Goal: Information Seeking & Learning: Learn about a topic

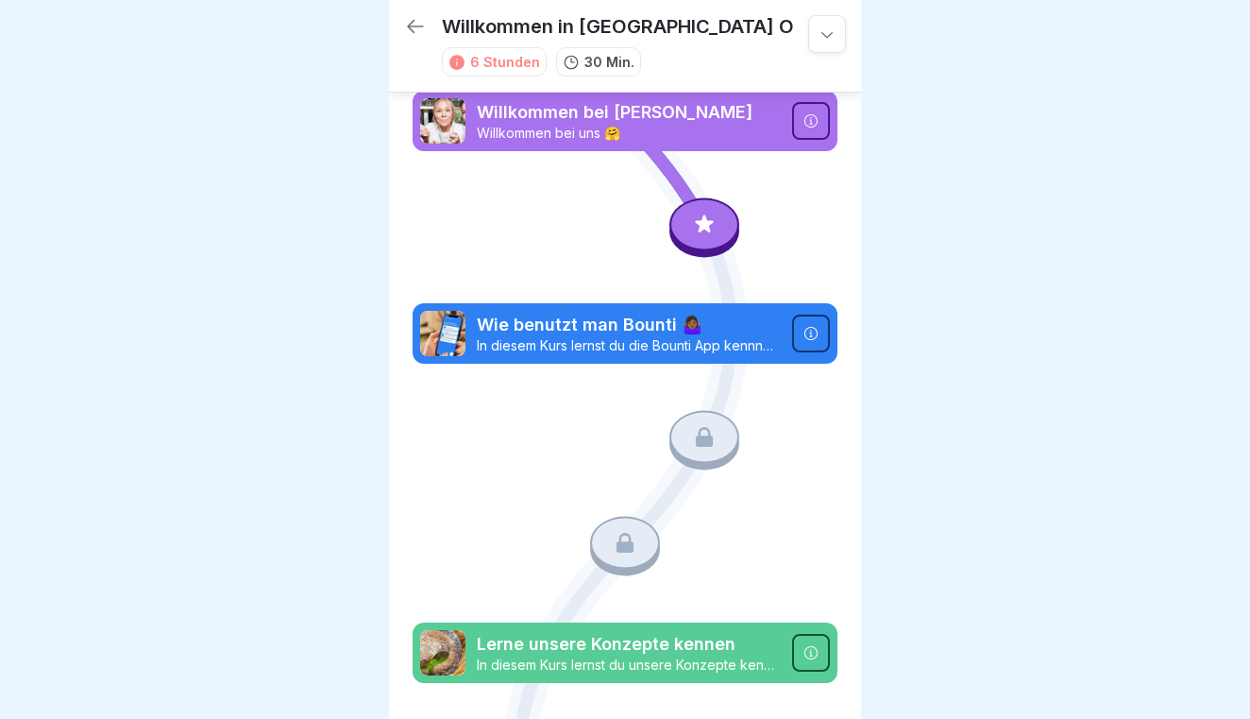
click at [412, 21] on icon at bounding box center [415, 26] width 23 height 23
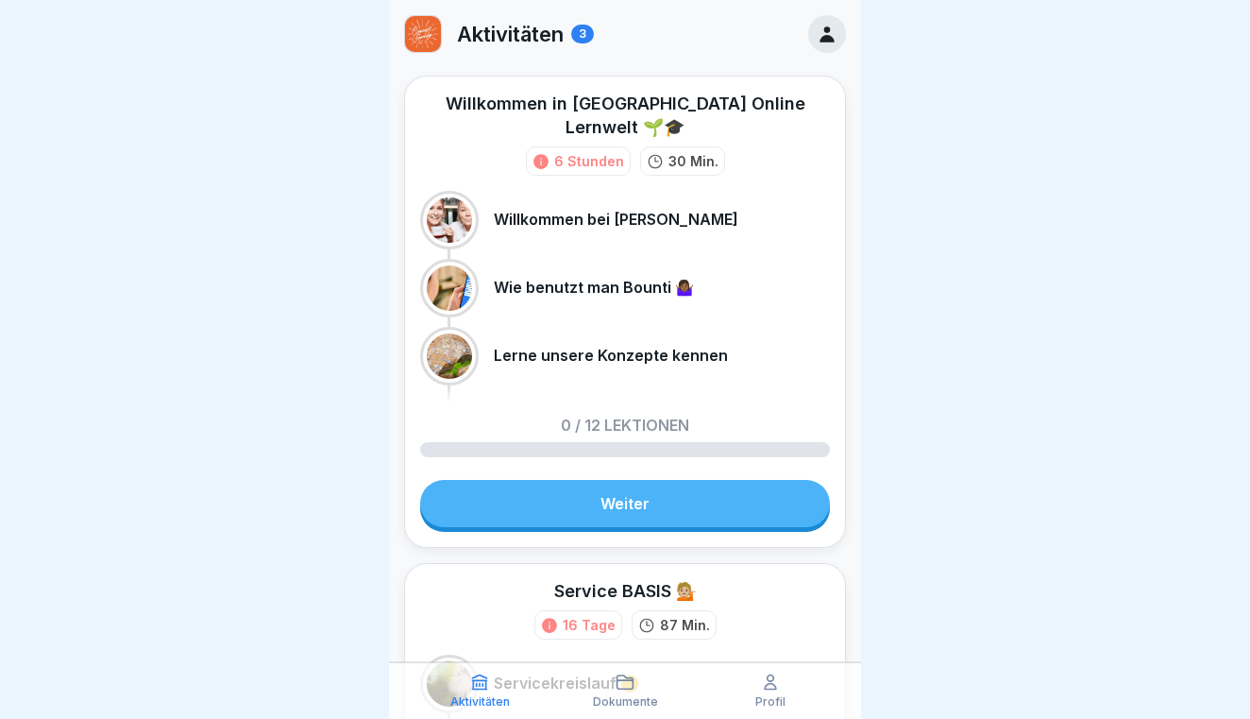
click at [612, 483] on link "Weiter" at bounding box center [625, 503] width 410 height 47
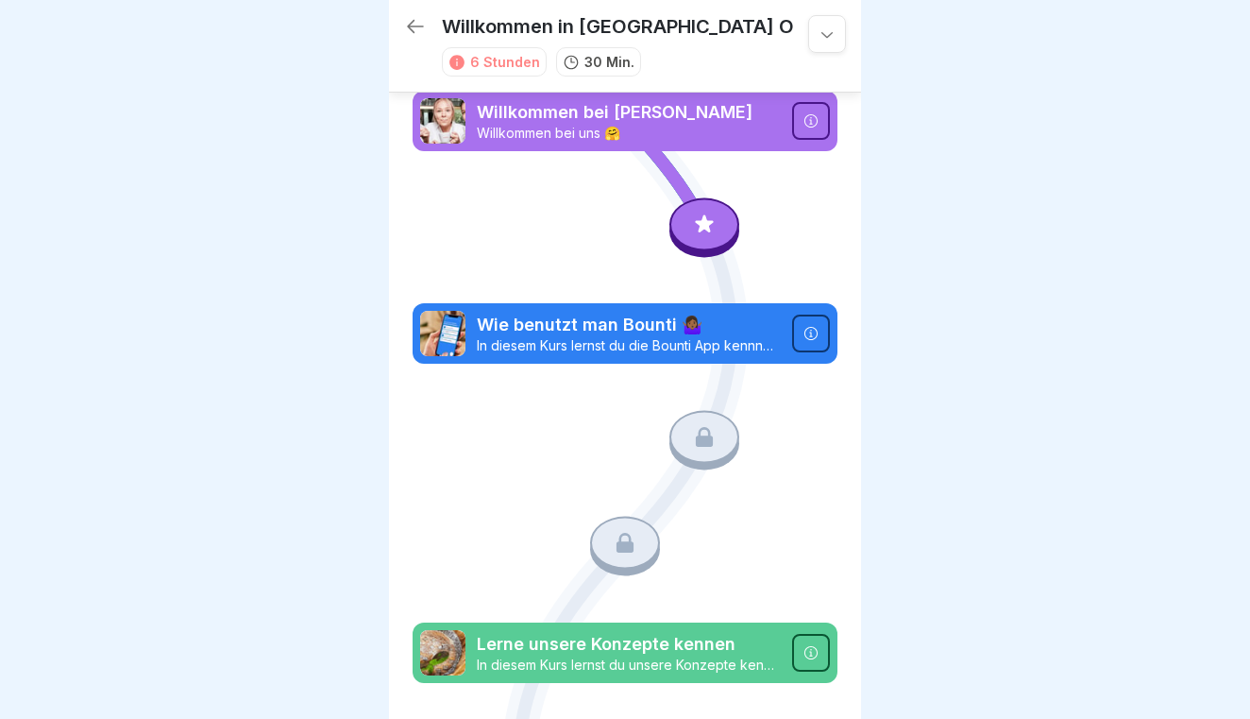
click at [707, 223] on icon at bounding box center [705, 223] width 18 height 18
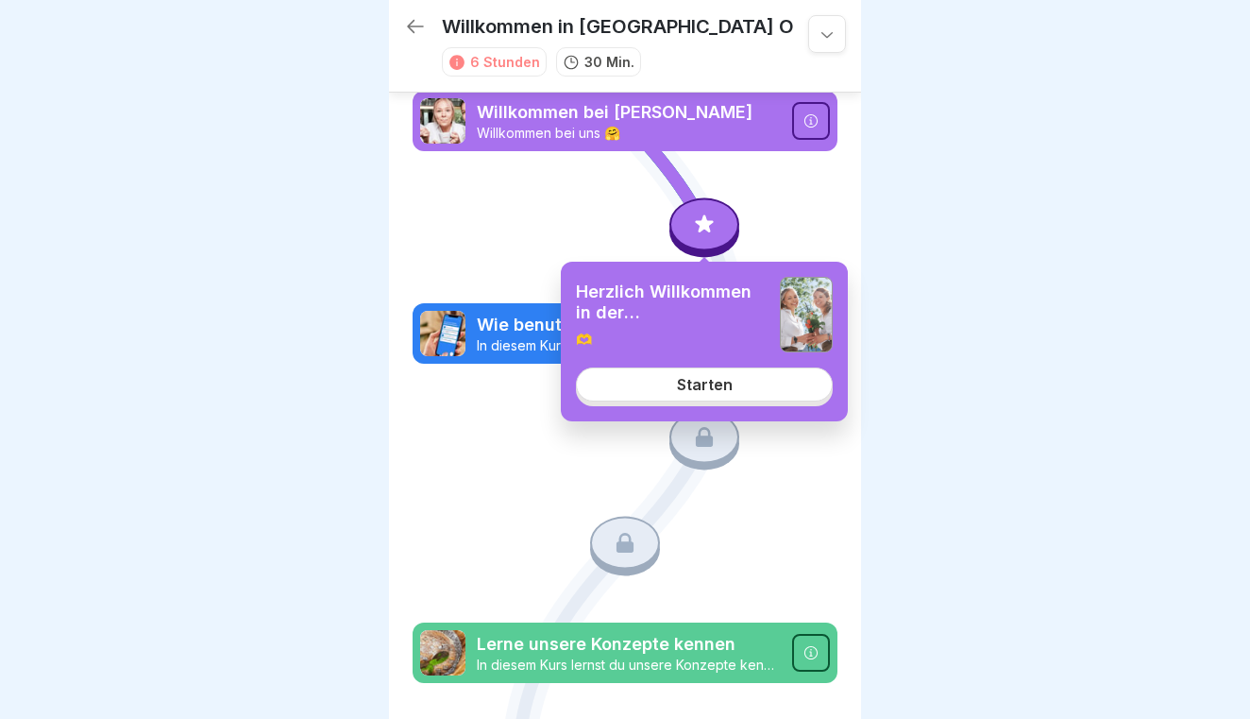
click at [662, 394] on link "Starten" at bounding box center [704, 384] width 257 height 34
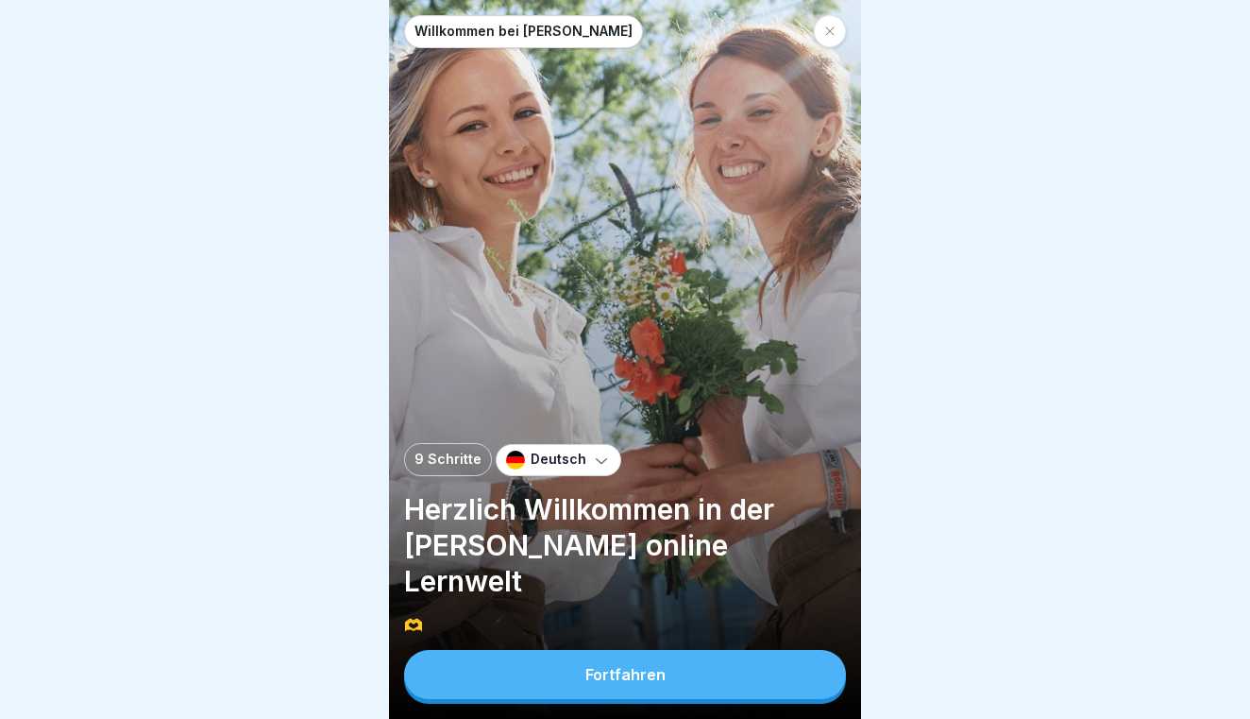
click at [721, 672] on button "Fortfahren" at bounding box center [625, 674] width 442 height 49
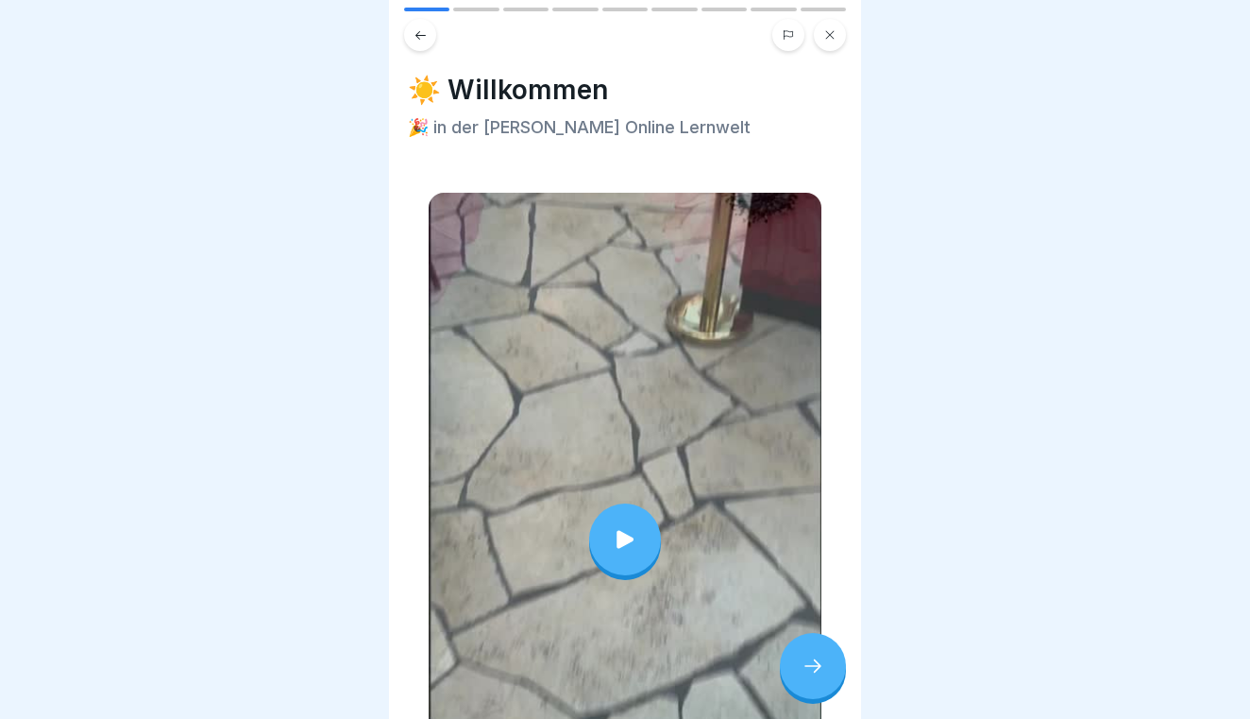
click at [649, 548] on div at bounding box center [625, 539] width 72 height 72
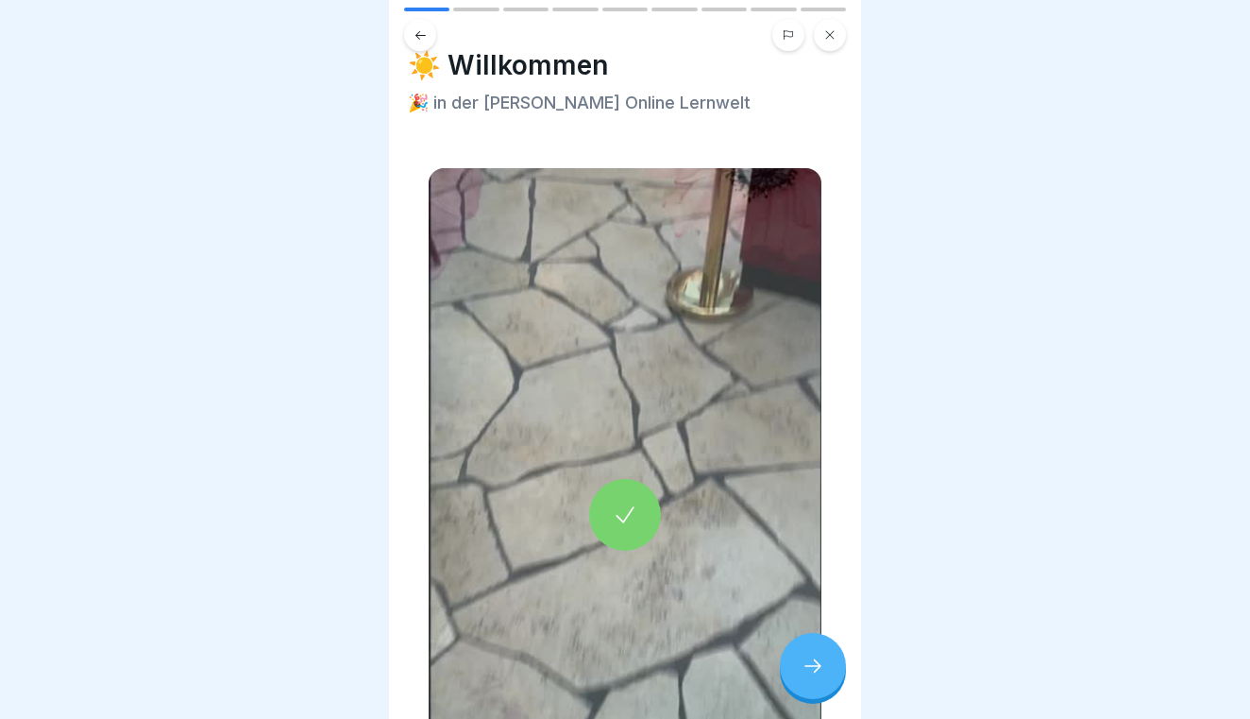
click at [814, 661] on icon at bounding box center [813, 665] width 23 height 23
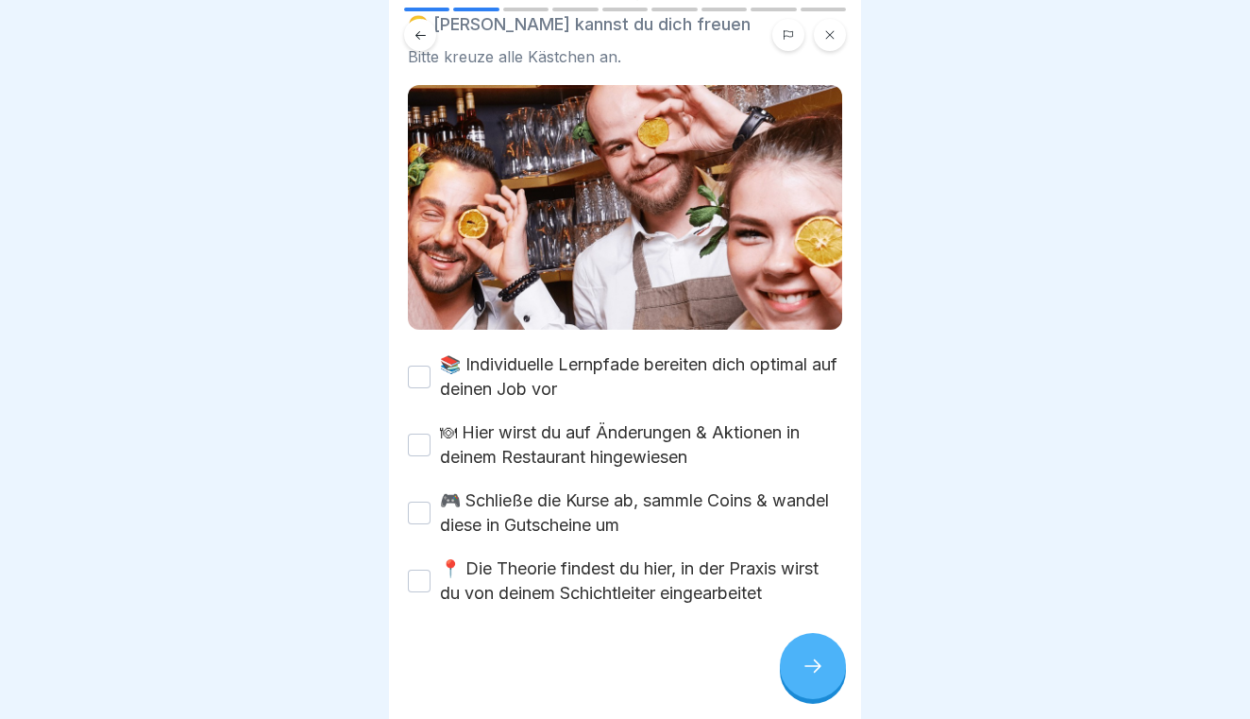
scroll to position [137, 0]
click at [416, 380] on button "📚 Individuelle Lernpfade bereiten dich optimal auf deinen Job vor" at bounding box center [419, 376] width 23 height 23
click at [420, 452] on button "🍽 Hier wirst du auf Änderungen & Aktionen in deinem Restaurant hingewiesen" at bounding box center [419, 444] width 23 height 23
click at [418, 507] on button "🎮 Schließe die Kurse ab, sammle Coins & wandel diese in Gutscheine um" at bounding box center [419, 512] width 23 height 23
click at [425, 582] on button "📍 Die Theorie findest du hier, in der Praxis wirst du von deinem Schichtleiter …" at bounding box center [419, 580] width 23 height 23
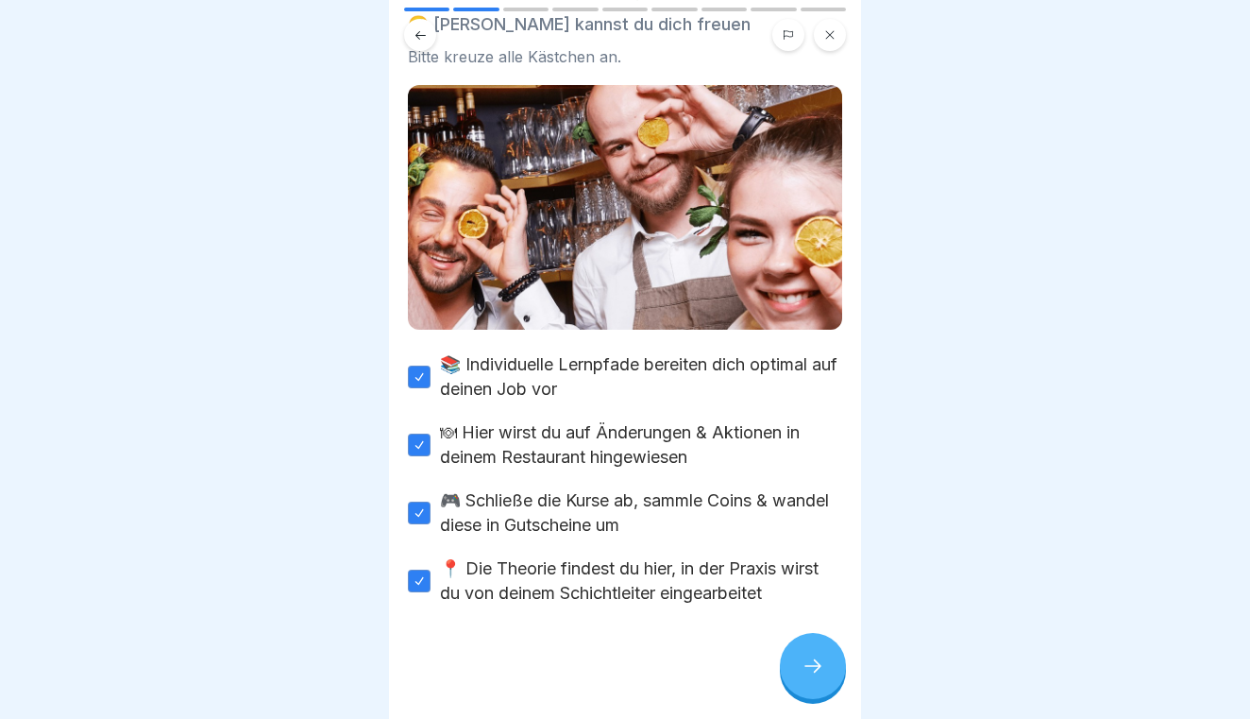
click at [826, 690] on div at bounding box center [813, 666] width 66 height 66
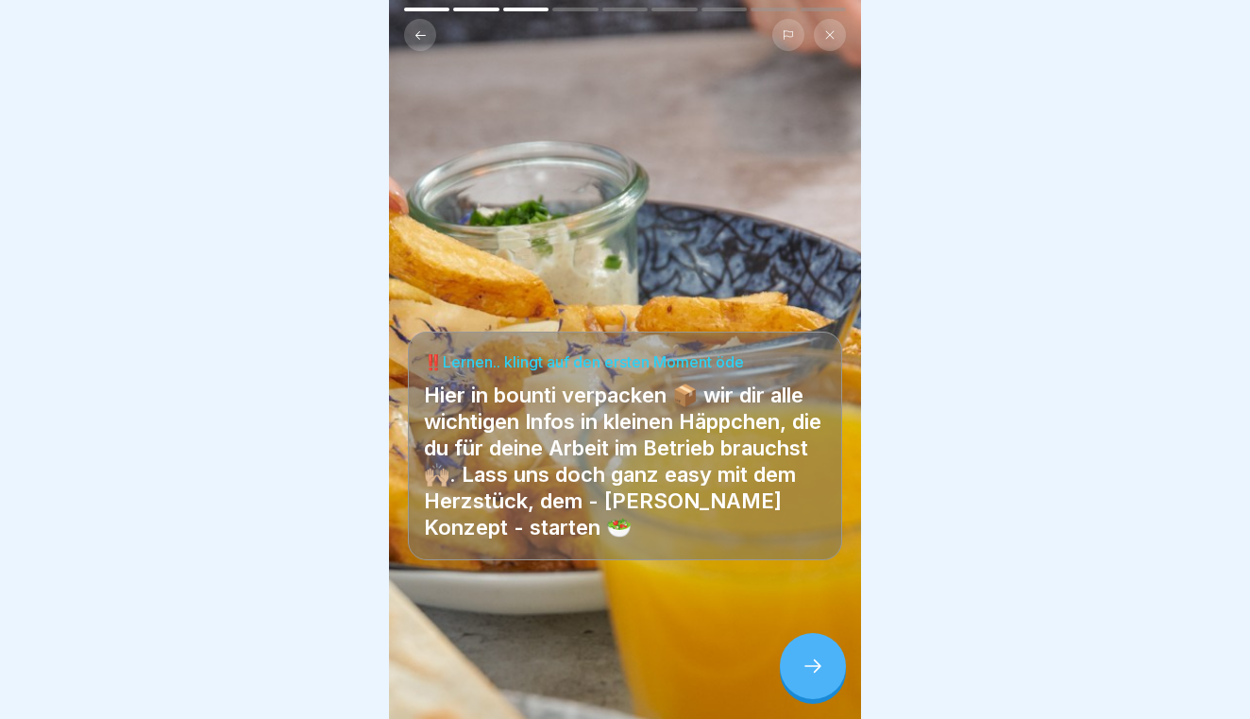
click at [830, 673] on div at bounding box center [813, 666] width 66 height 66
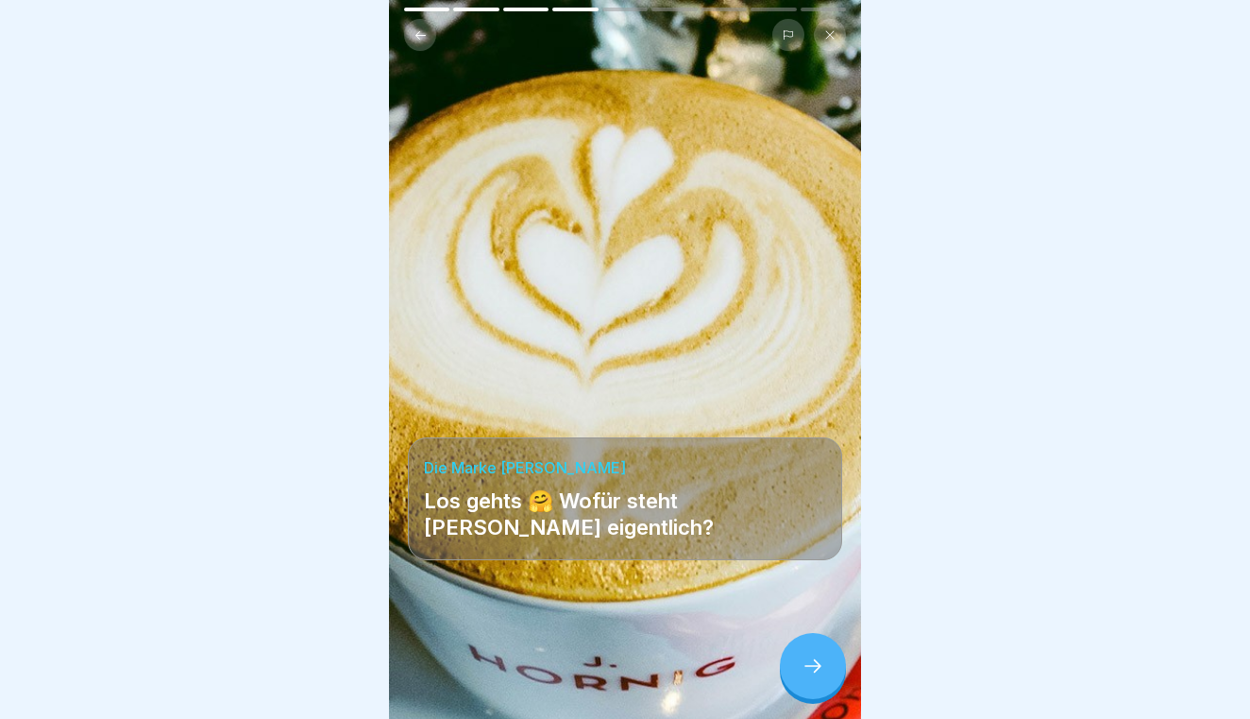
click at [823, 653] on div at bounding box center [813, 666] width 66 height 66
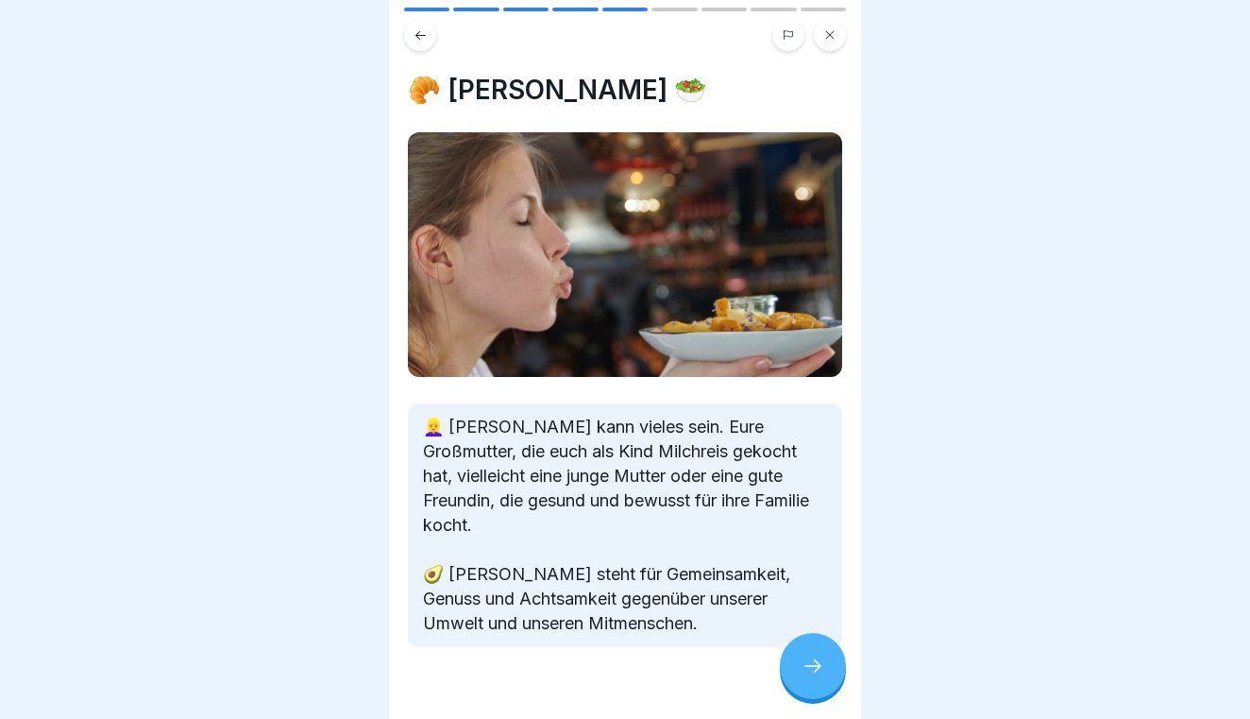
click at [823, 653] on div at bounding box center [813, 666] width 66 height 66
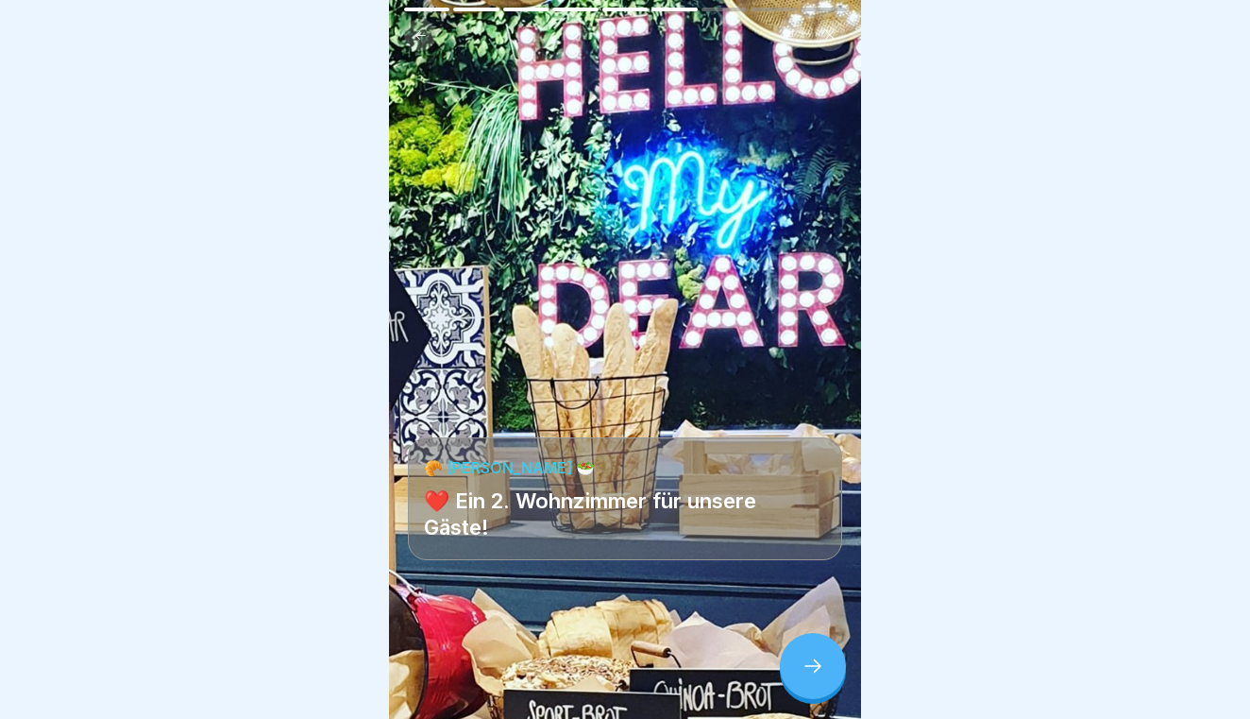
click at [823, 653] on div at bounding box center [813, 666] width 66 height 66
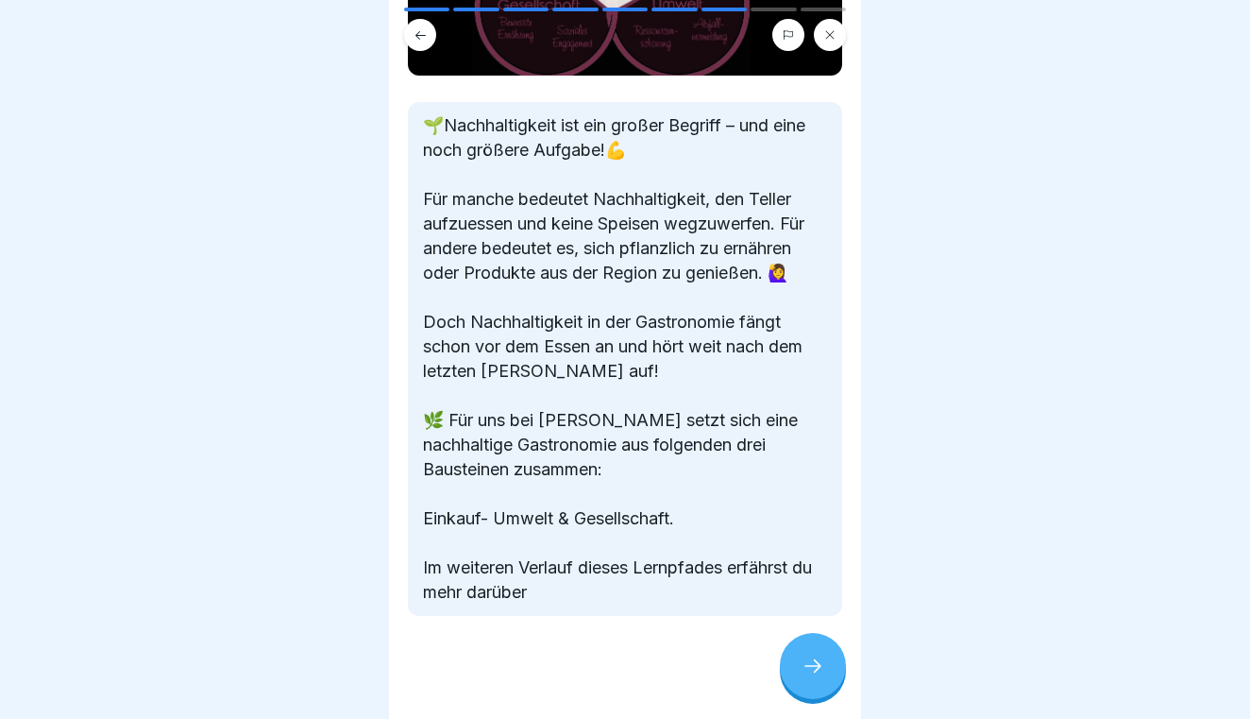
scroll to position [307, 0]
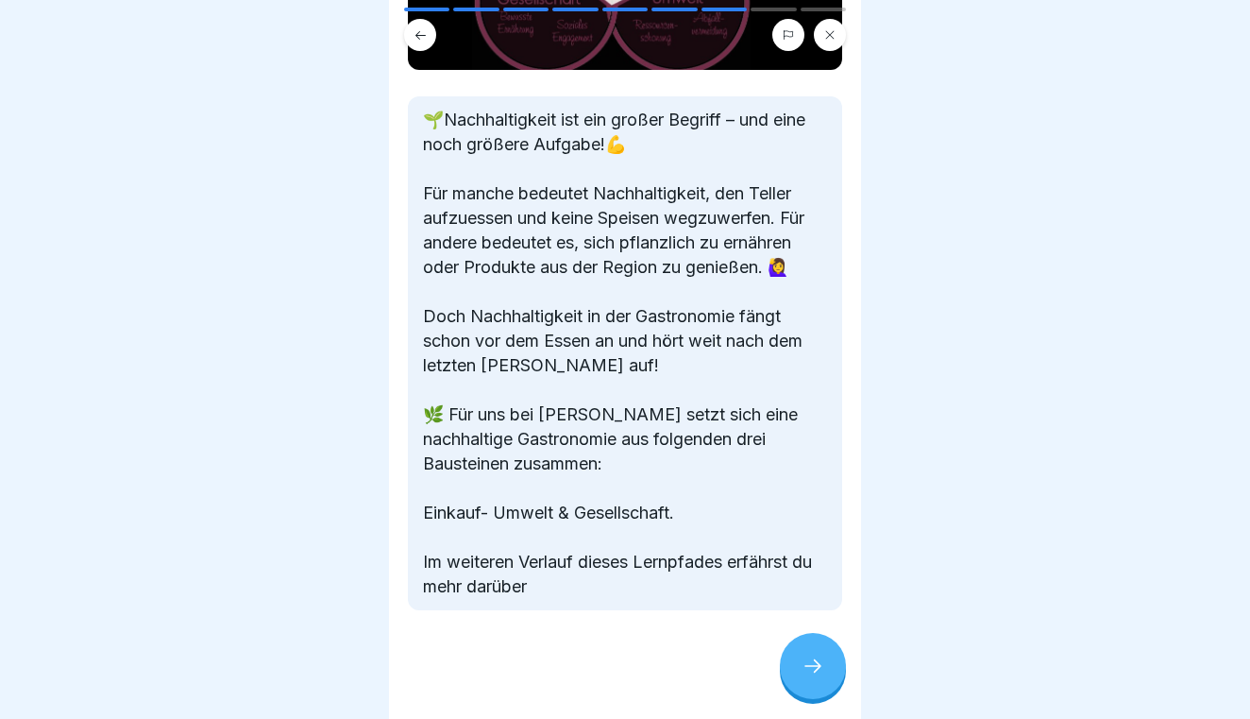
click at [821, 655] on icon at bounding box center [813, 665] width 23 height 23
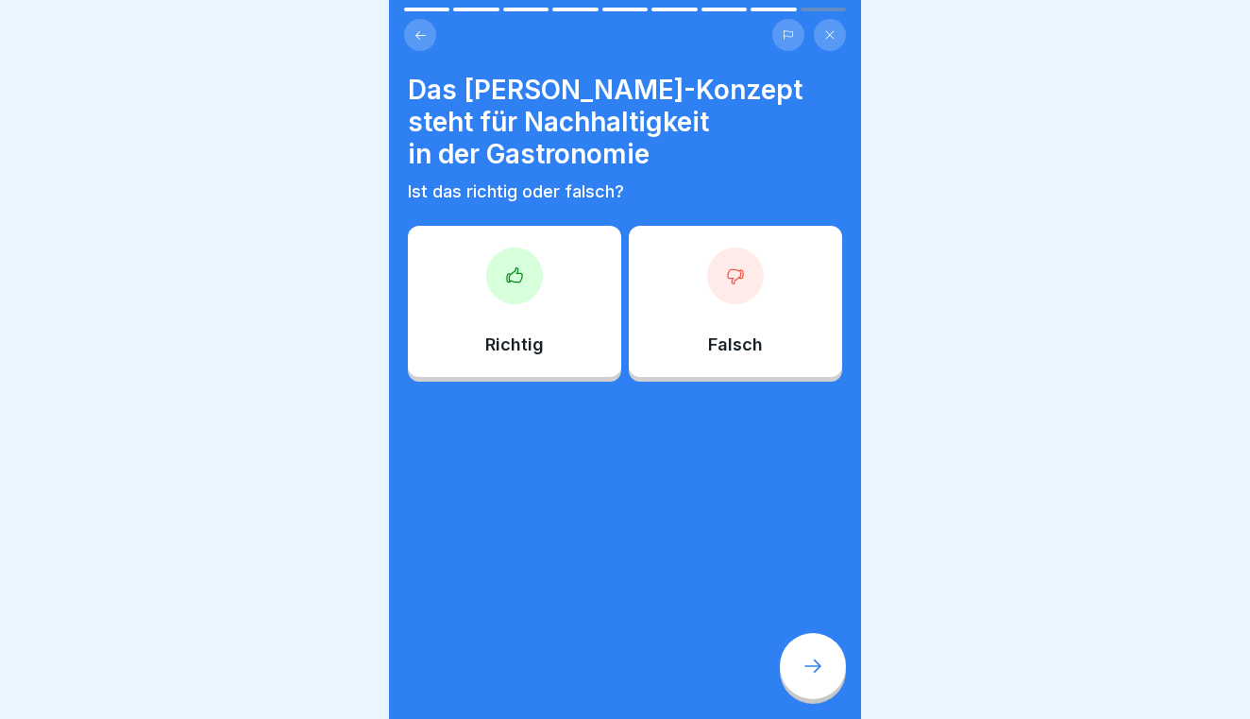
click at [535, 274] on div at bounding box center [514, 275] width 57 height 57
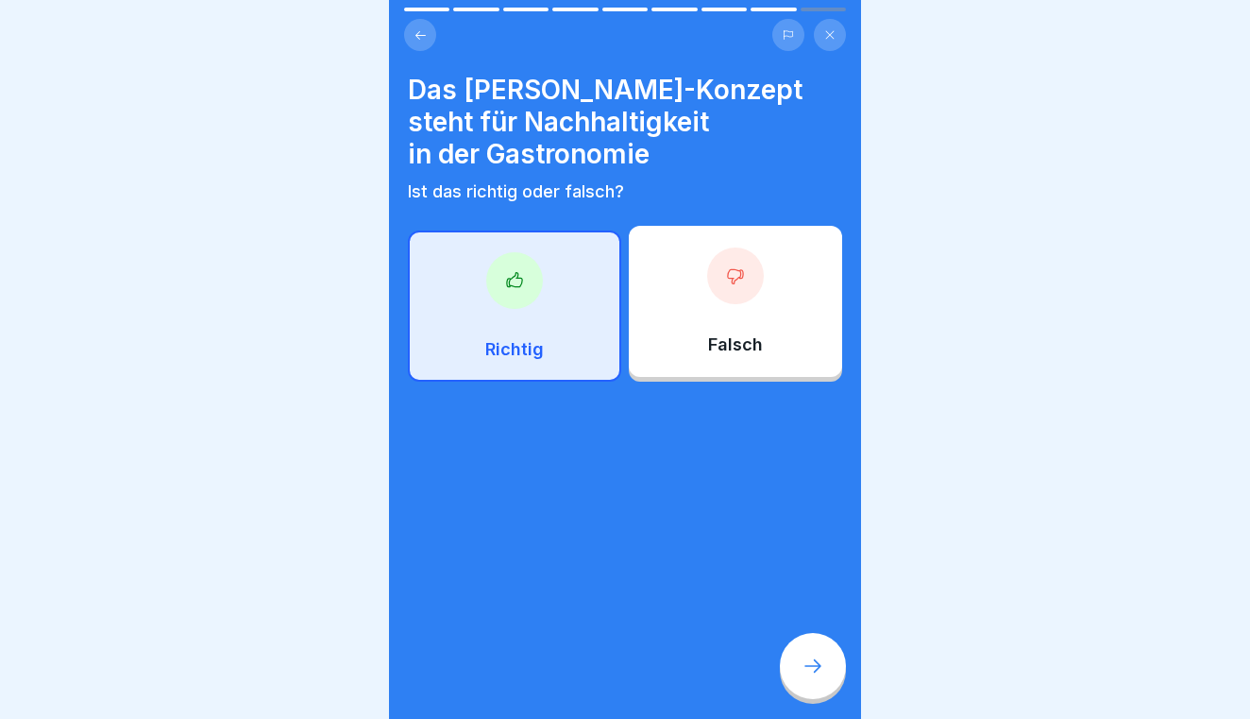
click at [830, 670] on div at bounding box center [813, 666] width 66 height 66
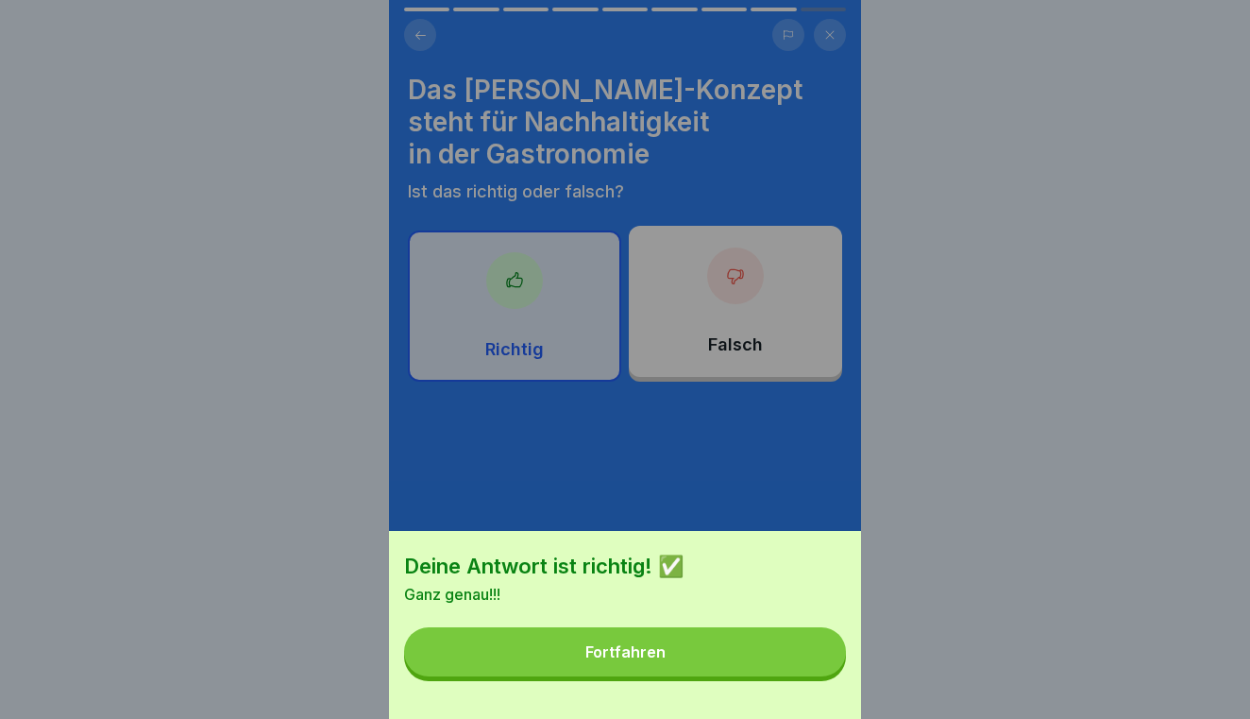
click at [779, 665] on button "Fortfahren" at bounding box center [625, 651] width 442 height 49
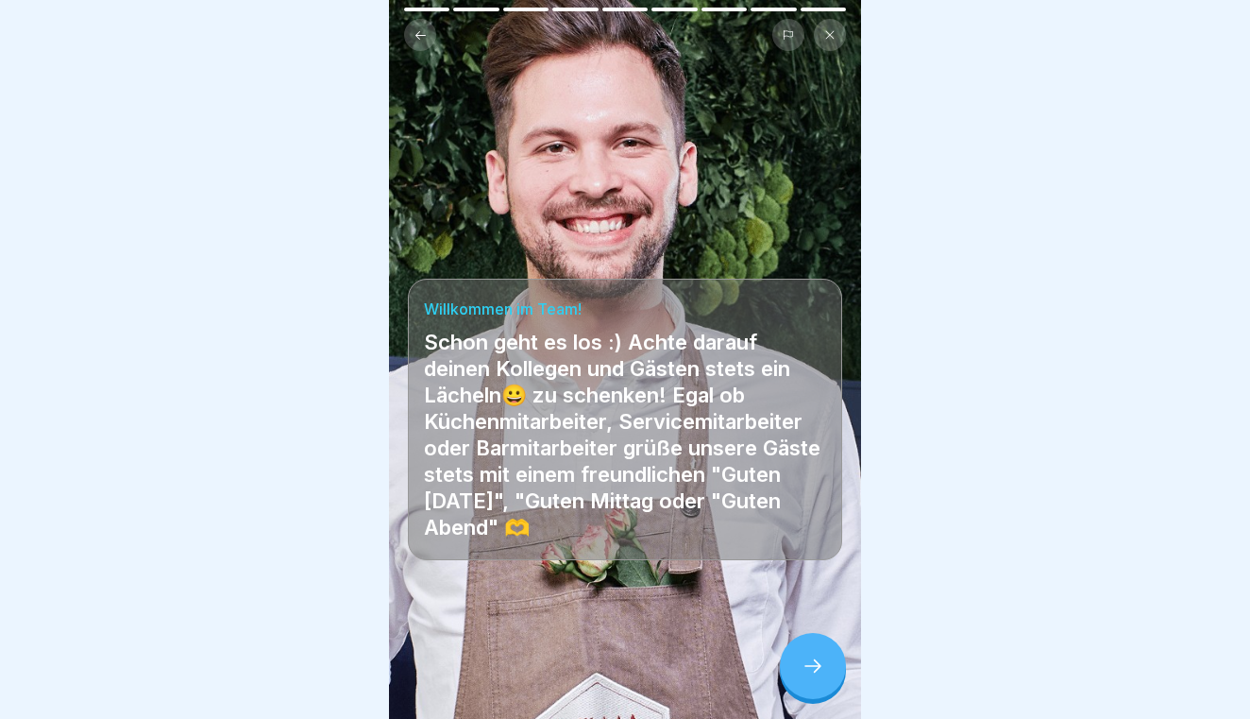
click at [816, 669] on icon at bounding box center [813, 665] width 23 height 23
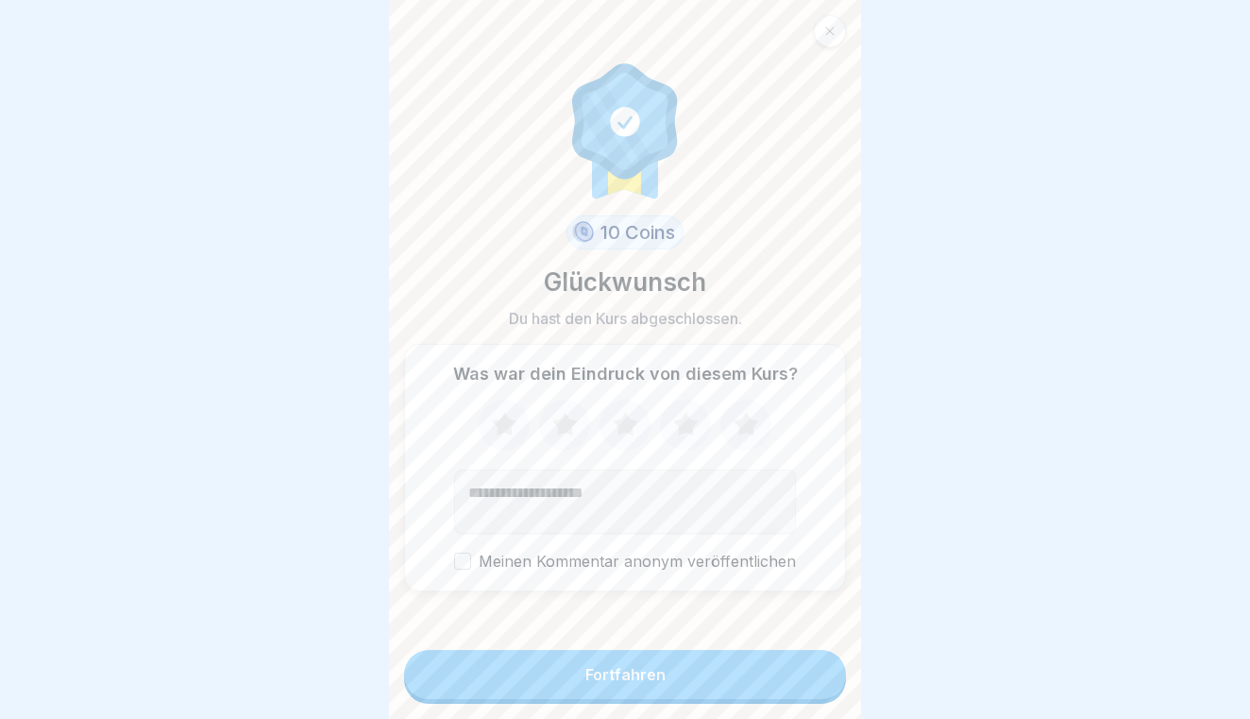
click at [756, 690] on button "Fortfahren" at bounding box center [625, 674] width 442 height 49
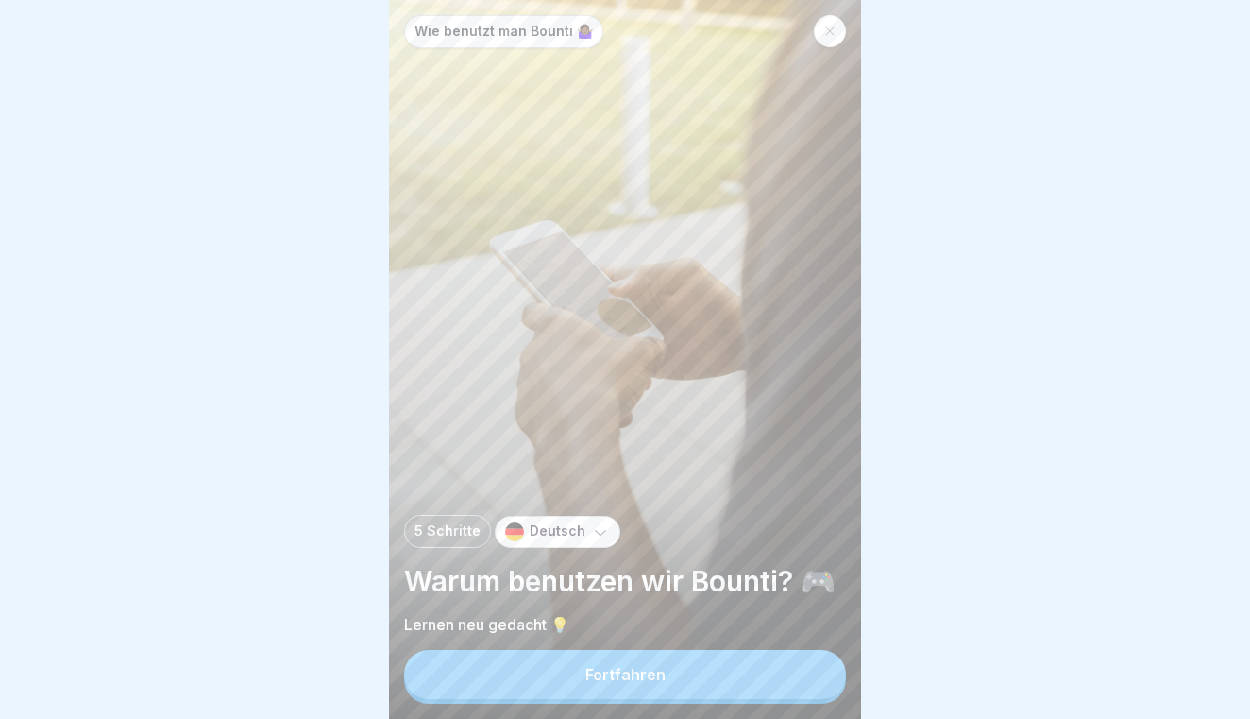
click at [769, 670] on button "Fortfahren" at bounding box center [625, 674] width 442 height 49
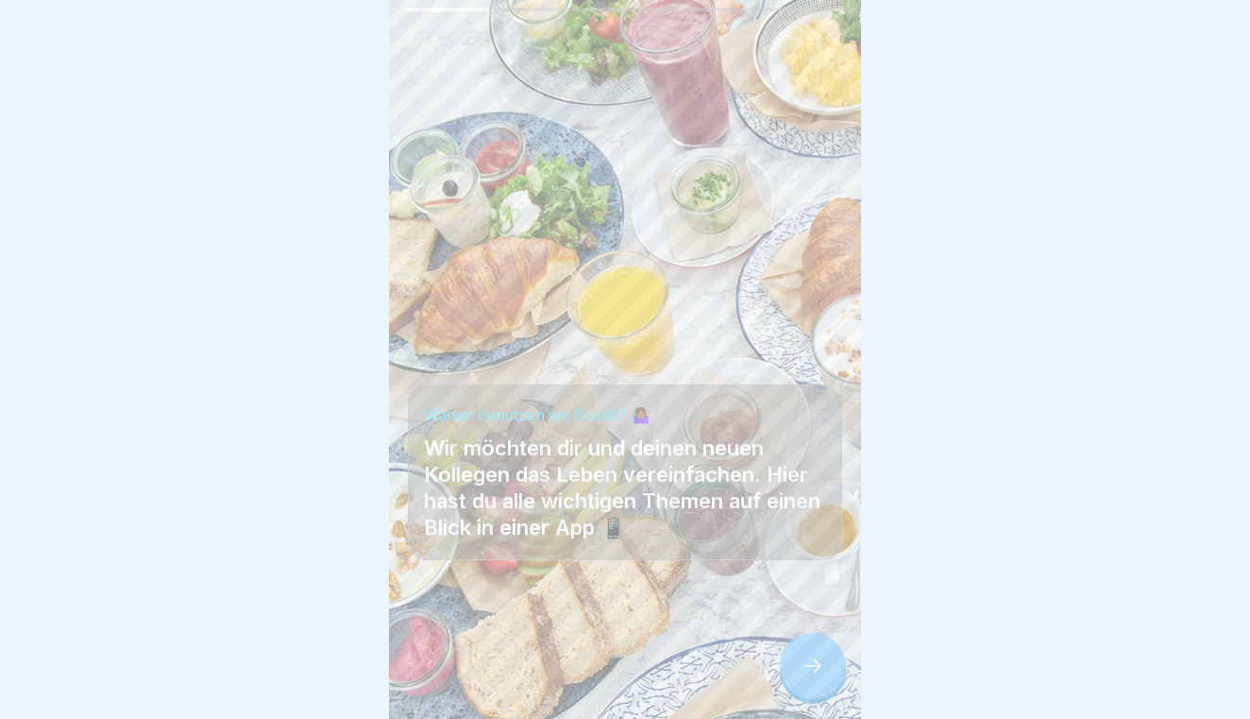
click at [832, 659] on div at bounding box center [813, 666] width 66 height 66
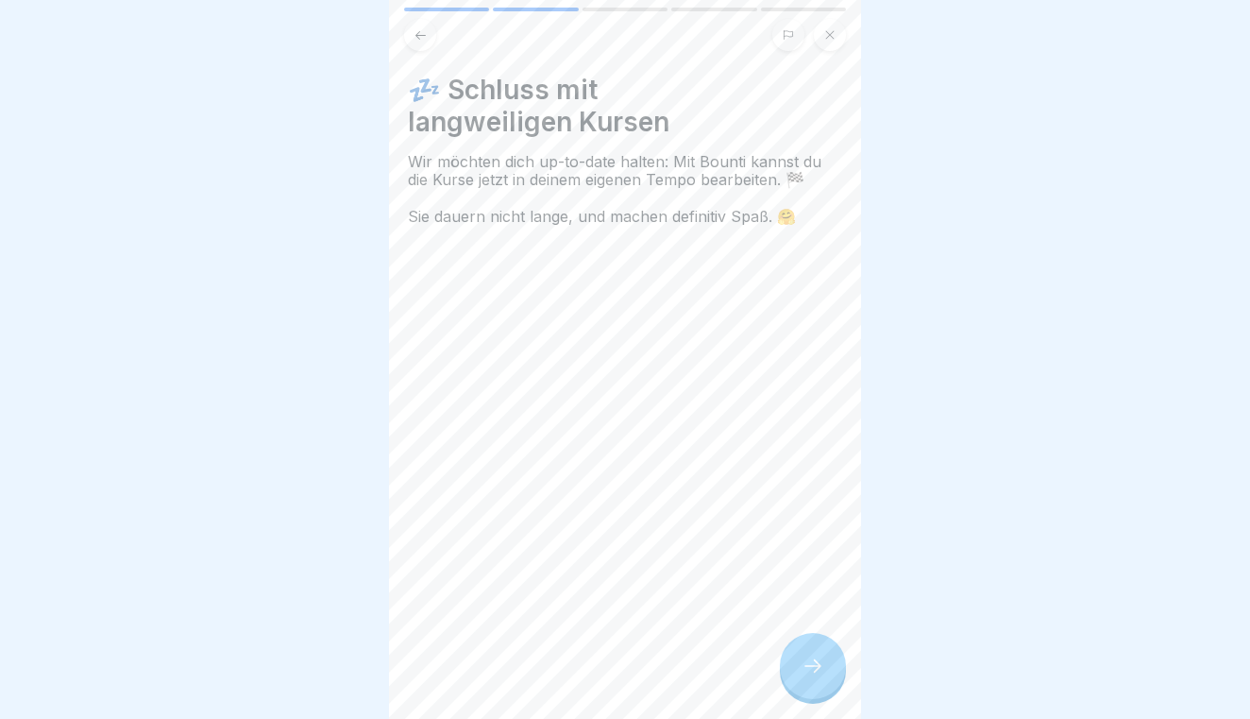
click at [832, 659] on div at bounding box center [813, 666] width 66 height 66
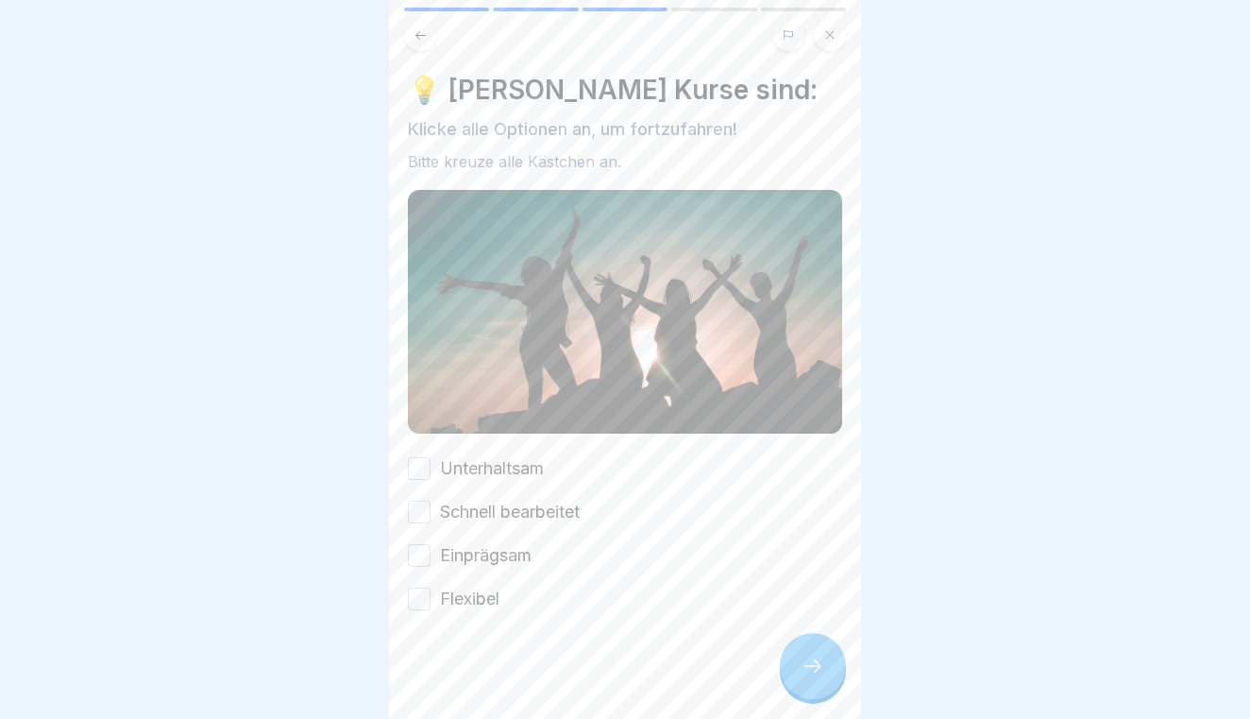
click at [421, 465] on button "Unterhaltsam" at bounding box center [419, 468] width 23 height 23
click at [421, 503] on button "Schnell bearbeitet" at bounding box center [419, 511] width 23 height 23
click at [417, 557] on button "Einprägsam" at bounding box center [419, 555] width 23 height 23
click at [416, 594] on button "Flexibel" at bounding box center [419, 598] width 23 height 23
click at [833, 660] on div at bounding box center [813, 666] width 66 height 66
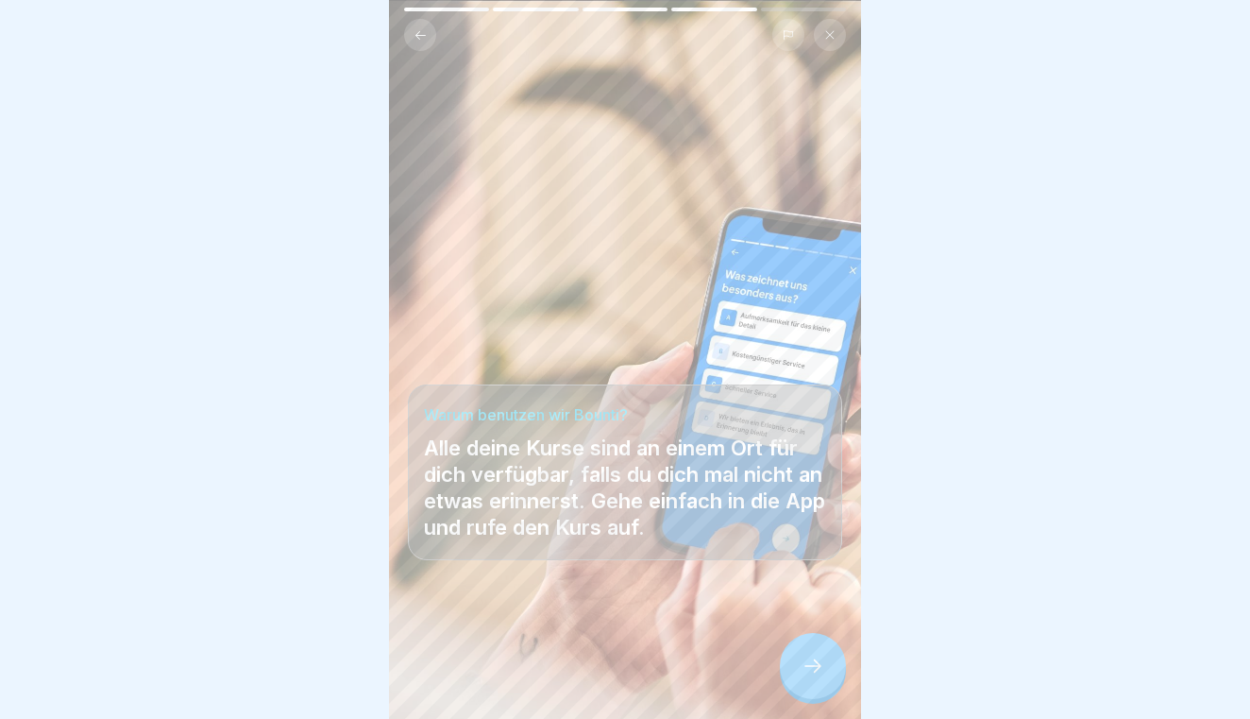
click at [833, 660] on div at bounding box center [813, 666] width 66 height 66
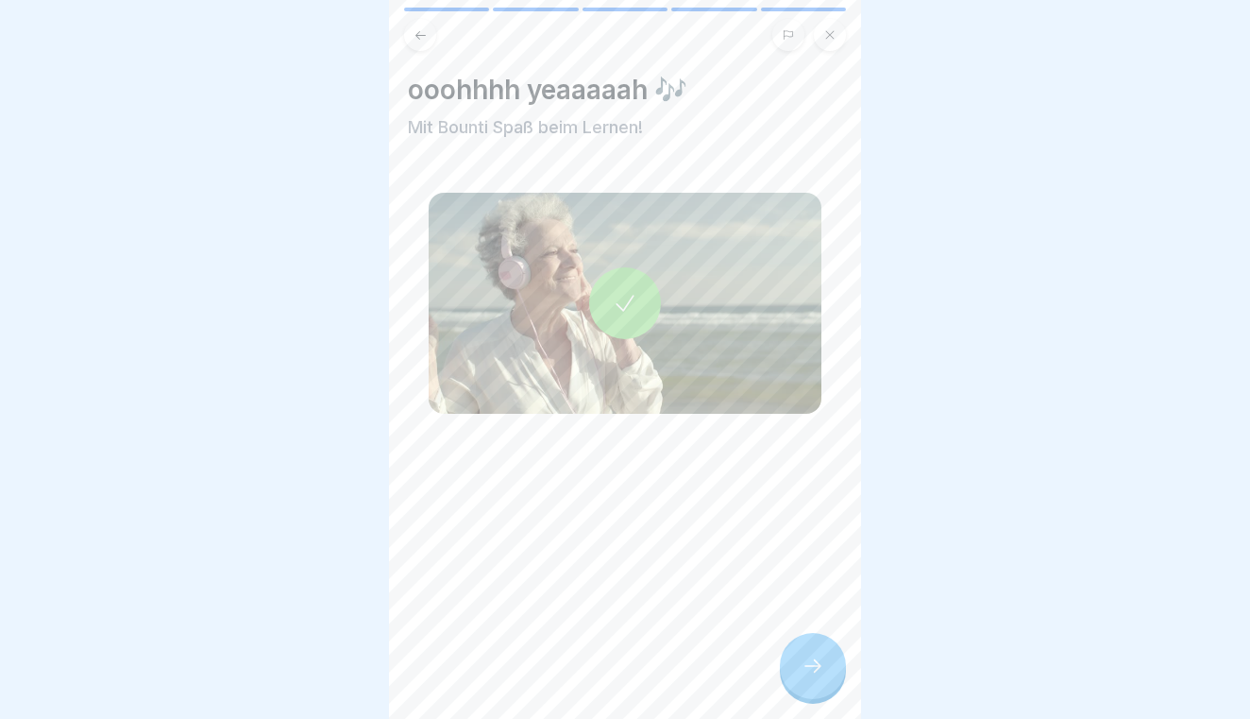
click at [833, 660] on div at bounding box center [813, 666] width 66 height 66
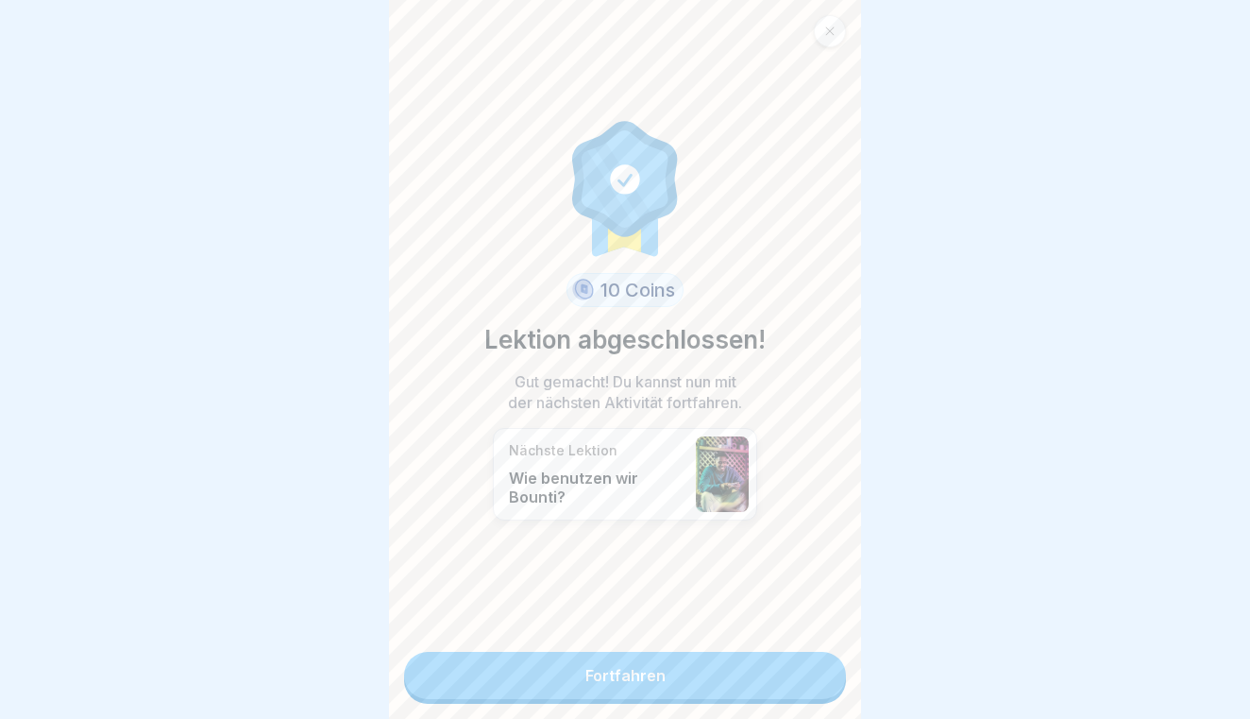
click at [833, 660] on link "Fortfahren" at bounding box center [625, 675] width 442 height 47
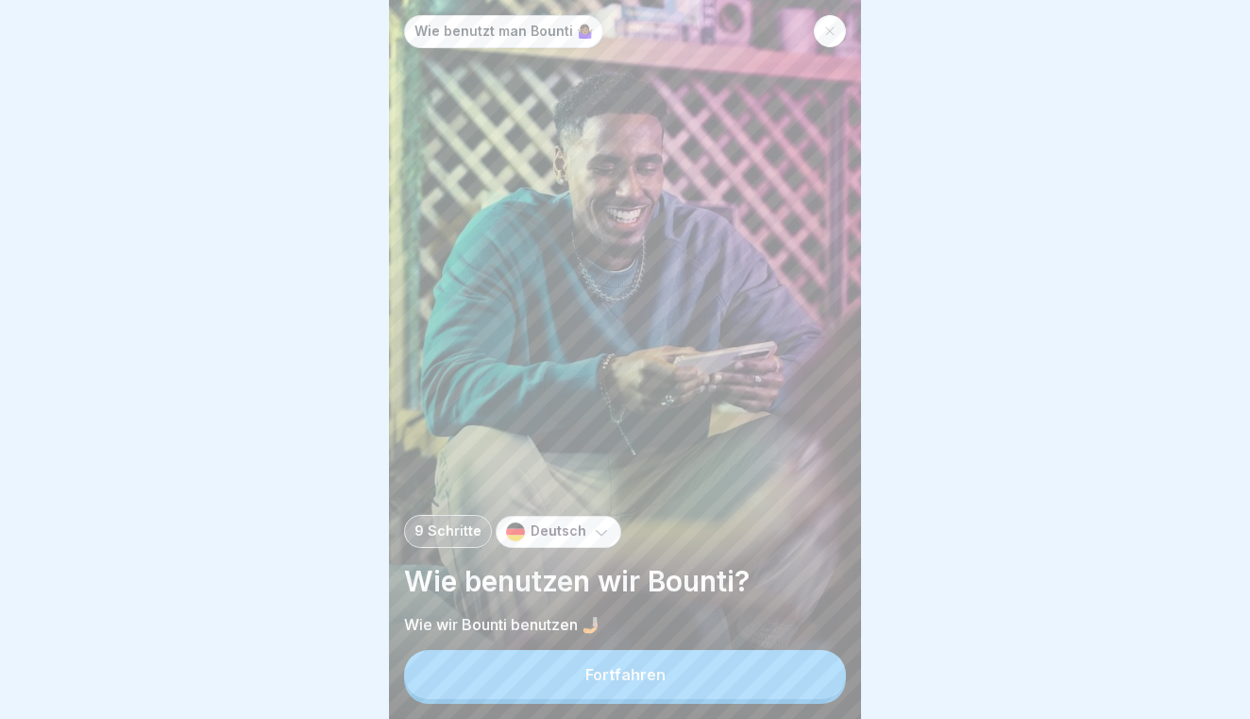
click at [799, 651] on button "Fortfahren" at bounding box center [625, 674] width 442 height 49
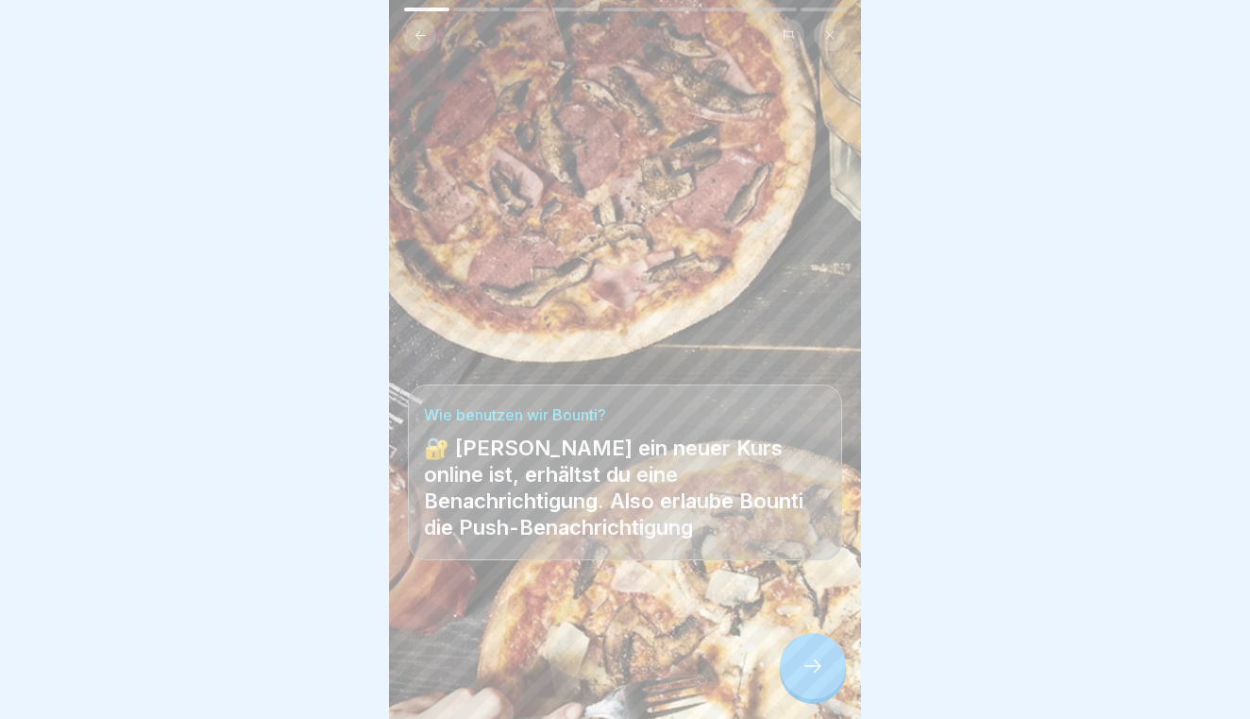
click at [814, 665] on icon at bounding box center [813, 665] width 23 height 23
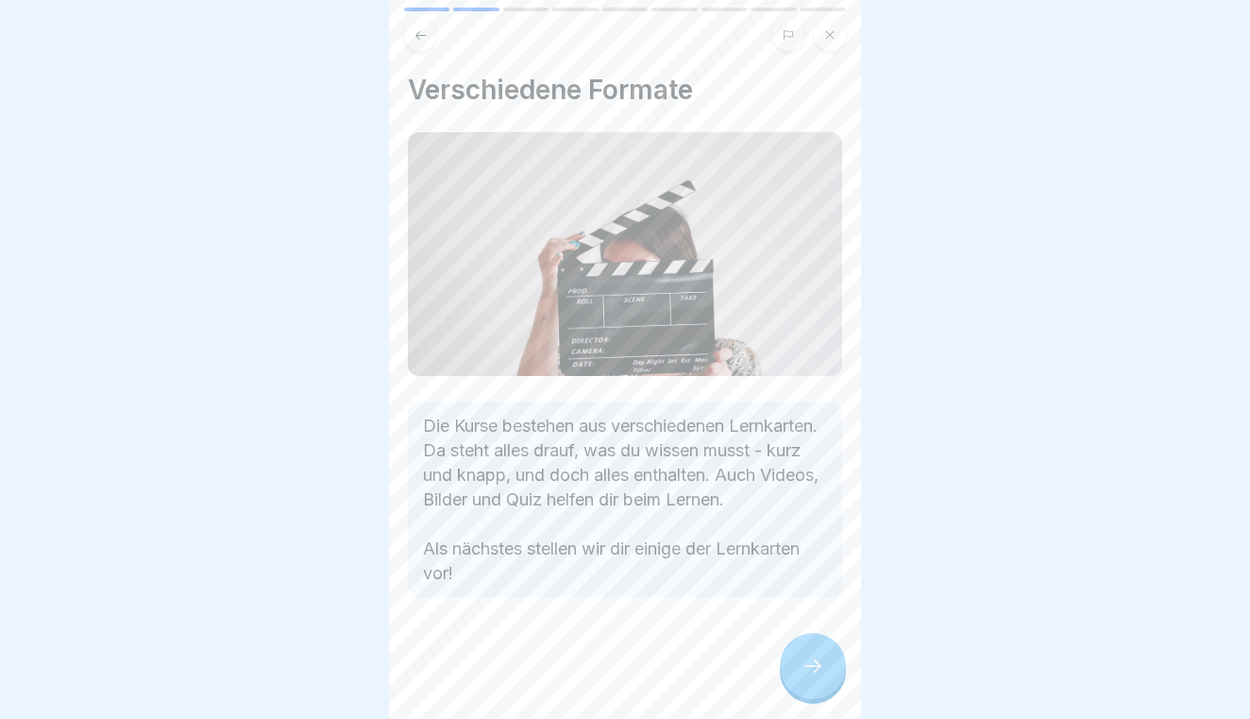
click at [814, 665] on icon at bounding box center [813, 665] width 23 height 23
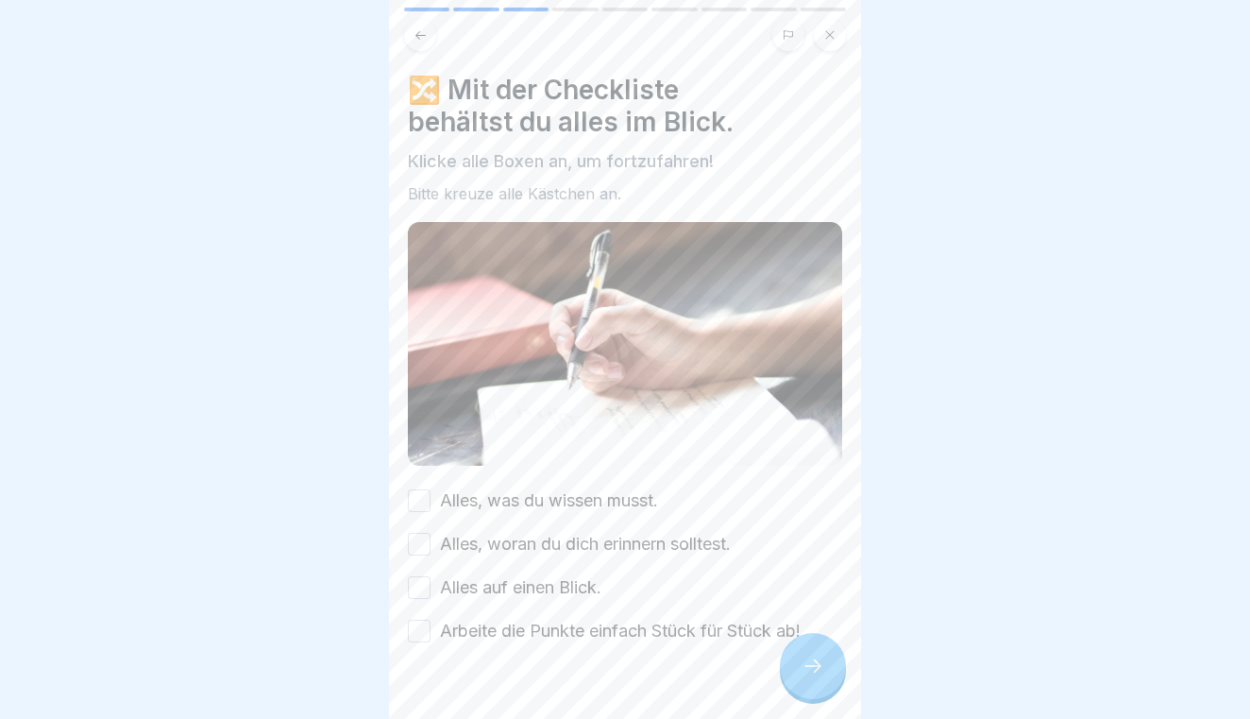
click at [426, 505] on button "Alles, was du wissen musst." at bounding box center [419, 500] width 23 height 23
click at [415, 545] on button "Alles, woran du dich erinnern solltest." at bounding box center [419, 544] width 23 height 23
click at [417, 585] on button "Alles auf einen Blick." at bounding box center [419, 587] width 23 height 23
click at [420, 624] on button "Arbeite die Punkte einfach Stück für Stück ab!" at bounding box center [419, 630] width 23 height 23
click at [792, 667] on div at bounding box center [813, 666] width 66 height 66
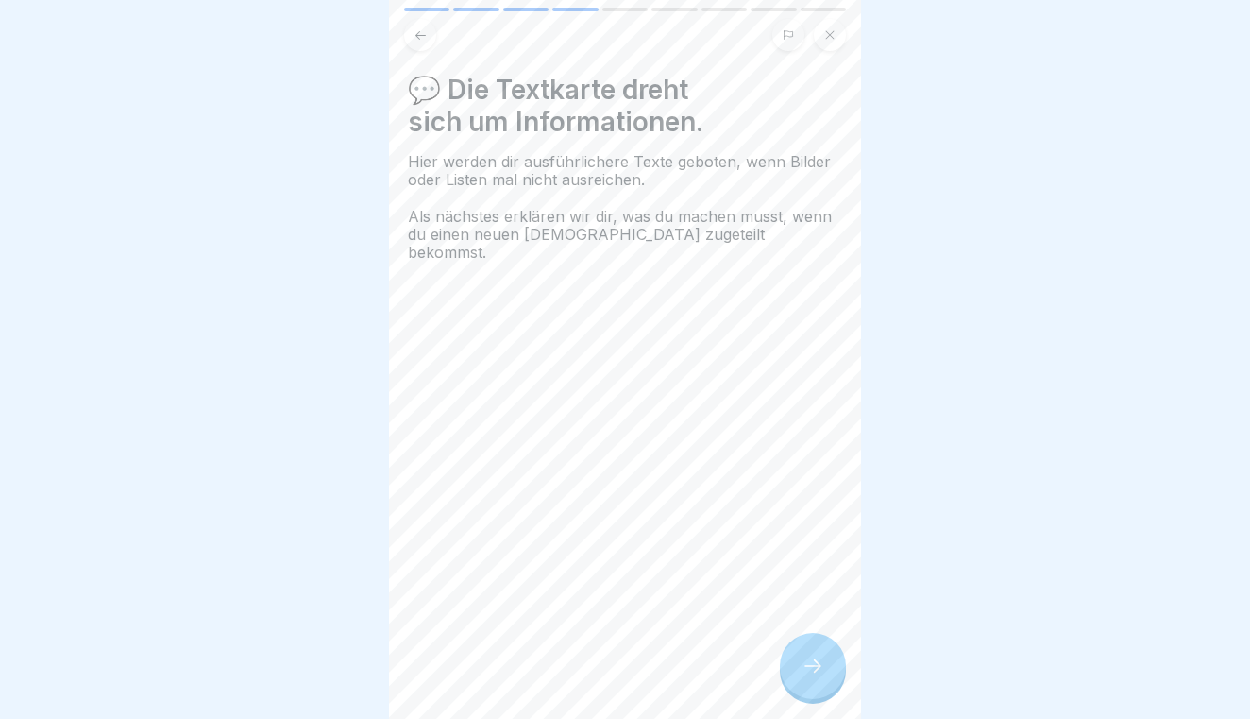
click at [816, 667] on icon at bounding box center [813, 665] width 23 height 23
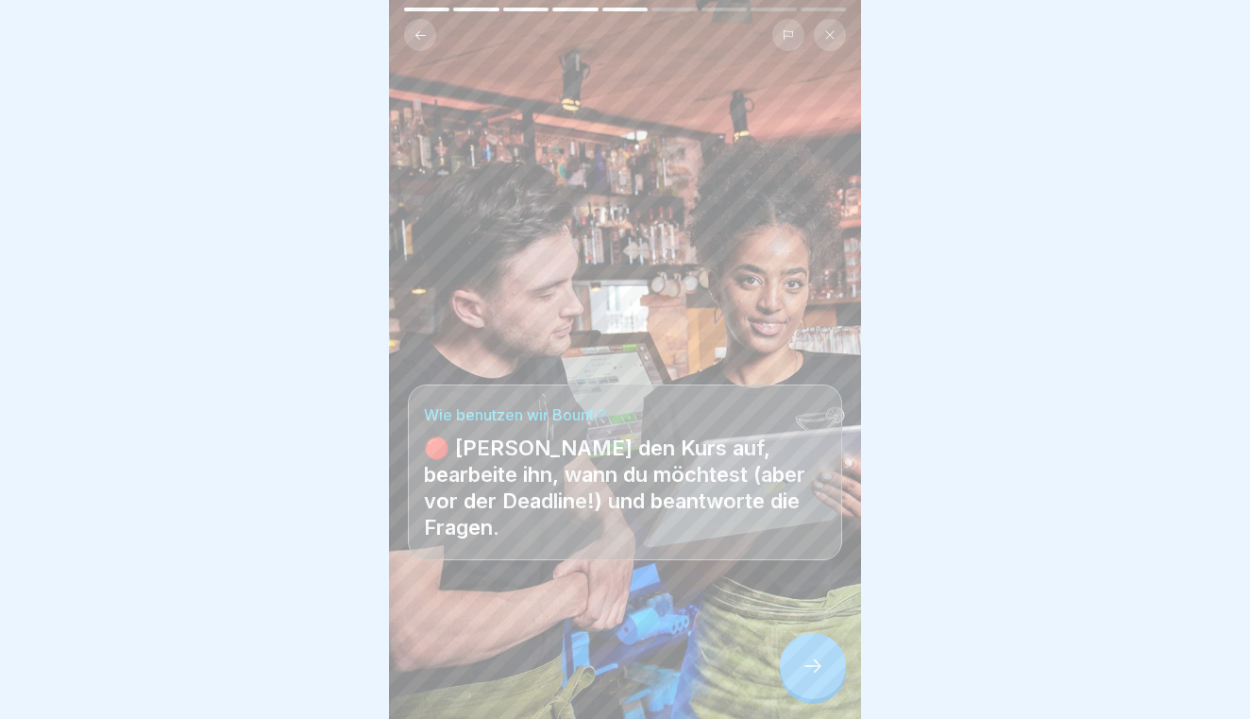
click at [826, 666] on div at bounding box center [813, 666] width 66 height 66
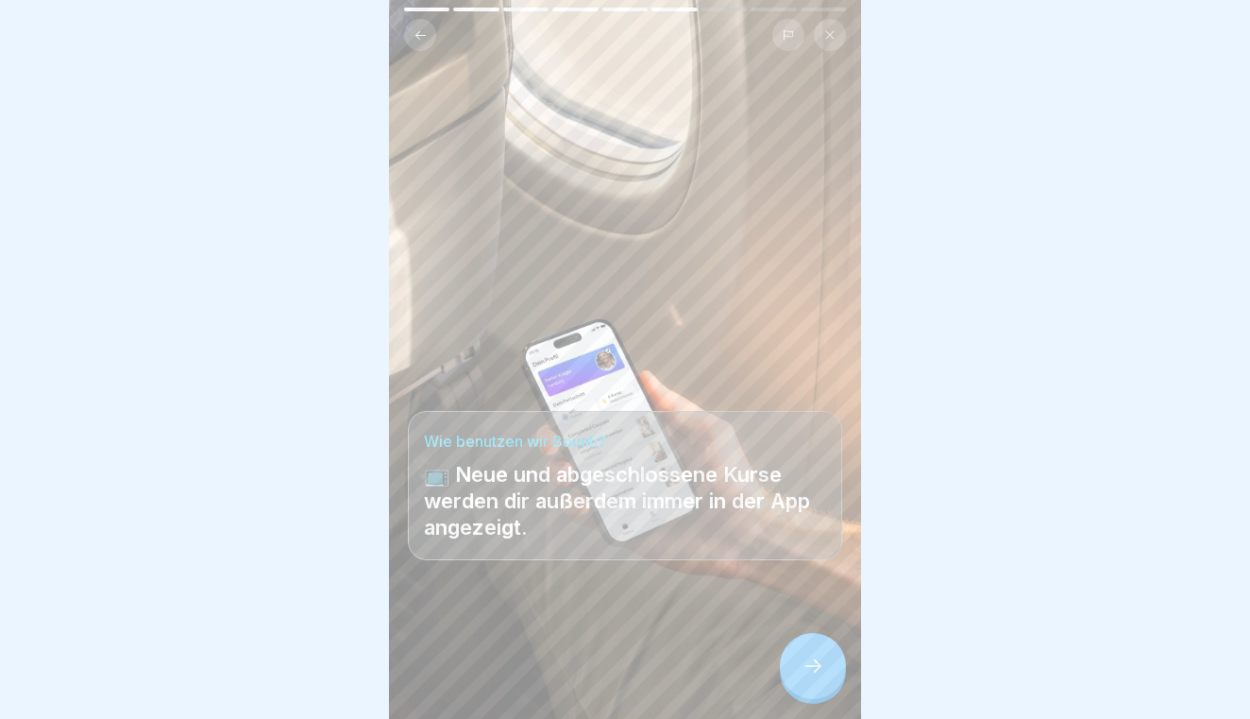
click at [826, 666] on div at bounding box center [813, 666] width 66 height 66
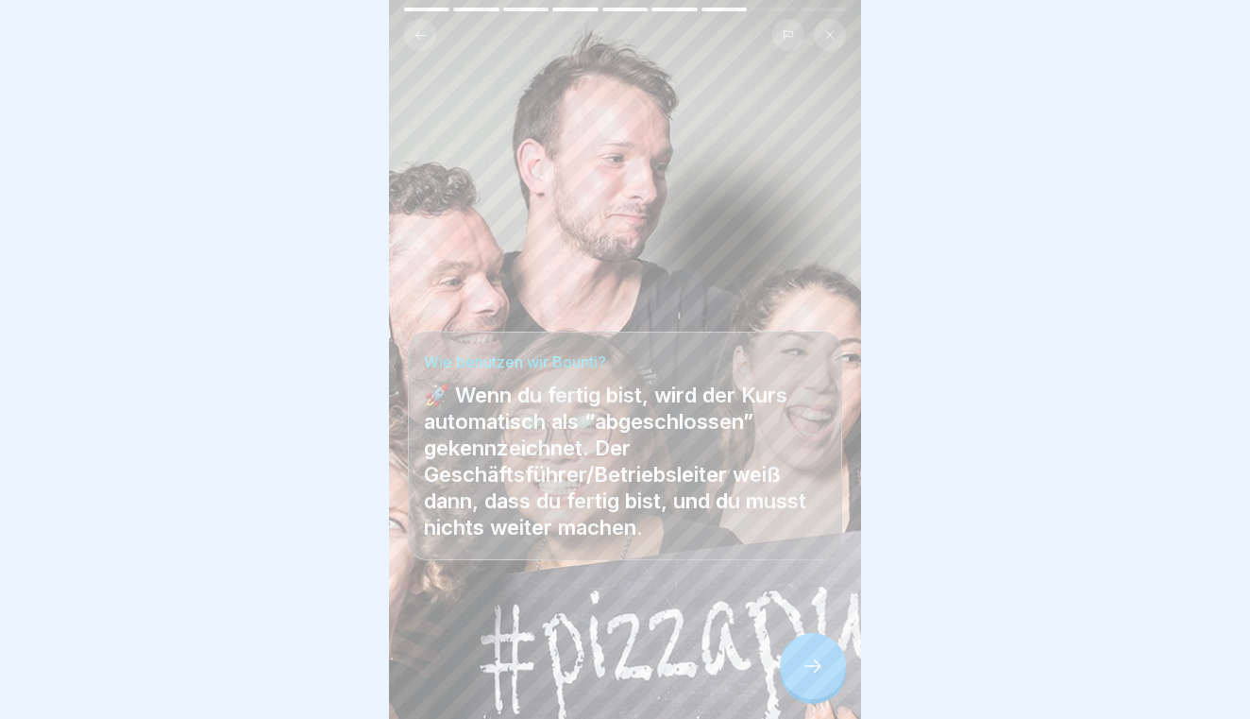
click at [826, 666] on div at bounding box center [813, 666] width 66 height 66
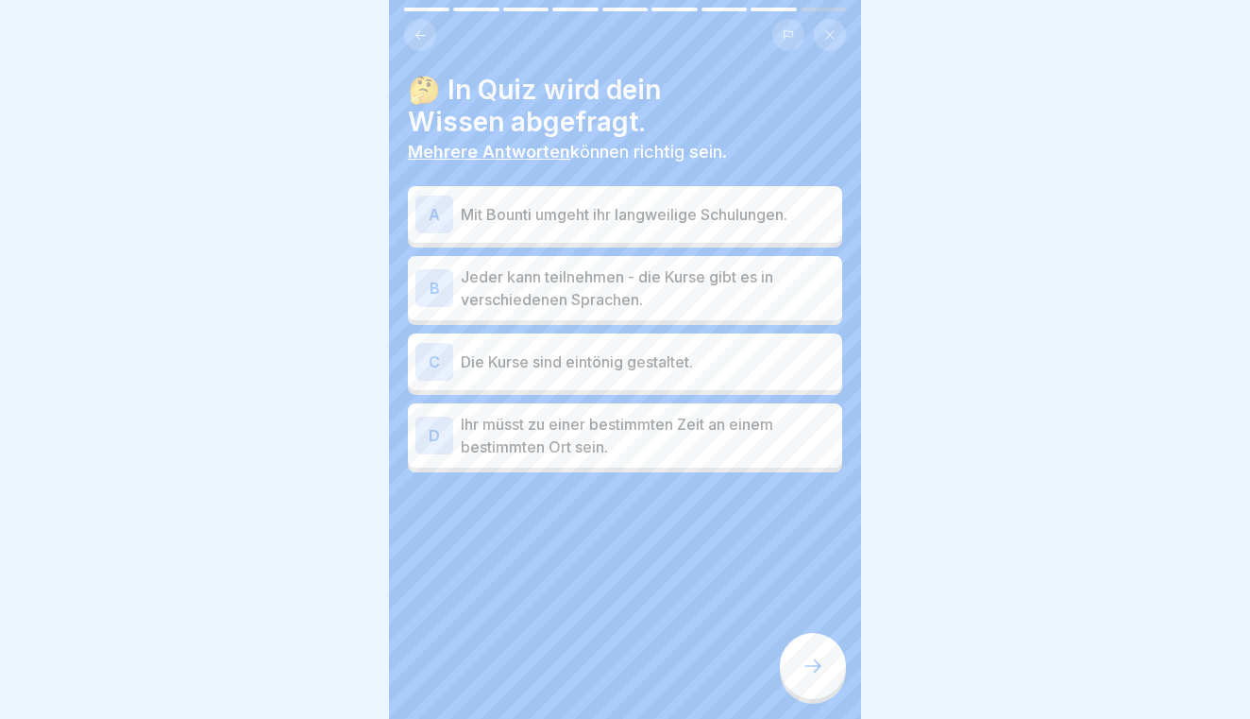
click at [428, 354] on div "C" at bounding box center [434, 362] width 38 height 38
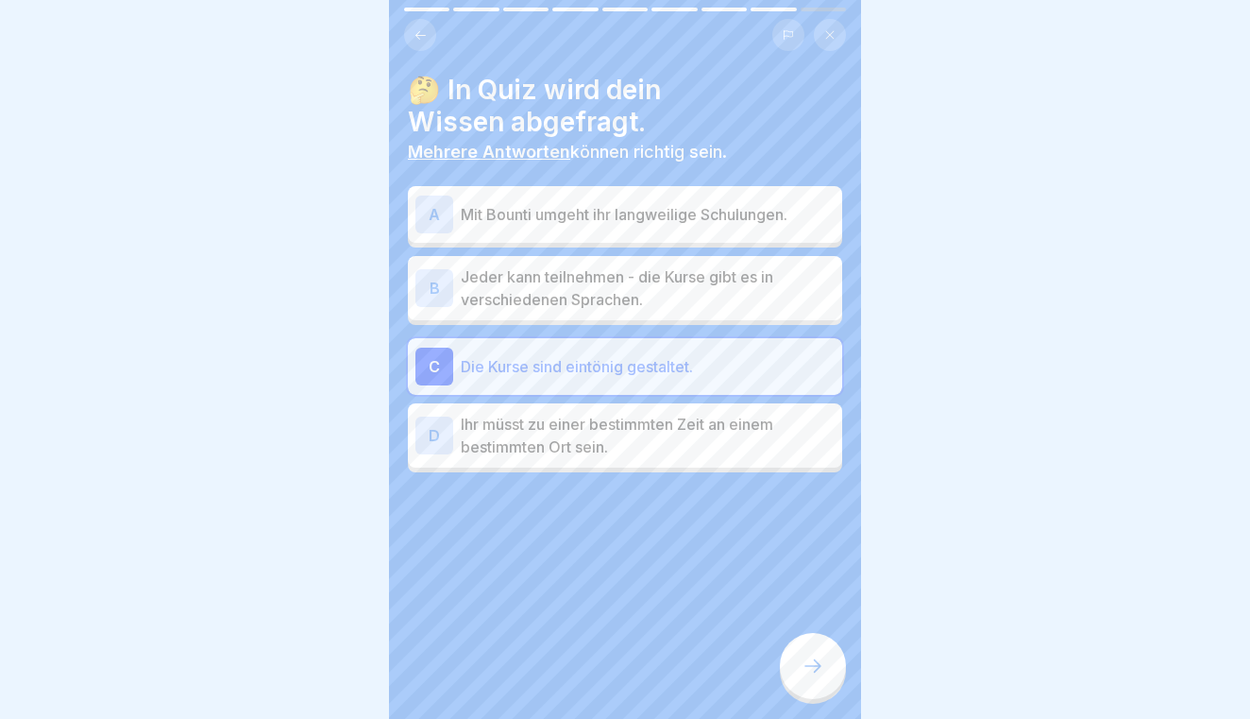
click at [428, 354] on div "C" at bounding box center [434, 367] width 38 height 38
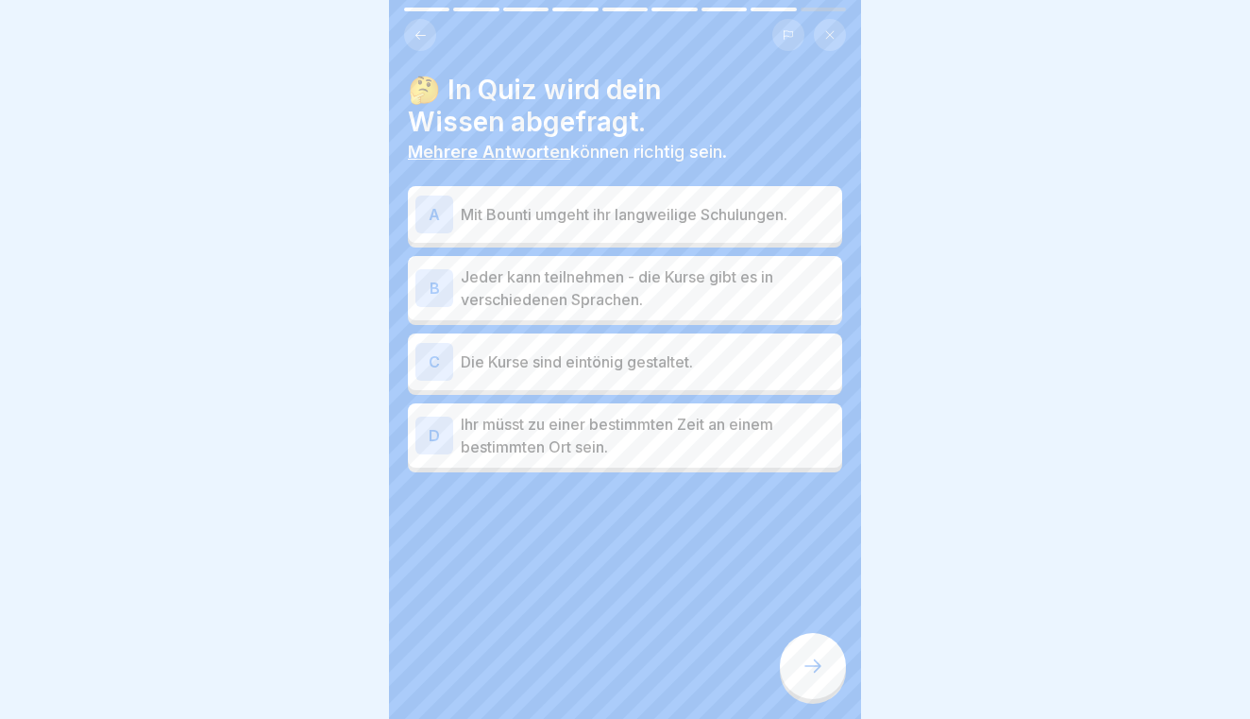
click at [432, 419] on div "D" at bounding box center [434, 435] width 38 height 38
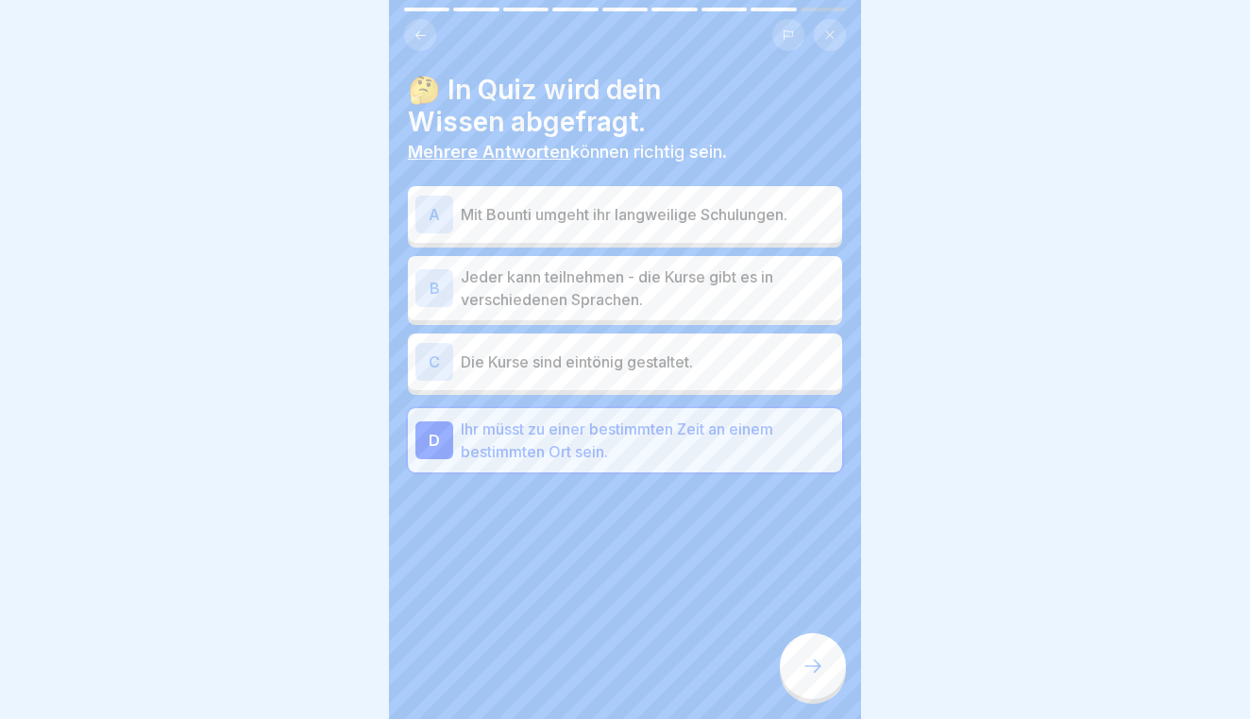
click at [432, 419] on div "D Ihr müsst zu einer bestimmten Zeit an einem bestimmten Ort sein." at bounding box center [624, 439] width 419 height 45
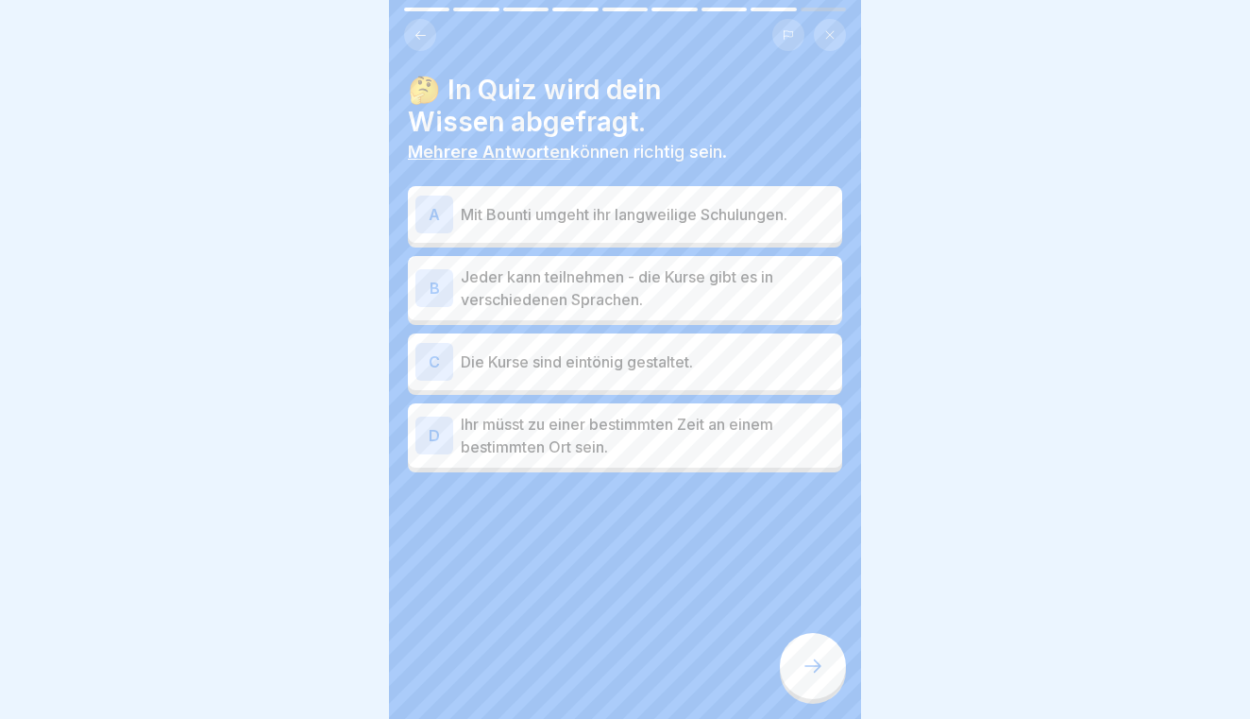
click at [449, 297] on div "B" at bounding box center [434, 288] width 38 height 38
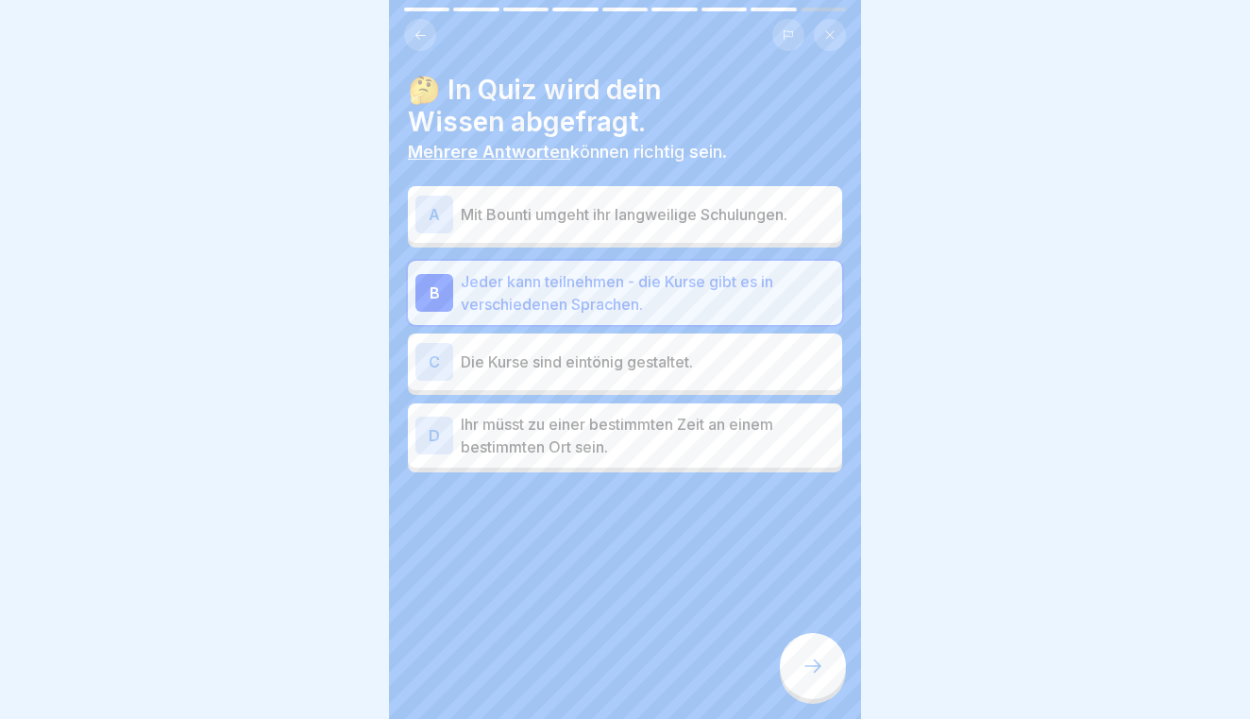
click at [812, 683] on div at bounding box center [813, 666] width 66 height 66
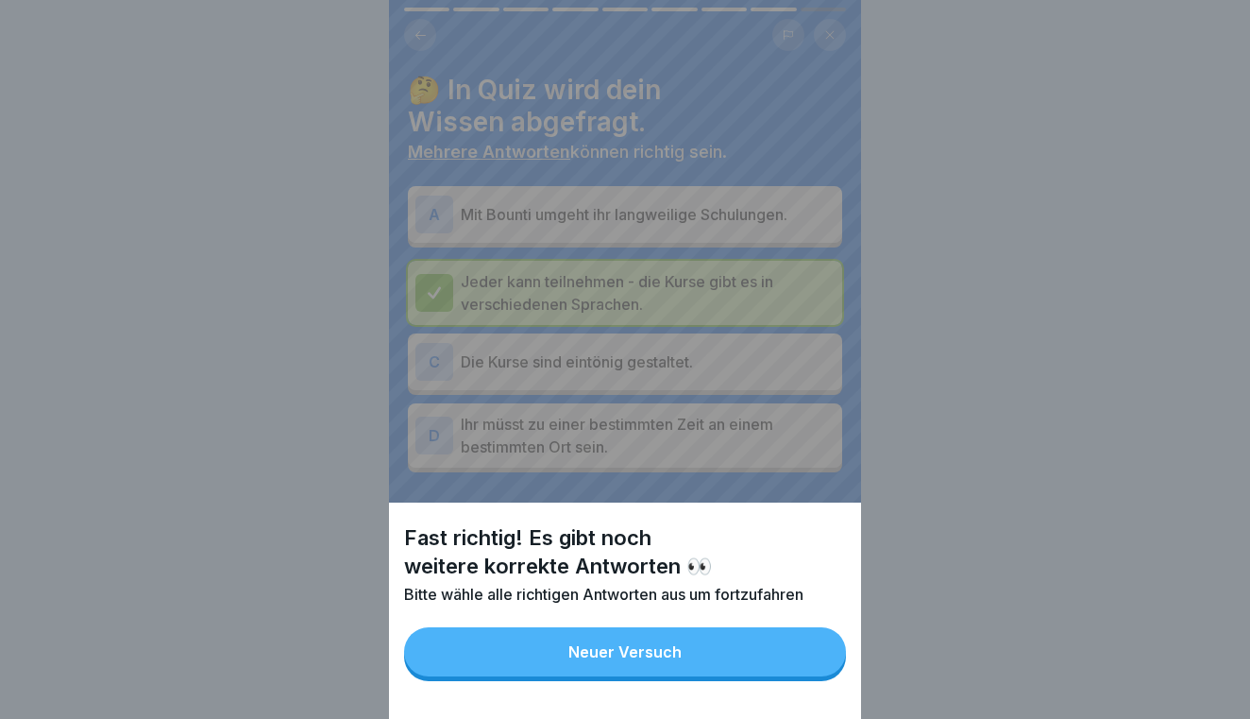
click at [812, 683] on div "Fast richtig! Es gibt noch weitere korrekte Antworten 👀 Bitte wähle alle richti…" at bounding box center [625, 610] width 472 height 216
click at [811, 652] on button "Neuer Versuch" at bounding box center [625, 651] width 442 height 49
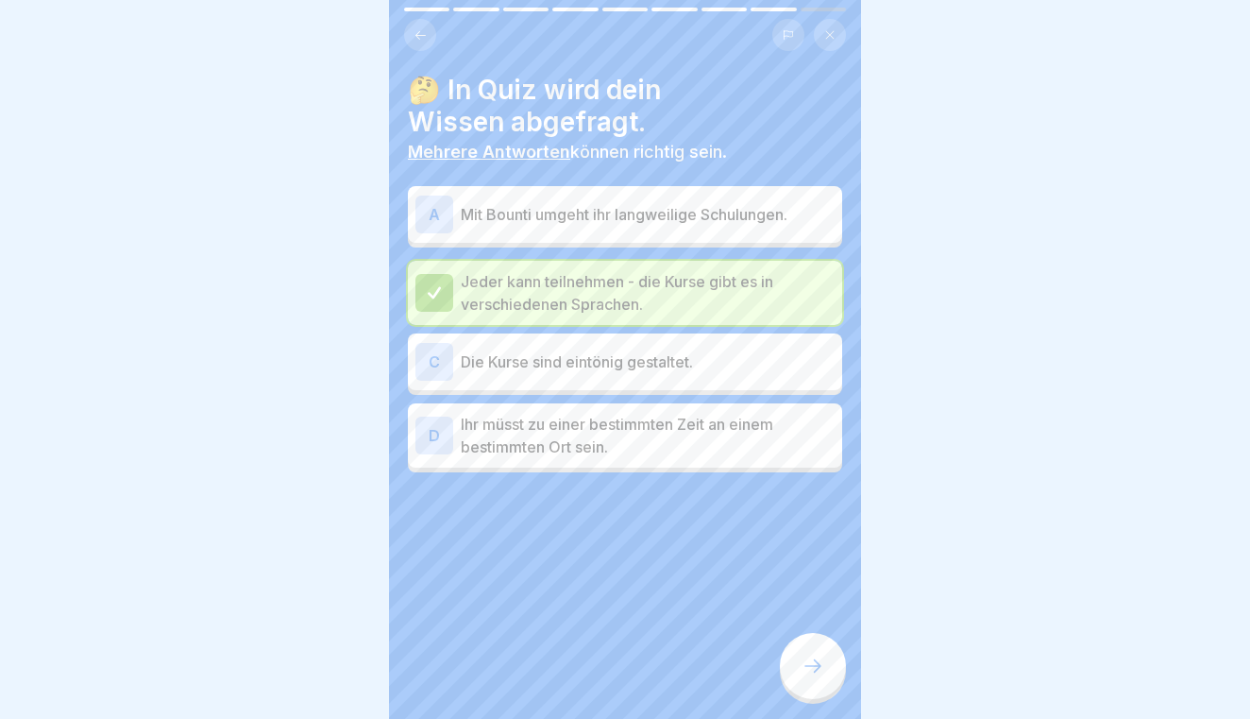
click at [436, 218] on div "A" at bounding box center [434, 214] width 38 height 38
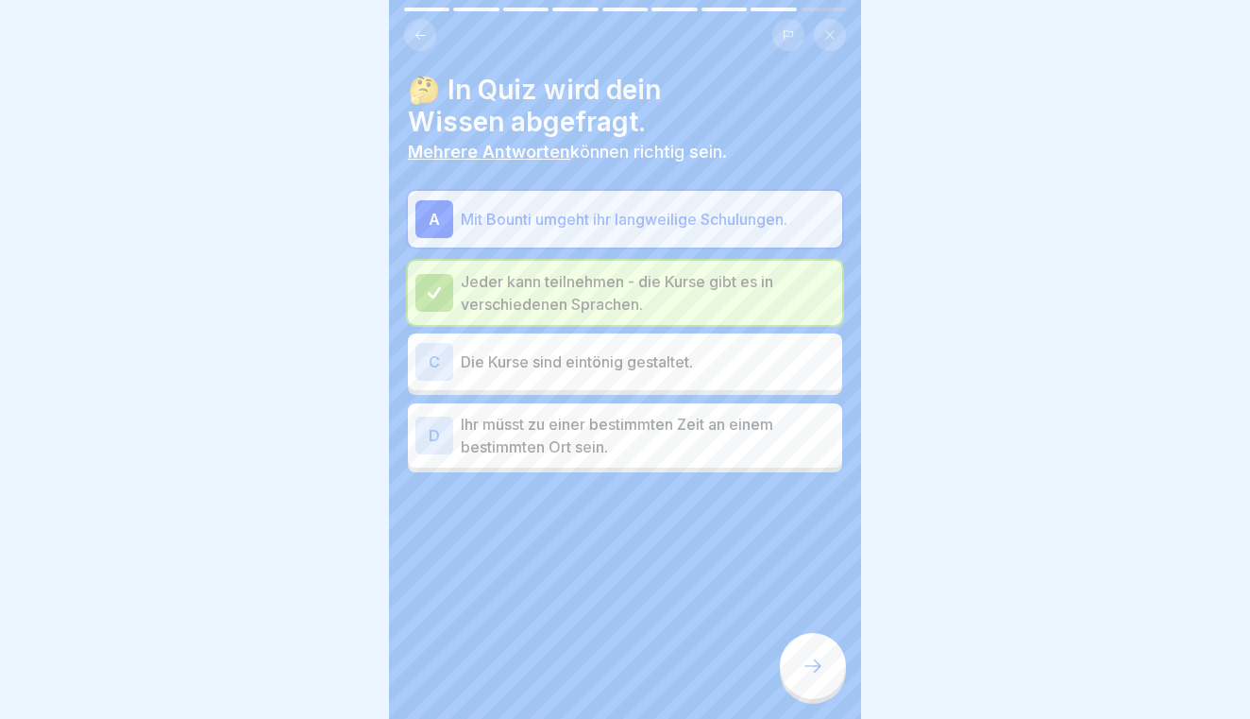
click at [806, 654] on icon at bounding box center [813, 665] width 23 height 23
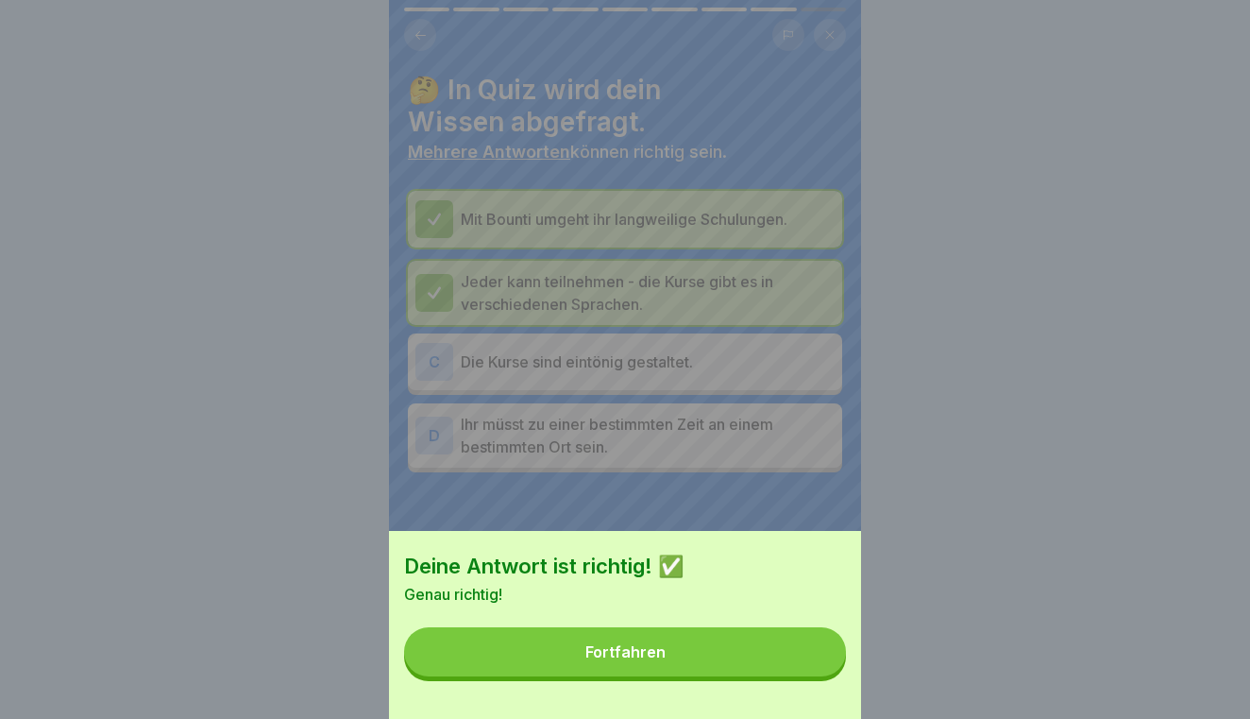
click at [806, 654] on button "Fortfahren" at bounding box center [625, 651] width 442 height 49
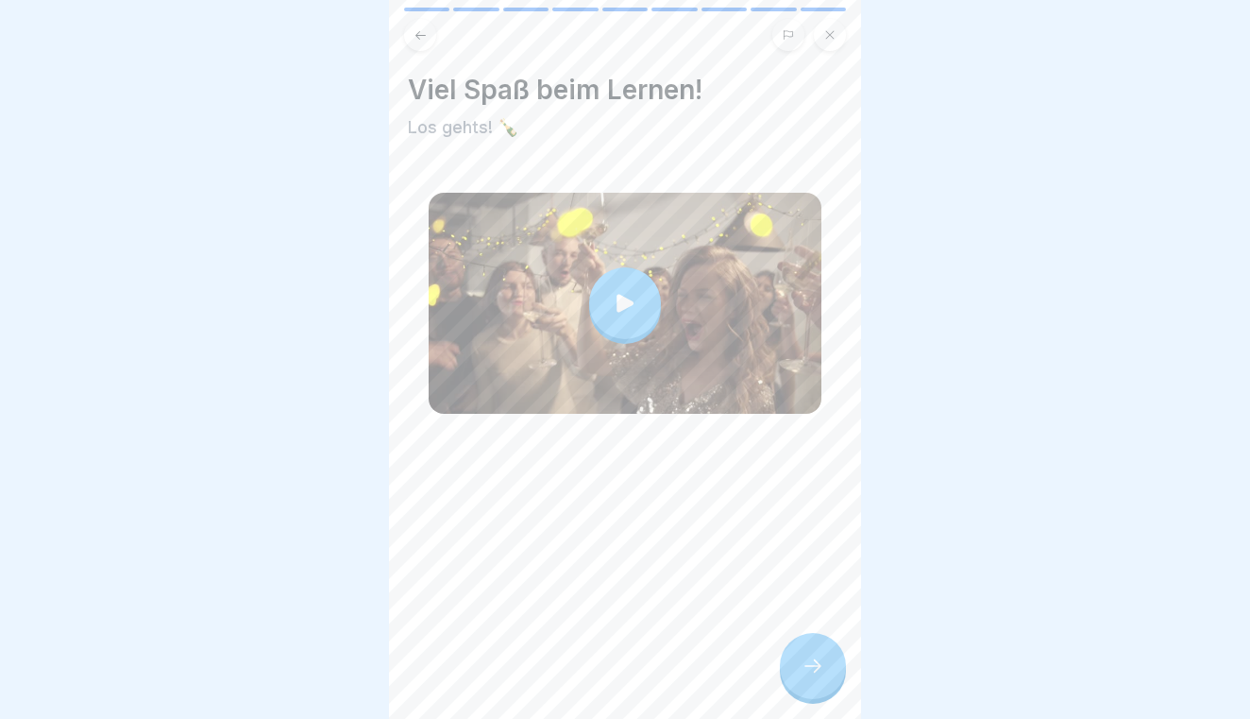
click at [806, 654] on icon at bounding box center [813, 665] width 23 height 23
click at [829, 660] on div at bounding box center [813, 666] width 66 height 66
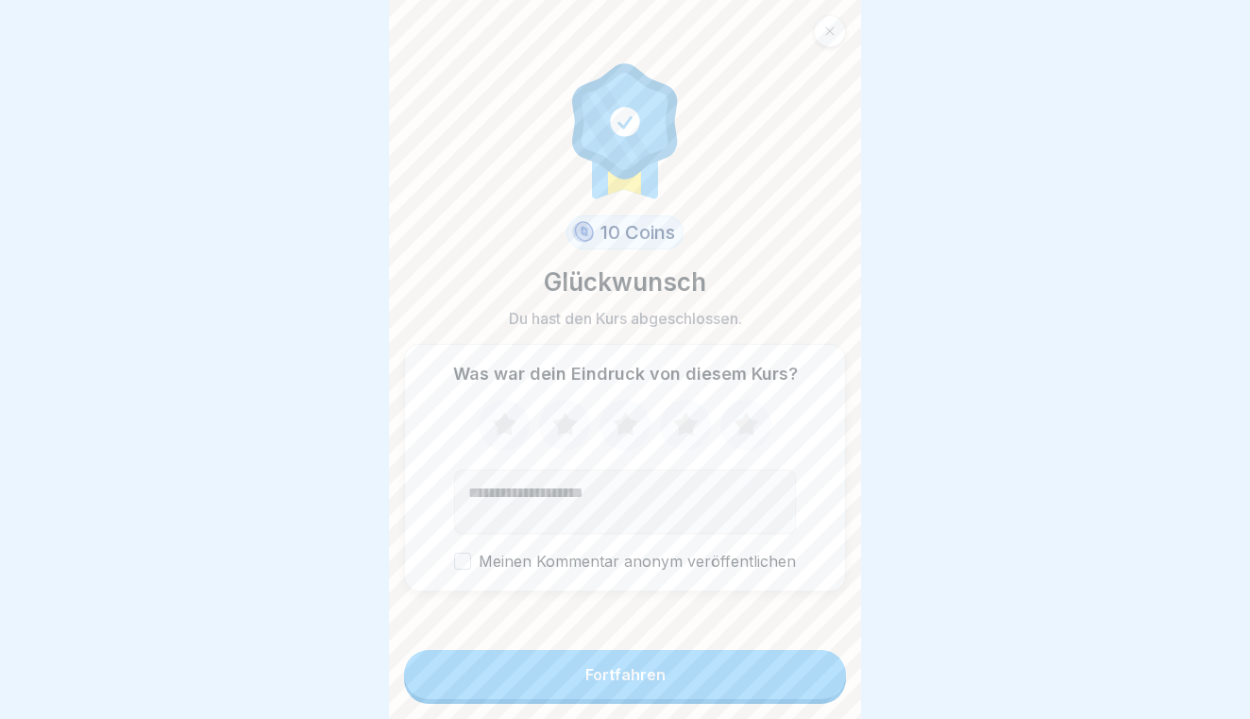
click at [763, 662] on button "Fortfahren" at bounding box center [625, 674] width 442 height 49
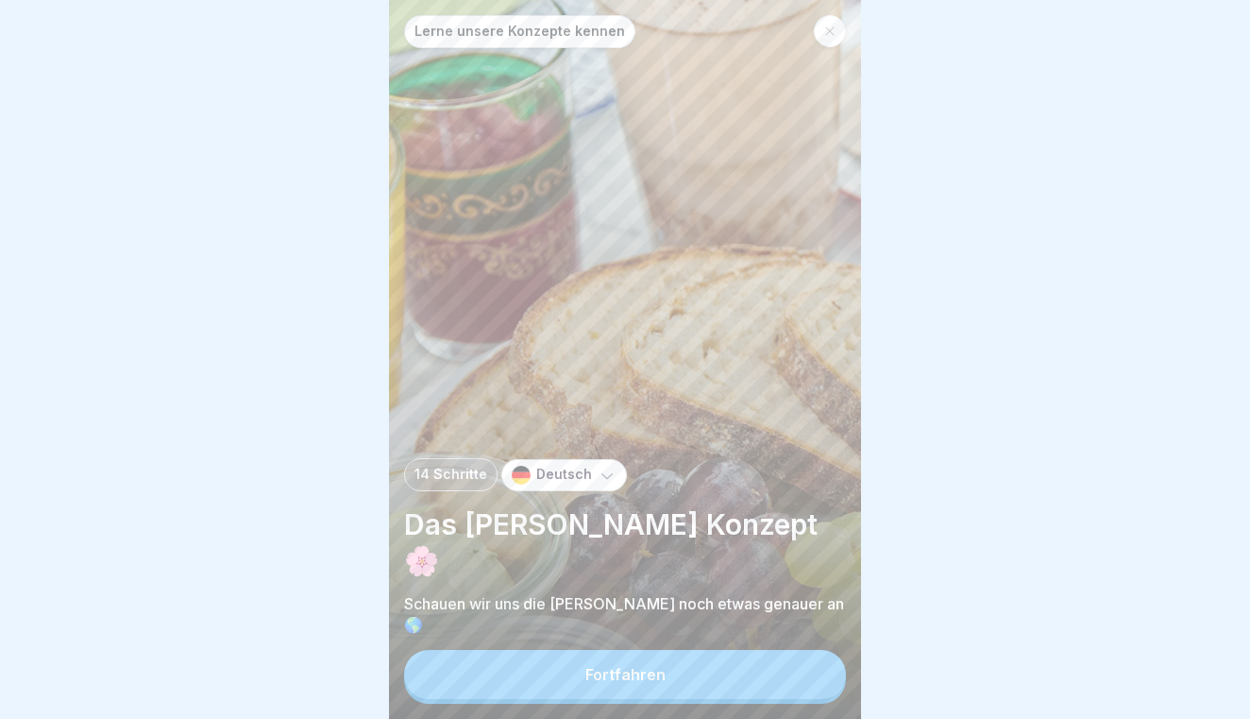
click at [756, 669] on button "Fortfahren" at bounding box center [625, 674] width 442 height 49
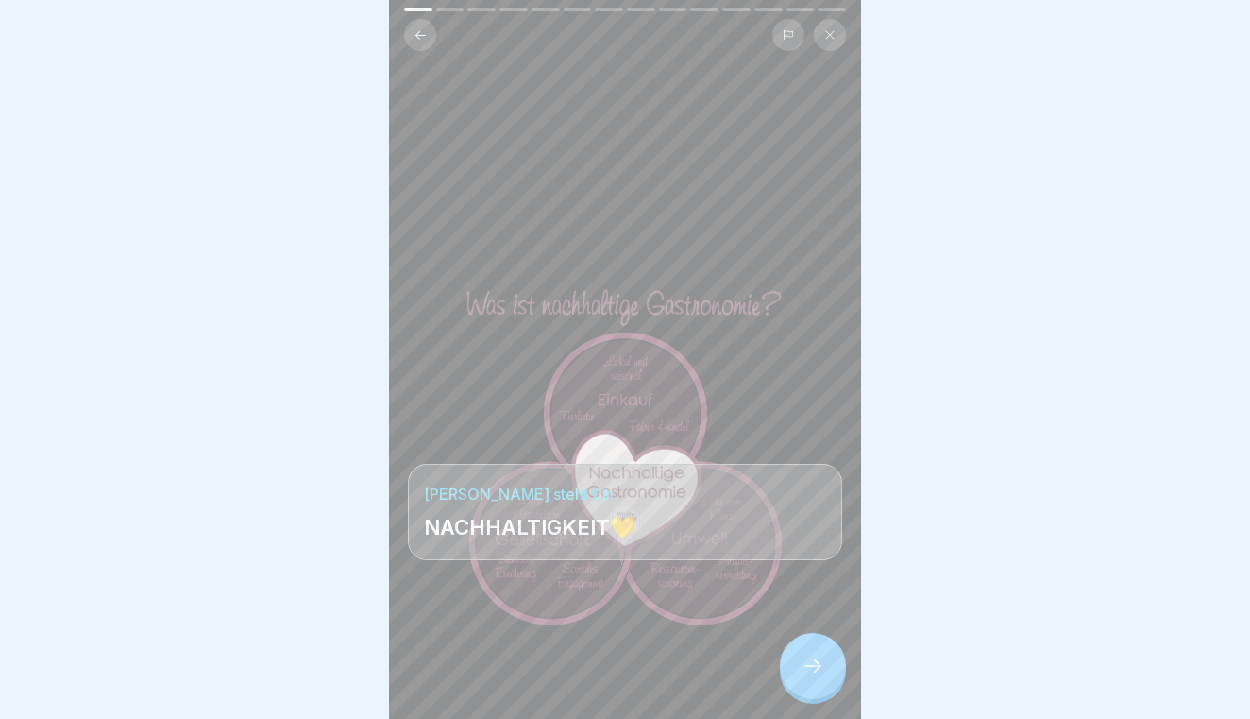
click at [835, 672] on div at bounding box center [813, 666] width 66 height 66
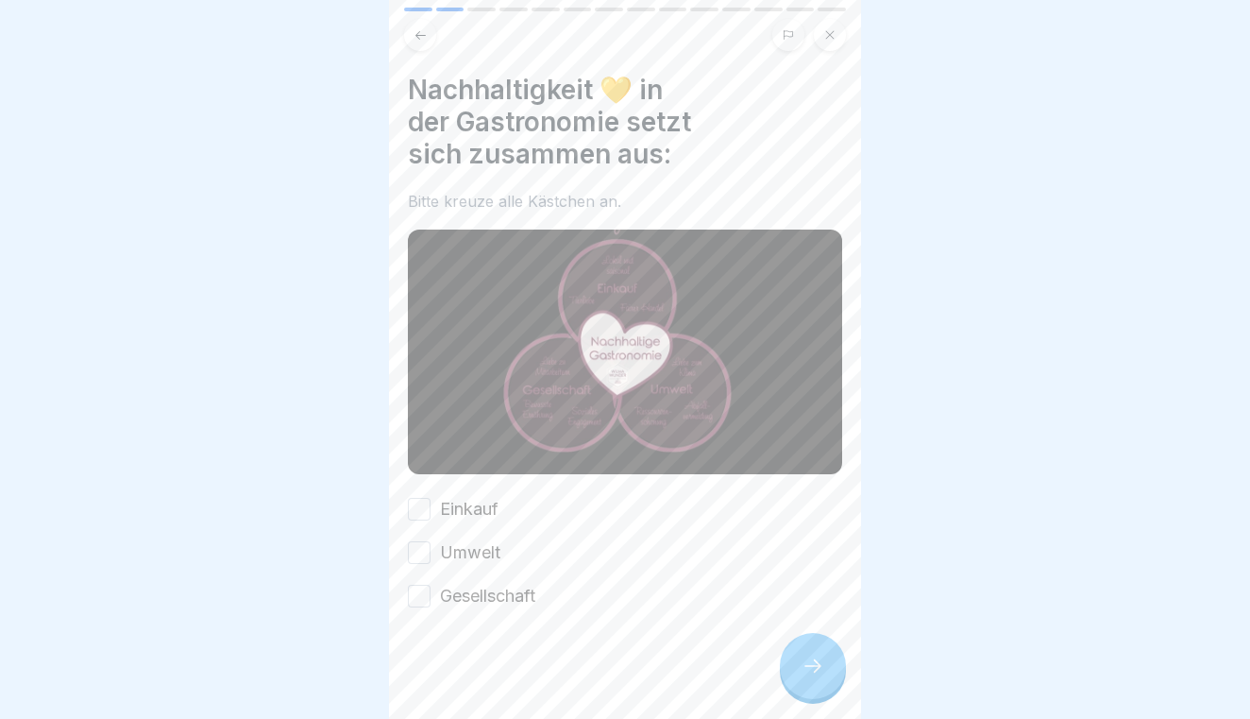
click at [442, 507] on label "Einkauf" at bounding box center [469, 509] width 59 height 25
click at [431, 507] on button "Einkauf" at bounding box center [419, 509] width 23 height 23
click at [425, 541] on button "Umwelt" at bounding box center [419, 552] width 23 height 23
click at [424, 595] on button "Gesellschaft" at bounding box center [419, 596] width 23 height 23
click at [813, 681] on div at bounding box center [813, 666] width 66 height 66
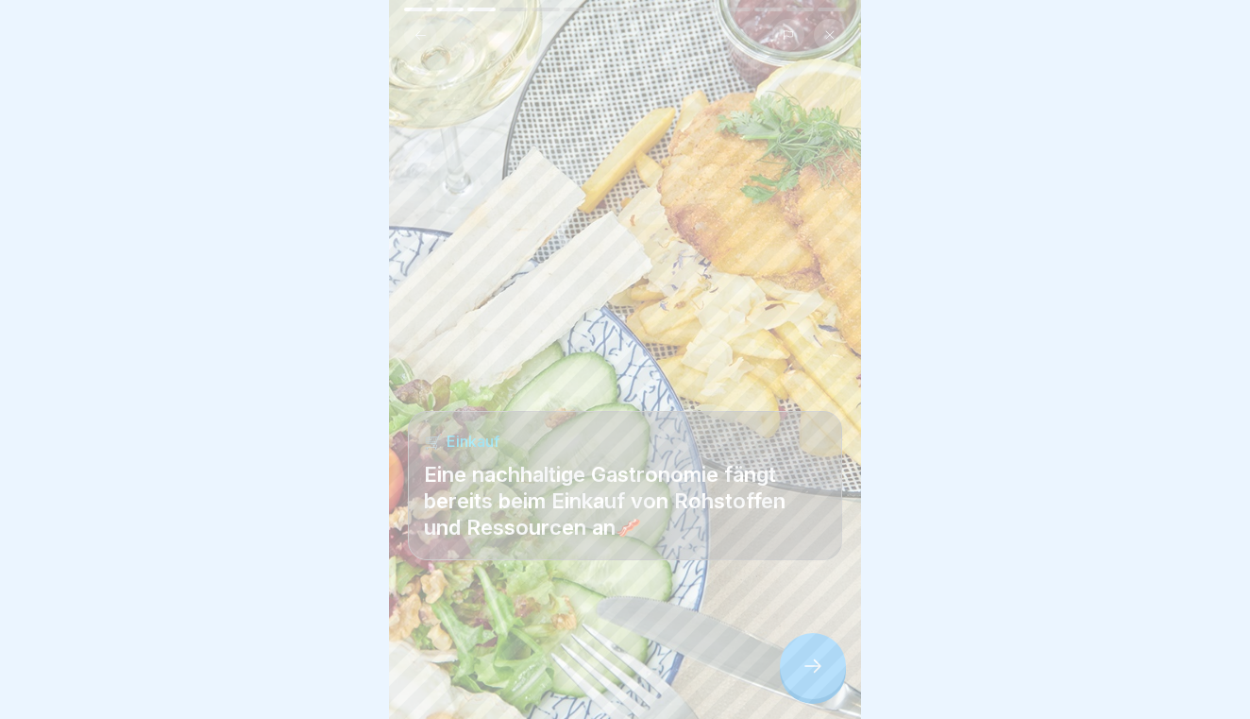
click at [813, 681] on div at bounding box center [813, 666] width 66 height 66
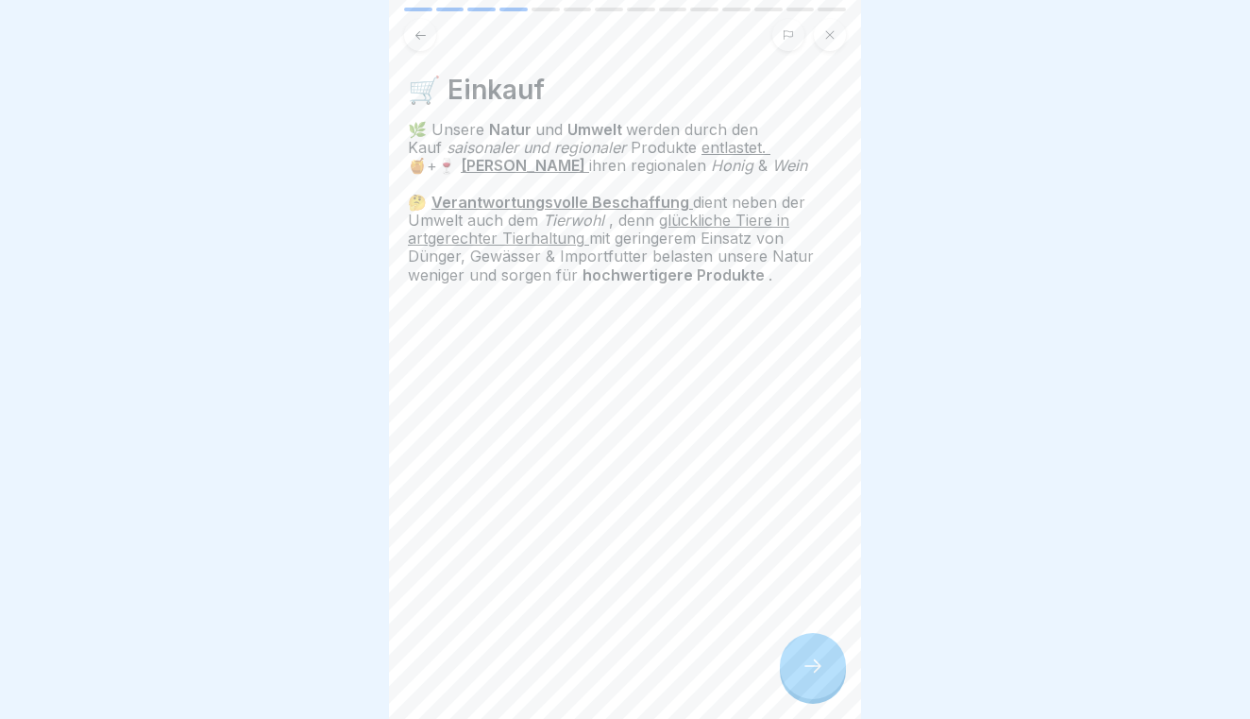
click at [813, 681] on div at bounding box center [813, 666] width 66 height 66
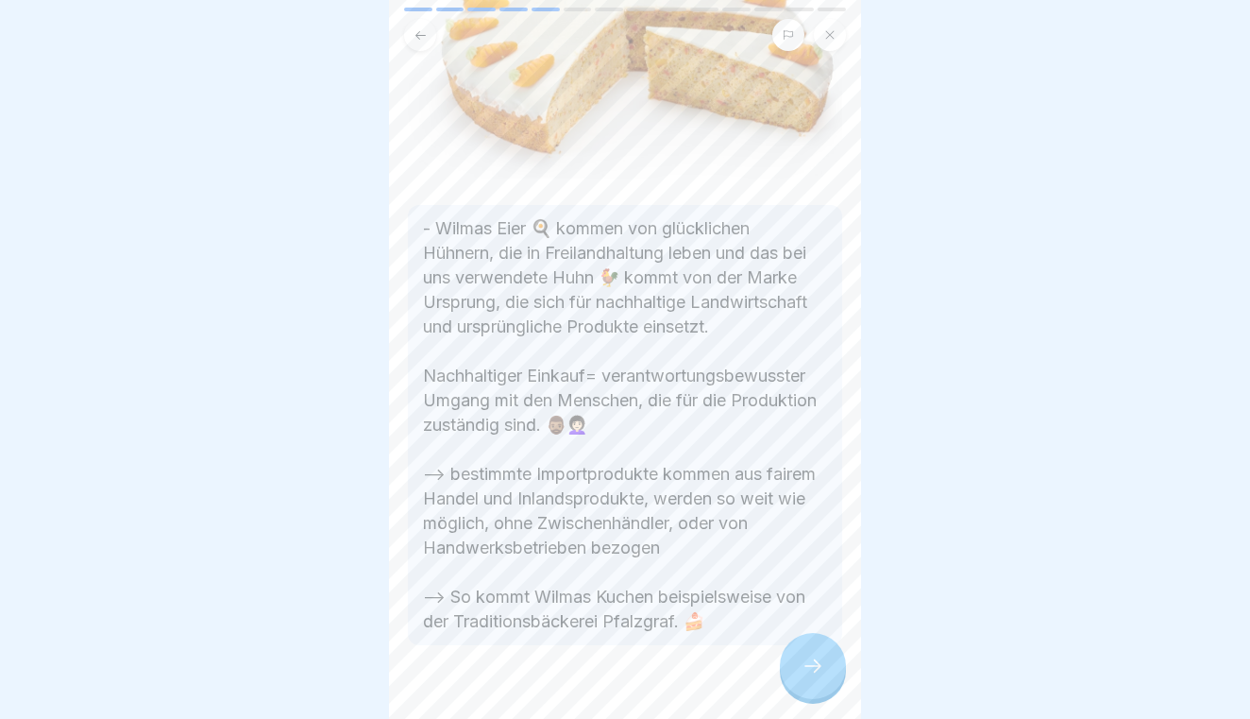
scroll to position [203, 0]
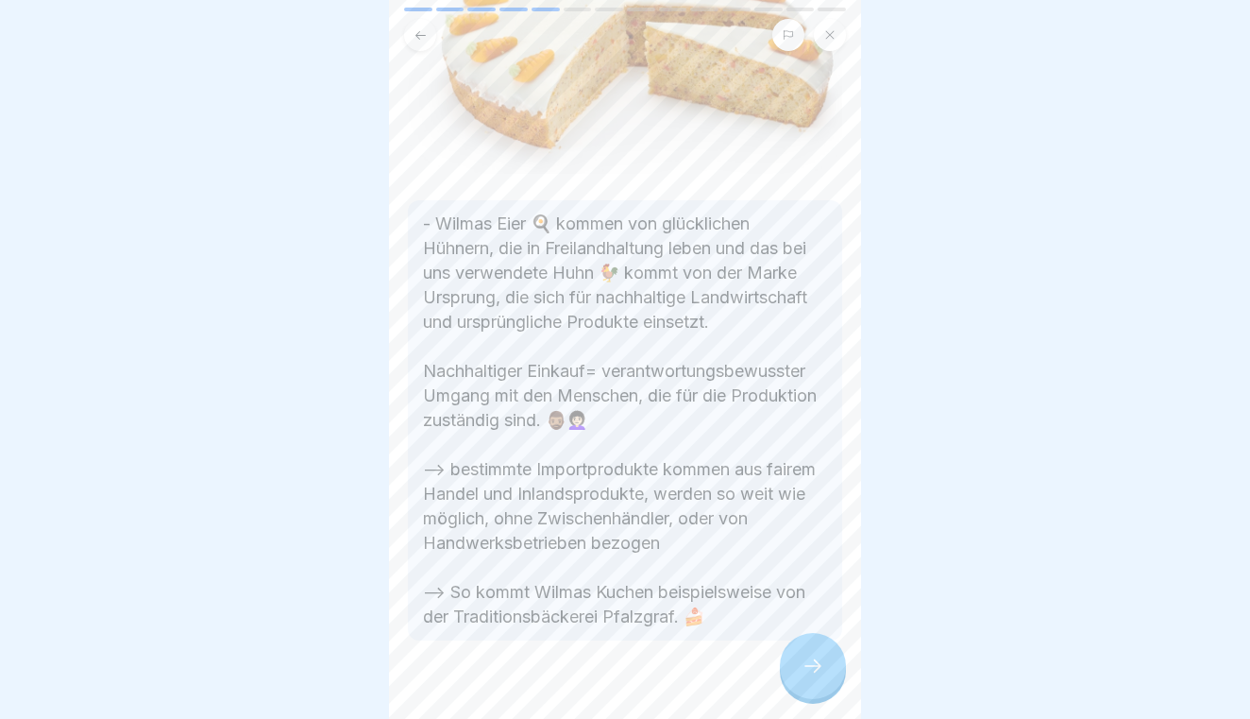
click at [828, 682] on div at bounding box center [813, 666] width 66 height 66
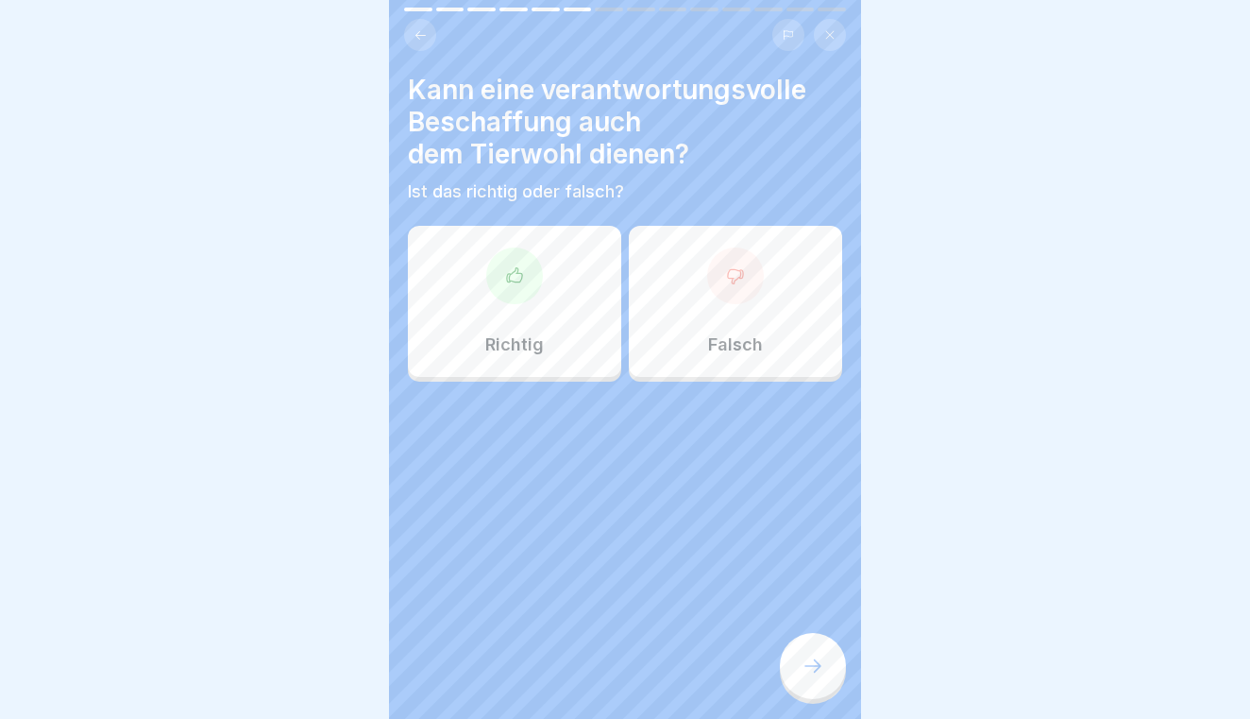
click at [569, 309] on div "Richtig" at bounding box center [514, 301] width 213 height 151
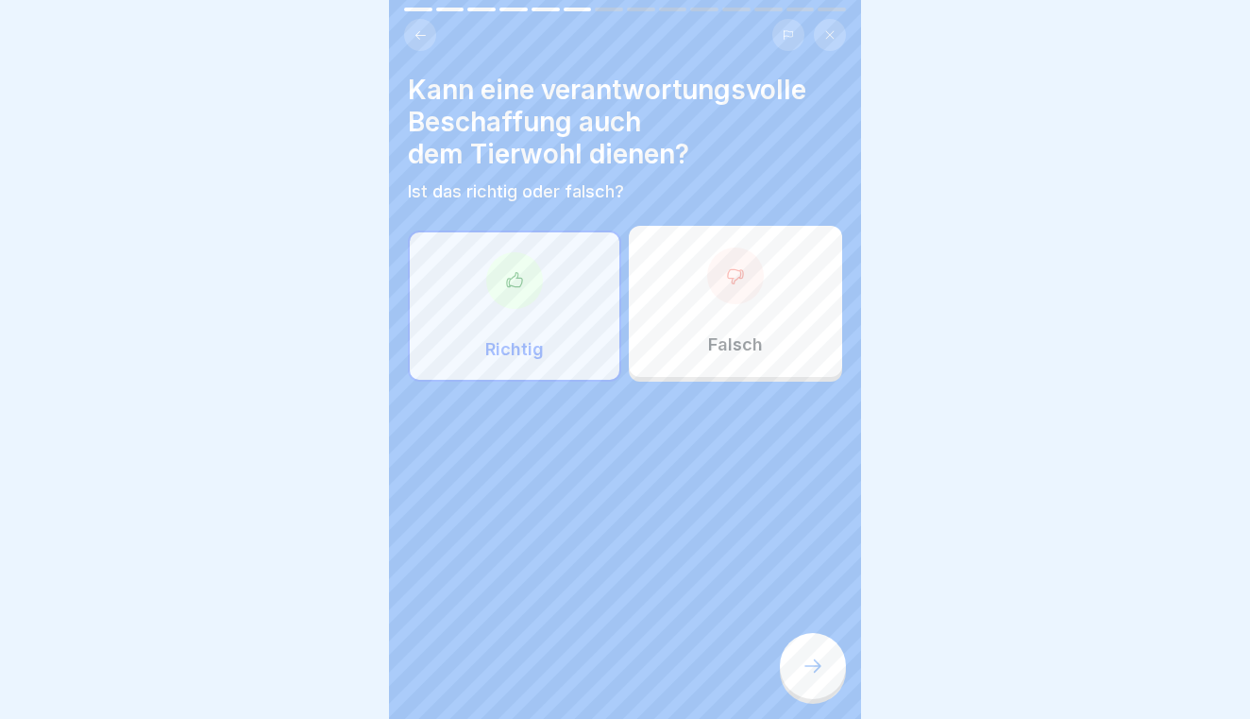
click at [811, 663] on icon at bounding box center [813, 665] width 23 height 23
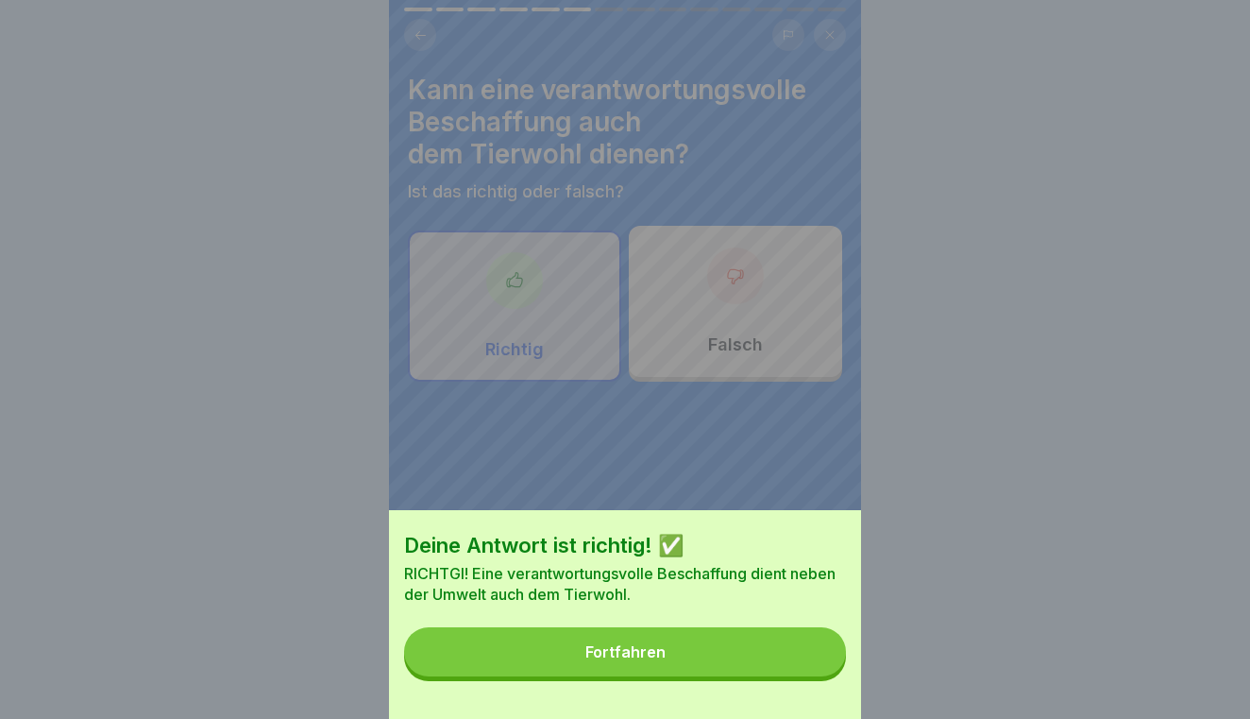
click at [781, 648] on button "Fortfahren" at bounding box center [625, 651] width 442 height 49
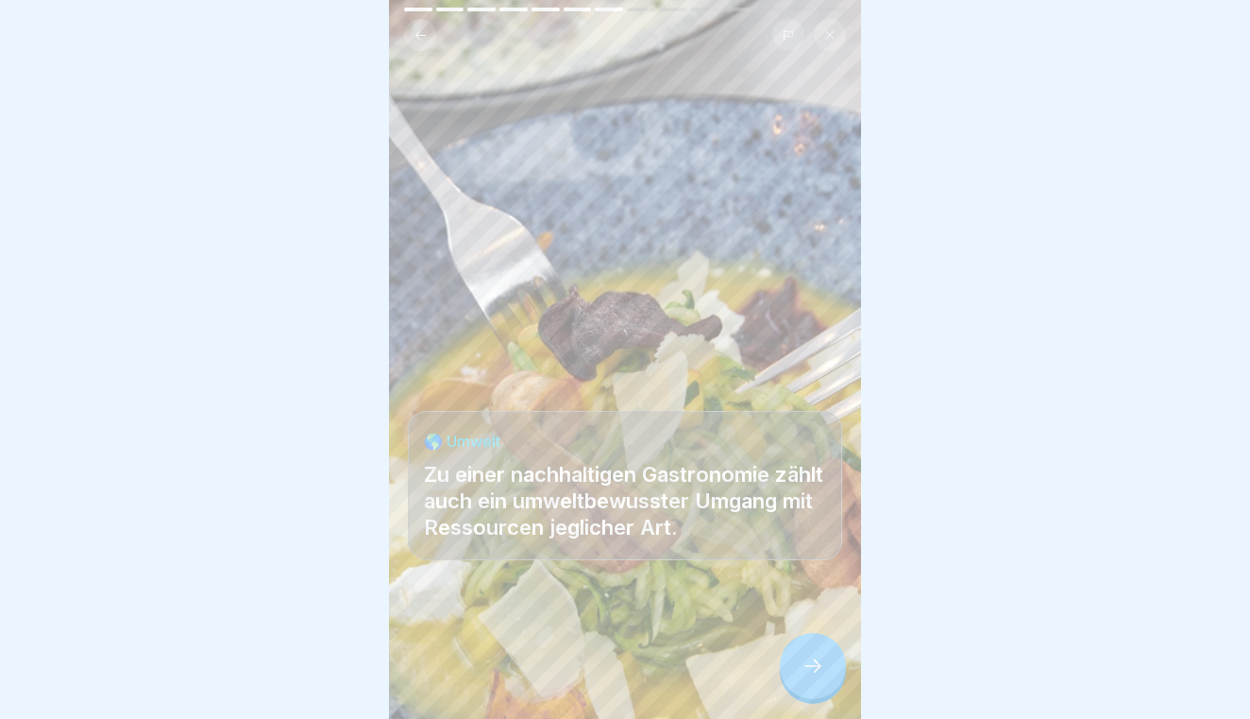
click at [800, 671] on div at bounding box center [813, 666] width 66 height 66
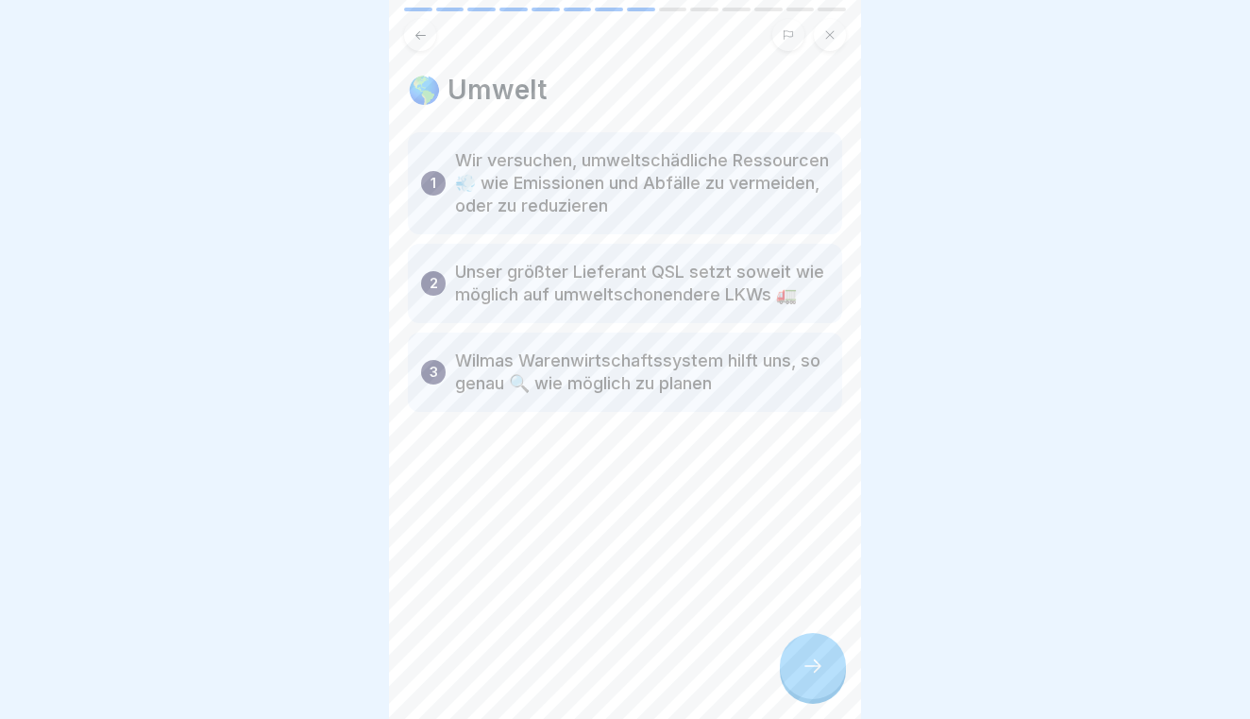
click at [800, 671] on div at bounding box center [813, 666] width 66 height 66
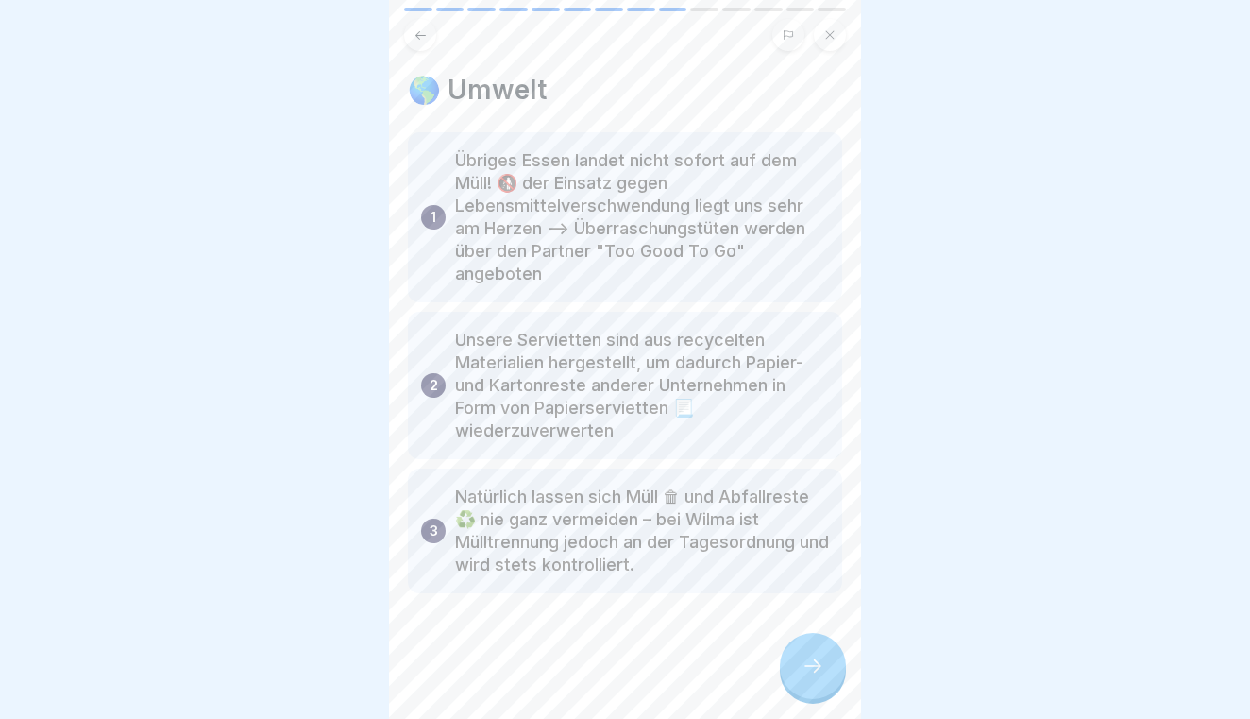
click at [809, 679] on div at bounding box center [813, 666] width 66 height 66
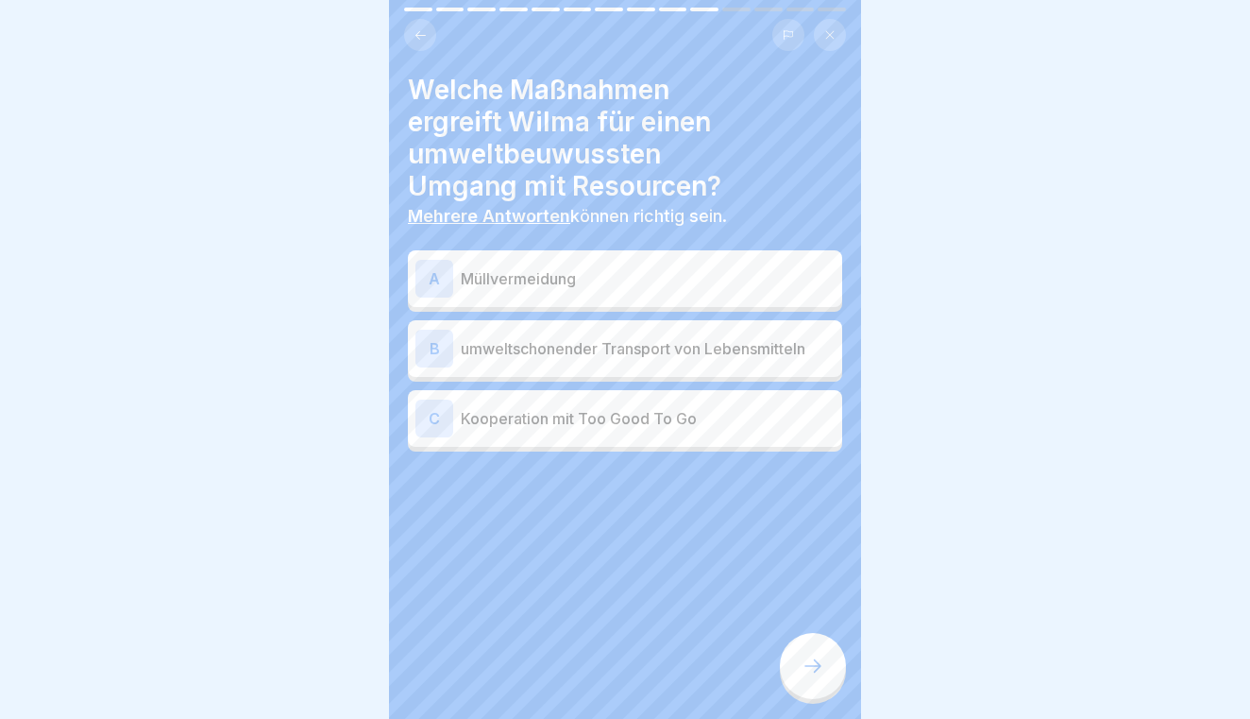
click at [644, 279] on p "Müllvermeidung" at bounding box center [648, 278] width 374 height 23
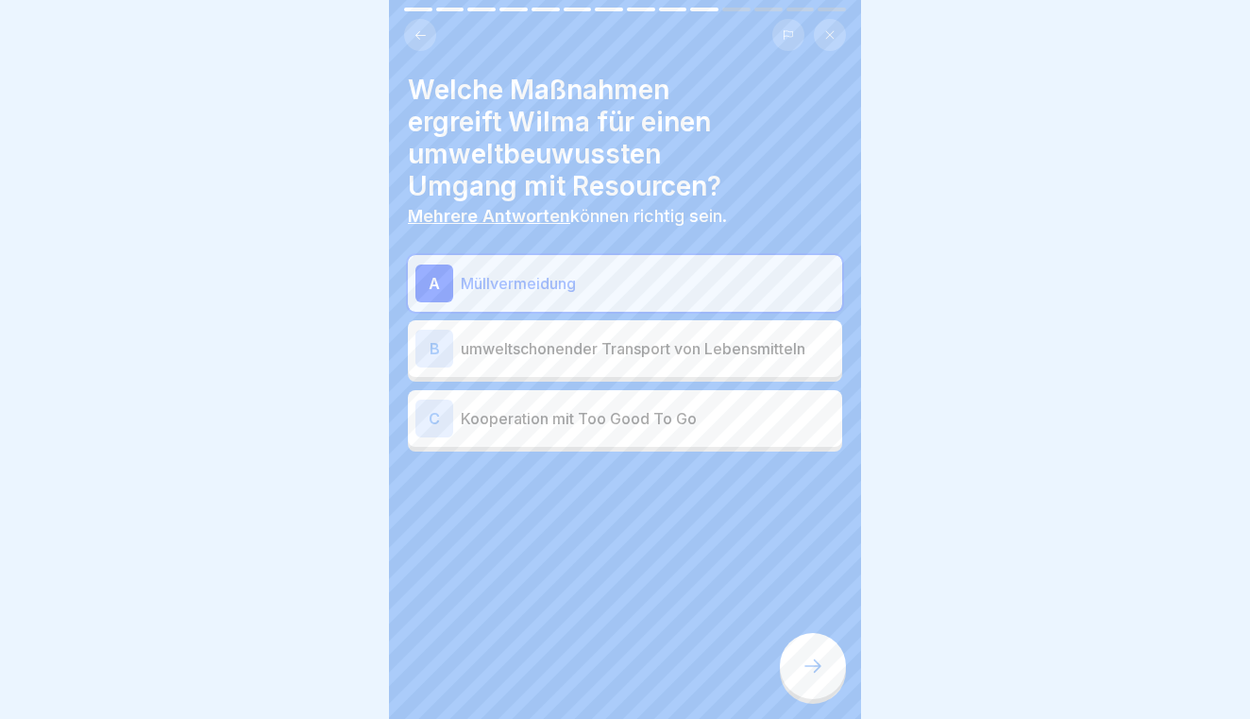
click at [642, 351] on p "umweltschonender Transport von Lebensmitteln" at bounding box center [648, 348] width 374 height 23
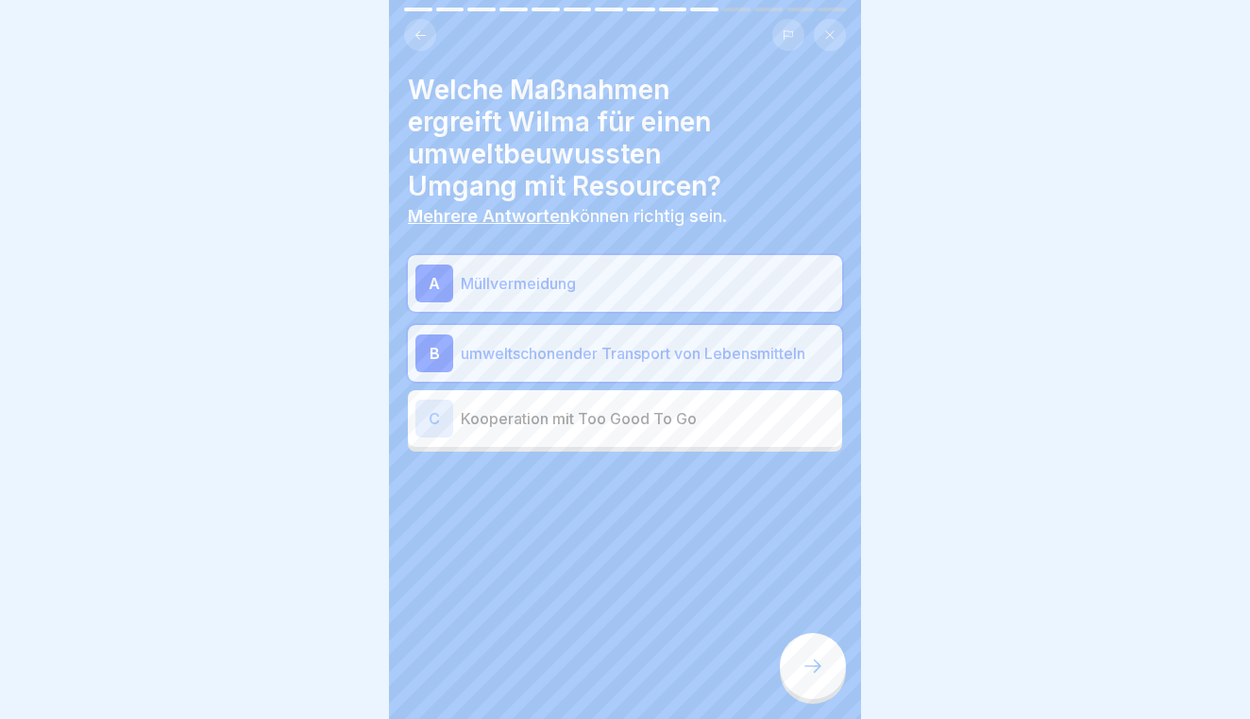
click at [638, 426] on p "Kooperation mit Too Good To Go" at bounding box center [648, 418] width 374 height 23
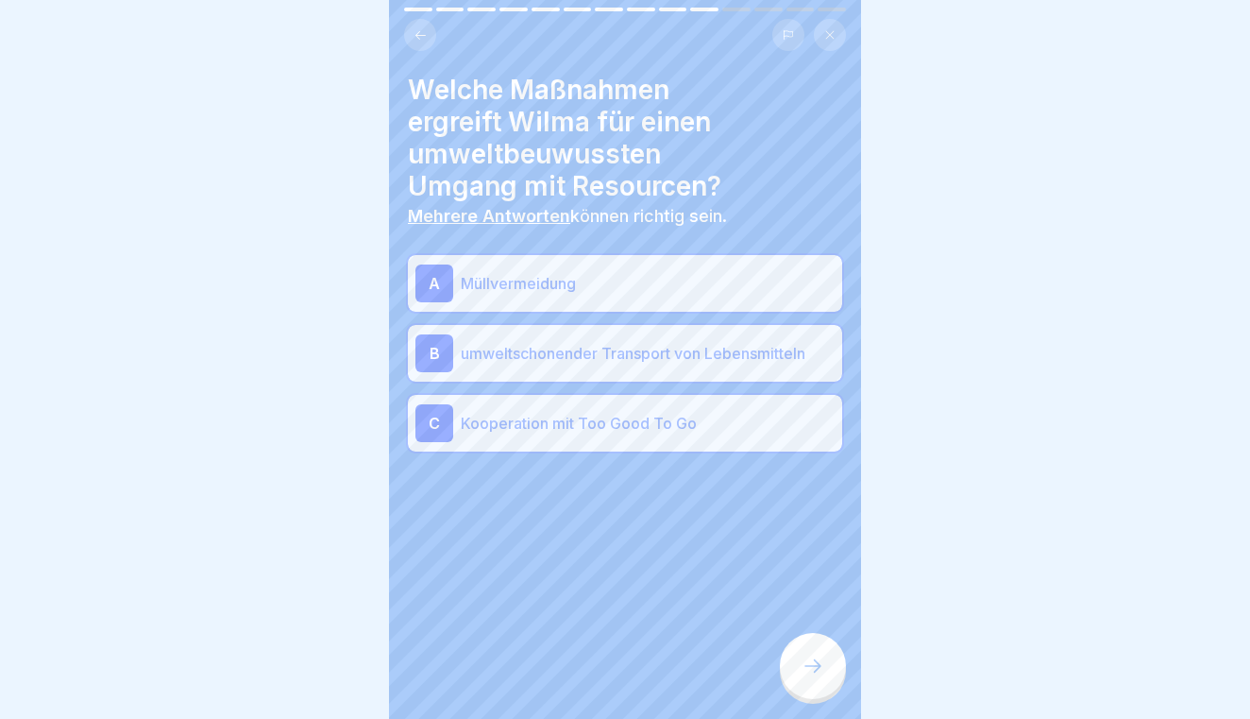
click at [834, 695] on div "Welche Maßnahmen ergreift Wilma für einen umweltbeuwussten Umgang mit Resourcen…" at bounding box center [625, 359] width 472 height 719
click at [818, 654] on icon at bounding box center [813, 665] width 23 height 23
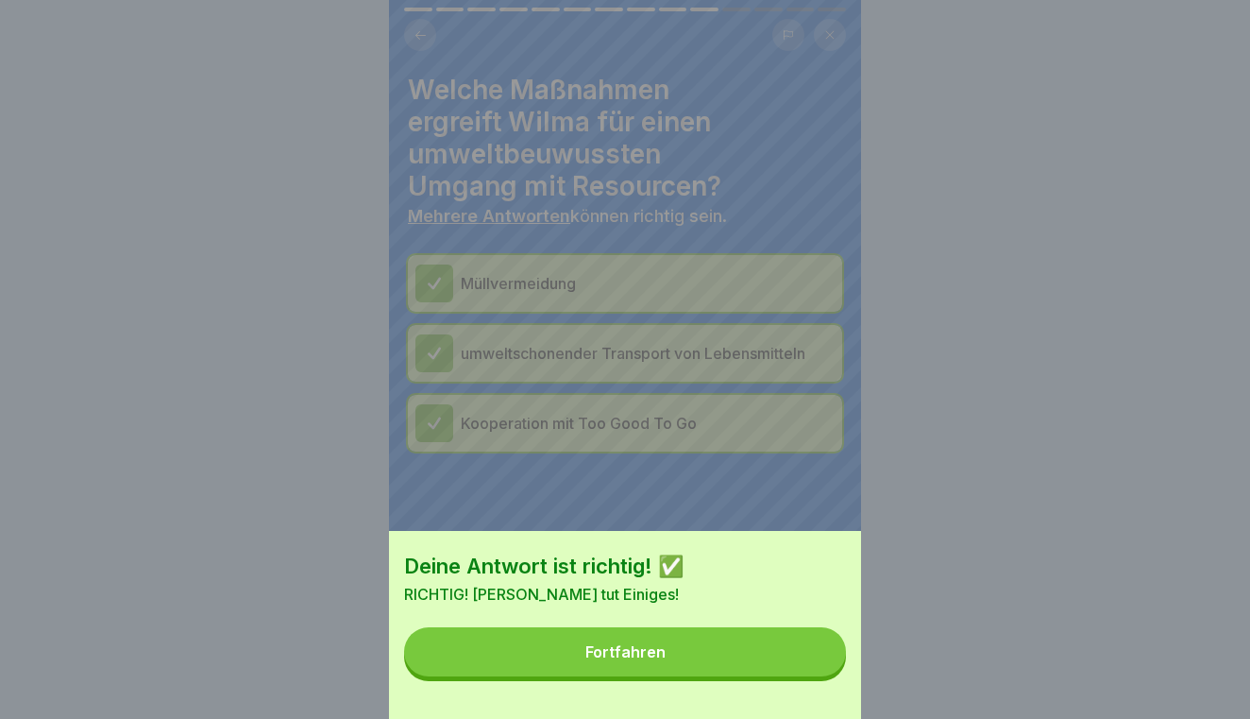
click at [818, 654] on button "Fortfahren" at bounding box center [625, 651] width 442 height 49
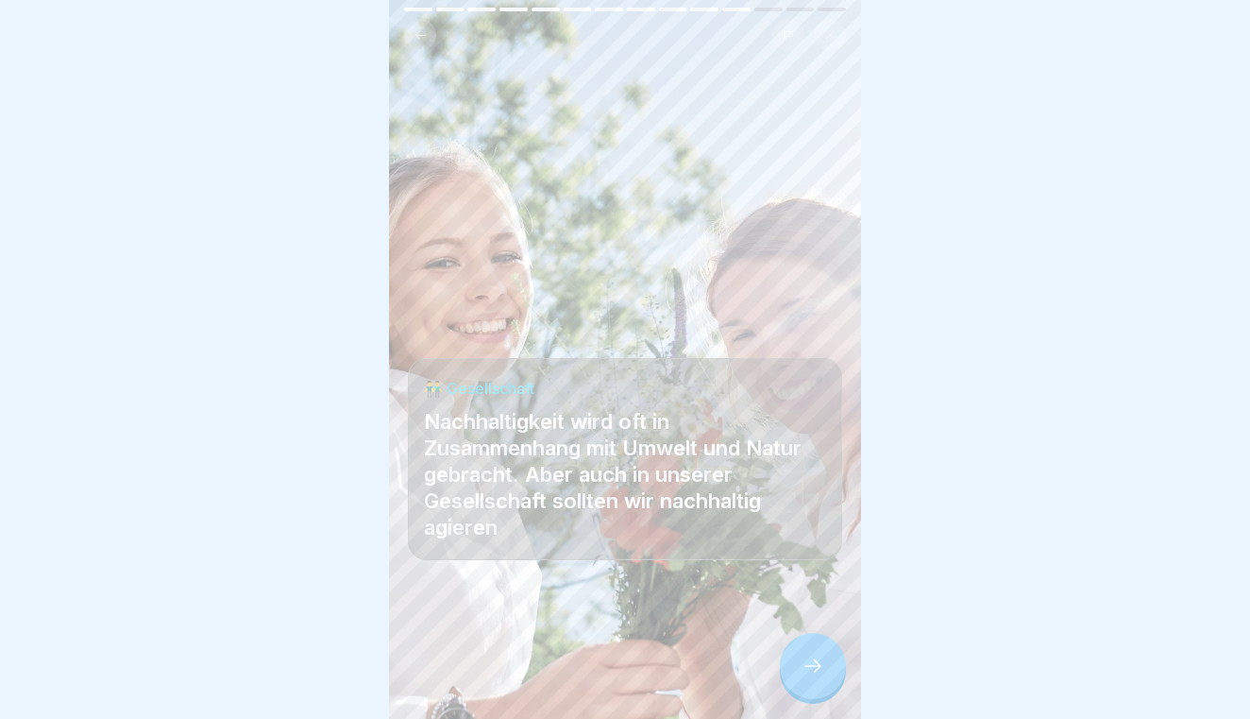
click at [818, 654] on icon at bounding box center [813, 665] width 23 height 23
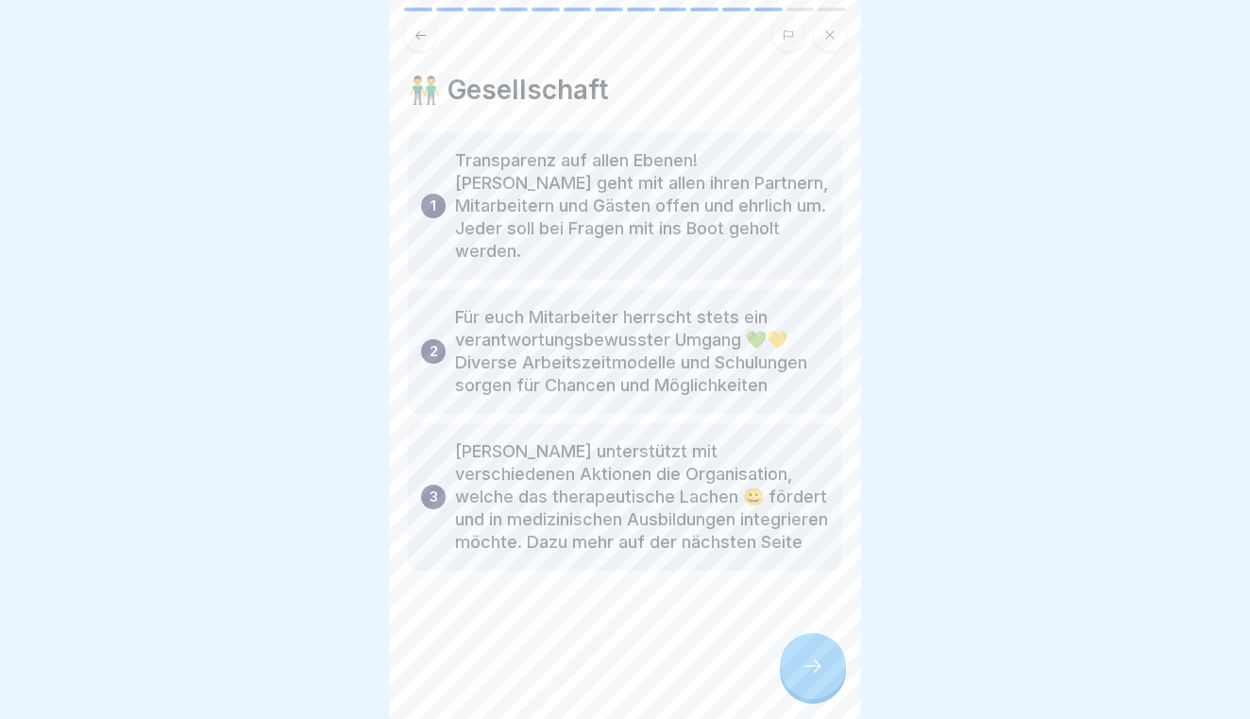
click at [820, 666] on icon at bounding box center [813, 665] width 17 height 13
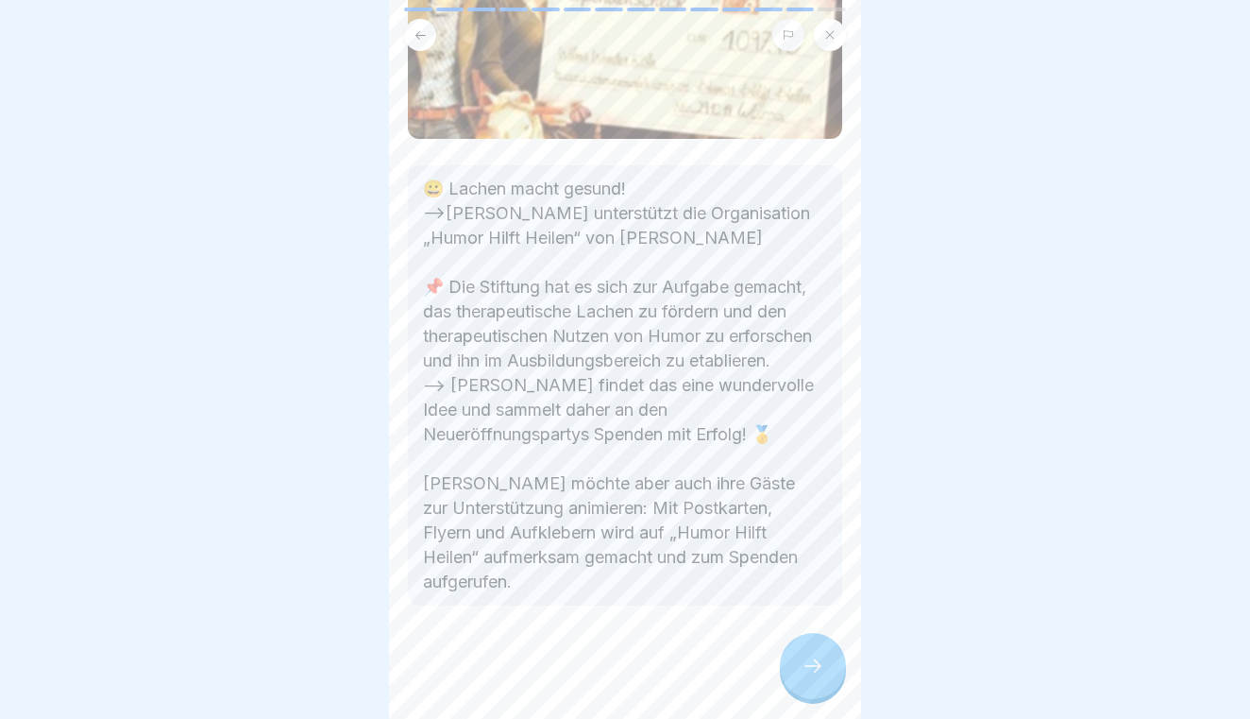
scroll to position [262, 0]
click at [822, 653] on div at bounding box center [813, 666] width 66 height 66
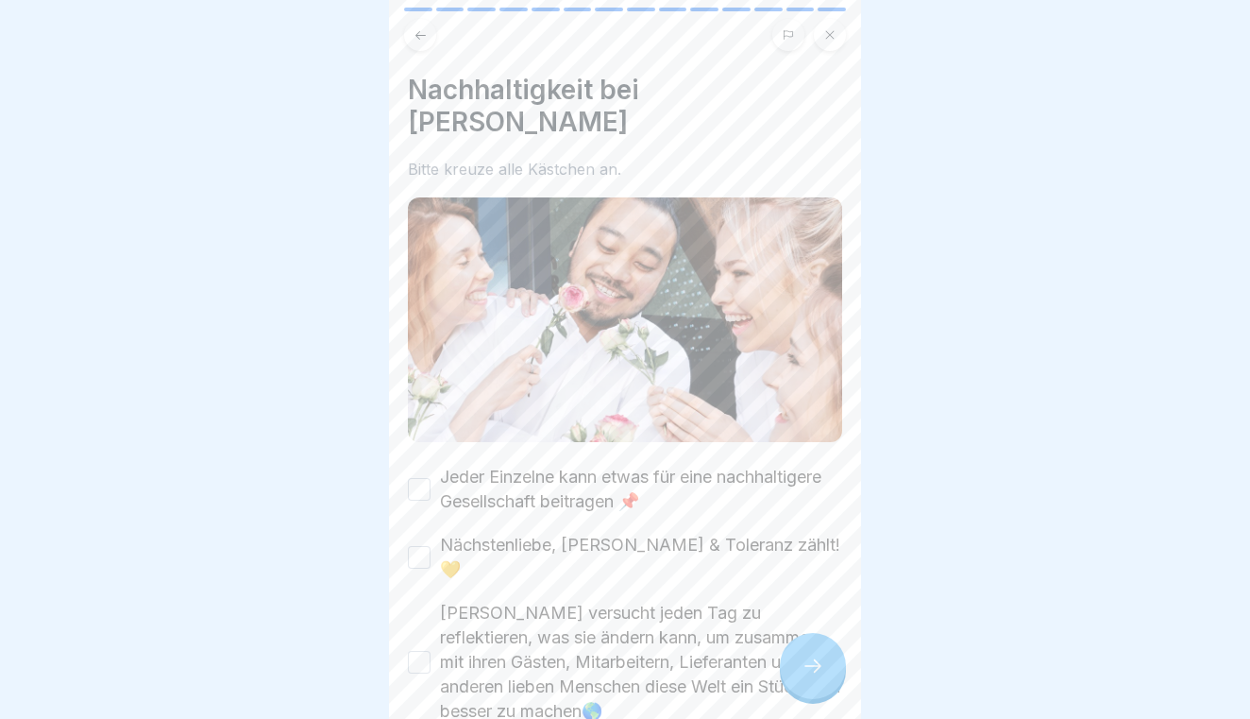
click at [428, 465] on div "Jeder Einzelne kann etwas für eine nachhaltigere Gesellschaft beitragen 📌" at bounding box center [625, 489] width 434 height 49
click at [420, 478] on button "Jeder Einzelne kann etwas für eine nachhaltigere Gesellschaft beitragen 📌" at bounding box center [419, 489] width 23 height 23
click at [419, 546] on button "Nächstenliebe, [PERSON_NAME] & Toleranz zählt! 💛" at bounding box center [419, 557] width 23 height 23
click at [418, 651] on button "[PERSON_NAME] versucht jeden Tag zu reflektieren, was sie ändern kann, um zusam…" at bounding box center [419, 662] width 23 height 23
click at [817, 675] on icon at bounding box center [813, 665] width 23 height 23
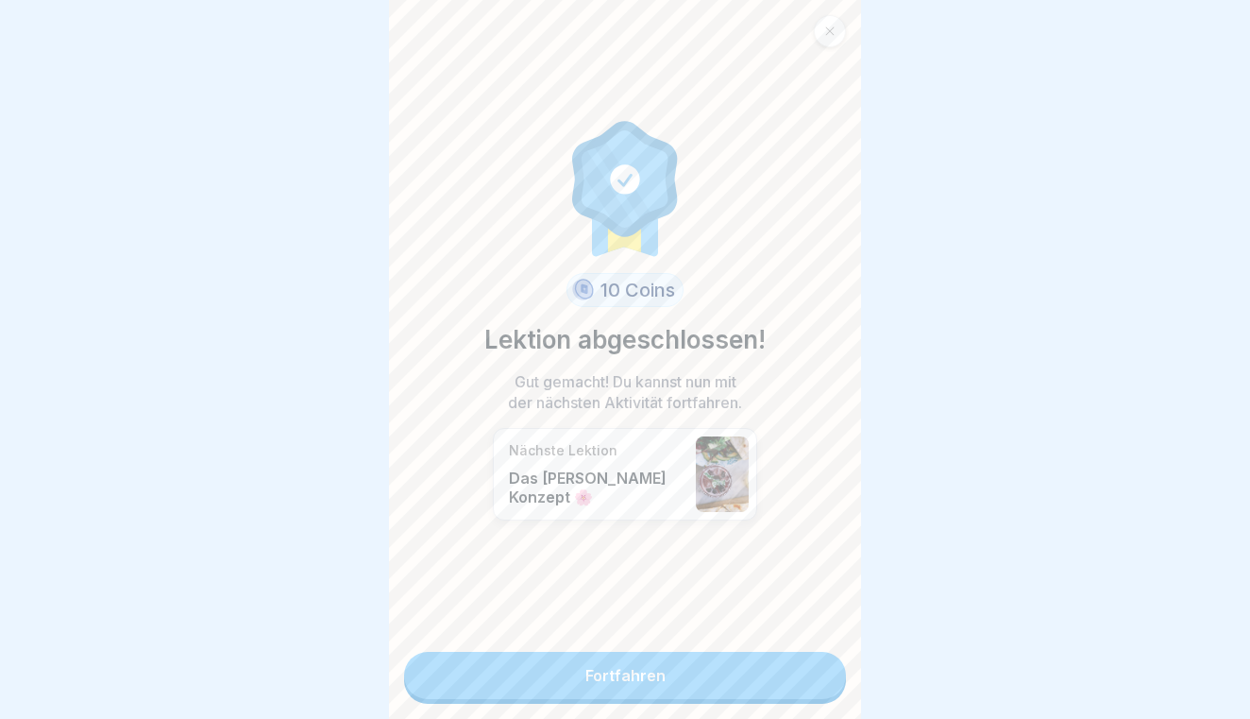
click at [817, 675] on link "Fortfahren" at bounding box center [625, 675] width 442 height 47
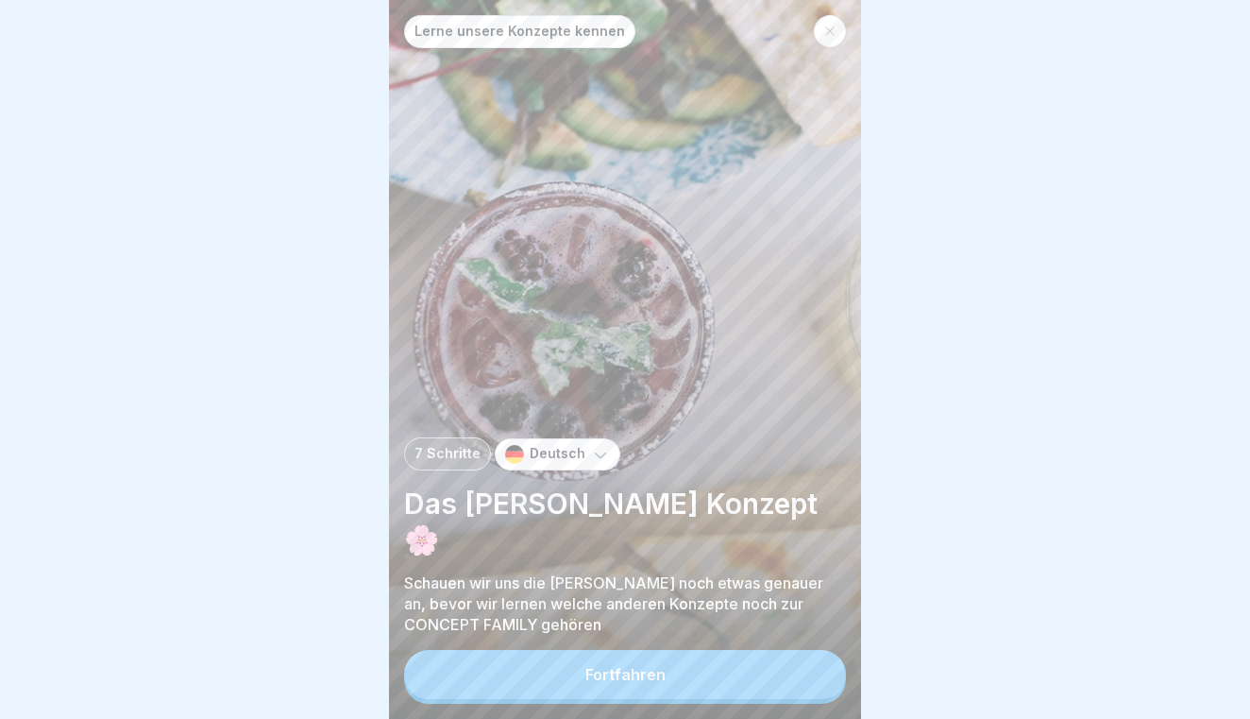
click at [799, 678] on button "Fortfahren" at bounding box center [625, 674] width 442 height 49
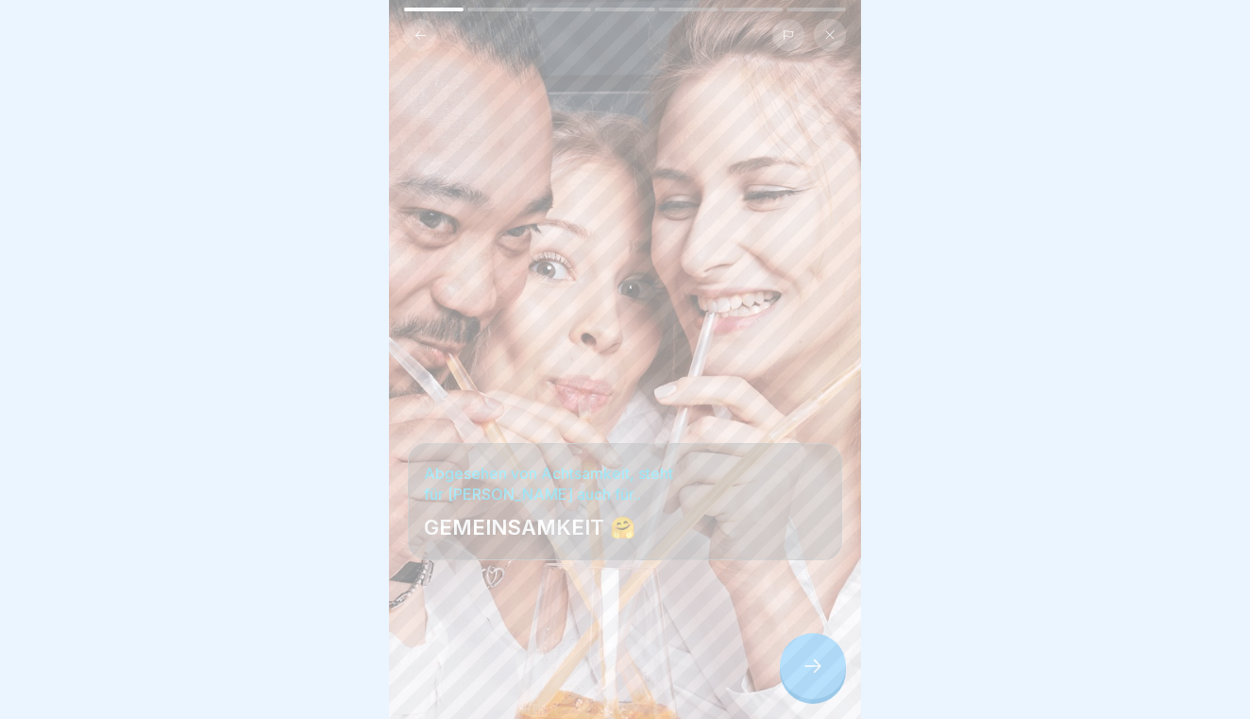
click at [819, 677] on div at bounding box center [813, 666] width 66 height 66
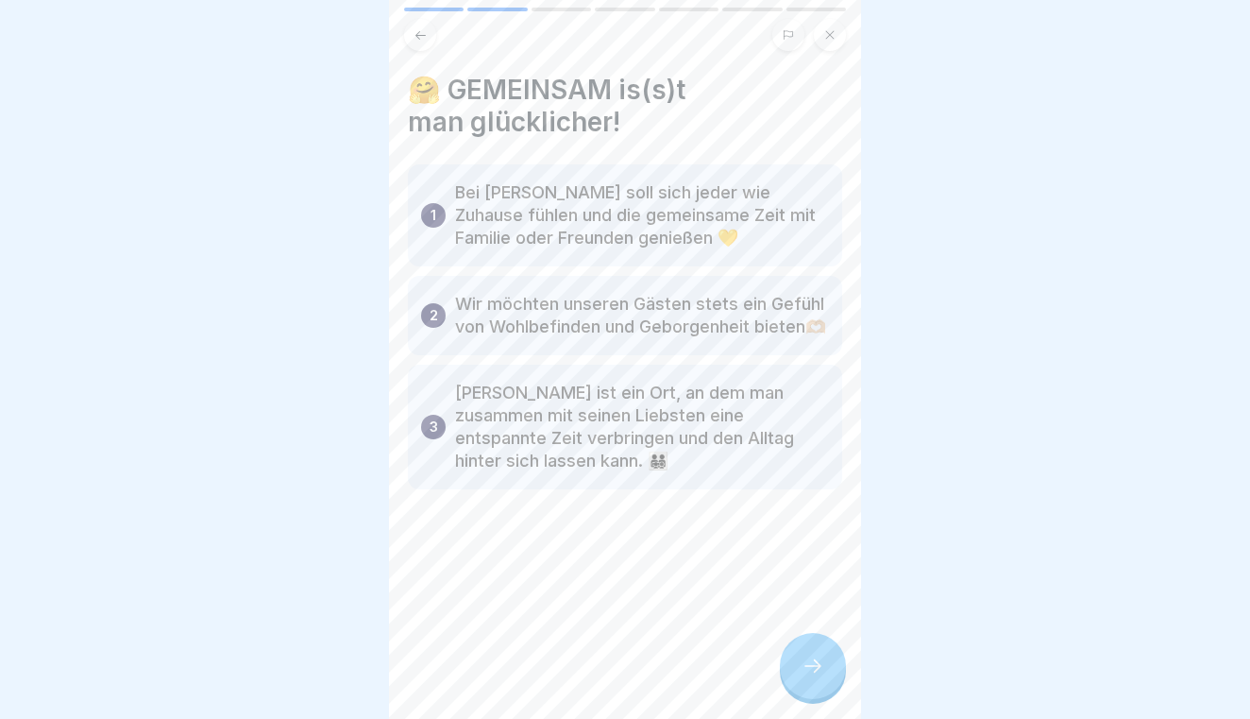
click at [819, 677] on div at bounding box center [813, 666] width 66 height 66
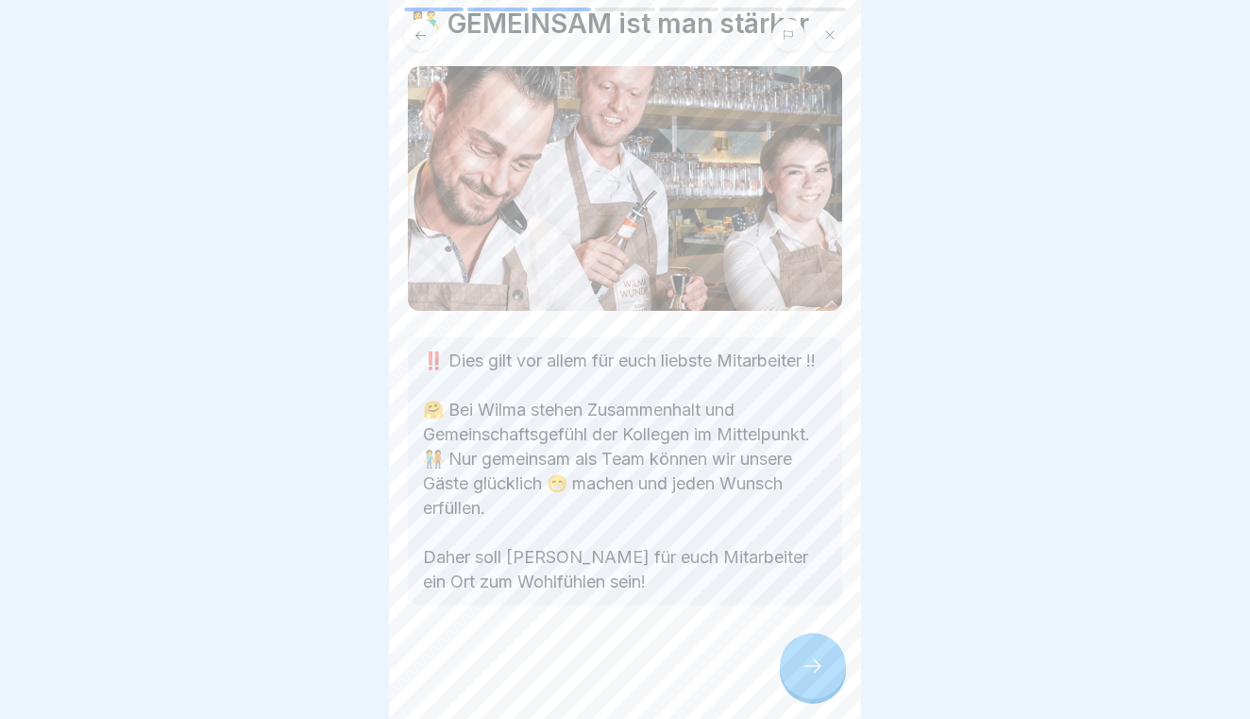
scroll to position [115, 0]
click at [827, 677] on div at bounding box center [813, 666] width 66 height 66
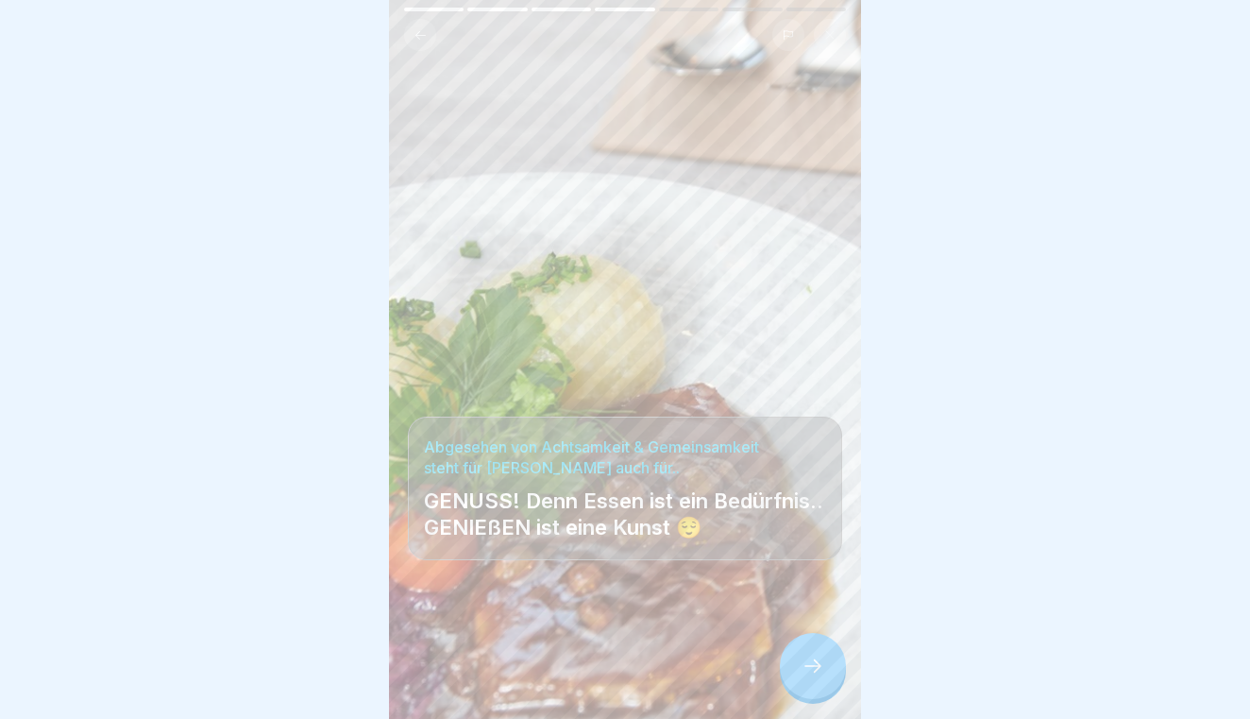
click at [827, 677] on div at bounding box center [813, 666] width 66 height 66
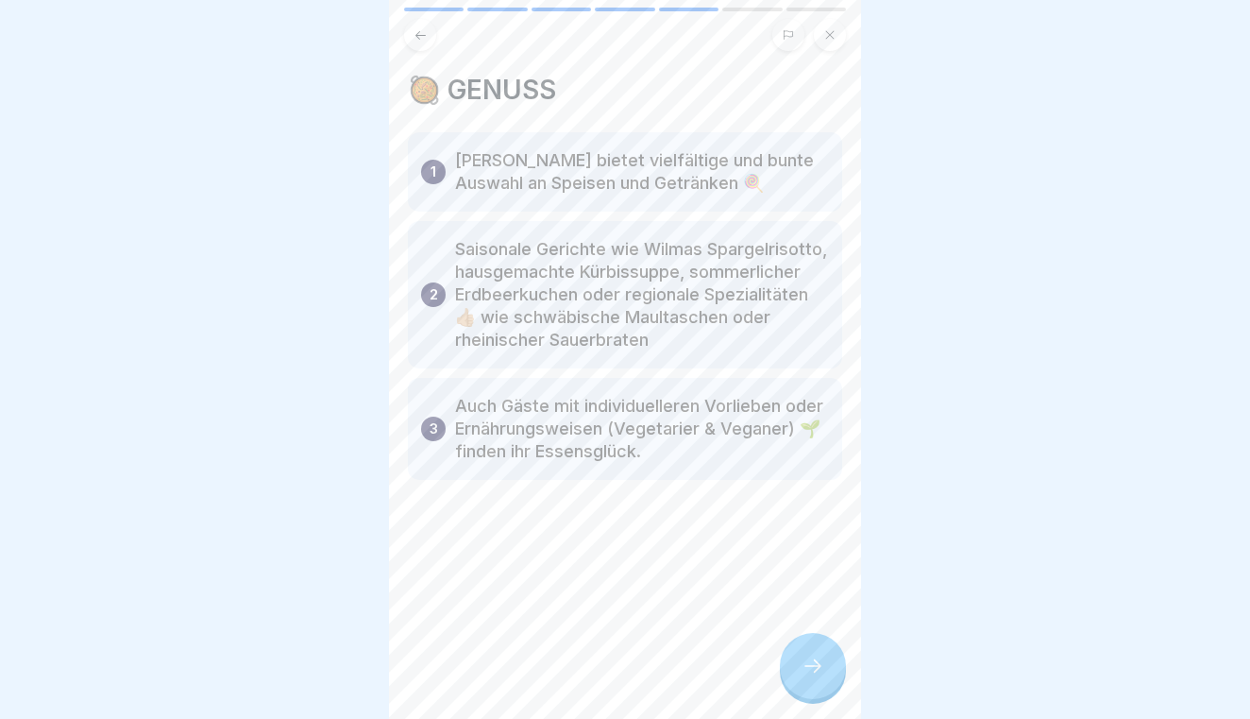
click at [805, 673] on icon at bounding box center [813, 665] width 23 height 23
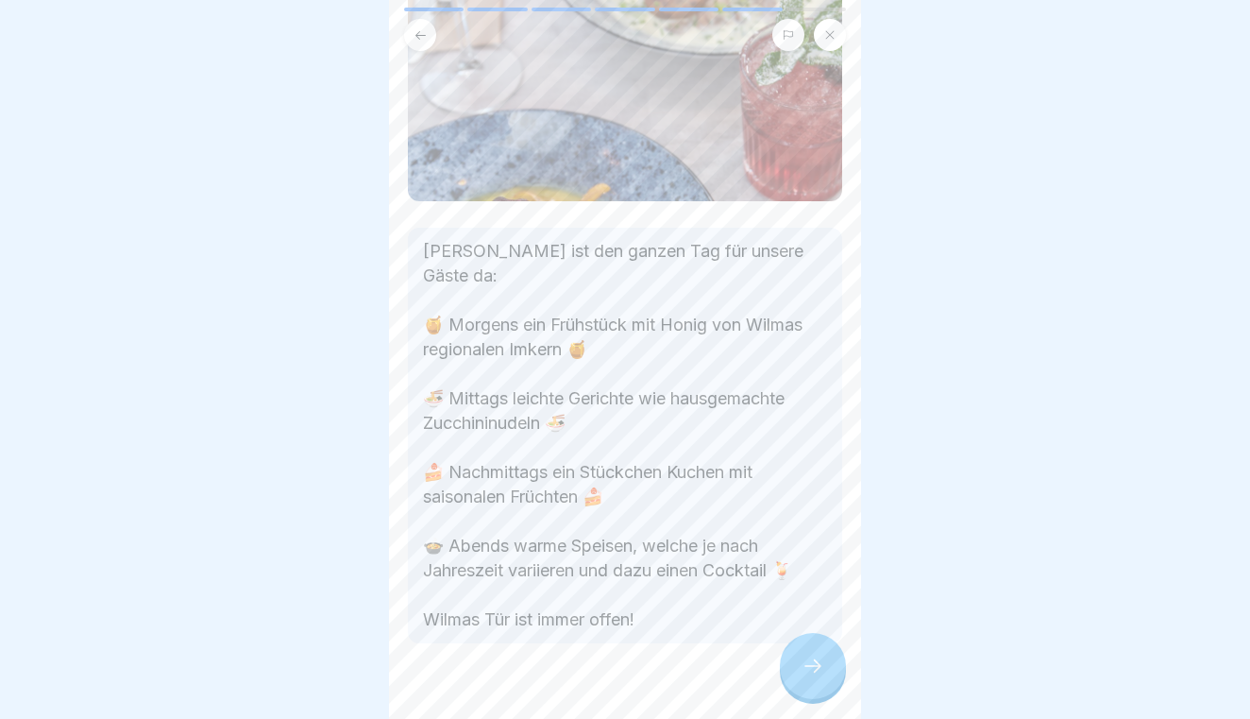
scroll to position [277, 0]
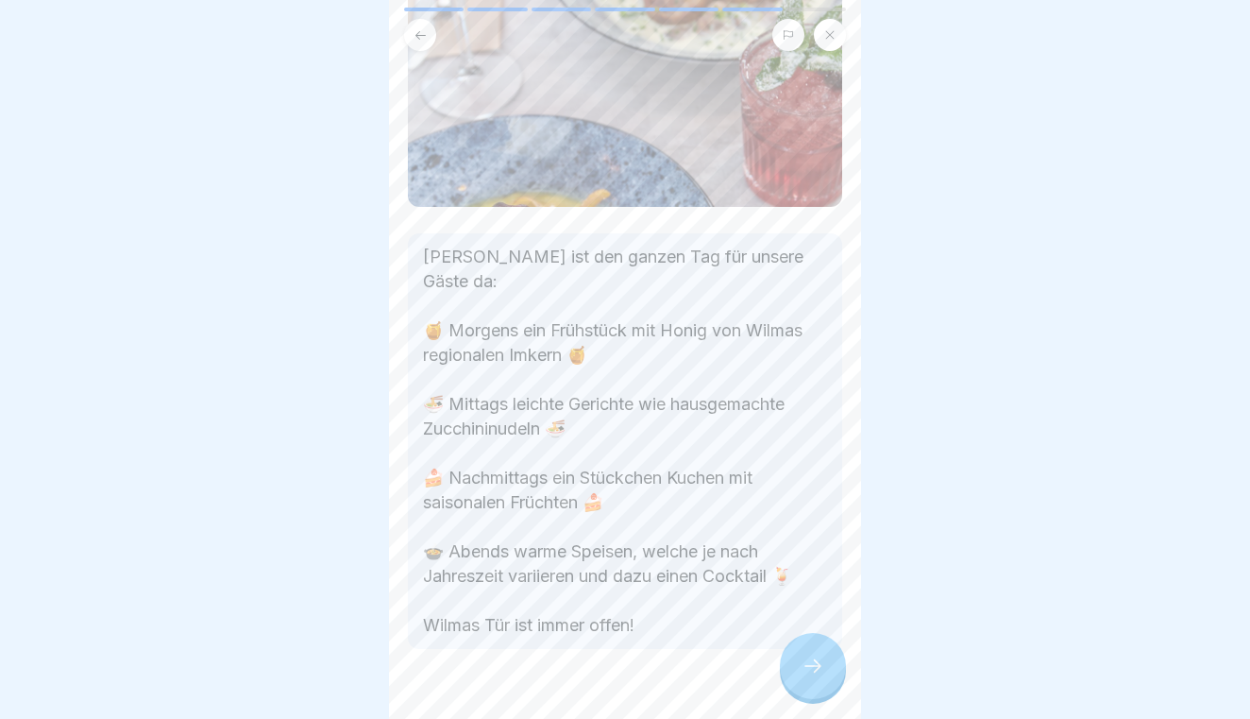
click at [821, 673] on icon at bounding box center [813, 665] width 23 height 23
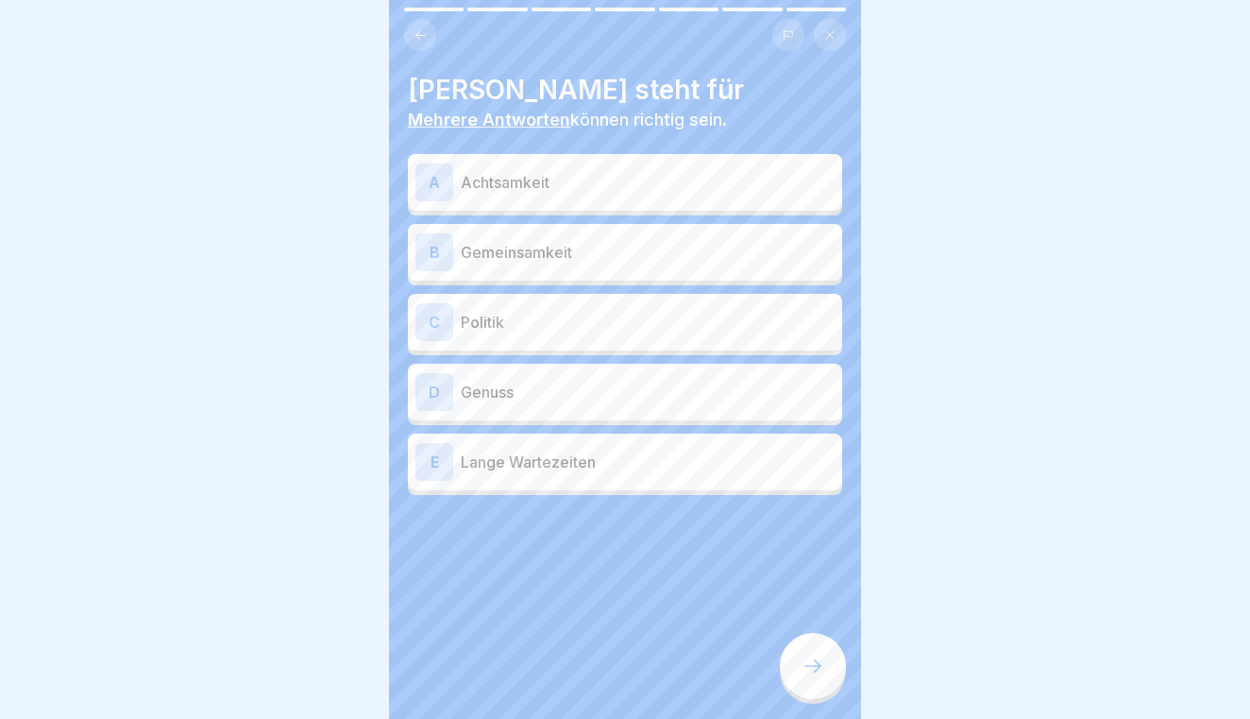
click at [644, 199] on div "A Achtsamkeit" at bounding box center [624, 182] width 419 height 38
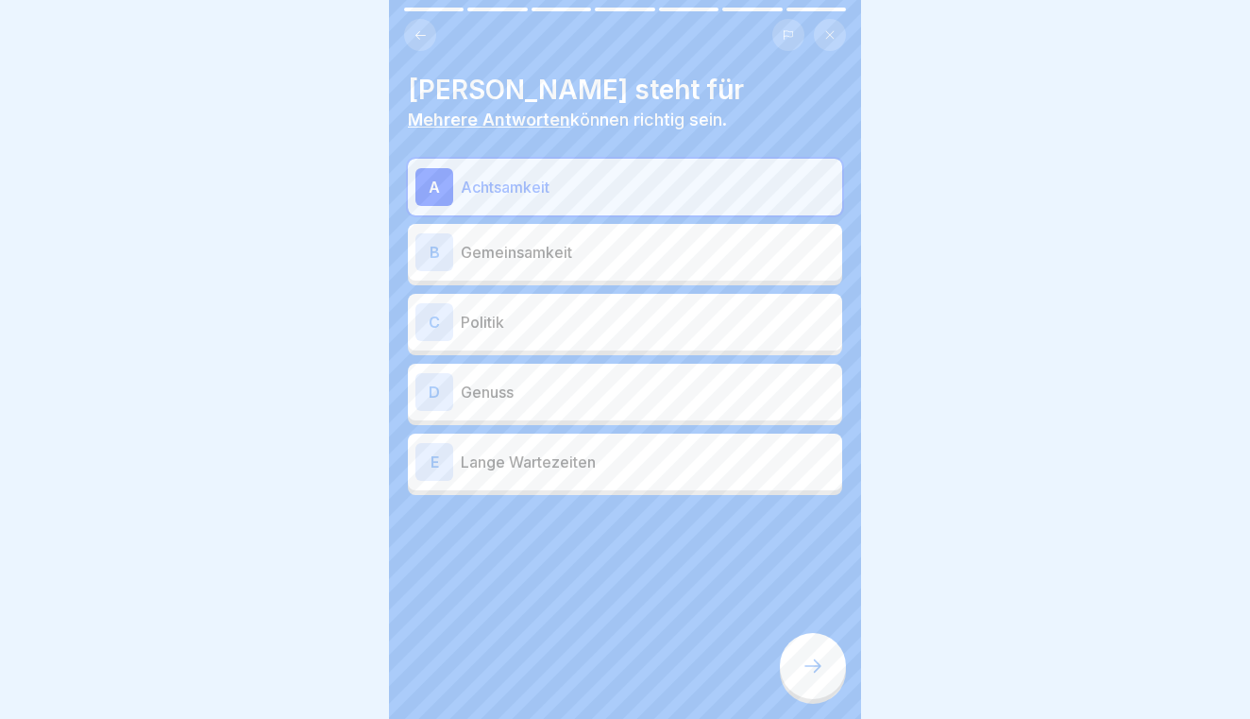
click at [634, 241] on p "Gemeinsamkeit" at bounding box center [648, 252] width 374 height 23
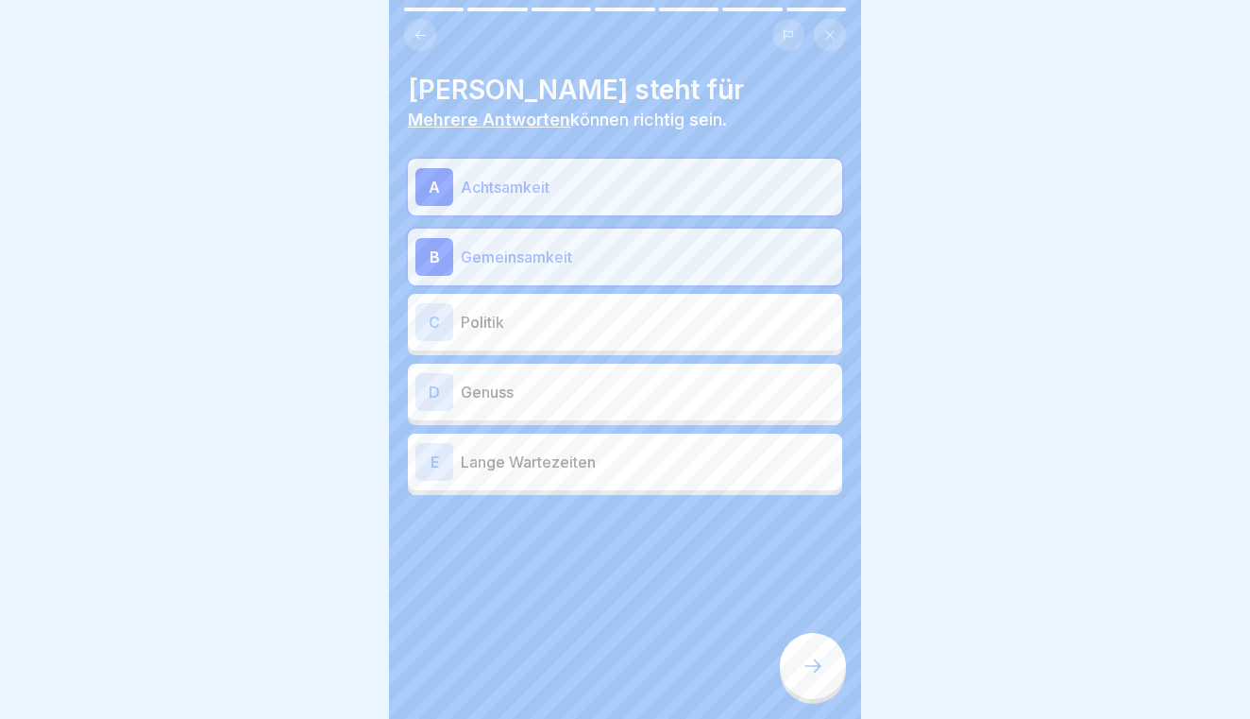
click at [602, 382] on p "Genuss" at bounding box center [648, 392] width 374 height 23
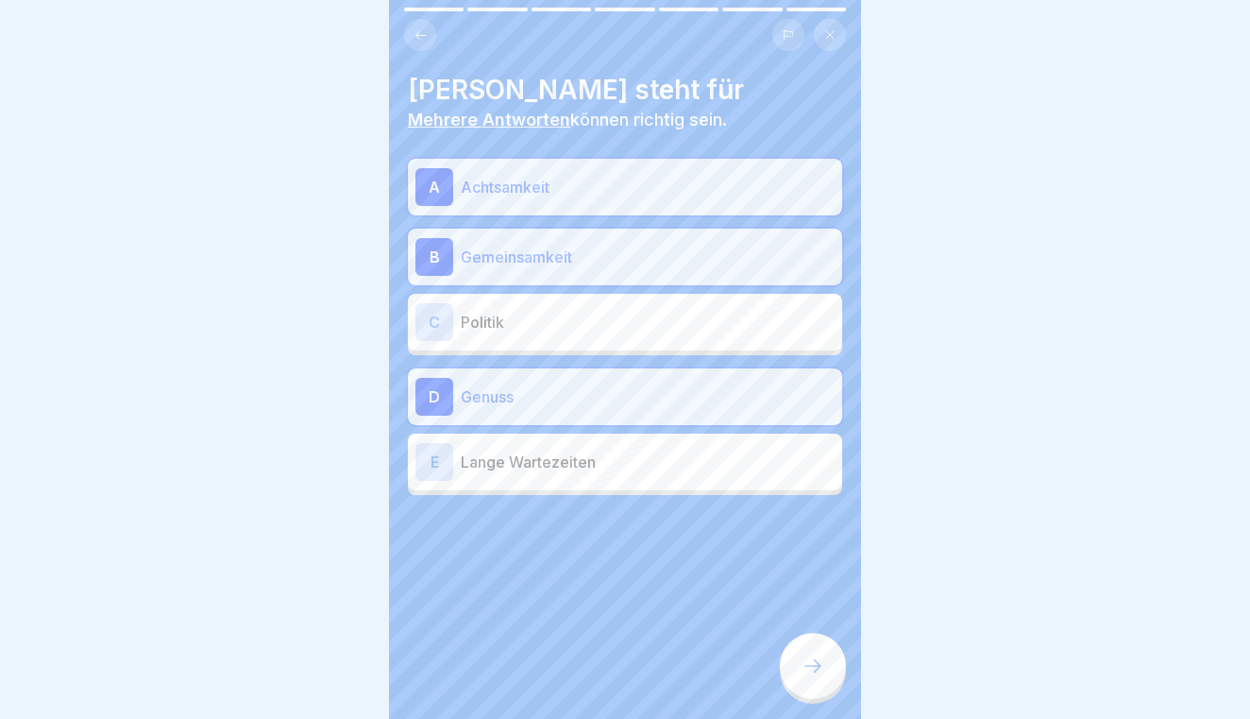
click at [800, 680] on div at bounding box center [813, 666] width 66 height 66
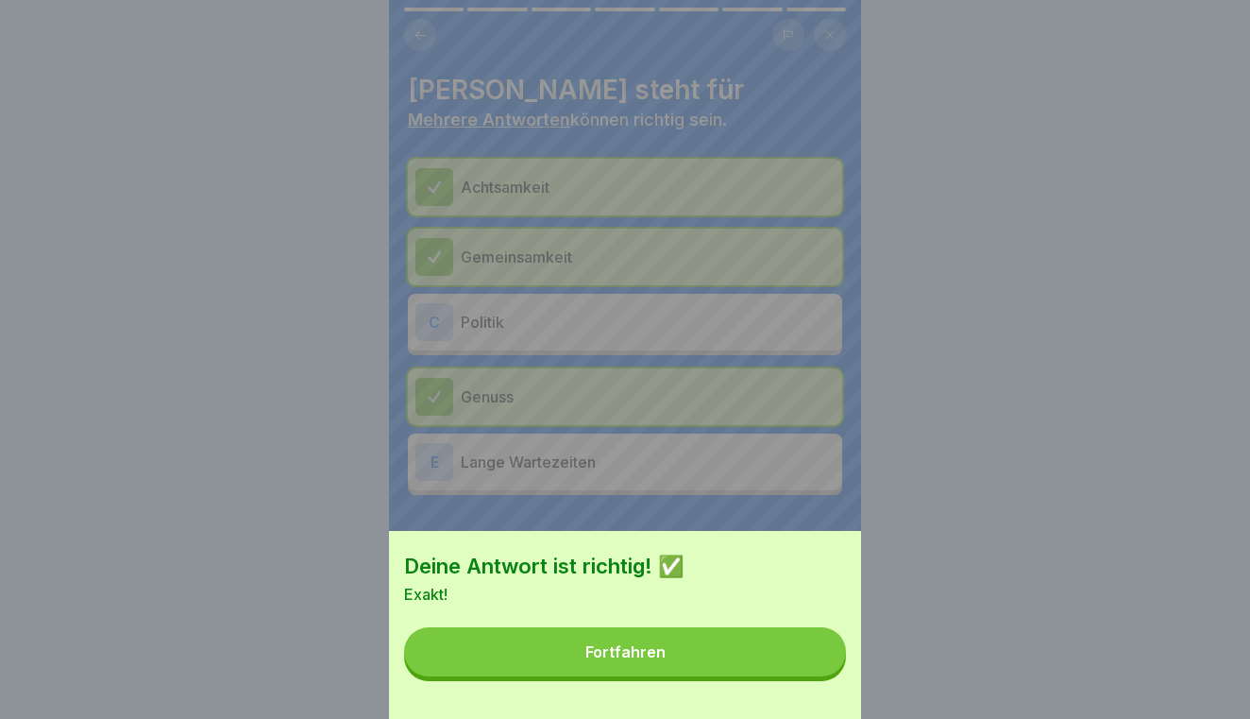
click at [735, 670] on button "Fortfahren" at bounding box center [625, 651] width 442 height 49
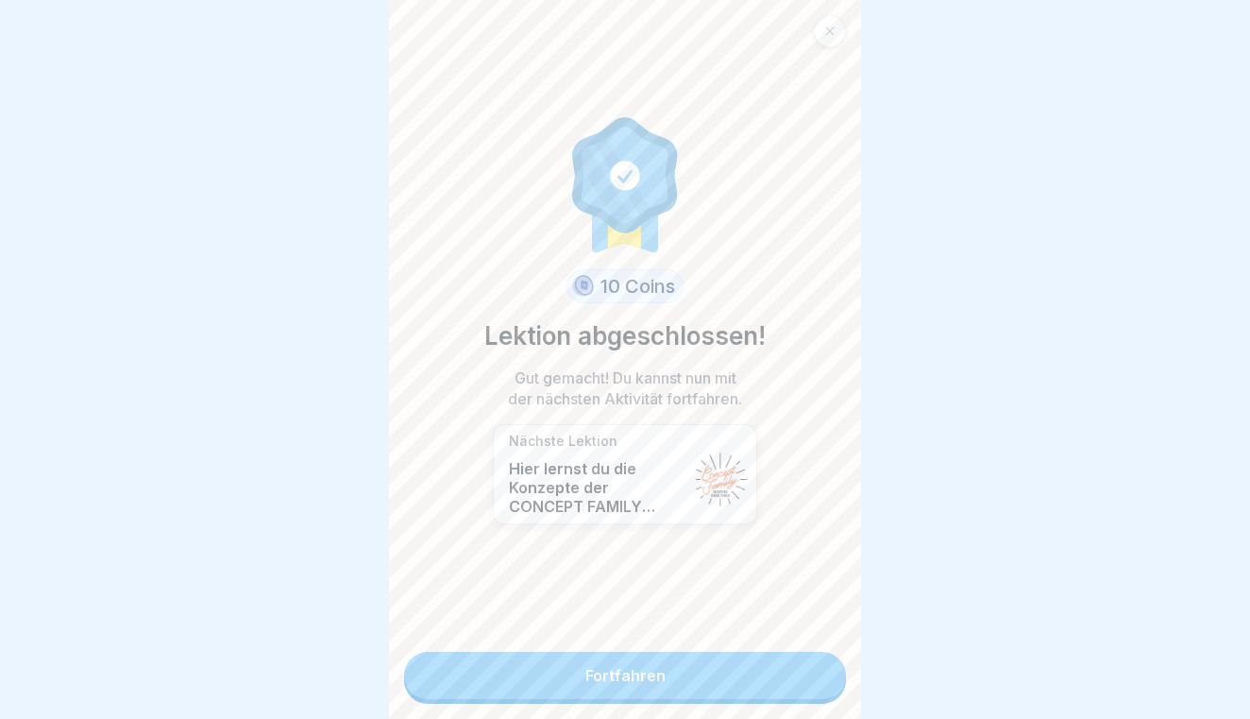
click at [735, 670] on link "Fortfahren" at bounding box center [625, 675] width 442 height 47
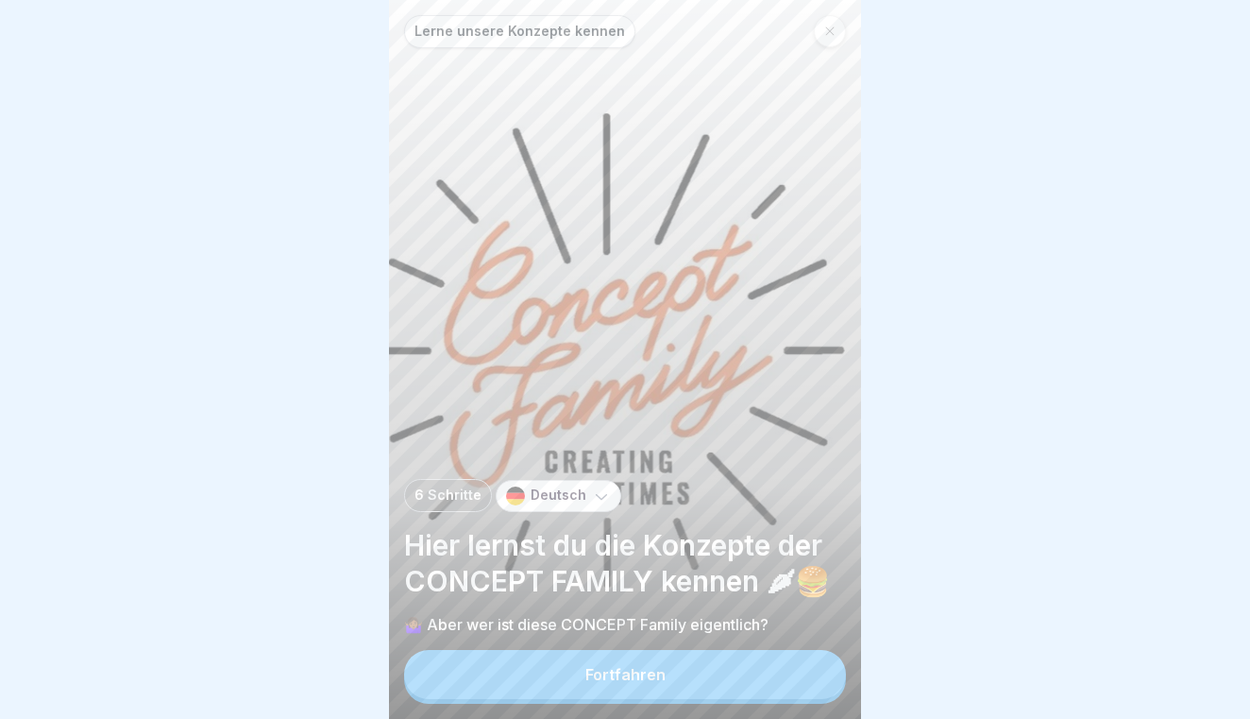
click at [735, 670] on button "Fortfahren" at bounding box center [625, 674] width 442 height 49
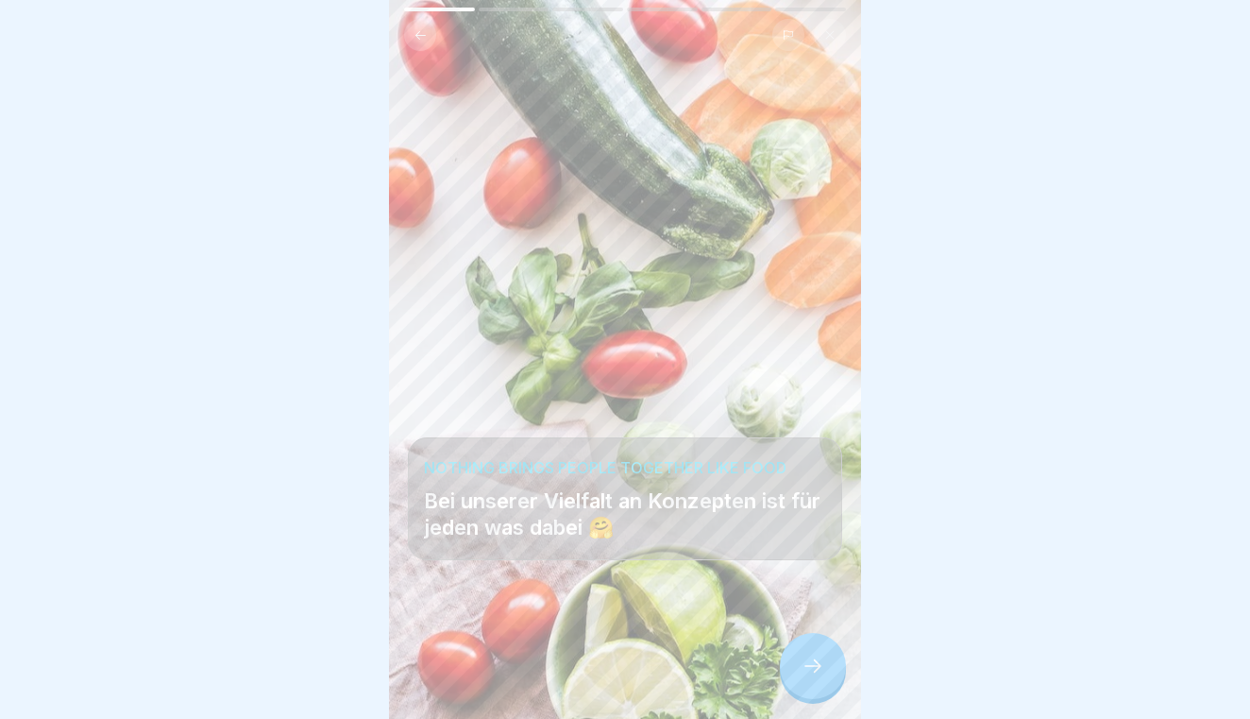
click at [815, 674] on icon at bounding box center [813, 665] width 23 height 23
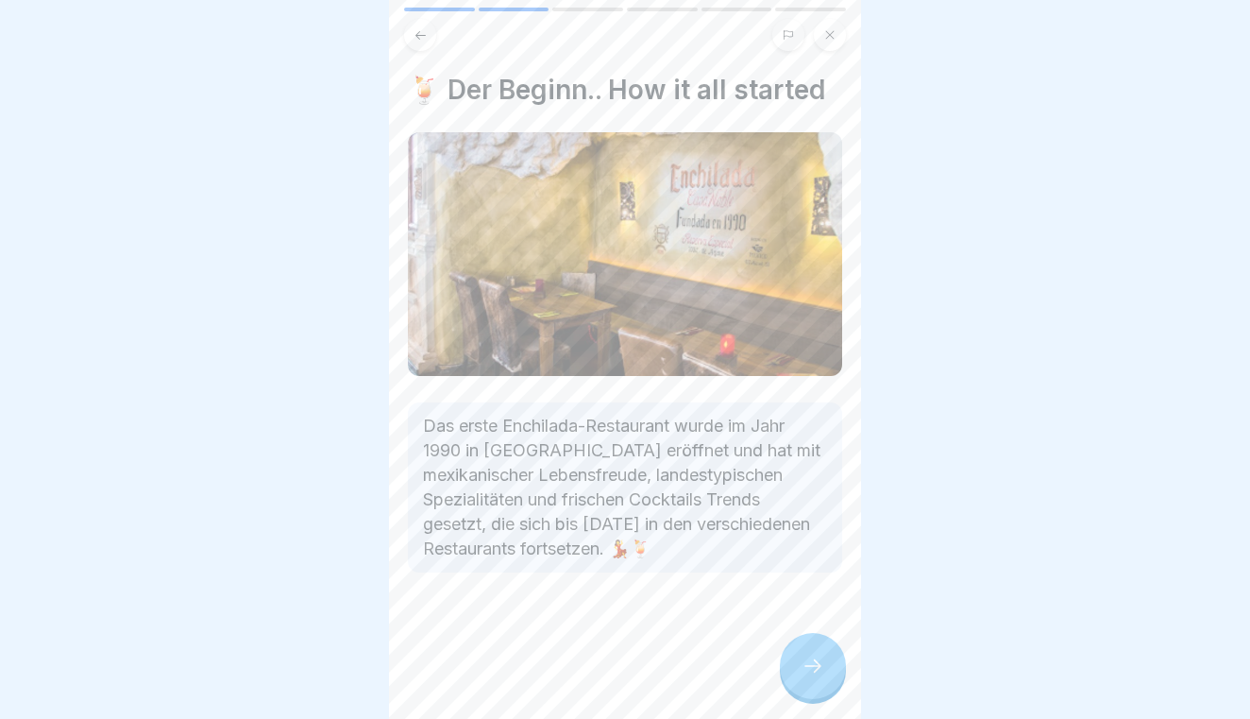
click at [815, 674] on icon at bounding box center [813, 665] width 23 height 23
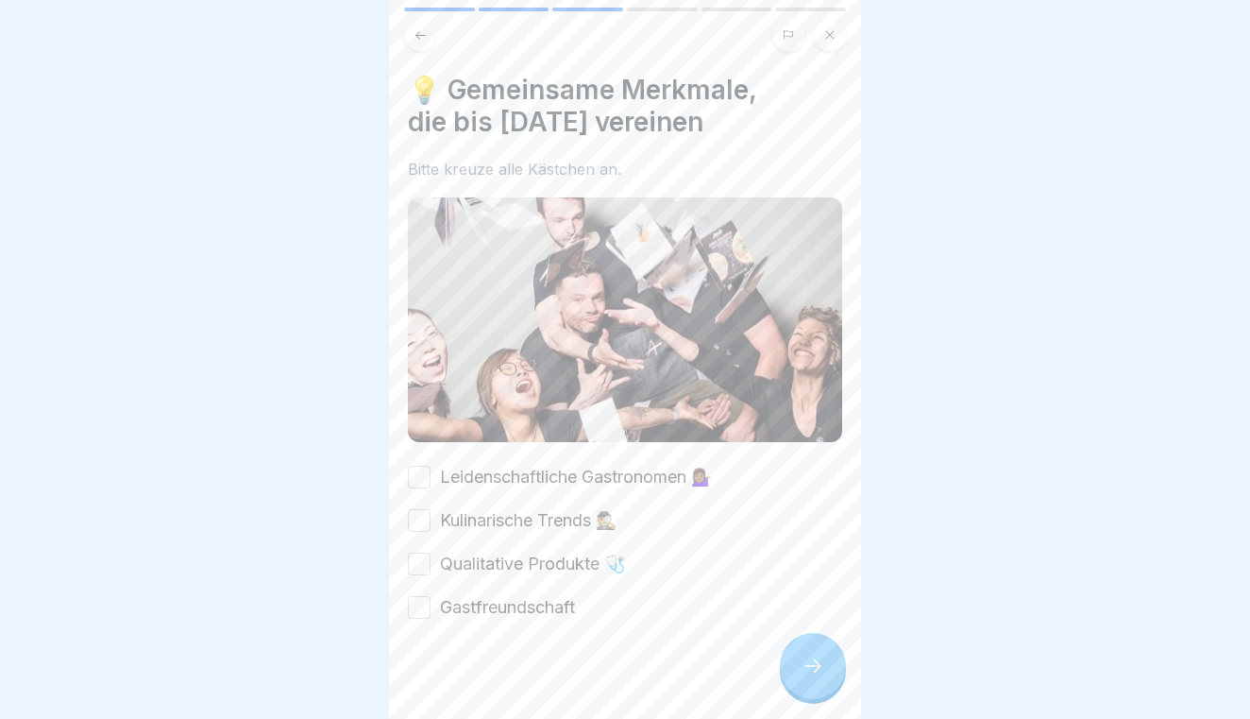
click at [430, 473] on button "Leidenschaftliche Gastronomen 💁🏽‍♀️" at bounding box center [419, 477] width 23 height 23
click at [424, 517] on button "Kulinarische Trends 🕵🏼" at bounding box center [419, 520] width 23 height 23
click at [419, 550] on div "Leidenschaftliche Gastronomen 💁🏽‍♀️ Kulinarische Trends 🕵🏼 Qualitative Produkte…" at bounding box center [625, 542] width 434 height 155
click at [416, 566] on button "Qualitative Produkte 🩺" at bounding box center [419, 563] width 23 height 23
click at [423, 607] on button "Gastfreundschaft" at bounding box center [419, 607] width 23 height 23
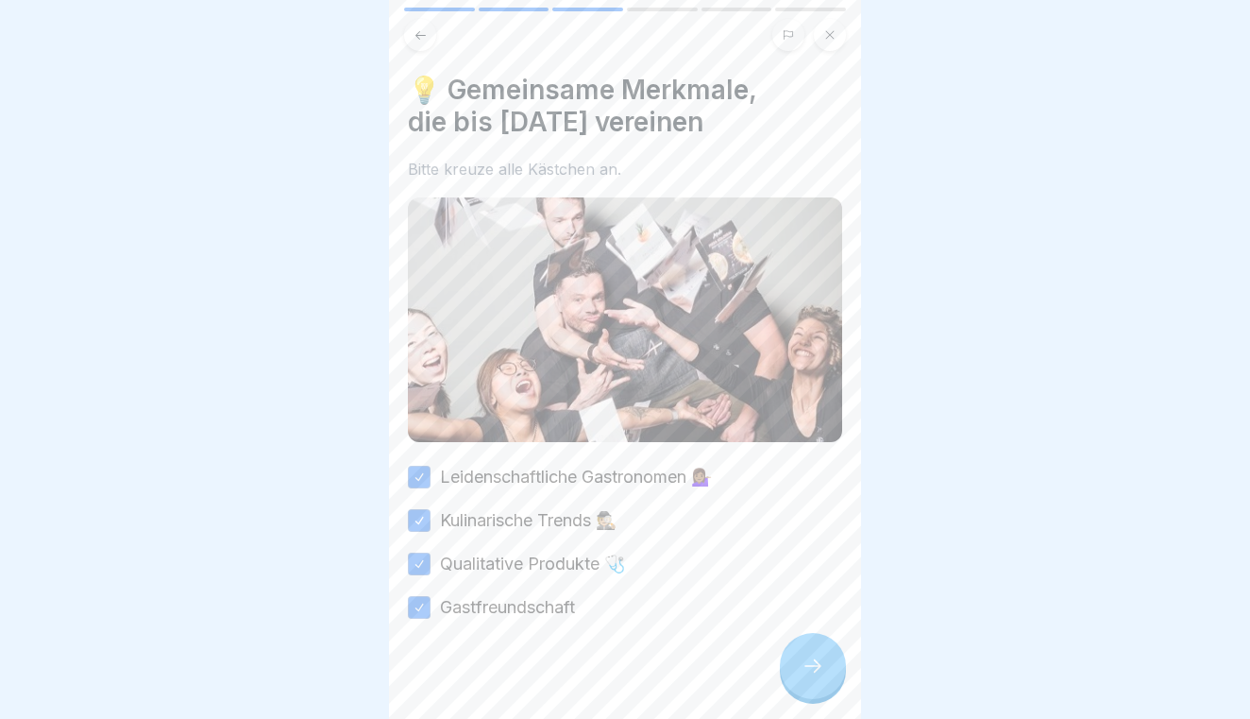
click at [804, 650] on div at bounding box center [813, 666] width 66 height 66
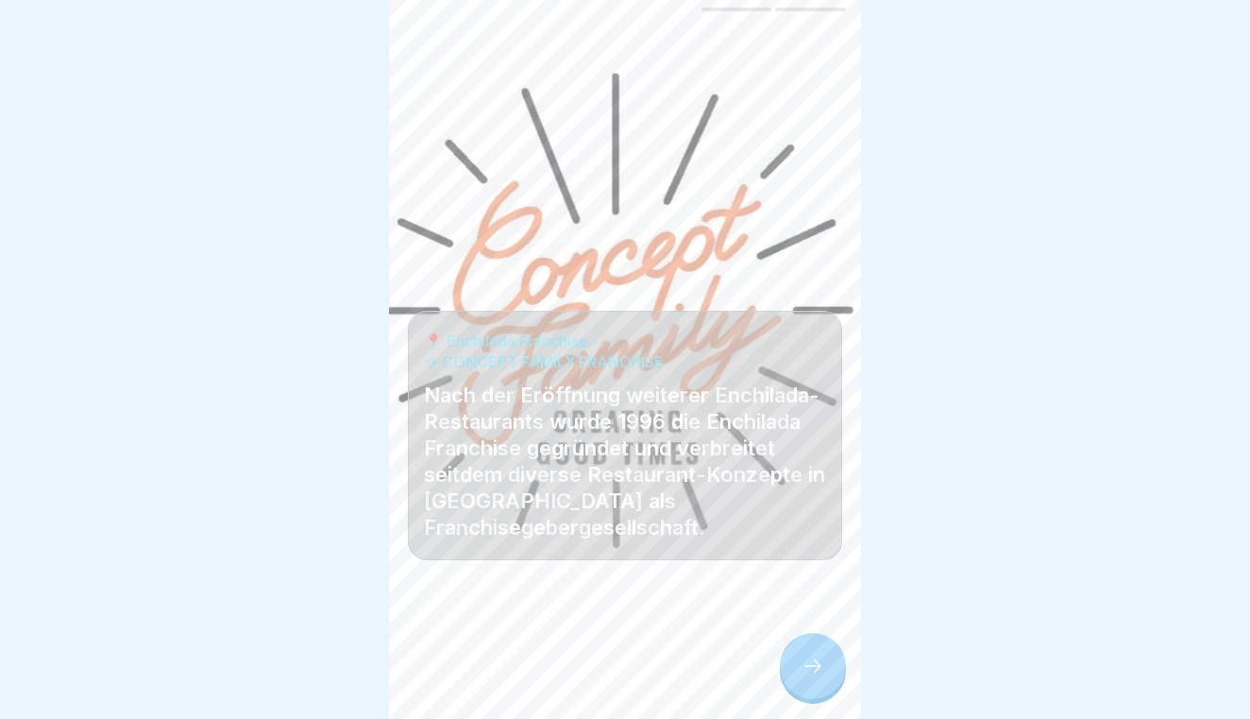
click at [804, 650] on div at bounding box center [813, 666] width 66 height 66
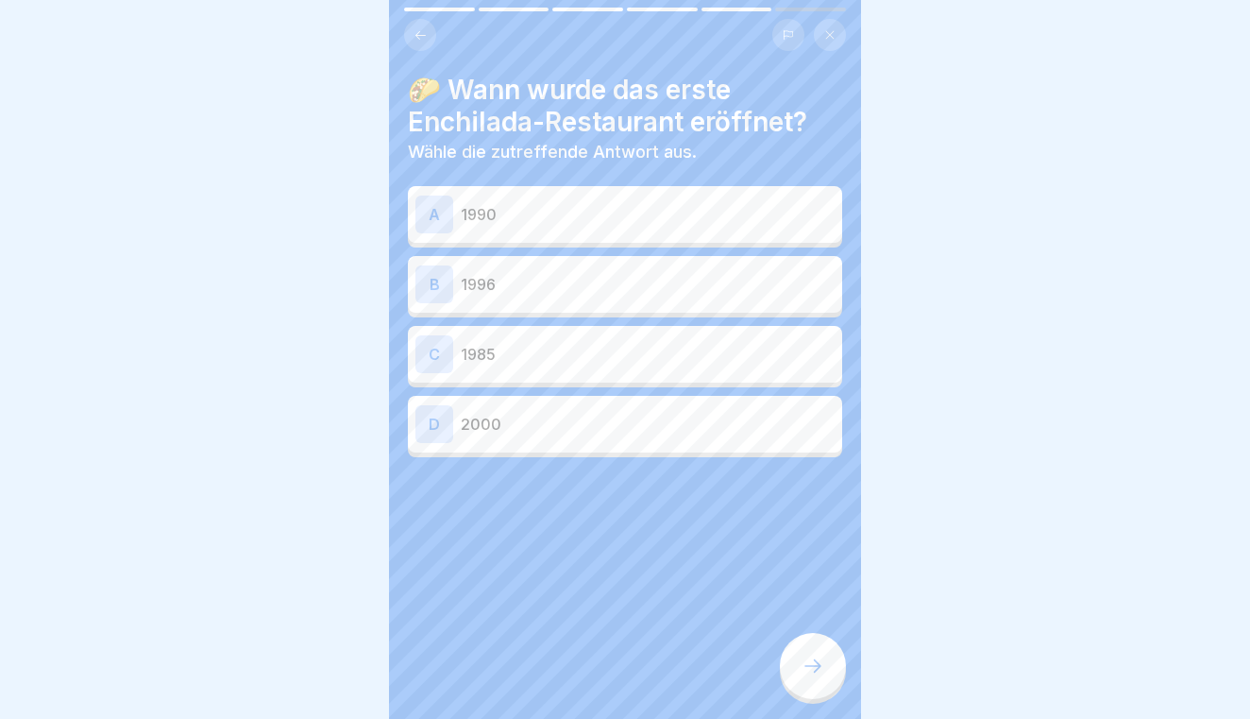
click at [585, 239] on div "A 1990" at bounding box center [625, 214] width 434 height 57
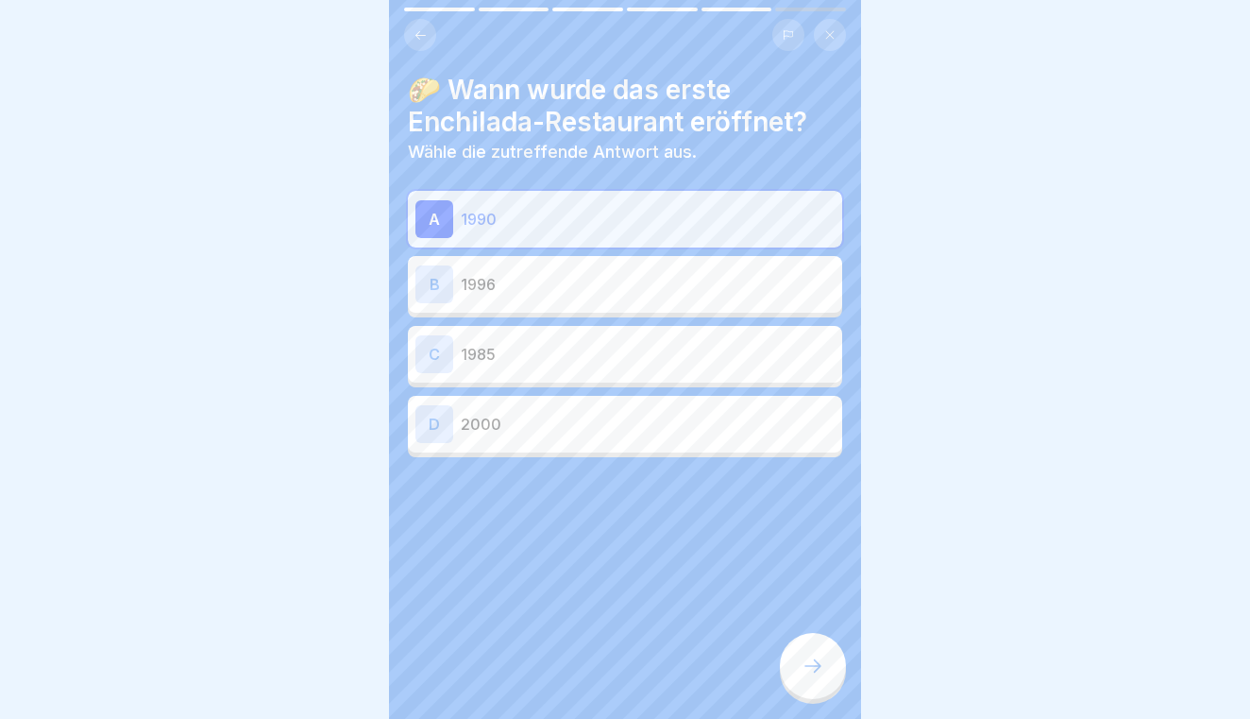
click at [585, 275] on p "1996" at bounding box center [648, 284] width 374 height 23
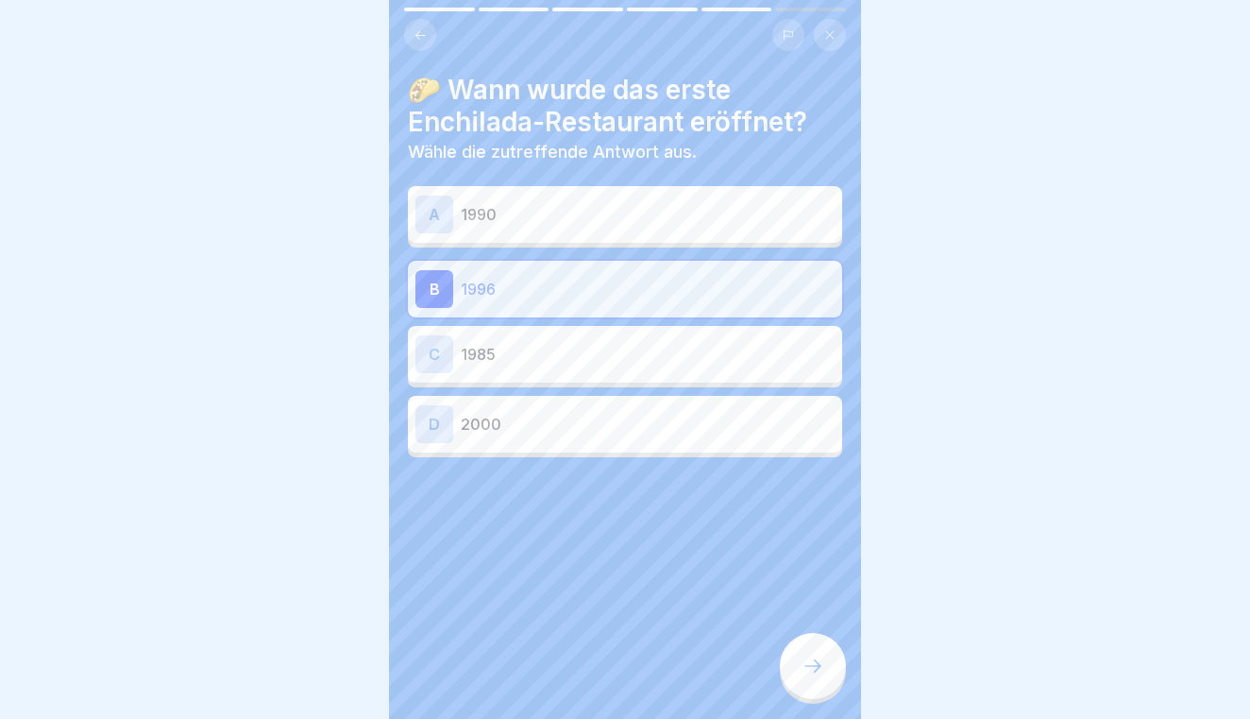
click at [618, 221] on p "1990" at bounding box center [648, 214] width 374 height 23
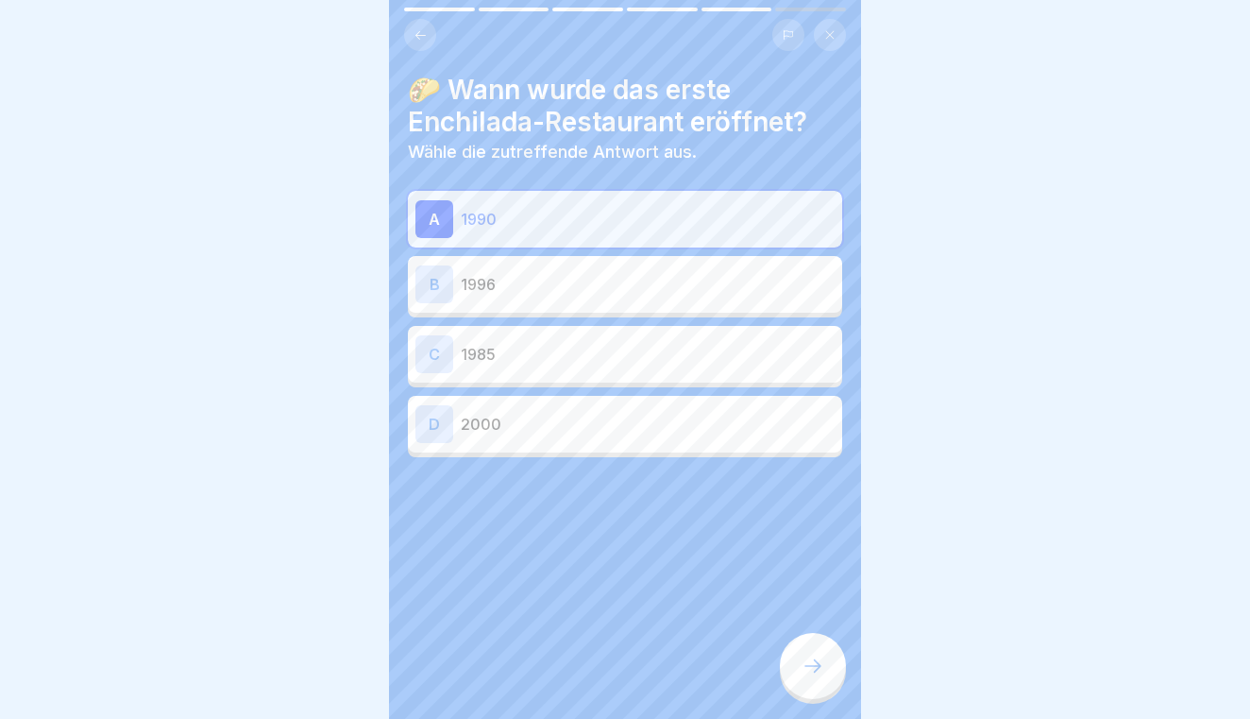
click at [823, 673] on icon at bounding box center [813, 665] width 23 height 23
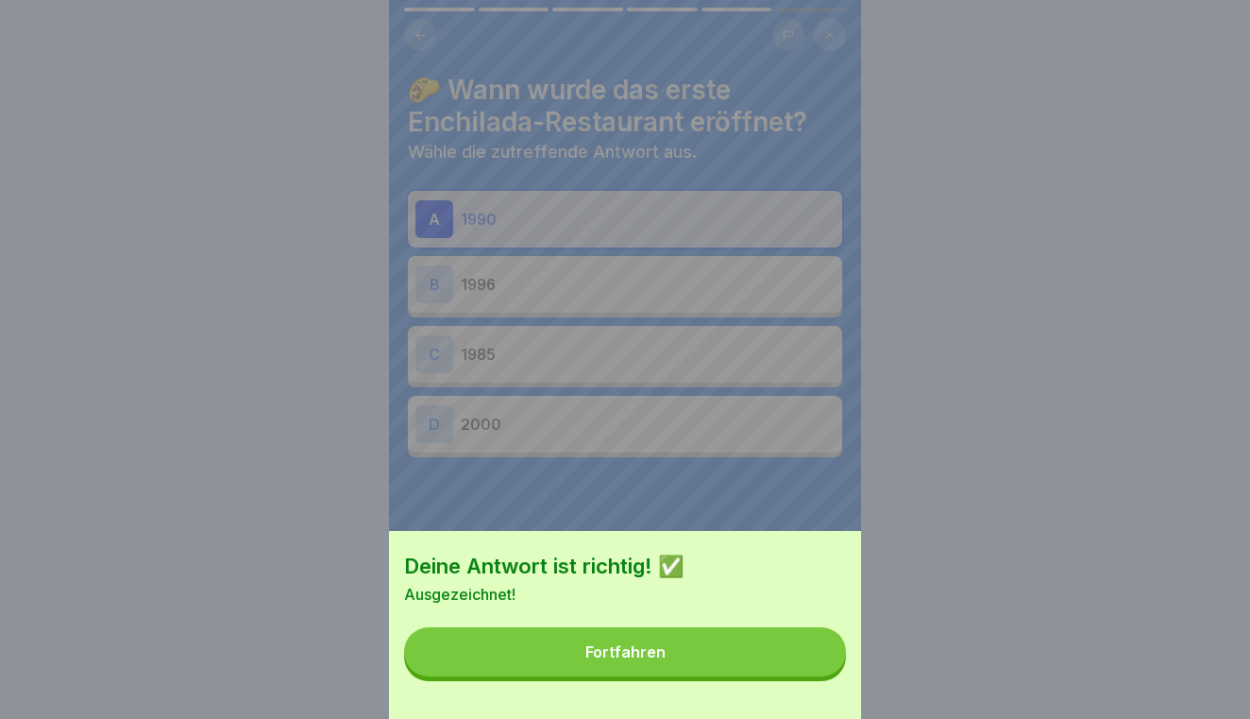
click at [782, 666] on button "Fortfahren" at bounding box center [625, 651] width 442 height 49
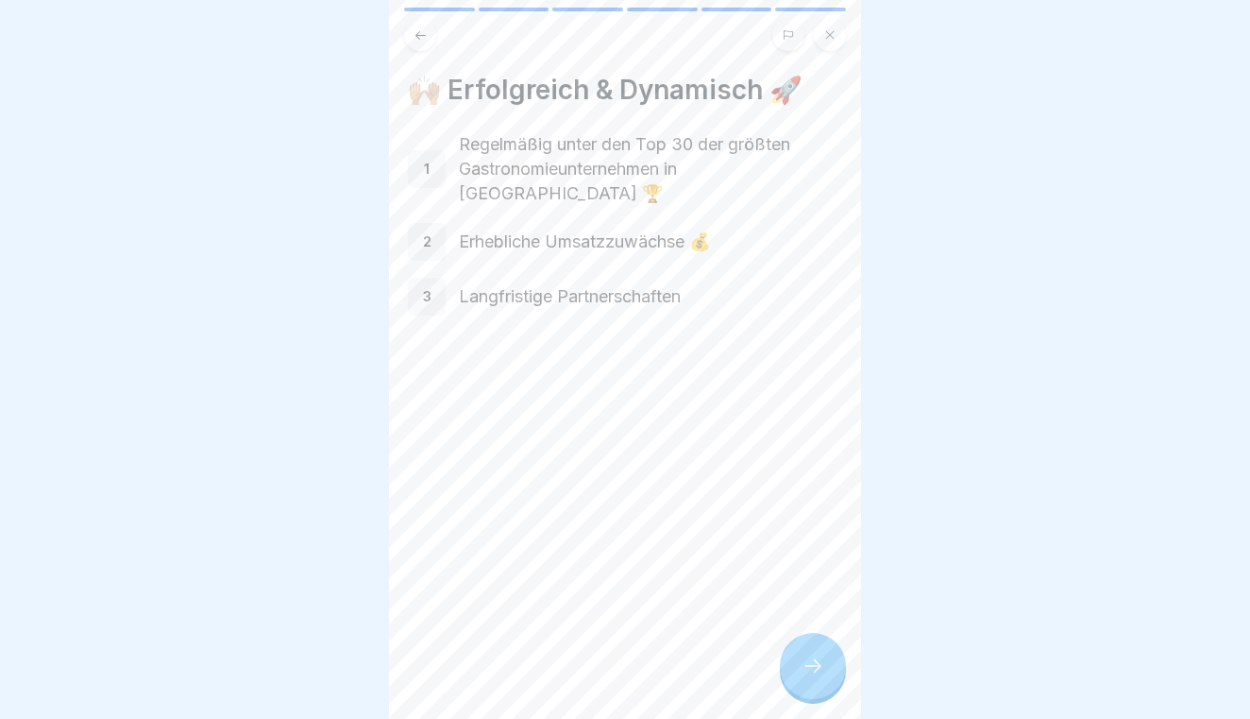
click at [818, 667] on icon at bounding box center [813, 665] width 23 height 23
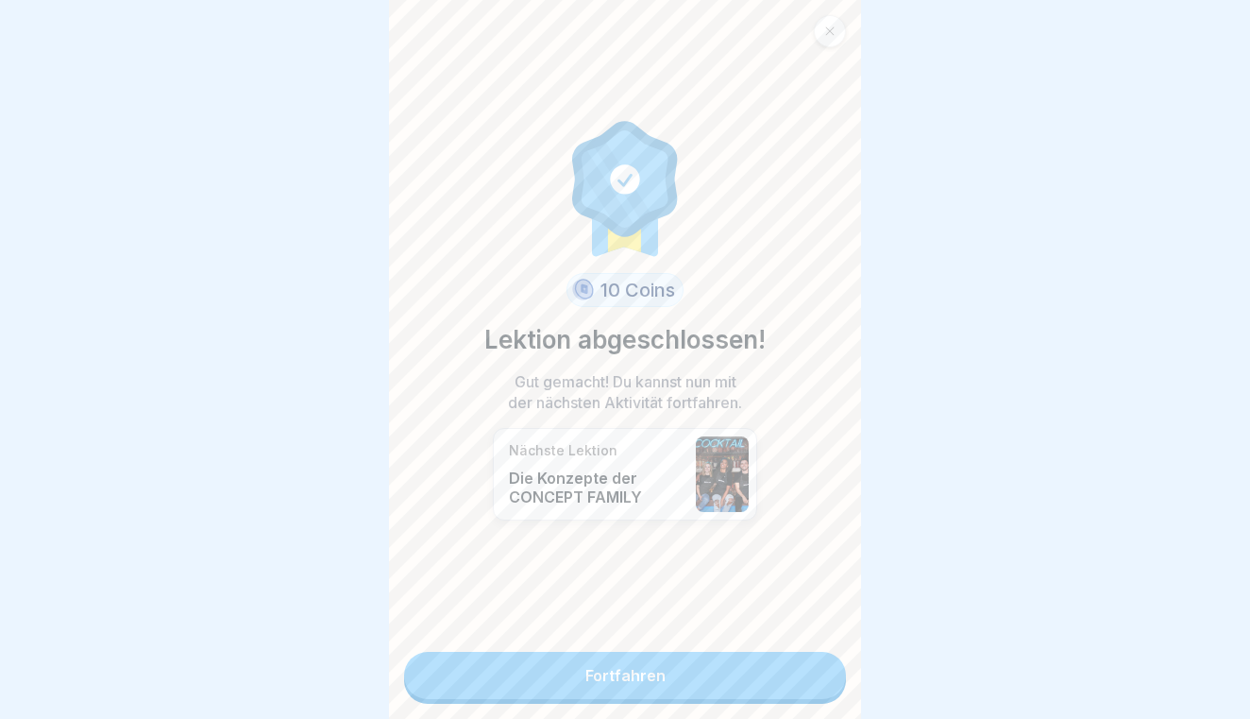
click at [818, 667] on link "Fortfahren" at bounding box center [625, 675] width 442 height 47
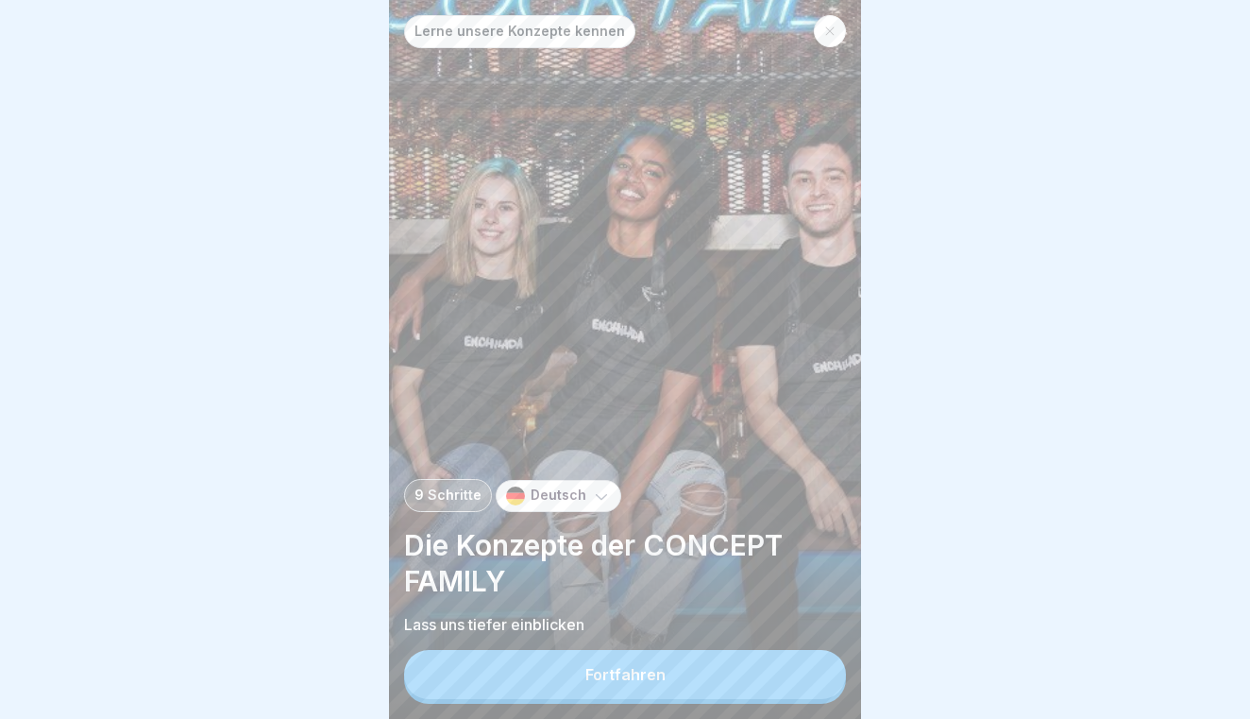
click at [818, 667] on button "Fortfahren" at bounding box center [625, 674] width 442 height 49
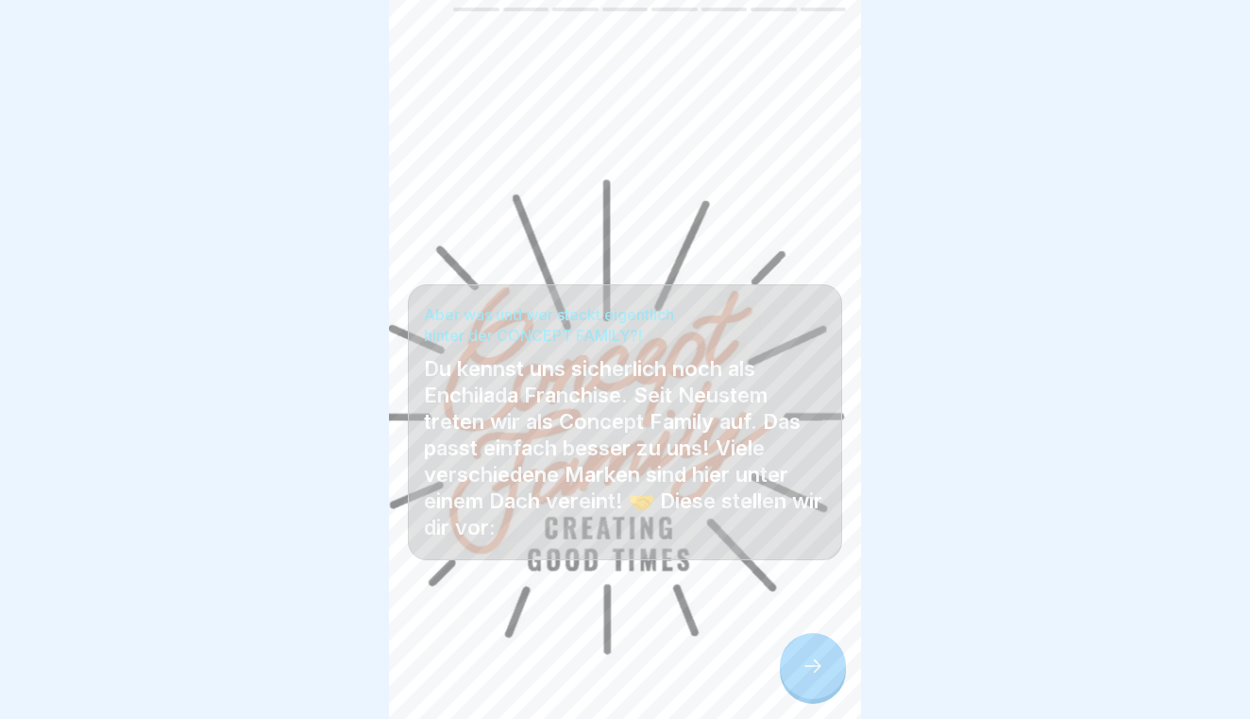
click at [818, 667] on icon at bounding box center [813, 665] width 23 height 23
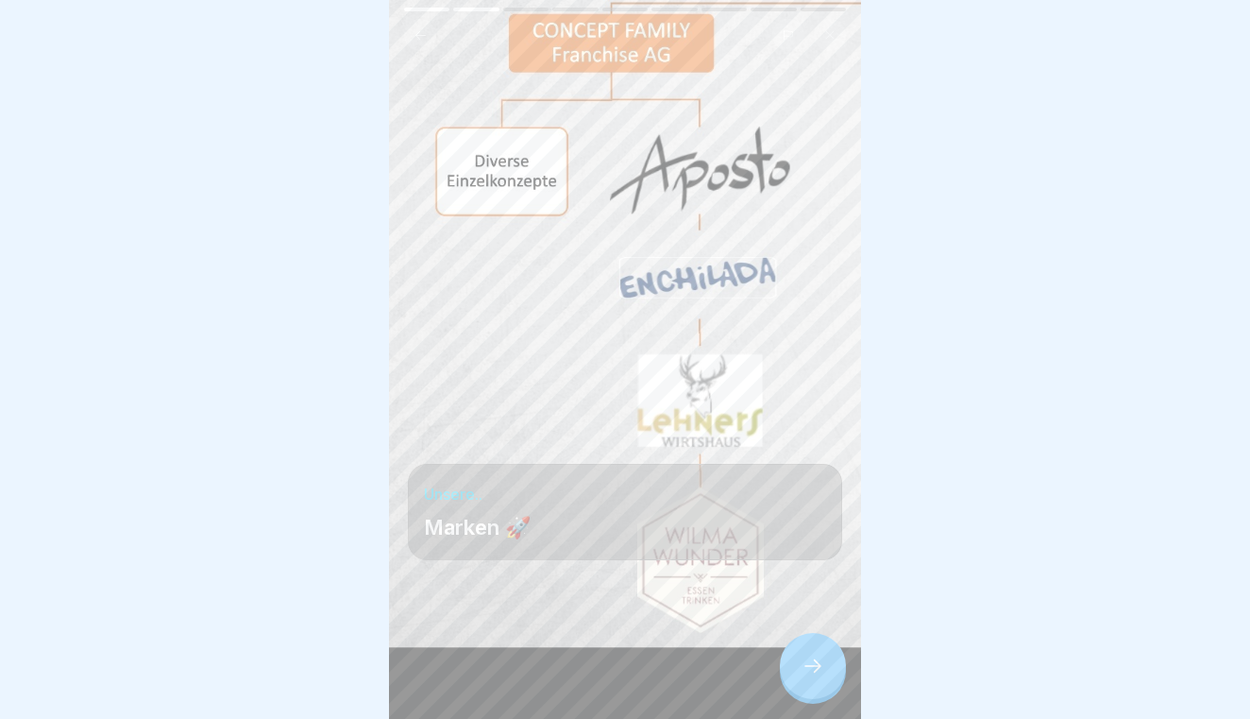
click at [823, 668] on icon at bounding box center [813, 665] width 23 height 23
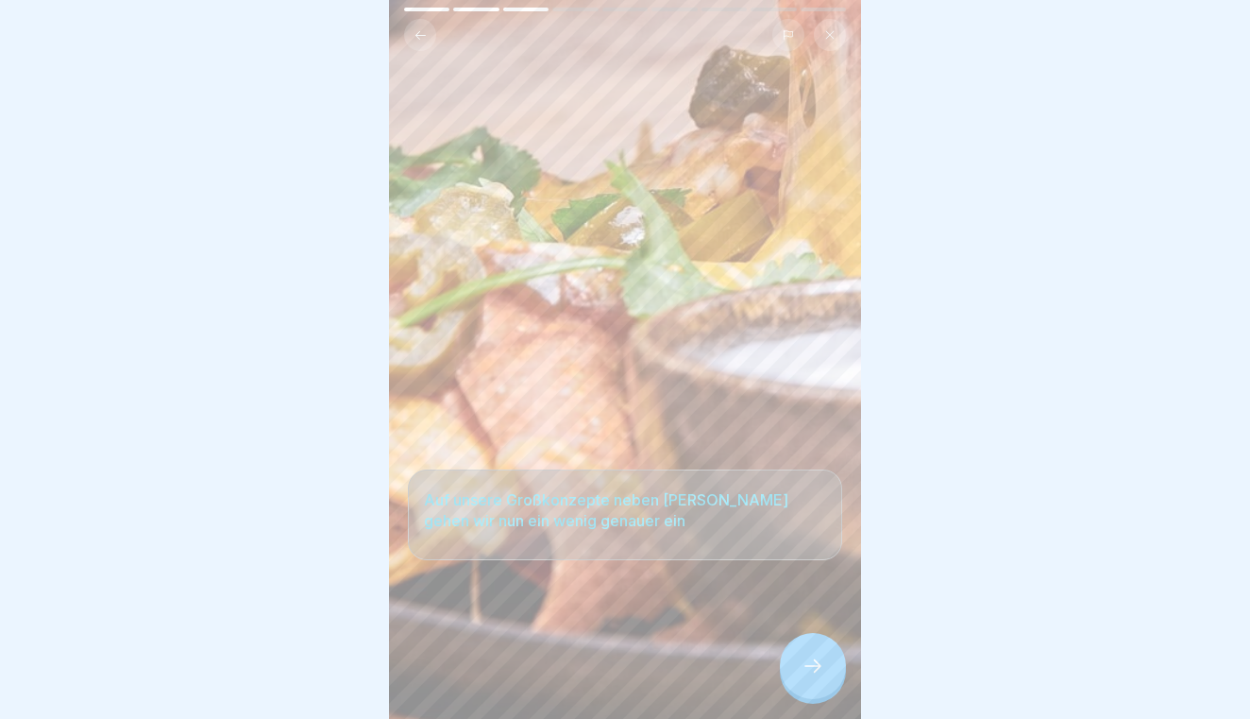
click at [837, 669] on div at bounding box center [813, 666] width 66 height 66
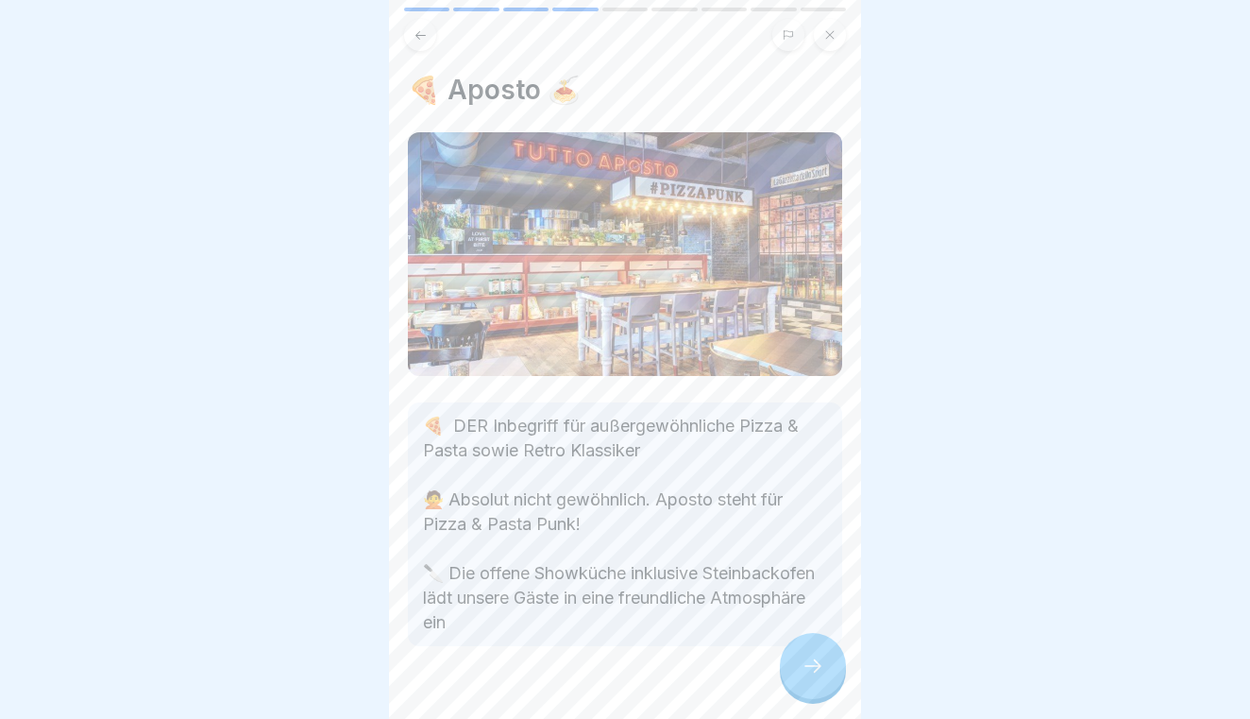
click at [828, 669] on div at bounding box center [813, 666] width 66 height 66
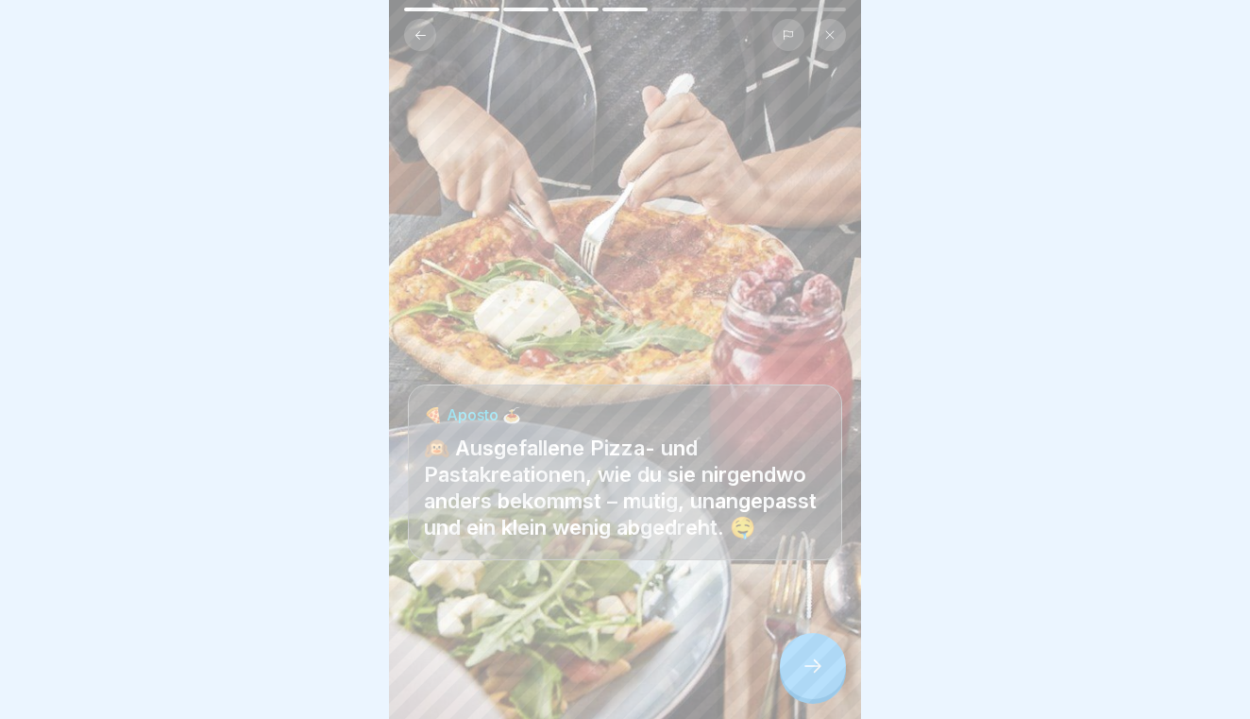
click at [825, 672] on div at bounding box center [813, 666] width 66 height 66
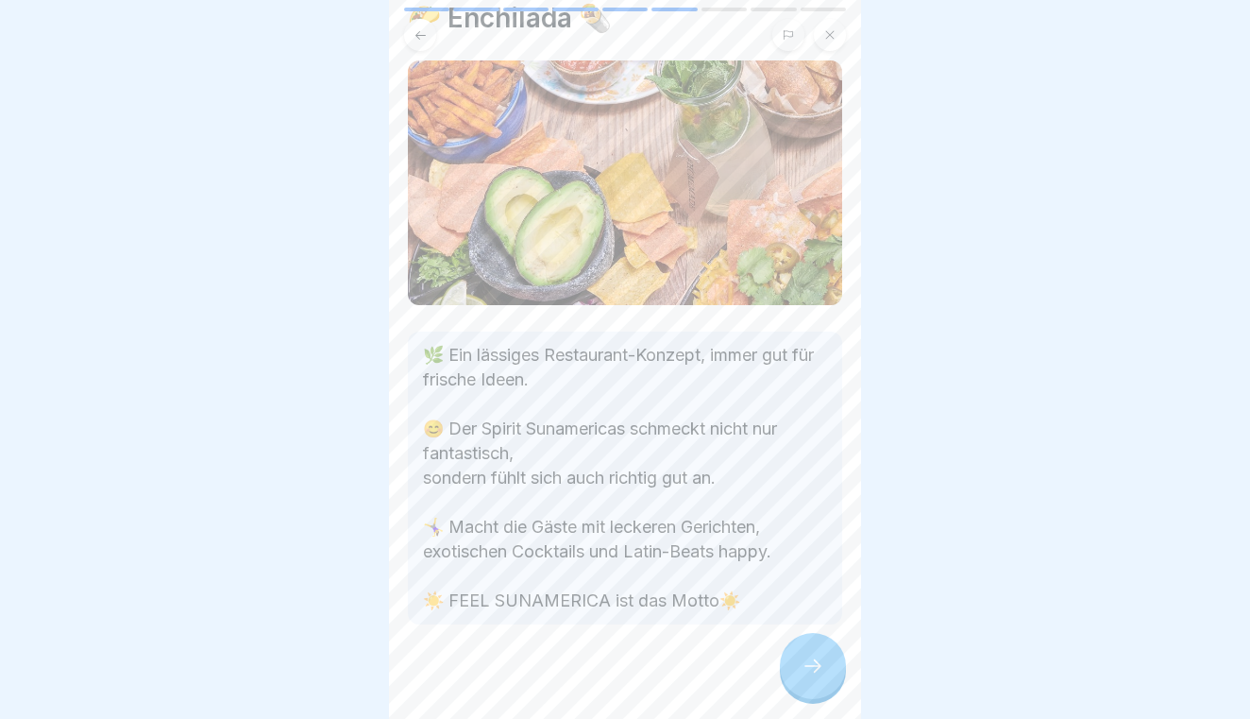
scroll to position [73, 0]
click at [831, 665] on div at bounding box center [813, 666] width 66 height 66
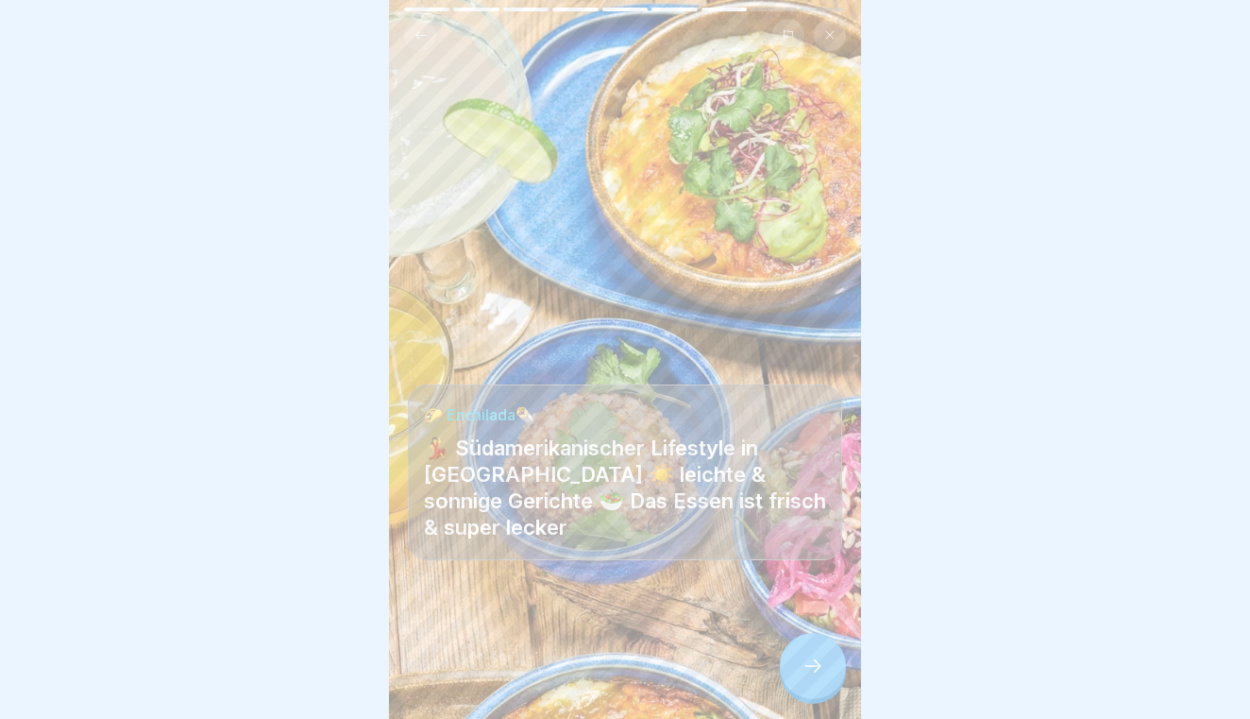
click at [831, 665] on div at bounding box center [813, 666] width 66 height 66
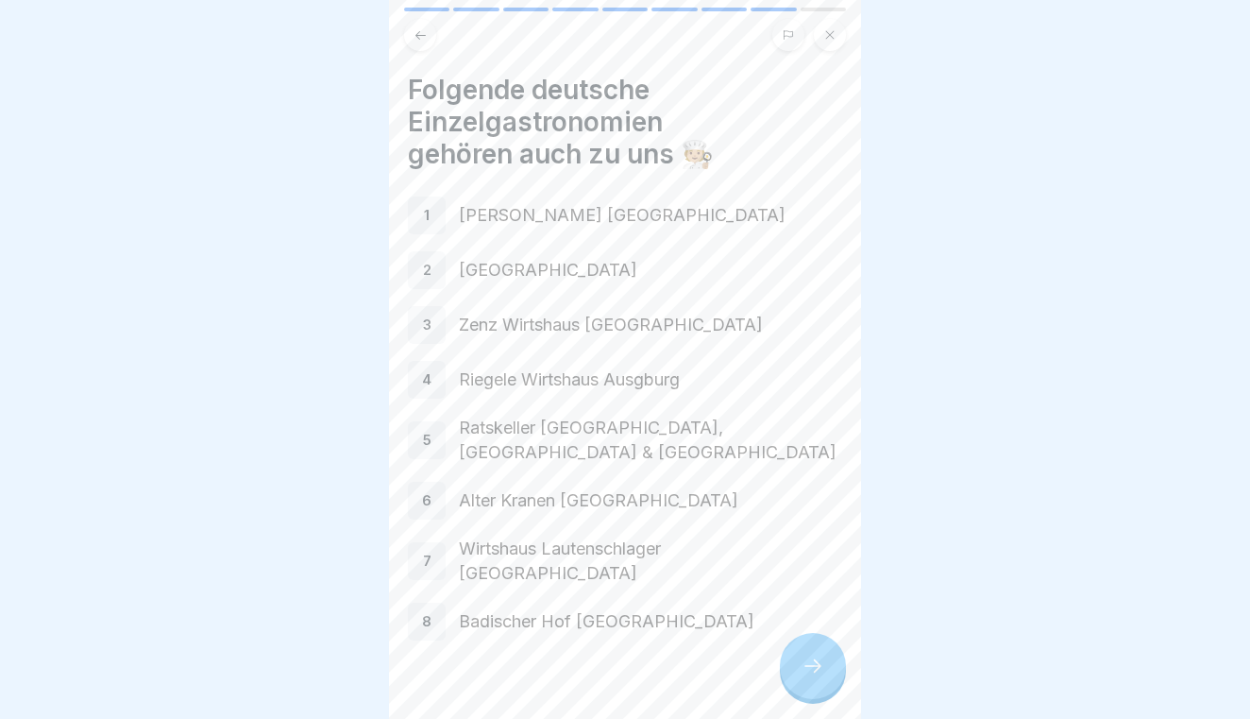
click at [831, 665] on div at bounding box center [813, 666] width 66 height 66
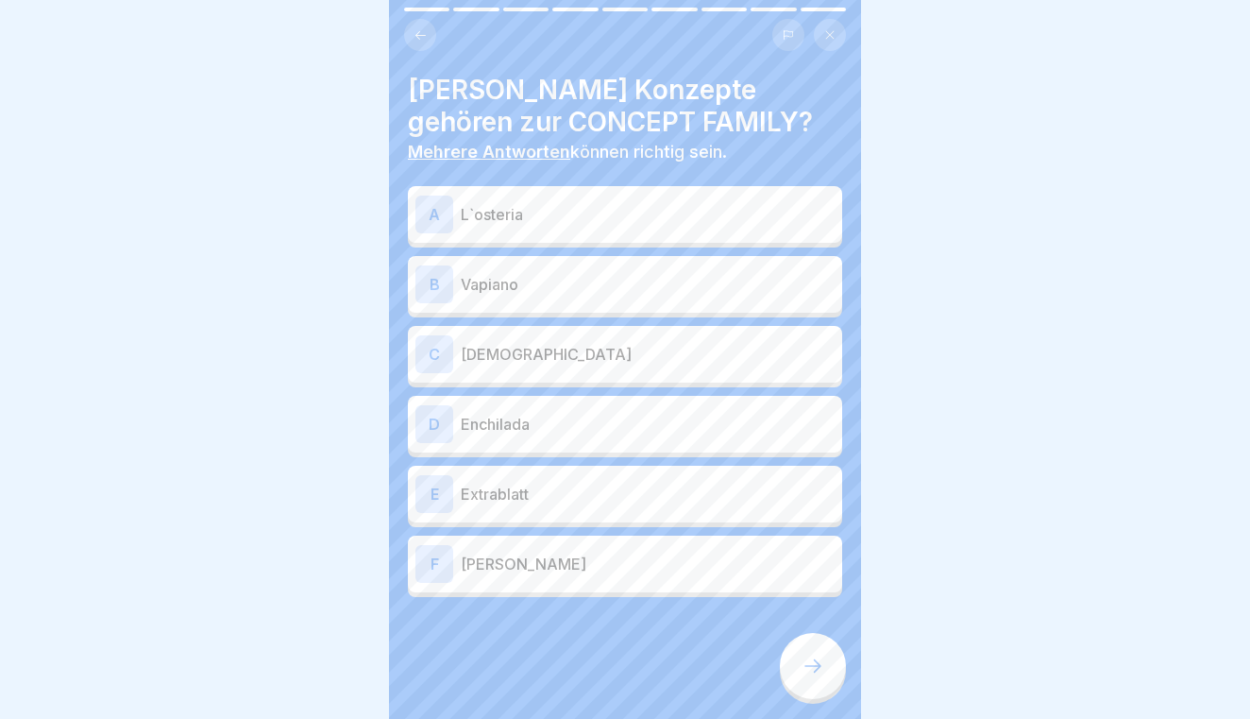
click at [756, 338] on div "C Aposto" at bounding box center [624, 354] width 419 height 38
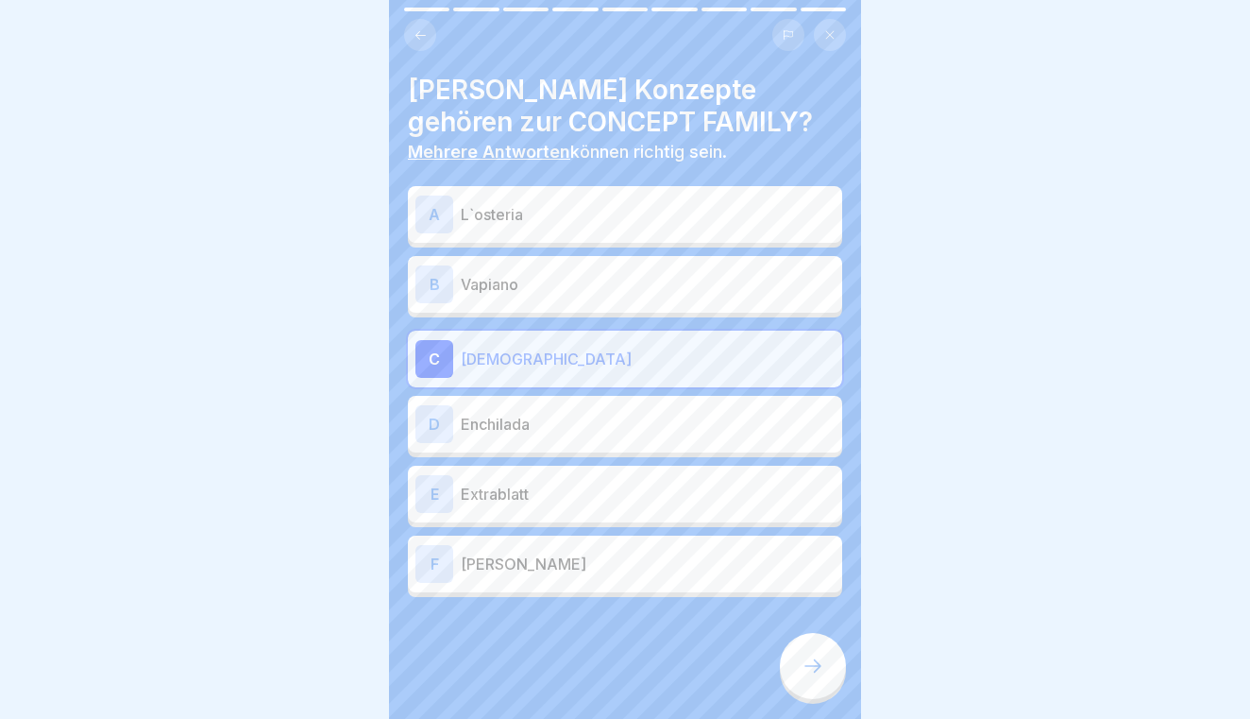
click at [738, 410] on div "D Enchilada" at bounding box center [624, 424] width 419 height 38
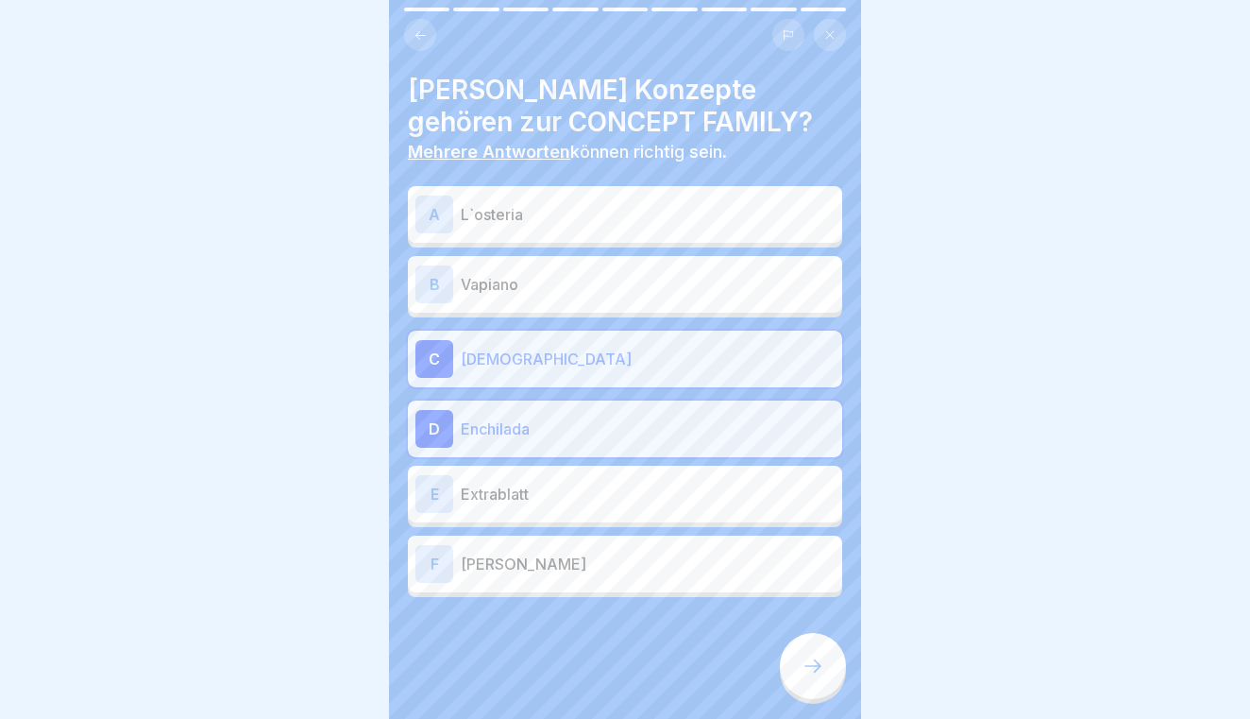
click at [724, 551] on div "F [PERSON_NAME]" at bounding box center [624, 564] width 419 height 38
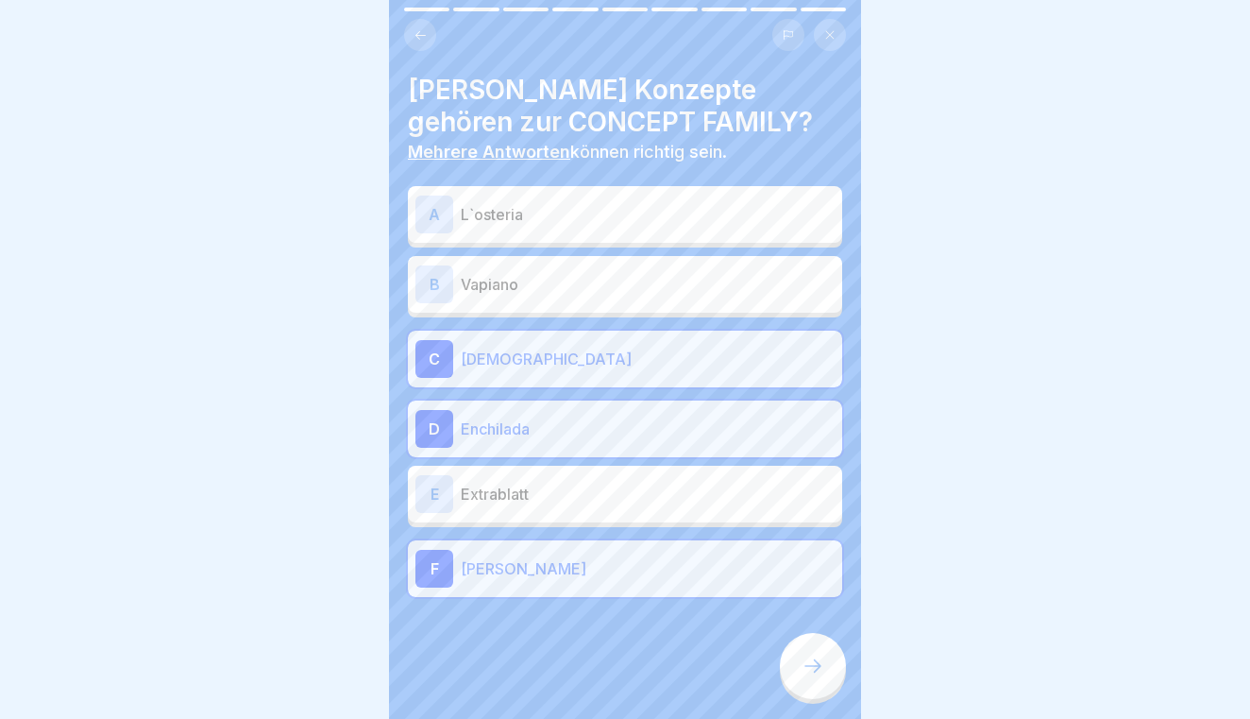
click at [807, 666] on icon at bounding box center [813, 665] width 17 height 13
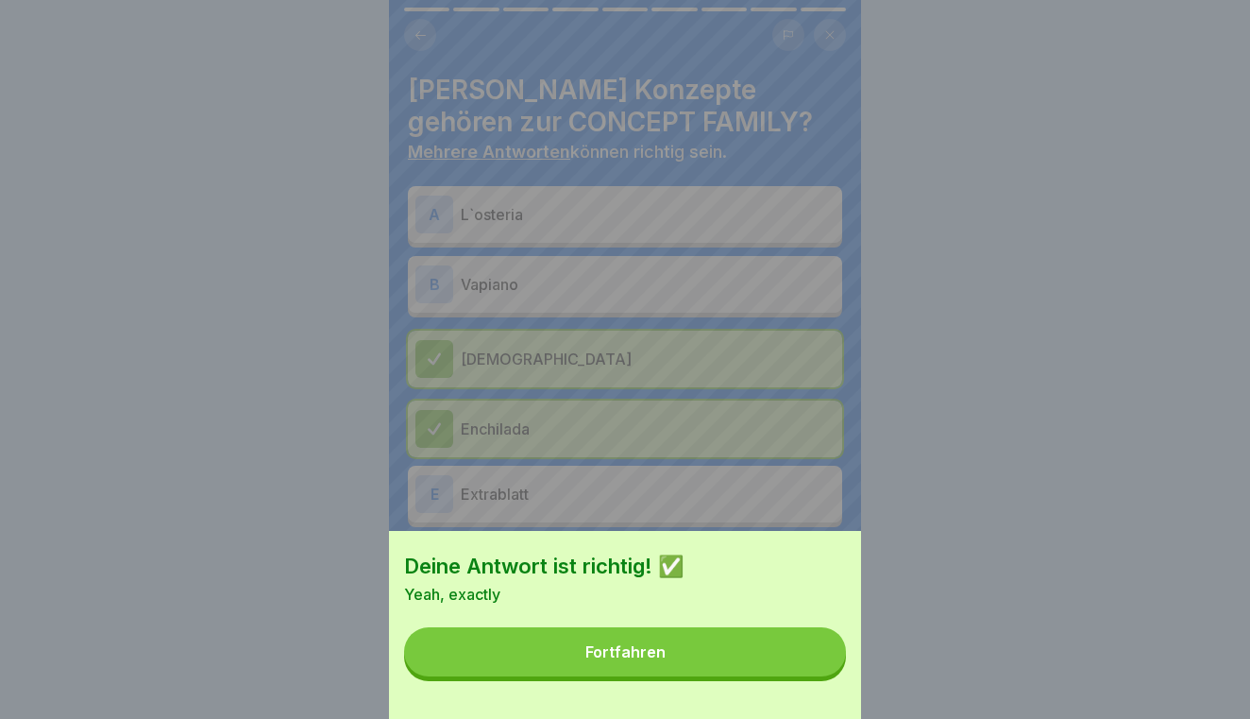
click at [807, 666] on button "Fortfahren" at bounding box center [625, 651] width 442 height 49
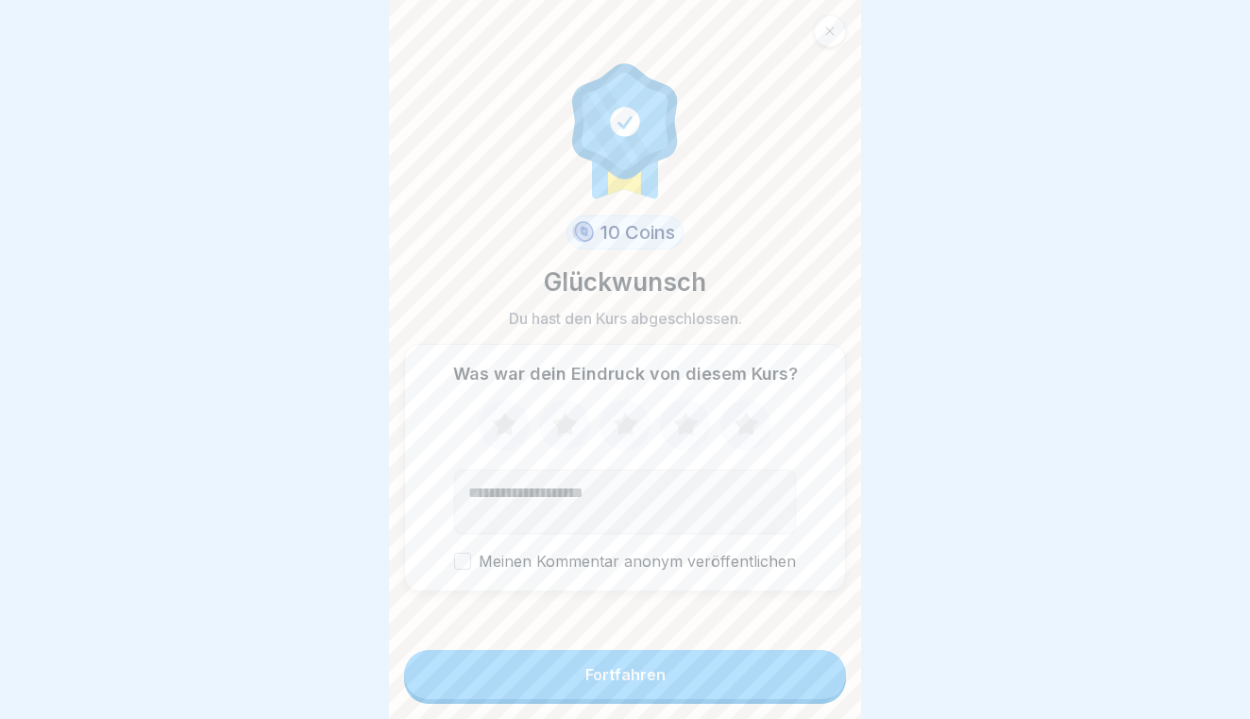
click at [807, 666] on button "Fortfahren" at bounding box center [625, 674] width 442 height 49
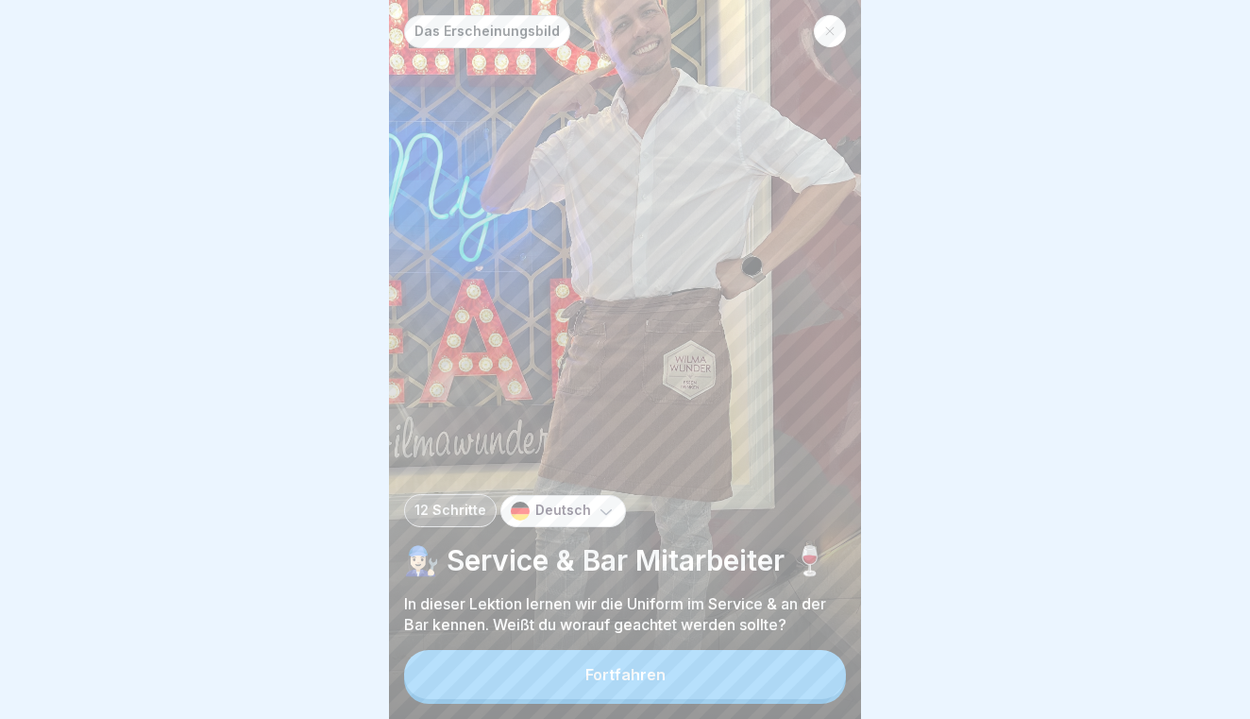
click at [807, 666] on button "Fortfahren" at bounding box center [625, 674] width 442 height 49
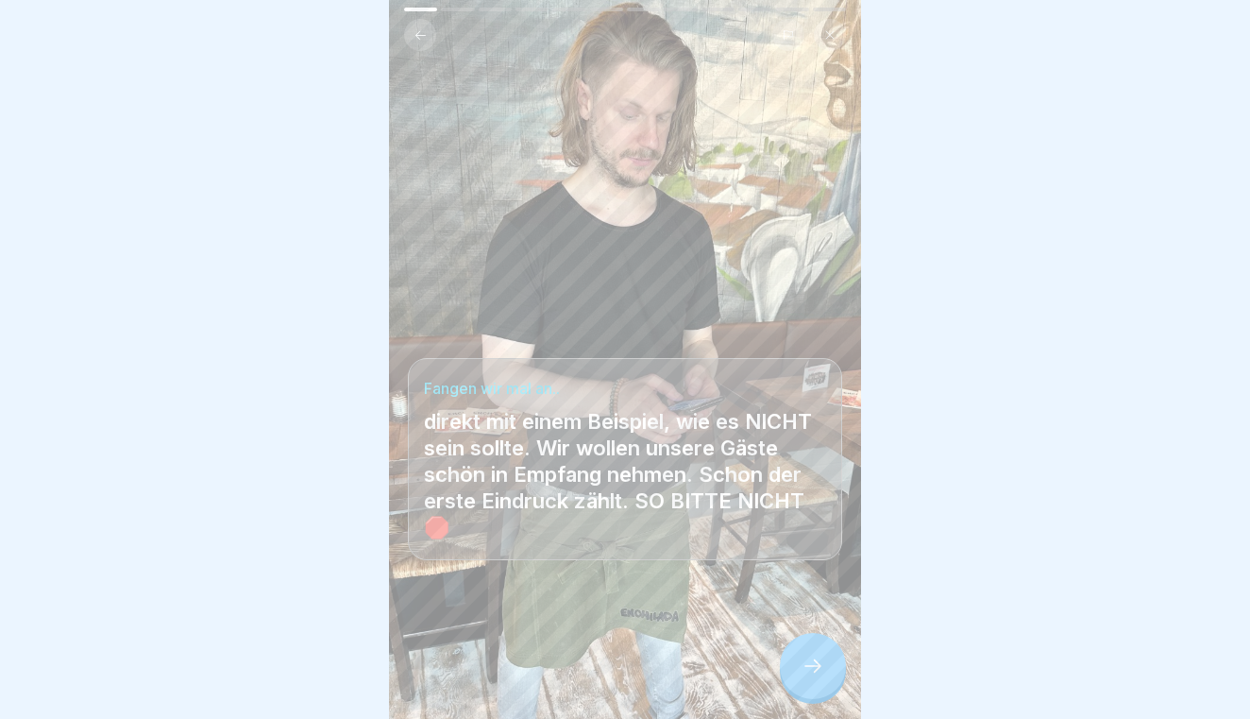
click at [807, 666] on icon at bounding box center [813, 665] width 17 height 13
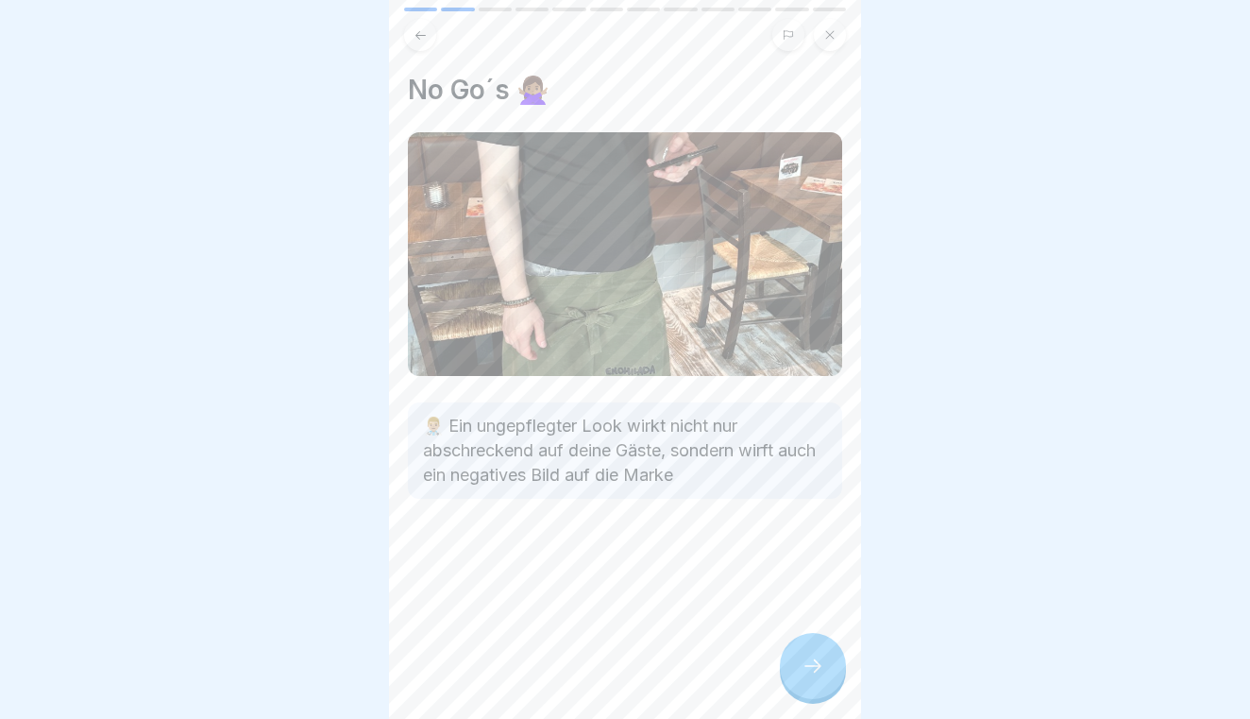
click at [807, 666] on icon at bounding box center [813, 665] width 17 height 13
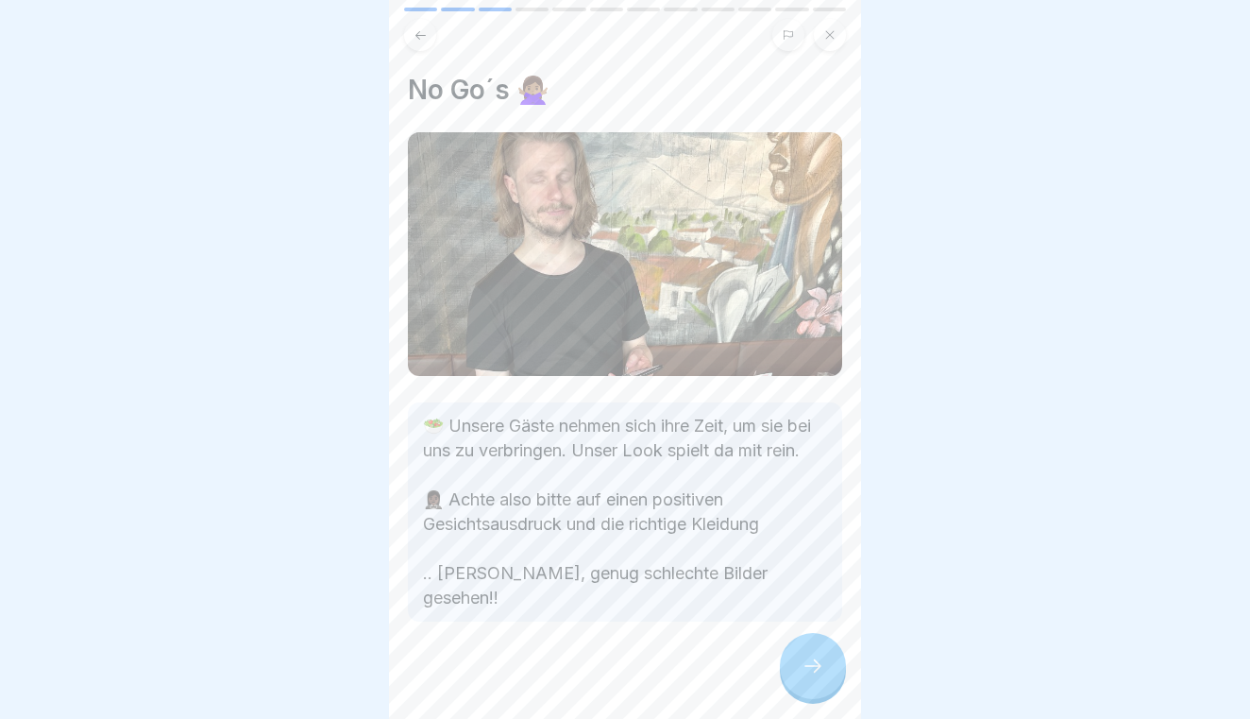
click at [807, 666] on icon at bounding box center [813, 665] width 17 height 13
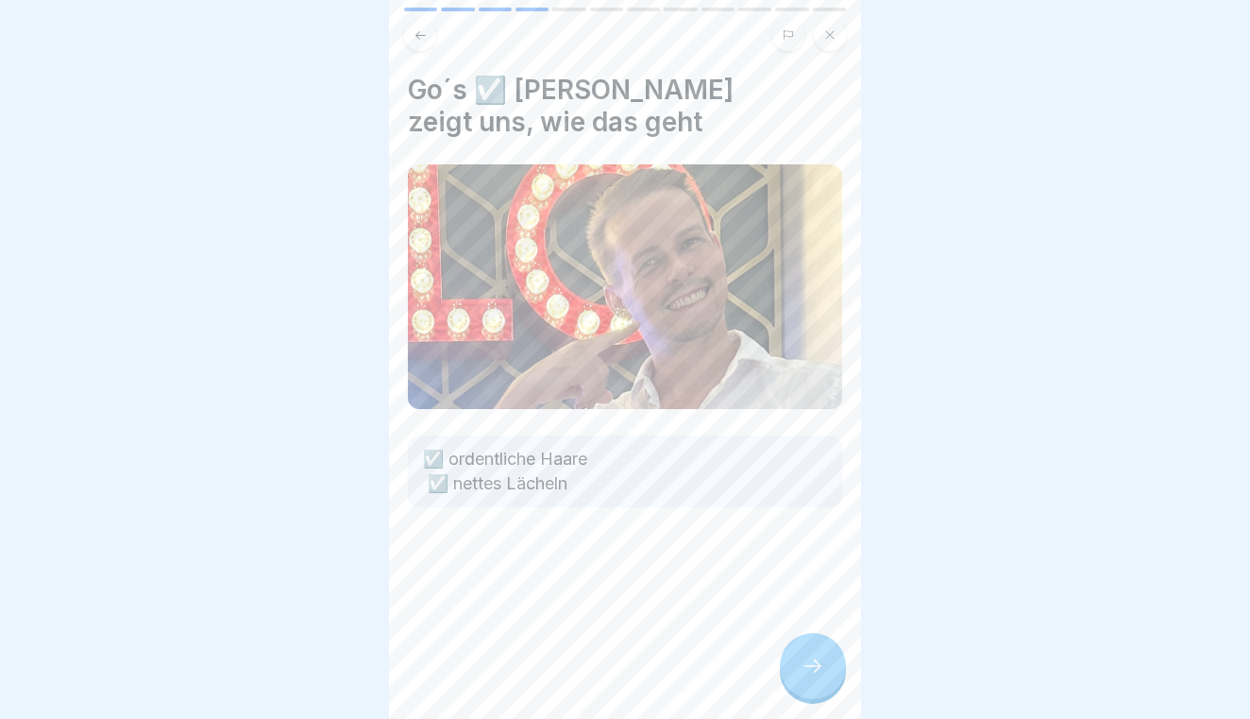
click at [807, 666] on icon at bounding box center [813, 665] width 17 height 13
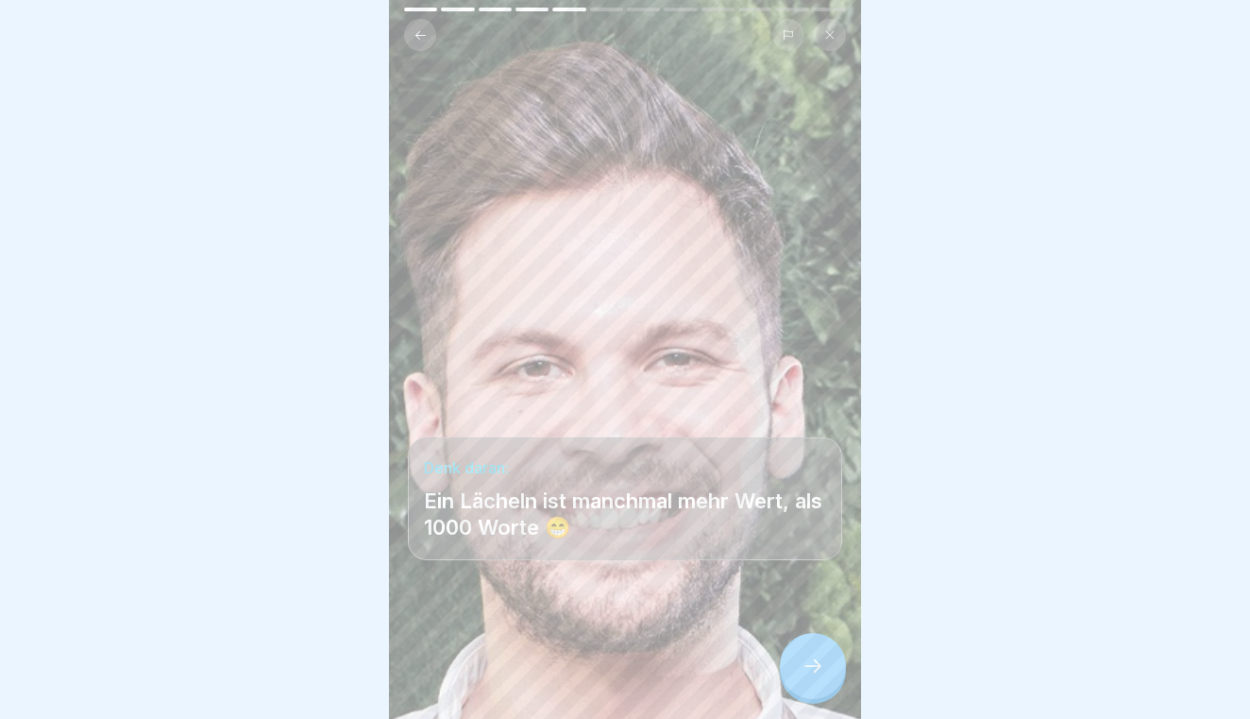
click at [807, 666] on icon at bounding box center [813, 665] width 17 height 13
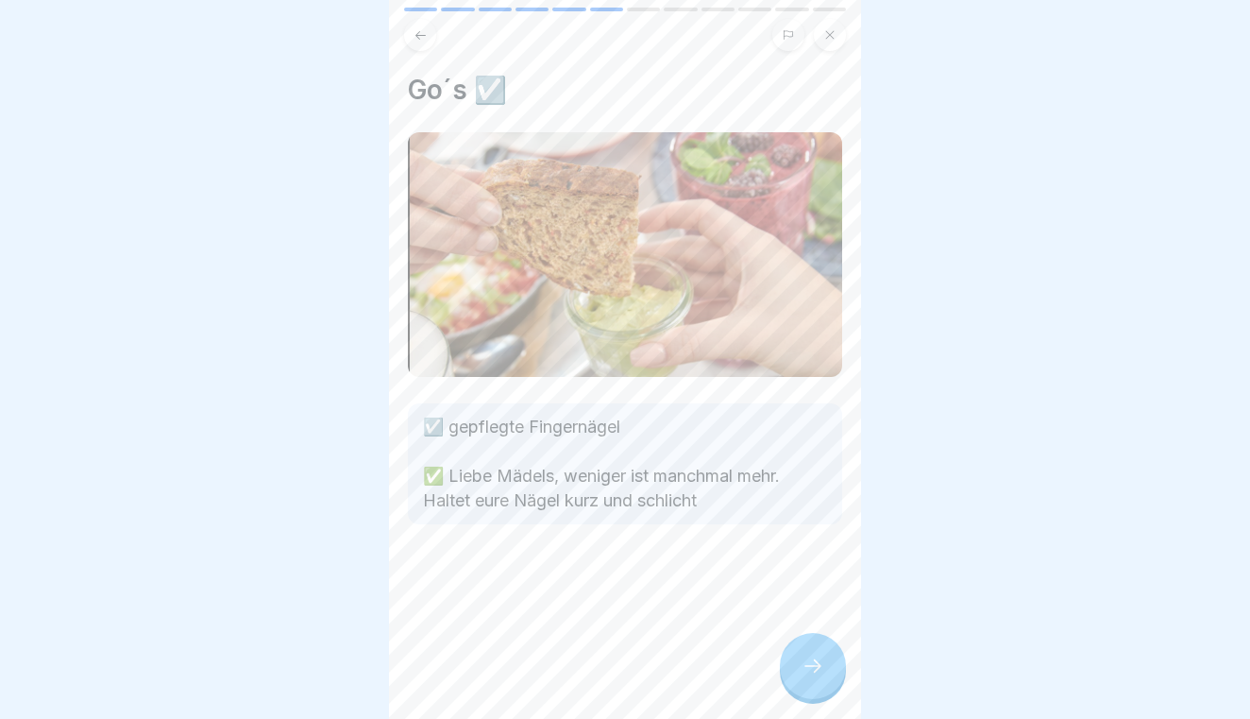
click at [807, 666] on icon at bounding box center [813, 665] width 17 height 13
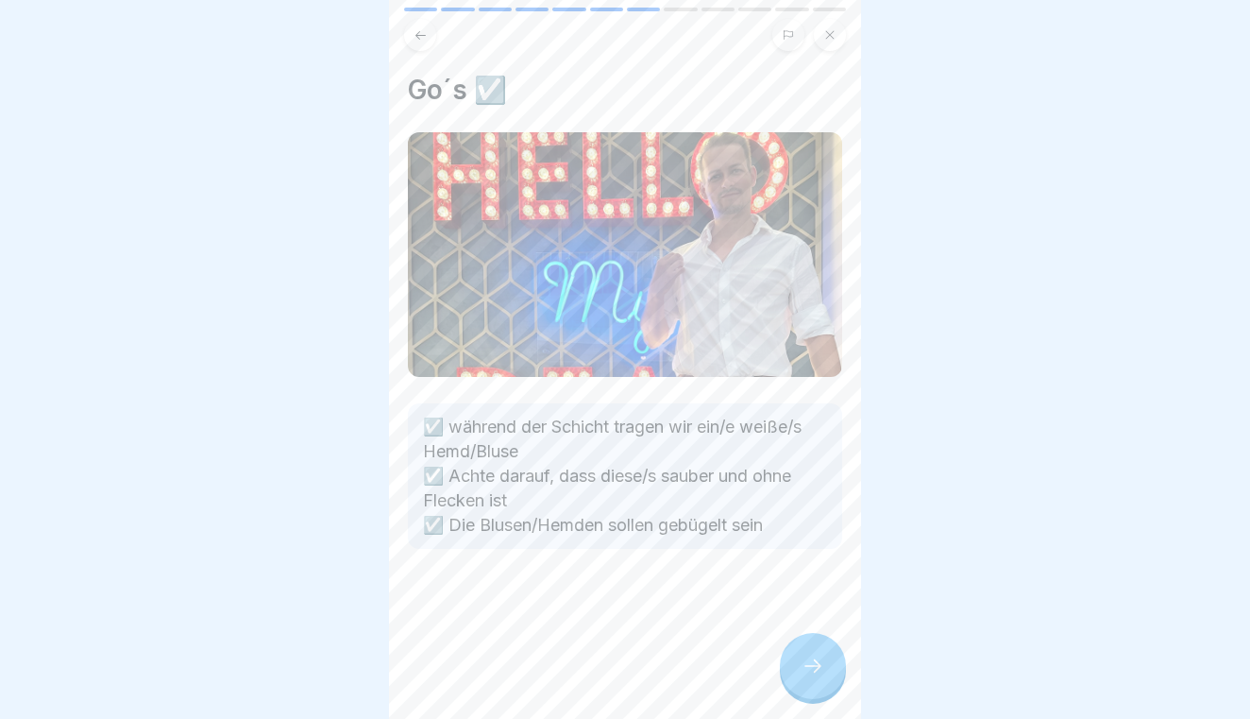
click at [807, 666] on icon at bounding box center [813, 665] width 17 height 13
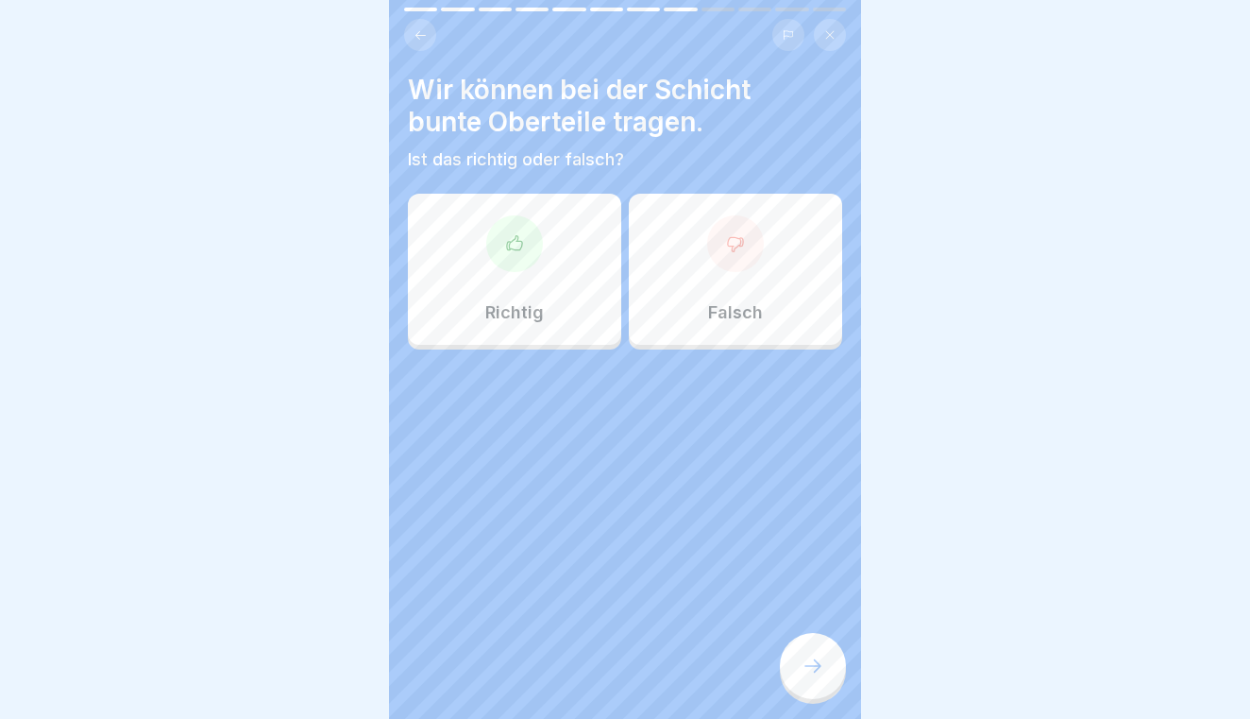
click at [778, 290] on div "Falsch" at bounding box center [735, 269] width 213 height 151
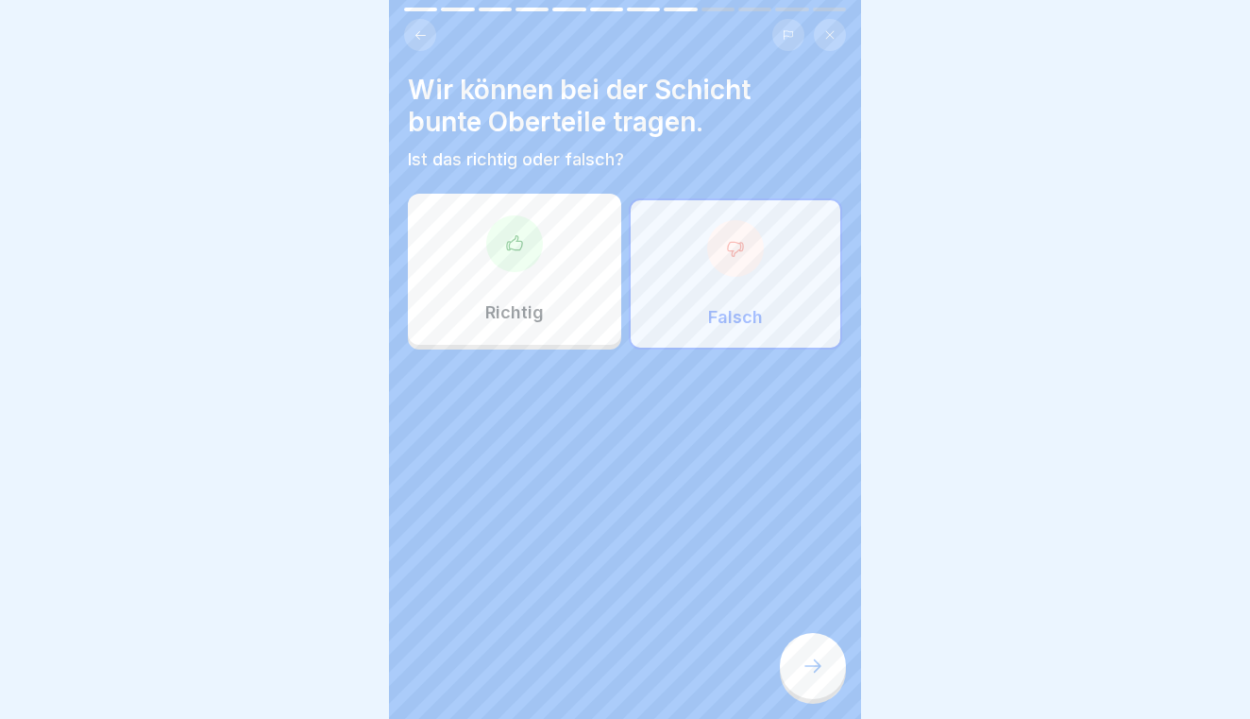
click at [821, 673] on icon at bounding box center [813, 665] width 23 height 23
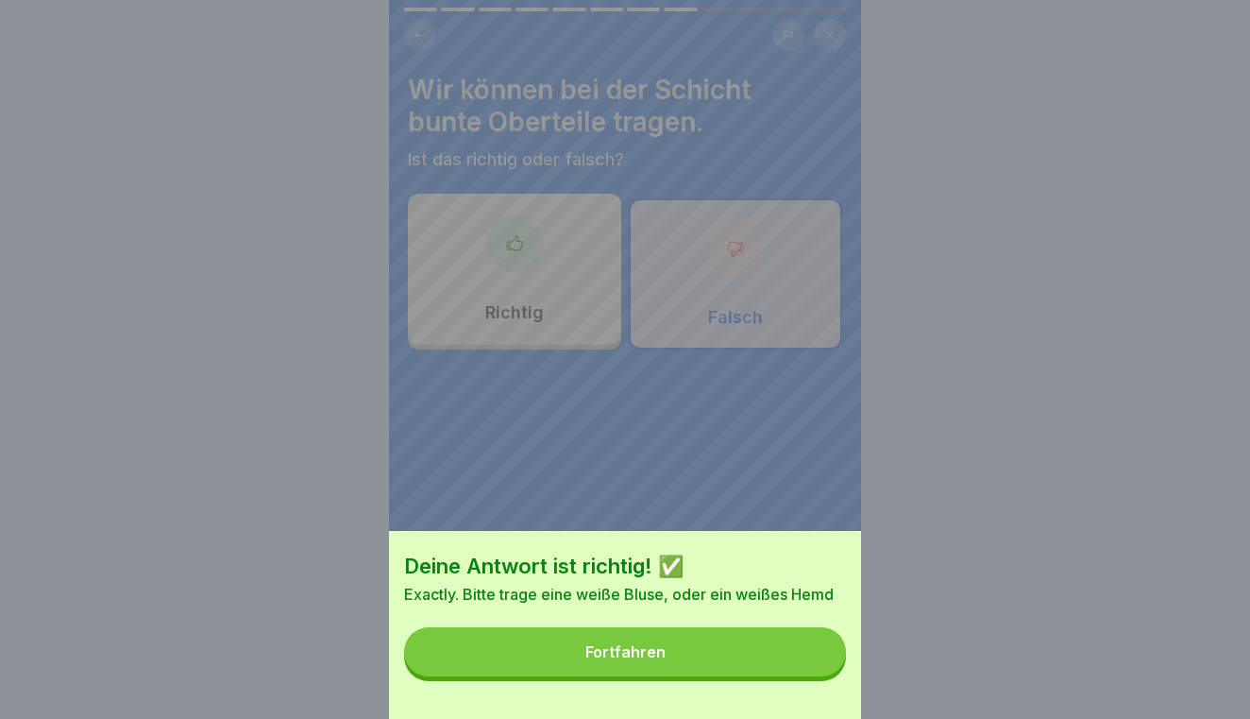
click at [798, 653] on button "Fortfahren" at bounding box center [625, 651] width 442 height 49
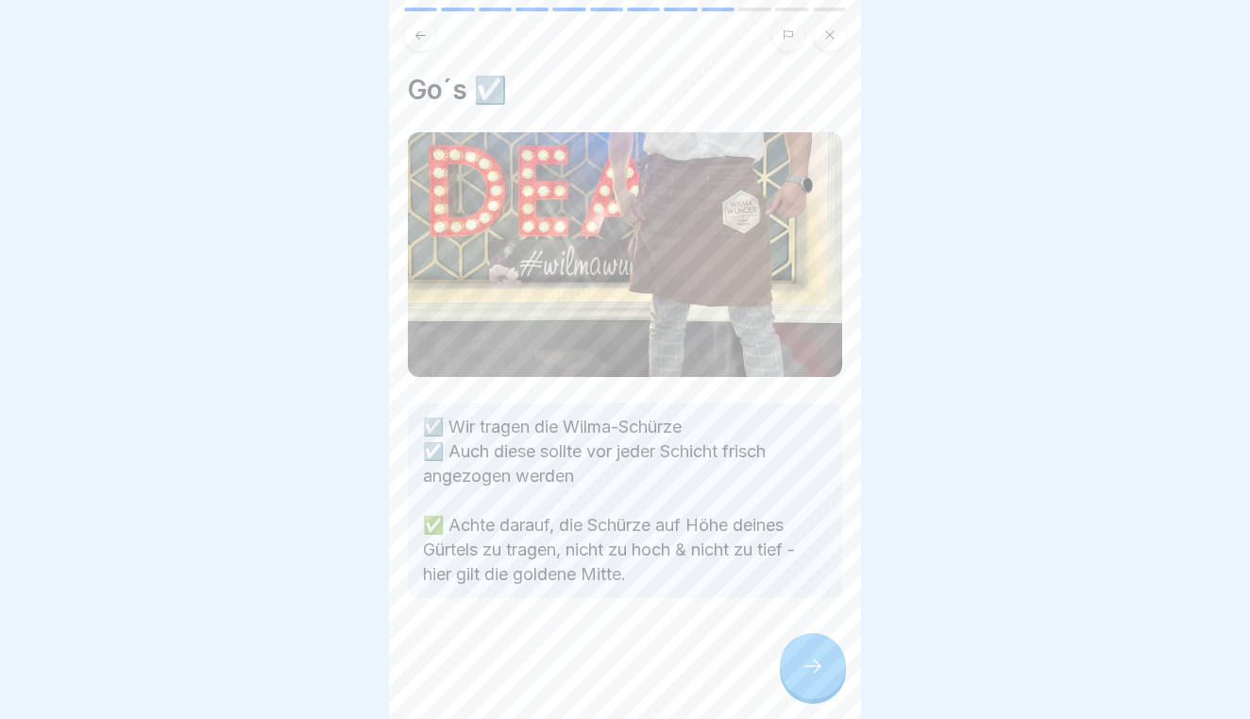
click at [816, 668] on icon at bounding box center [813, 665] width 23 height 23
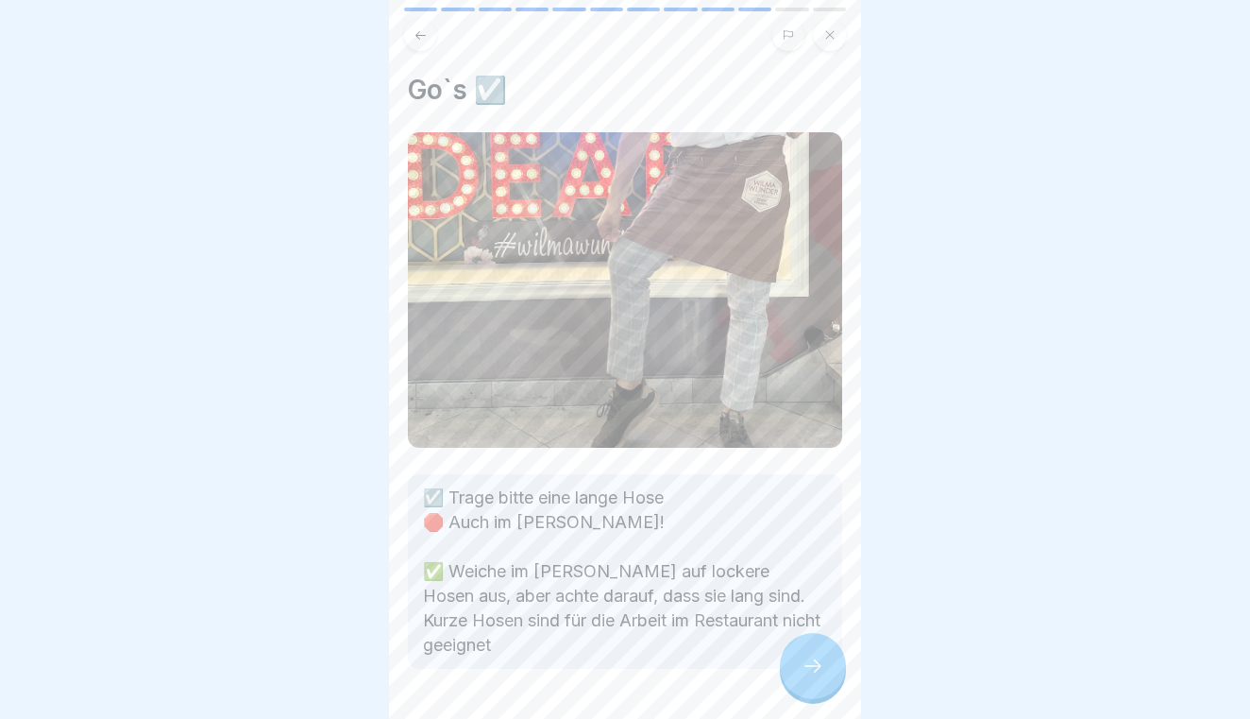
click at [816, 668] on icon at bounding box center [813, 665] width 23 height 23
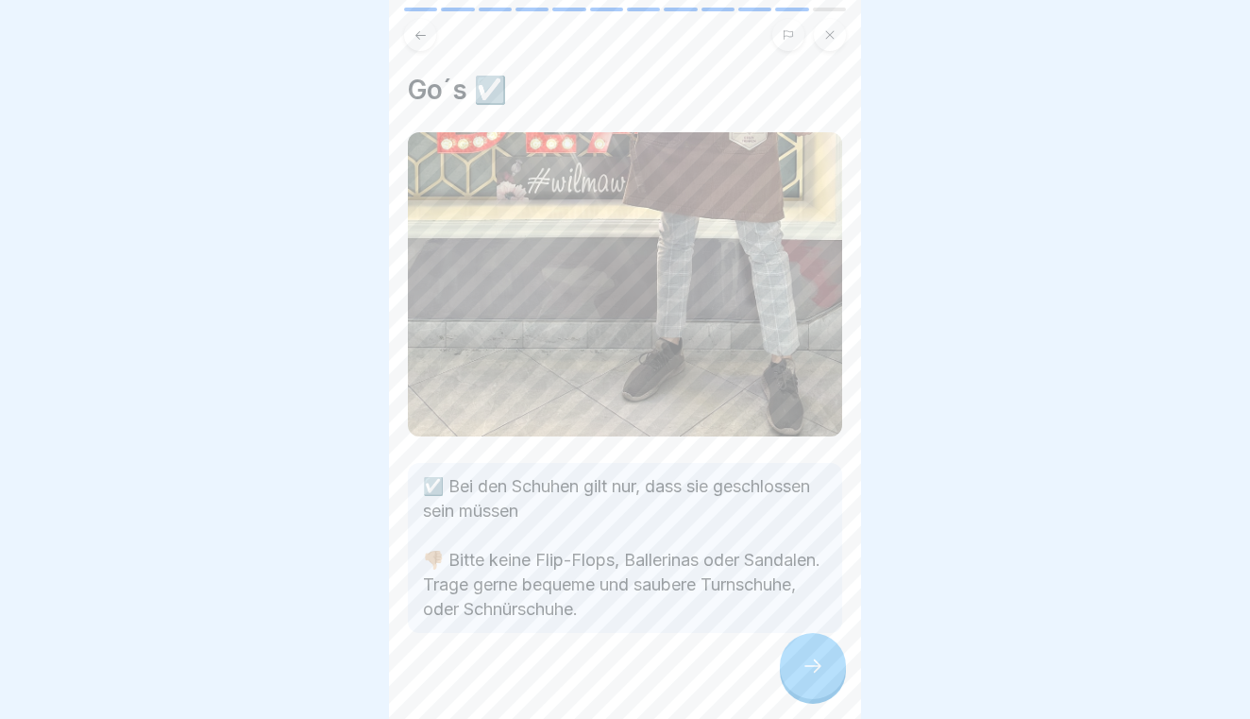
click at [816, 668] on icon at bounding box center [813, 665] width 23 height 23
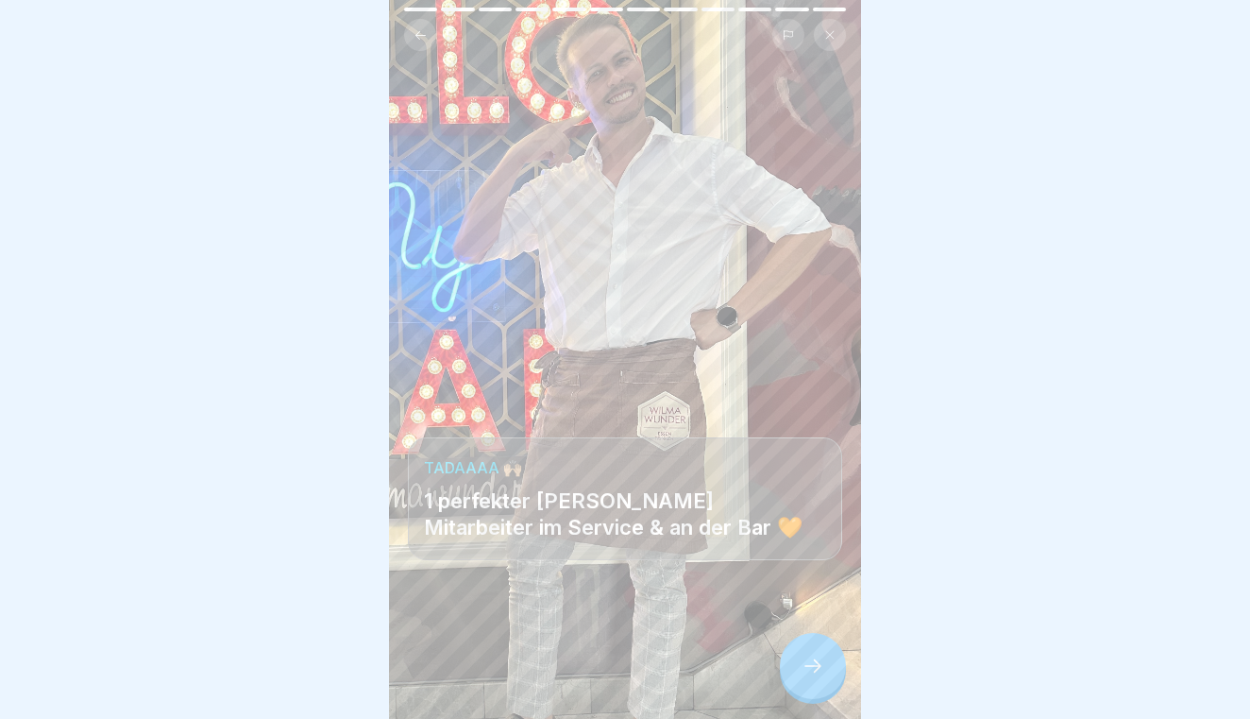
click at [816, 668] on icon at bounding box center [813, 665] width 23 height 23
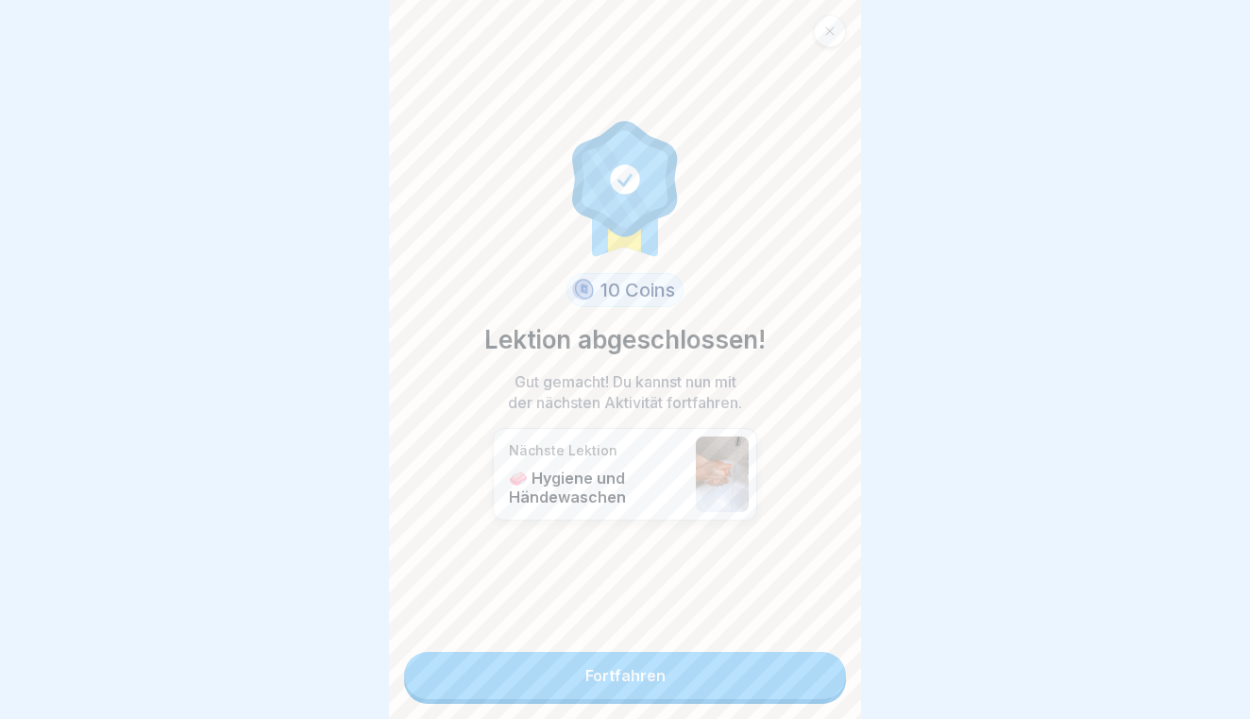
click at [816, 668] on link "Fortfahren" at bounding box center [625, 675] width 442 height 47
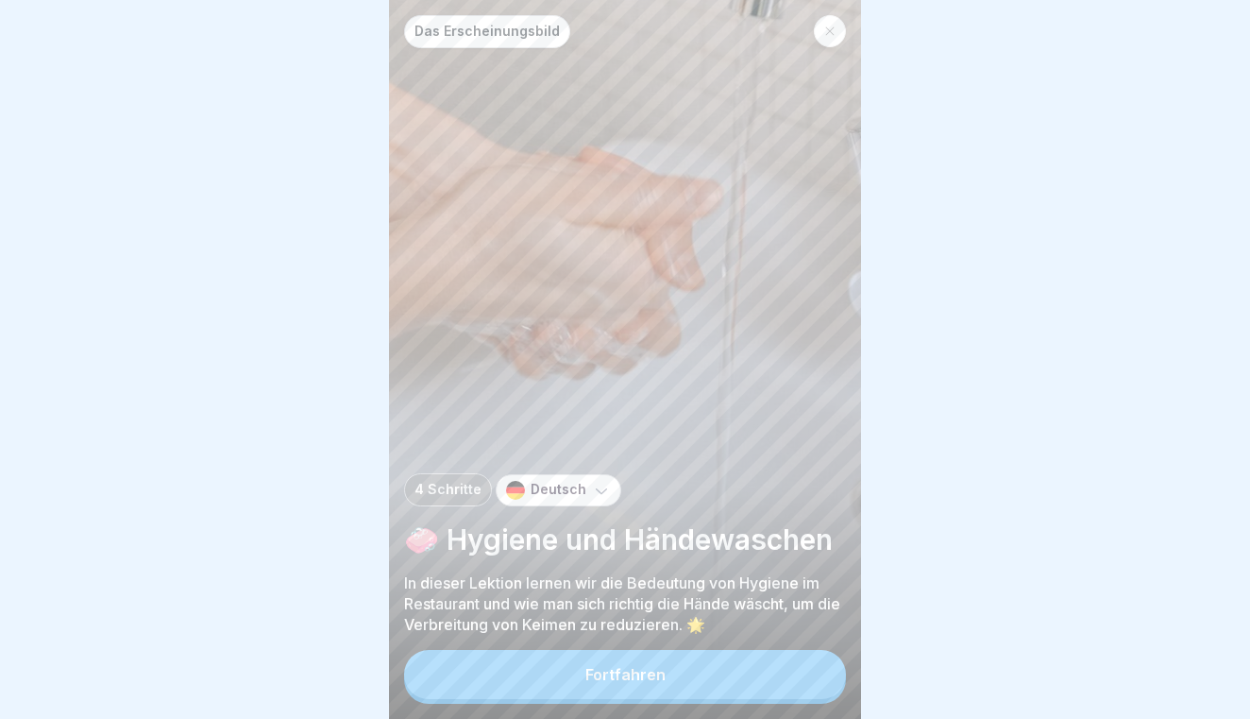
click at [811, 678] on button "Fortfahren" at bounding box center [625, 674] width 442 height 49
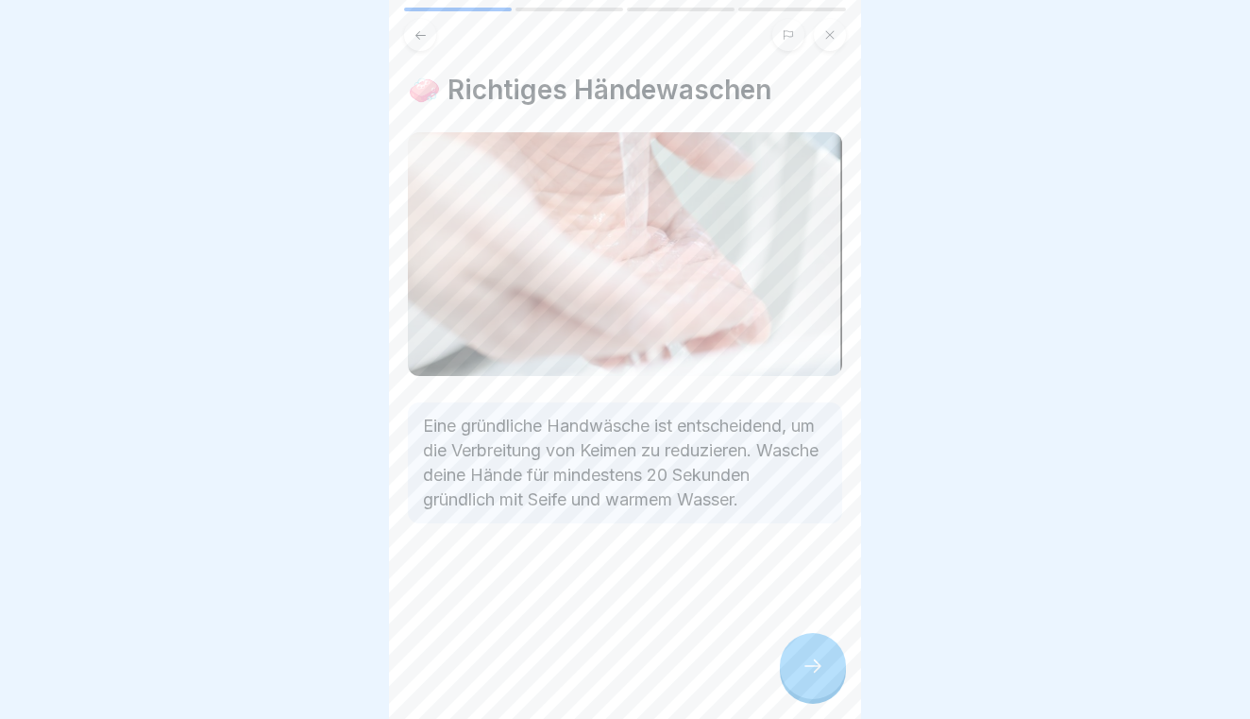
click at [811, 678] on div at bounding box center [813, 666] width 66 height 66
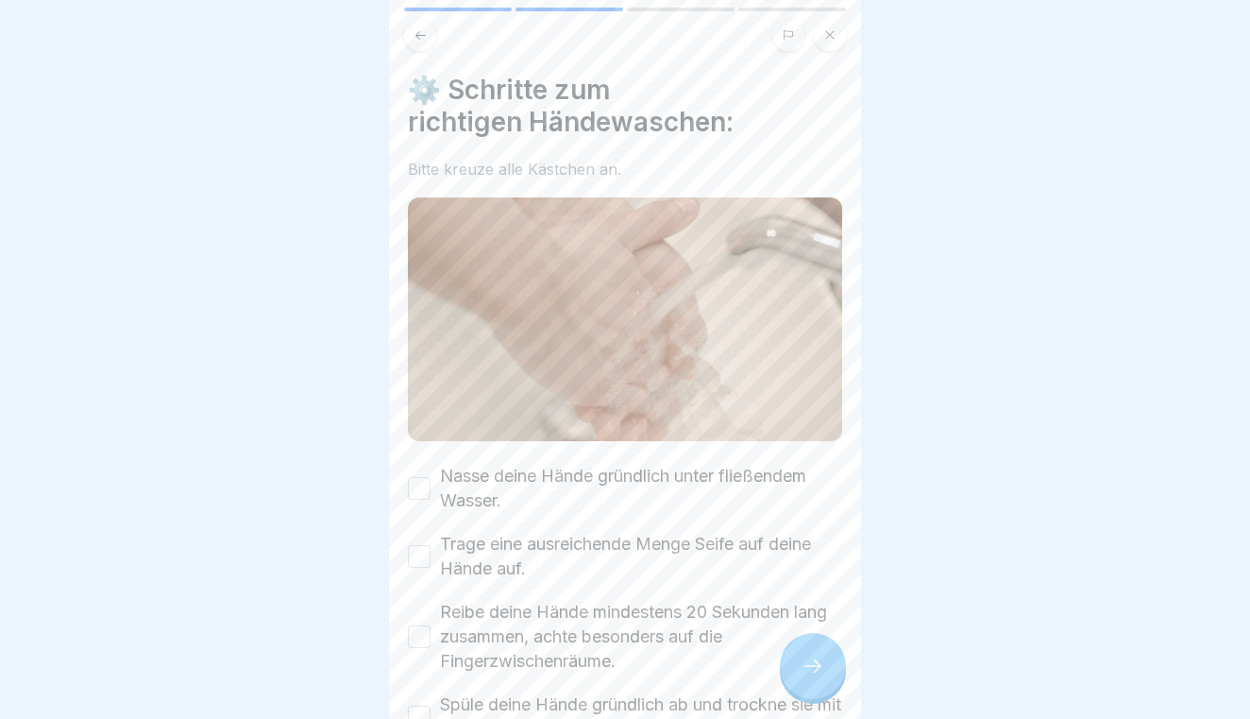
click at [822, 671] on icon at bounding box center [813, 665] width 23 height 23
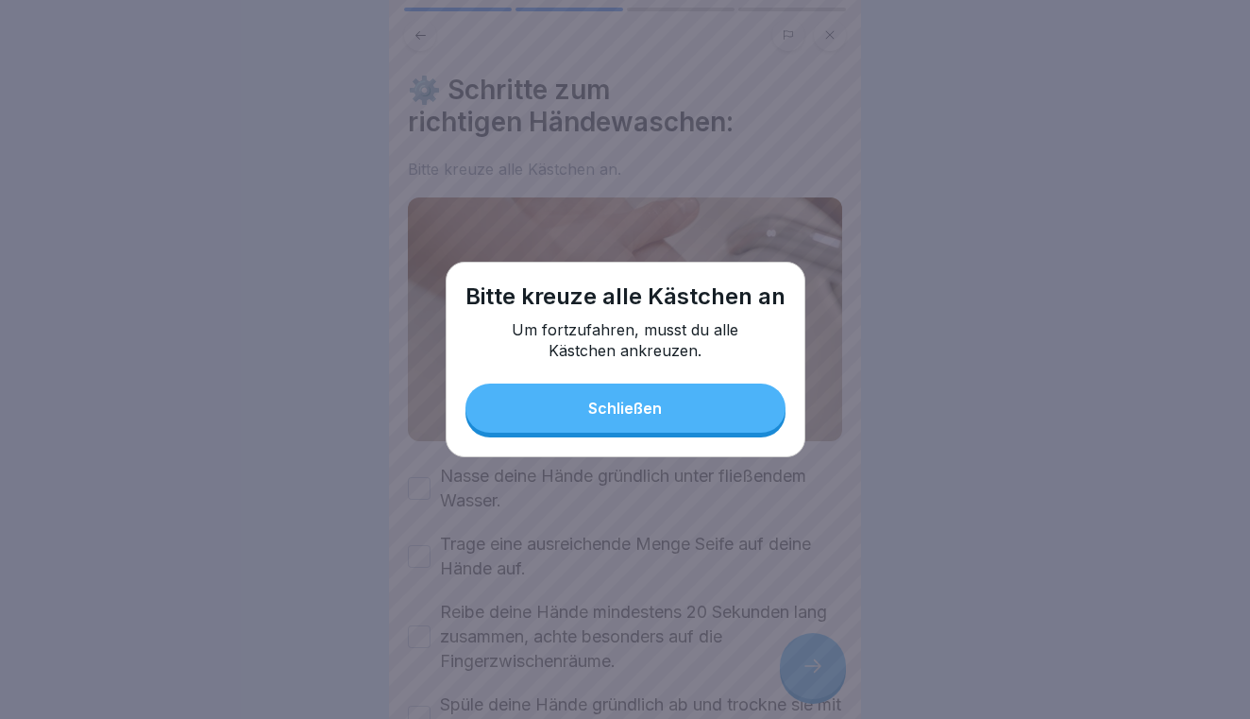
click at [755, 382] on div "Bitte [DEMOGRAPHIC_DATA] alle Kästchen an Um fortzufahren, musst du alle Kästch…" at bounding box center [626, 359] width 360 height 195
click at [736, 401] on button "Schließen" at bounding box center [626, 407] width 320 height 49
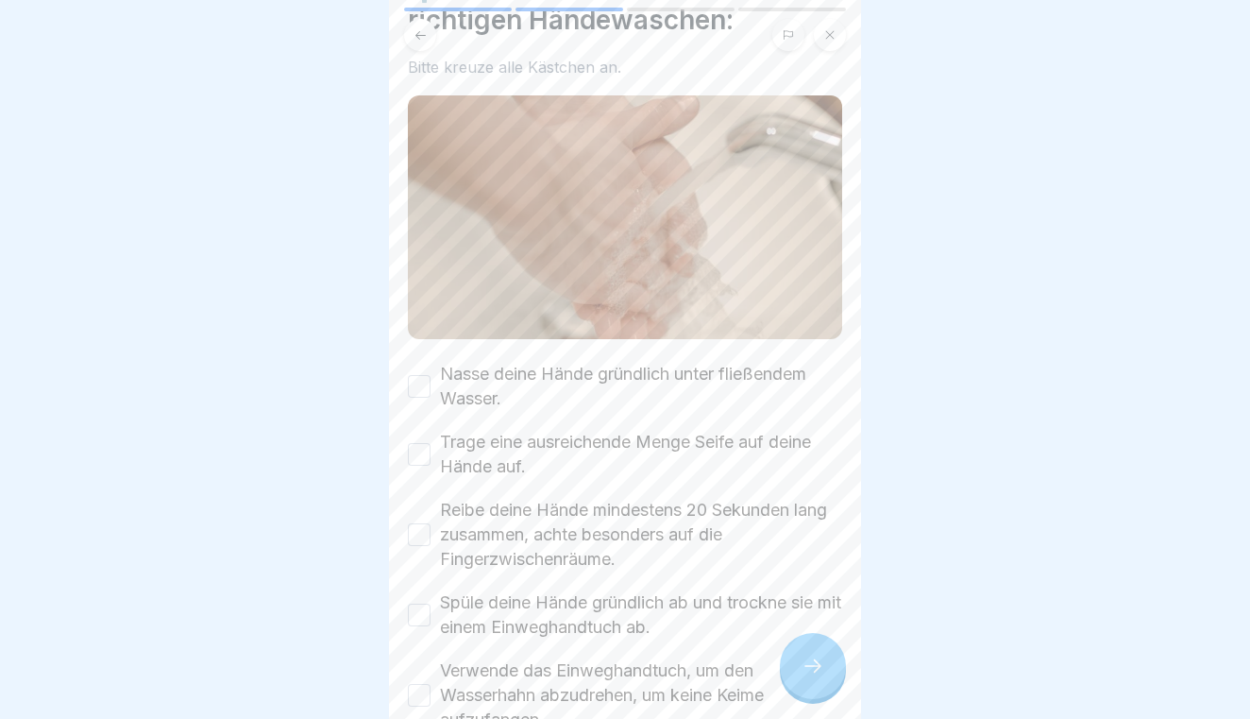
scroll to position [103, 0]
click at [425, 384] on button "Nasse deine Hände gründlich unter fließendem Wasser." at bounding box center [419, 385] width 23 height 23
click at [424, 461] on button "Trage eine ausreichende Menge Seife auf deine Hände auf." at bounding box center [419, 453] width 23 height 23
click at [417, 540] on button "Reibe deine Hände mindestens 20 Sekunden lang zusammen, achte besonders auf die…" at bounding box center [419, 533] width 23 height 23
click at [420, 625] on button "Spüle deine Hände gründlich ab und trockne sie mit einem Einweghandtuch ab." at bounding box center [419, 613] width 23 height 23
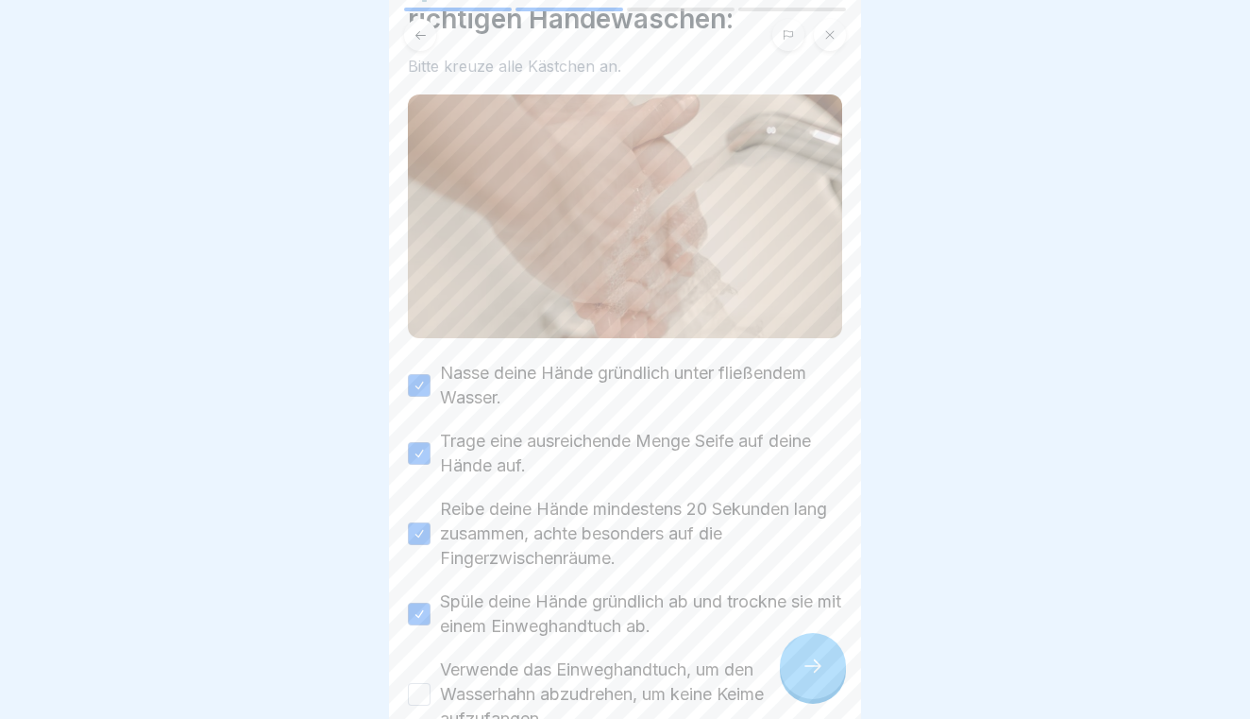
click at [428, 689] on button "Verwende das Einweghandtuch, um den Wasserhahn abzudrehen, um keine Keime aufzu…" at bounding box center [419, 694] width 23 height 23
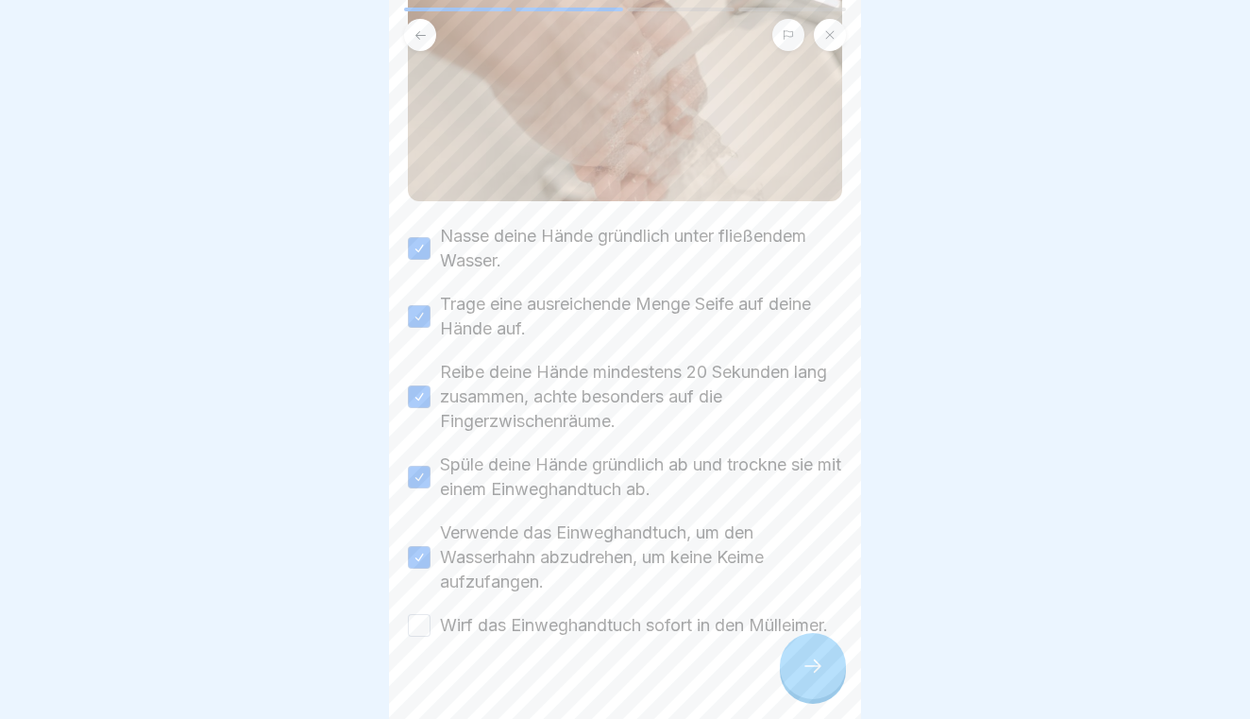
scroll to position [242, 0]
click at [417, 632] on button "Wirf das Einweghandtuch sofort in den Mülleimer." at bounding box center [419, 623] width 23 height 23
click at [805, 658] on icon at bounding box center [813, 665] width 23 height 23
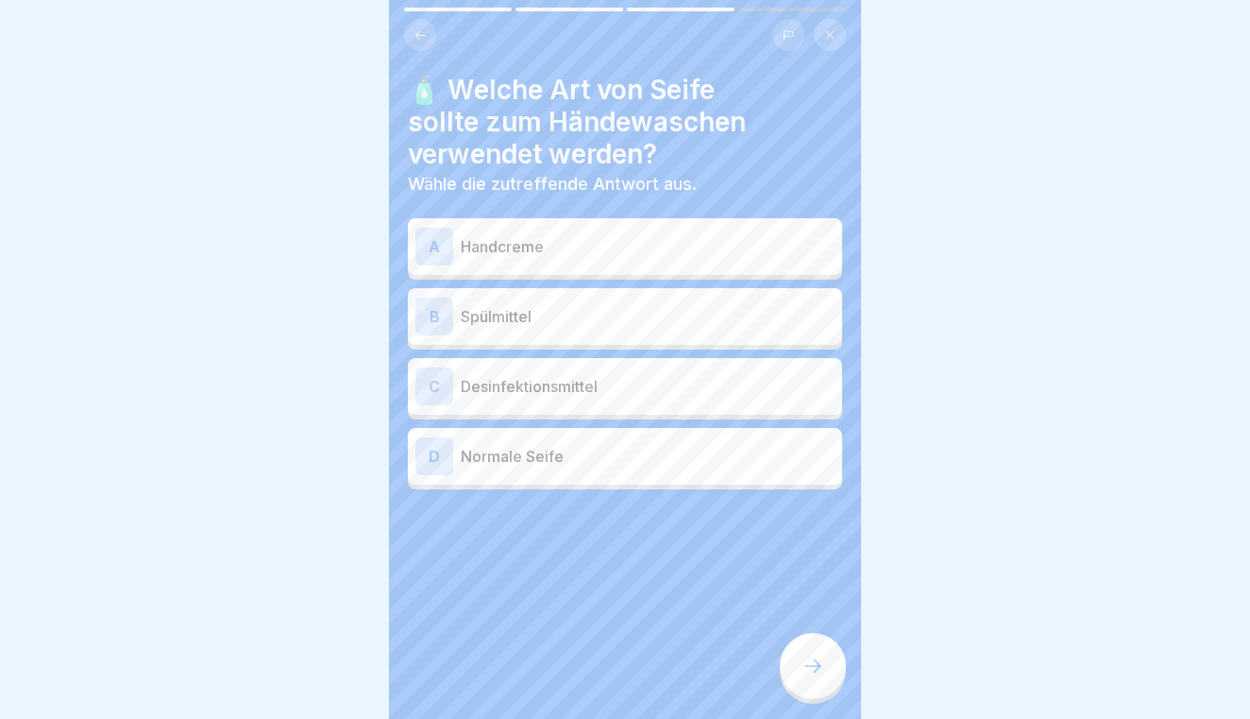
click at [574, 383] on p "Desinfektionsmittel" at bounding box center [648, 386] width 374 height 23
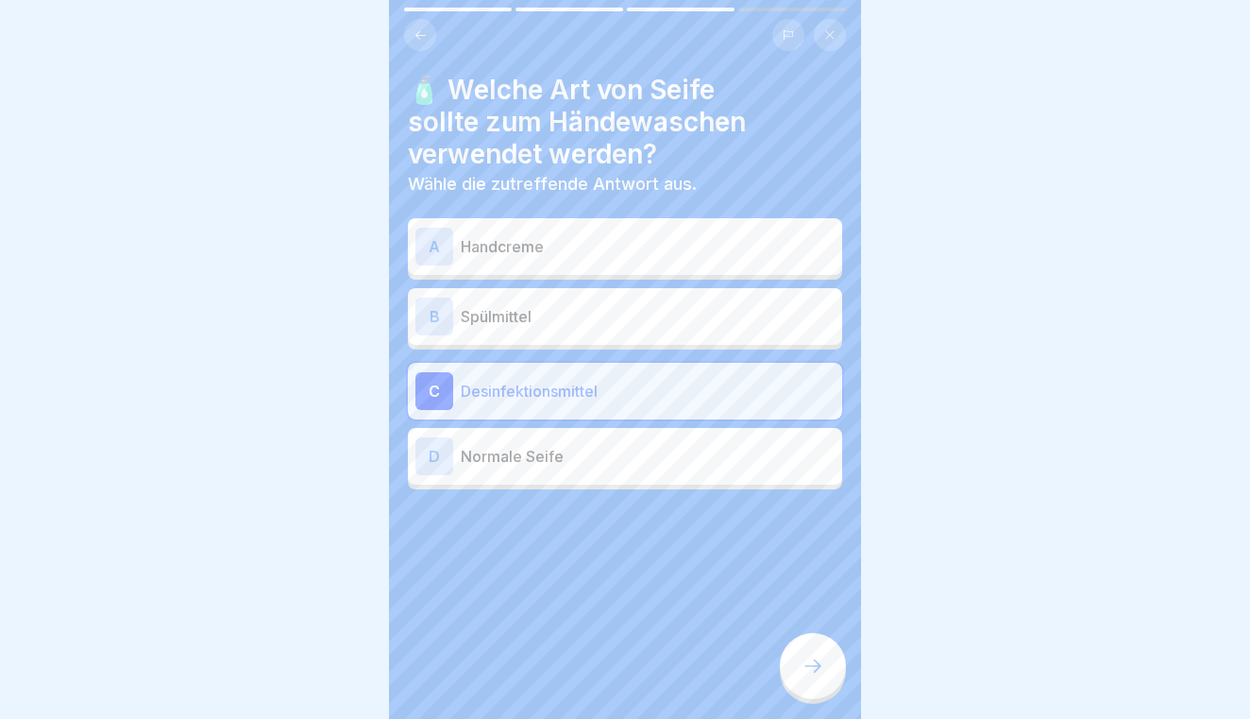
click at [561, 451] on p "Normale Seife" at bounding box center [648, 456] width 374 height 23
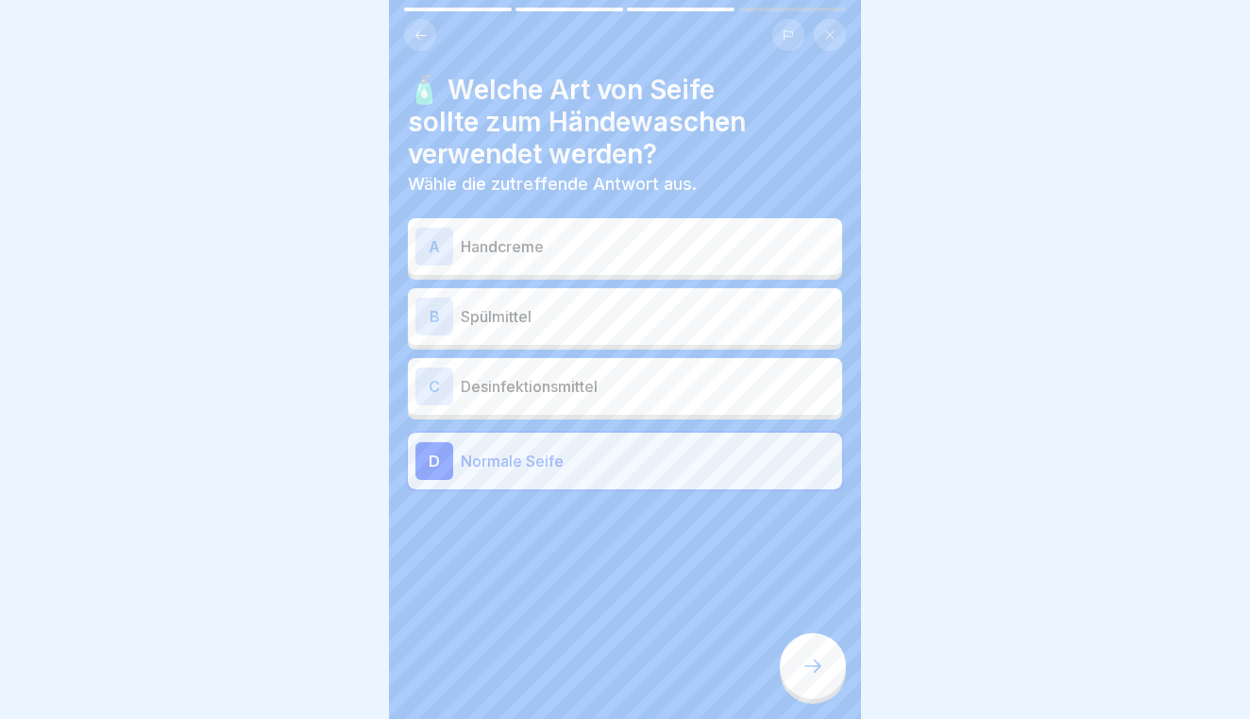
click at [823, 636] on div at bounding box center [813, 666] width 66 height 66
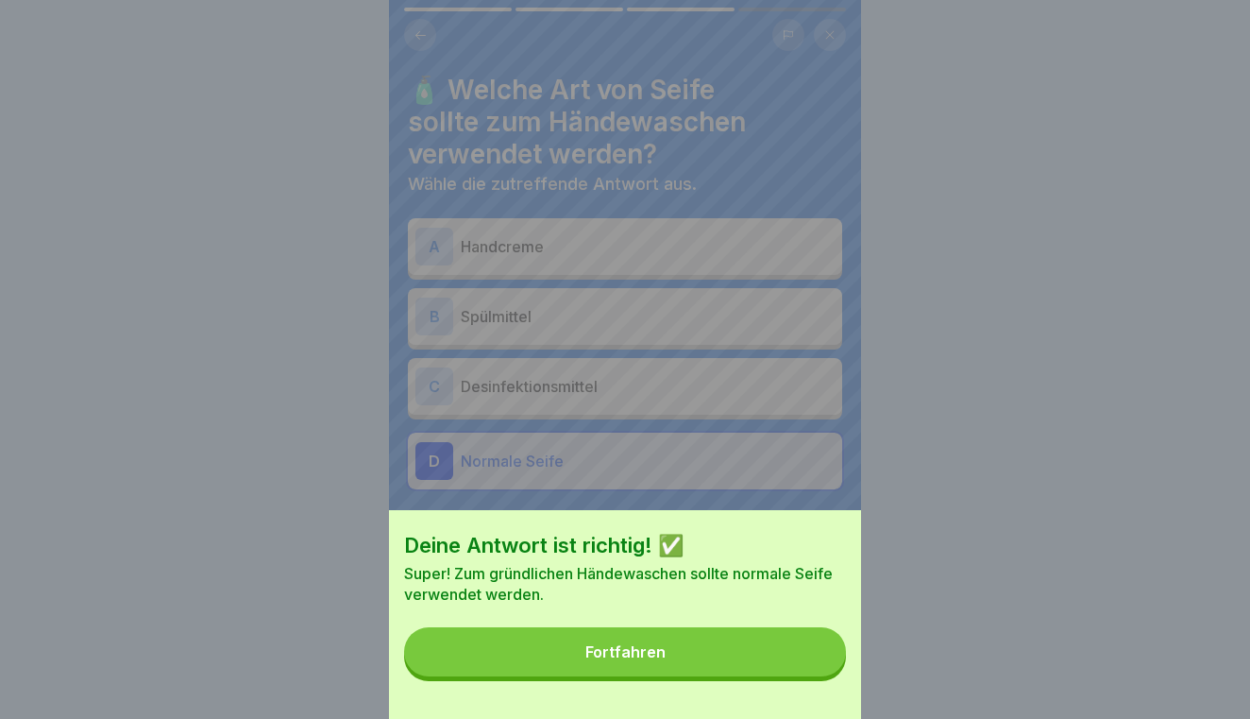
click at [786, 657] on button "Fortfahren" at bounding box center [625, 651] width 442 height 49
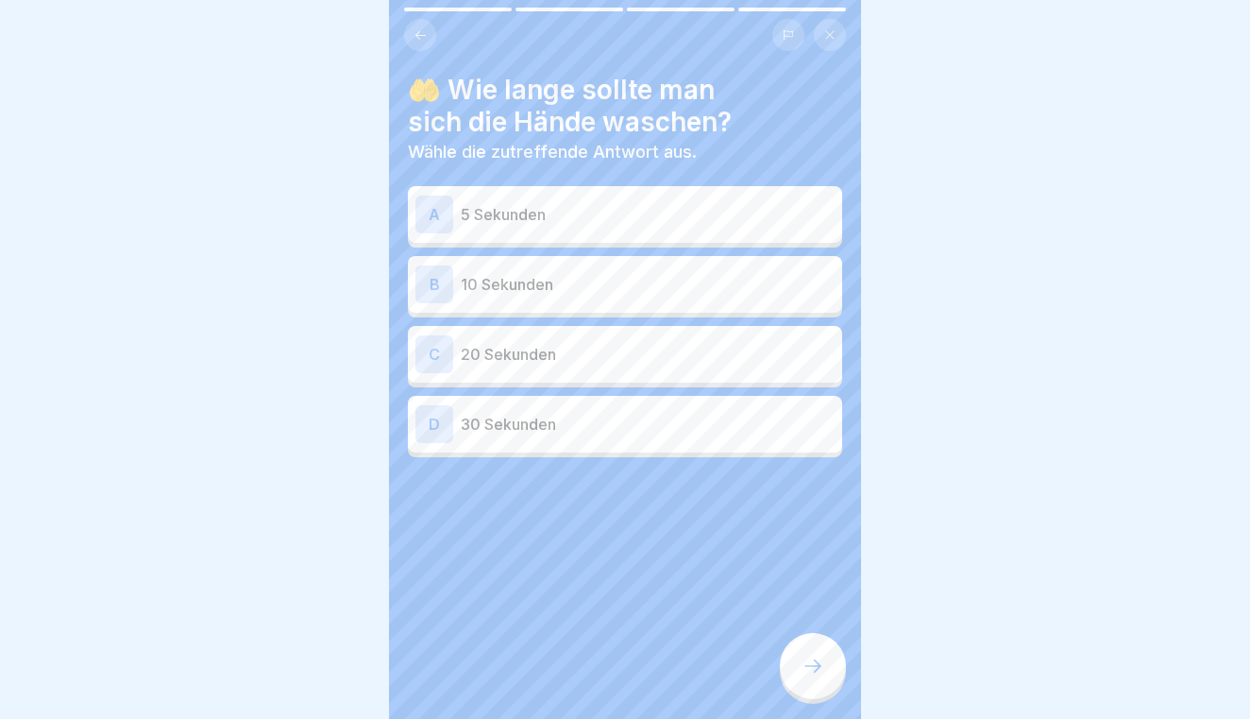
click at [658, 428] on p "30 Sekunden" at bounding box center [648, 424] width 374 height 23
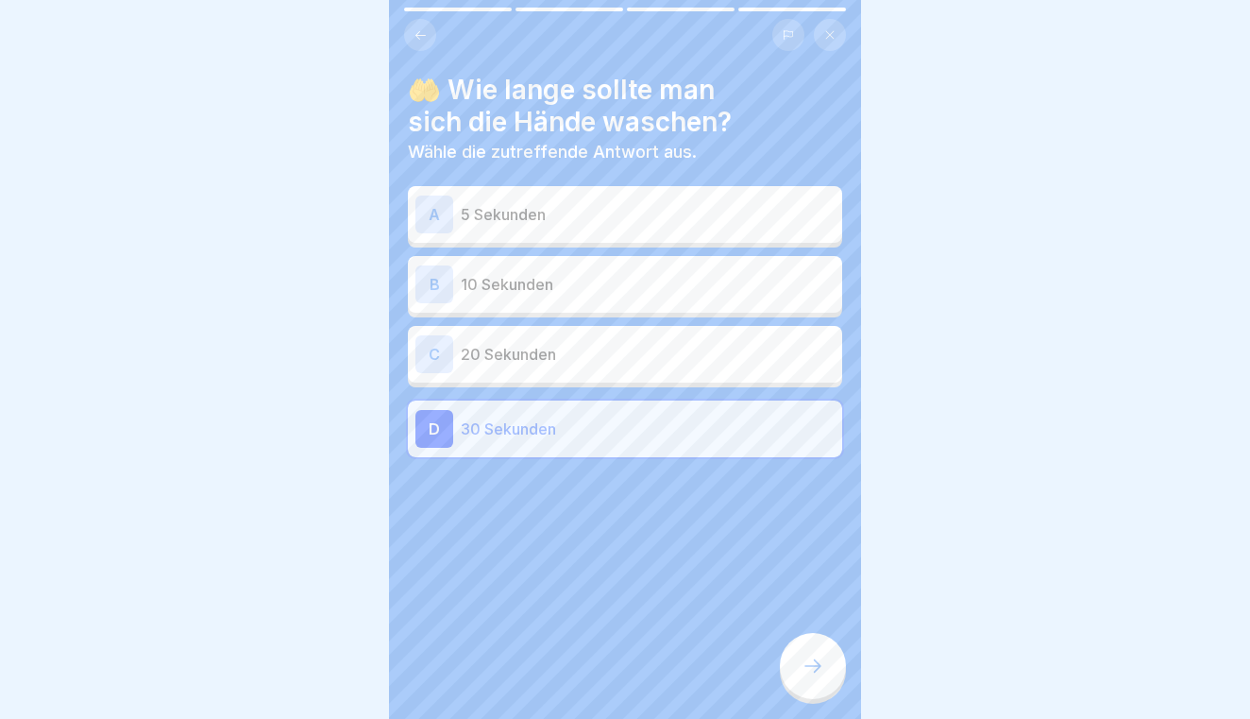
click at [821, 659] on icon at bounding box center [813, 665] width 23 height 23
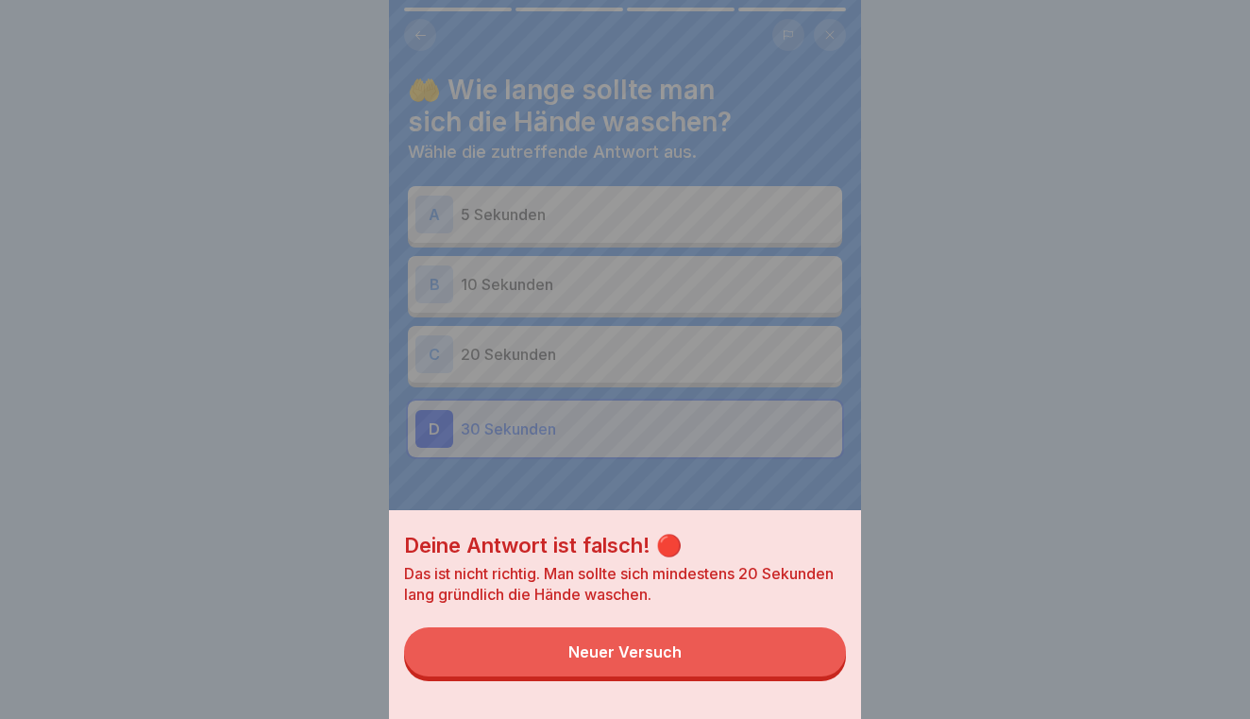
click at [788, 649] on button "Neuer Versuch" at bounding box center [625, 651] width 442 height 49
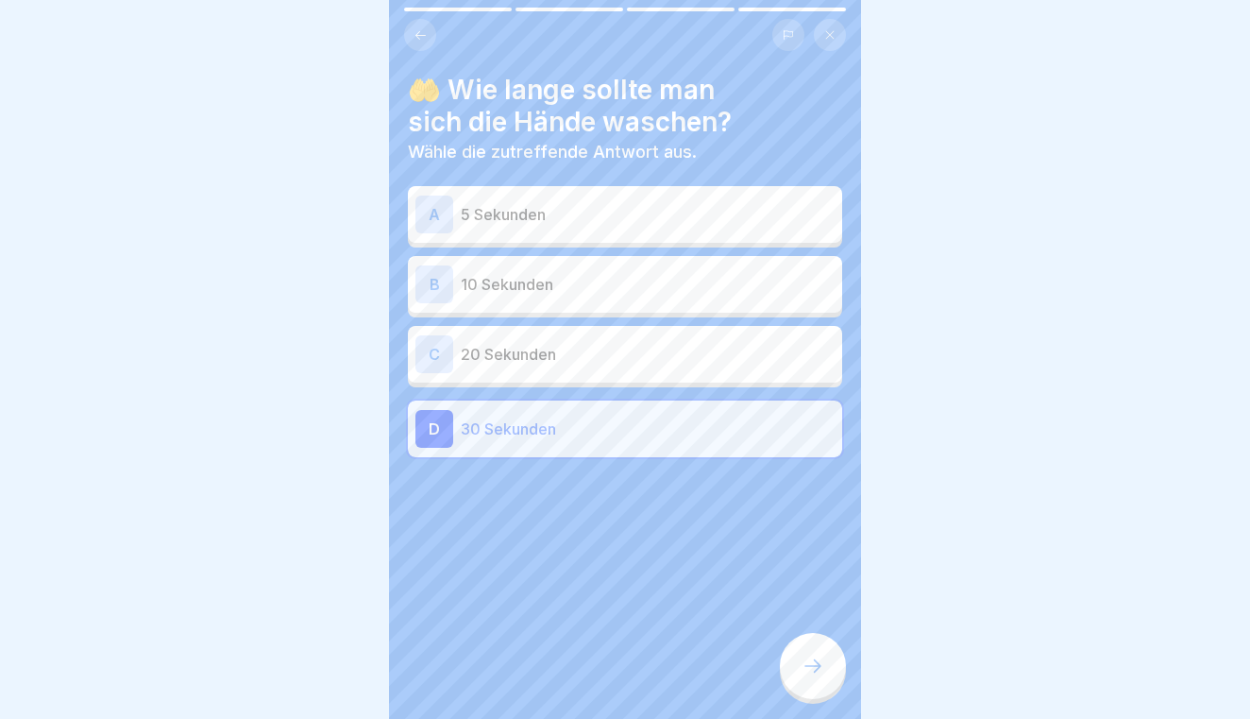
click at [690, 381] on div "C 20 Sekunden" at bounding box center [625, 354] width 434 height 57
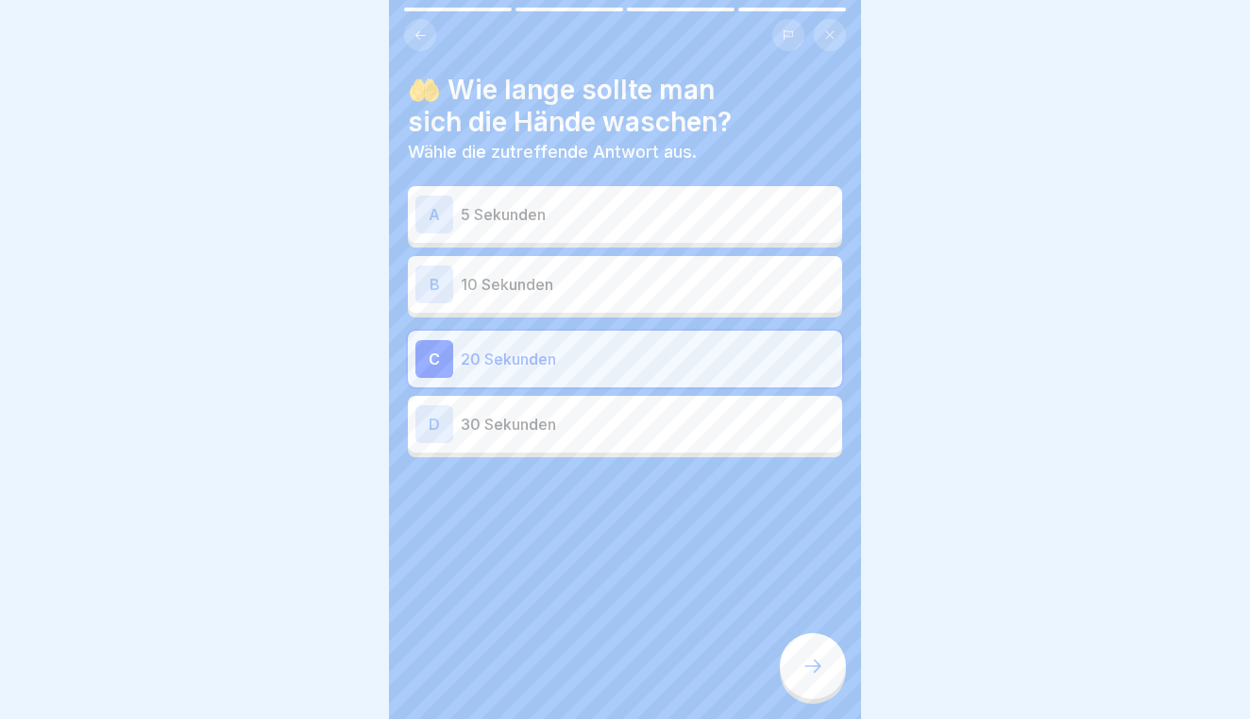
click at [814, 673] on icon at bounding box center [813, 665] width 23 height 23
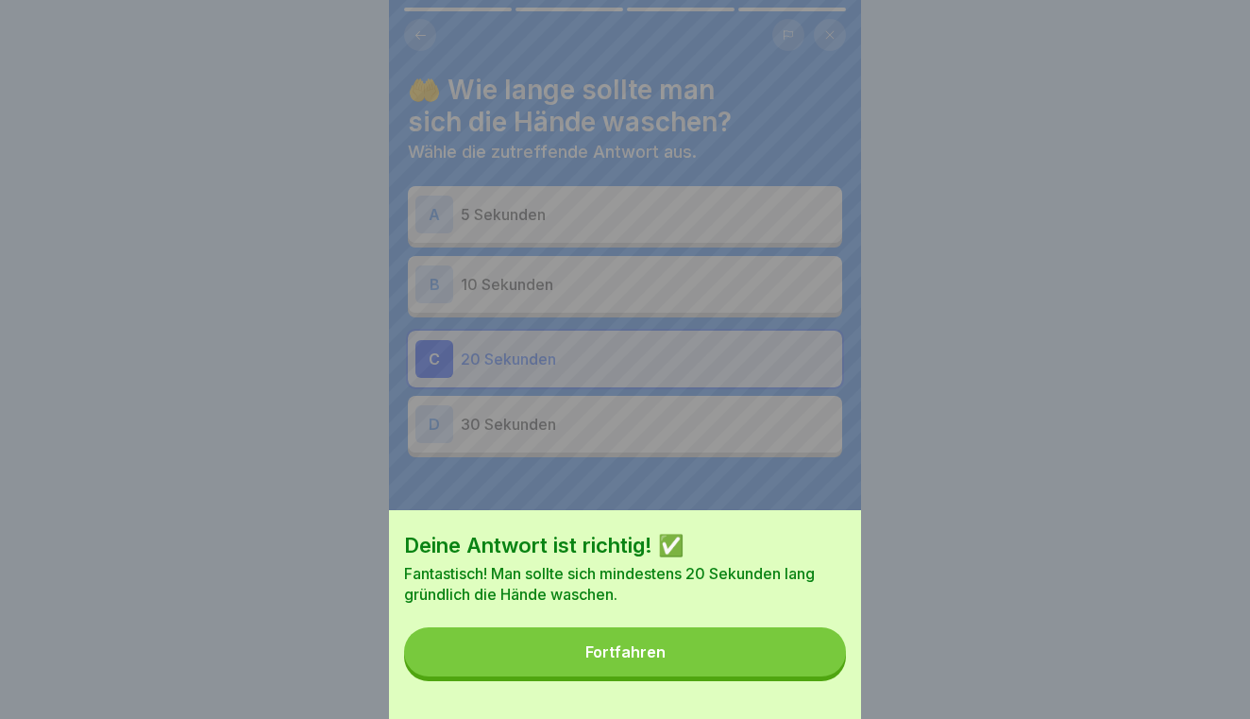
click at [756, 660] on button "Fortfahren" at bounding box center [625, 651] width 442 height 49
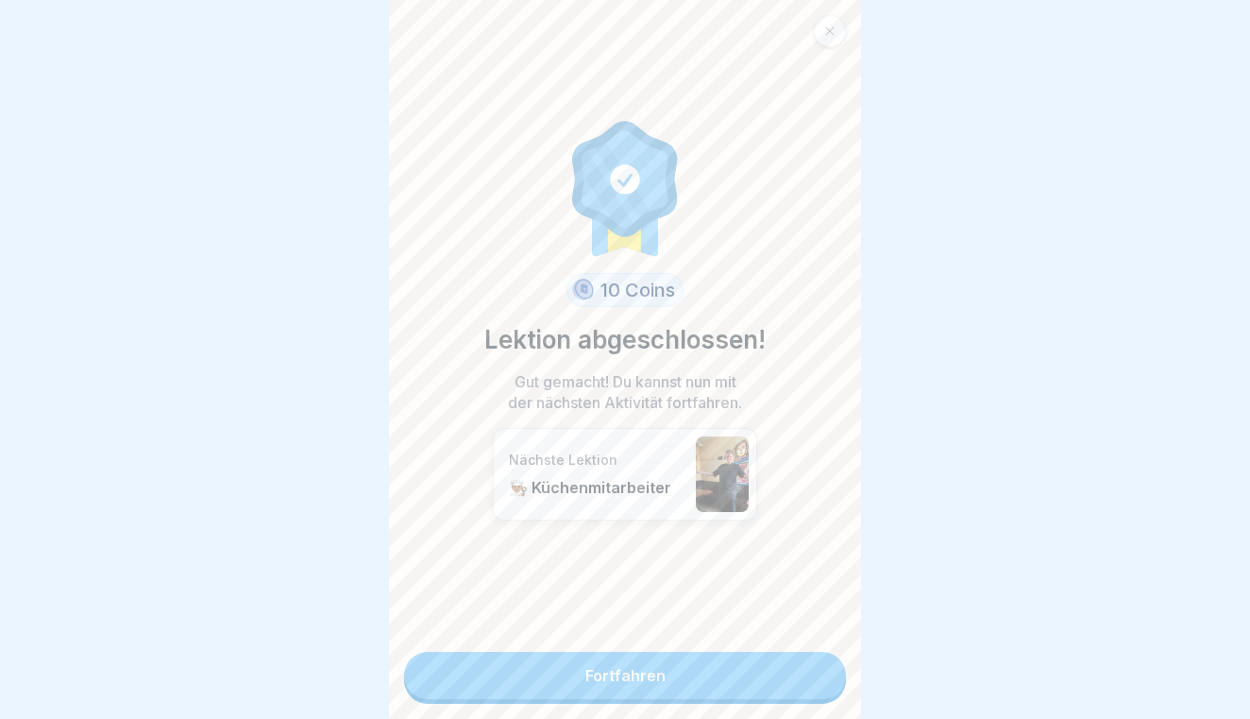
click at [756, 660] on link "Fortfahren" at bounding box center [625, 675] width 442 height 47
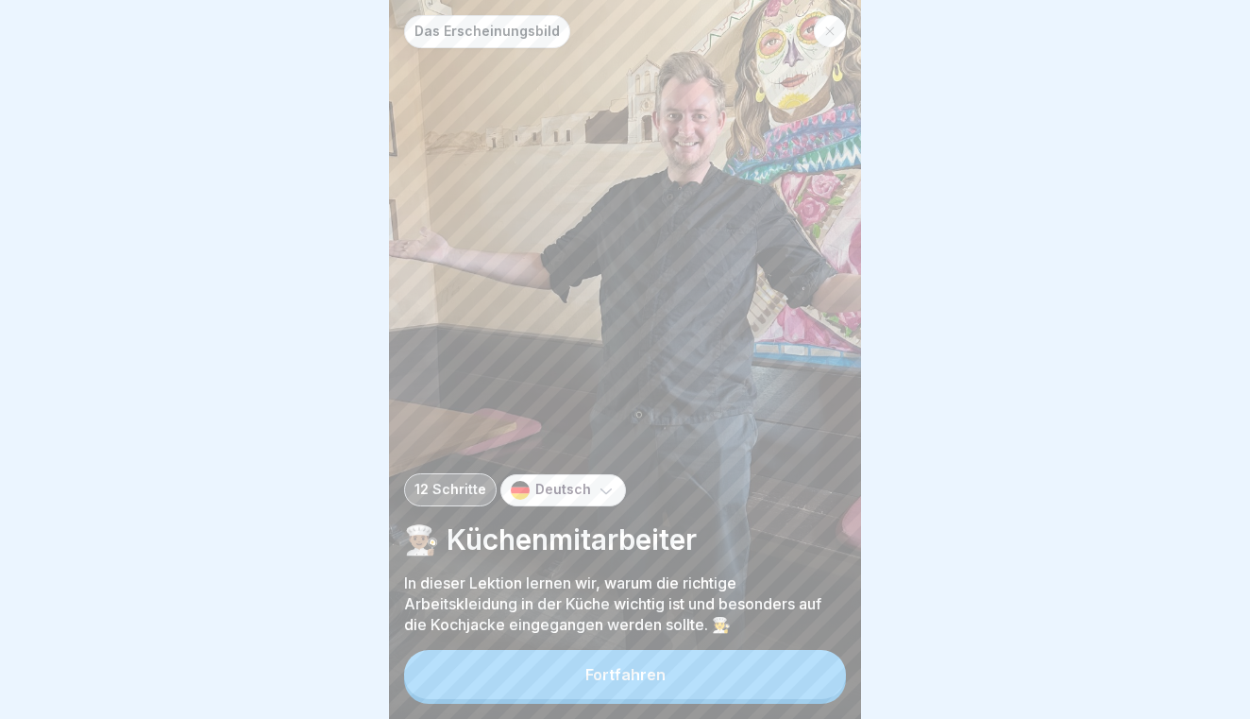
click at [770, 680] on button "Fortfahren" at bounding box center [625, 674] width 442 height 49
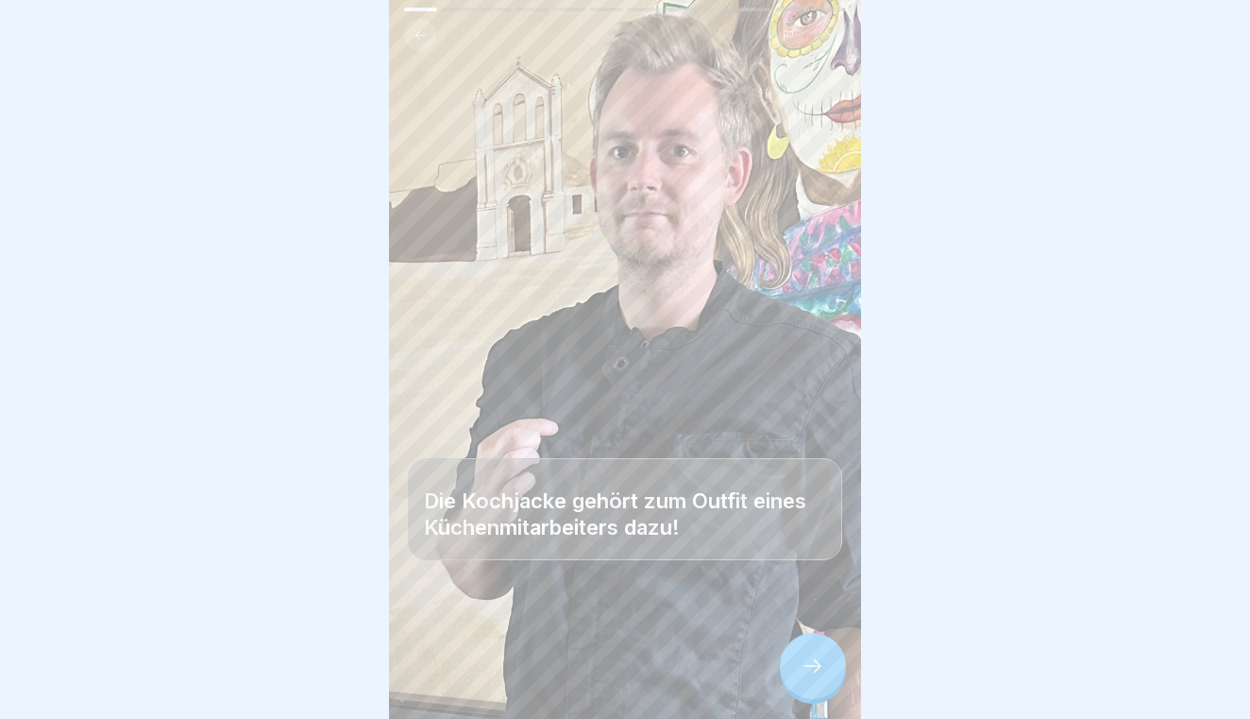
click at [818, 671] on icon at bounding box center [813, 665] width 23 height 23
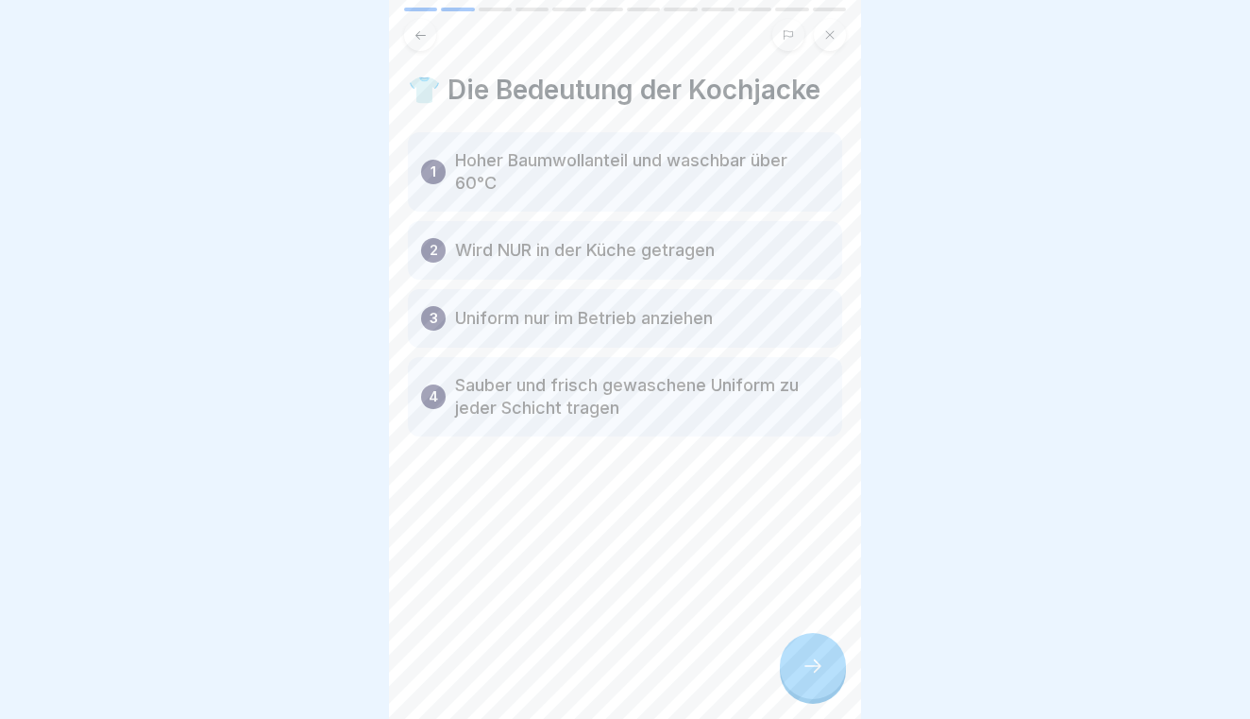
click at [818, 671] on icon at bounding box center [813, 665] width 23 height 23
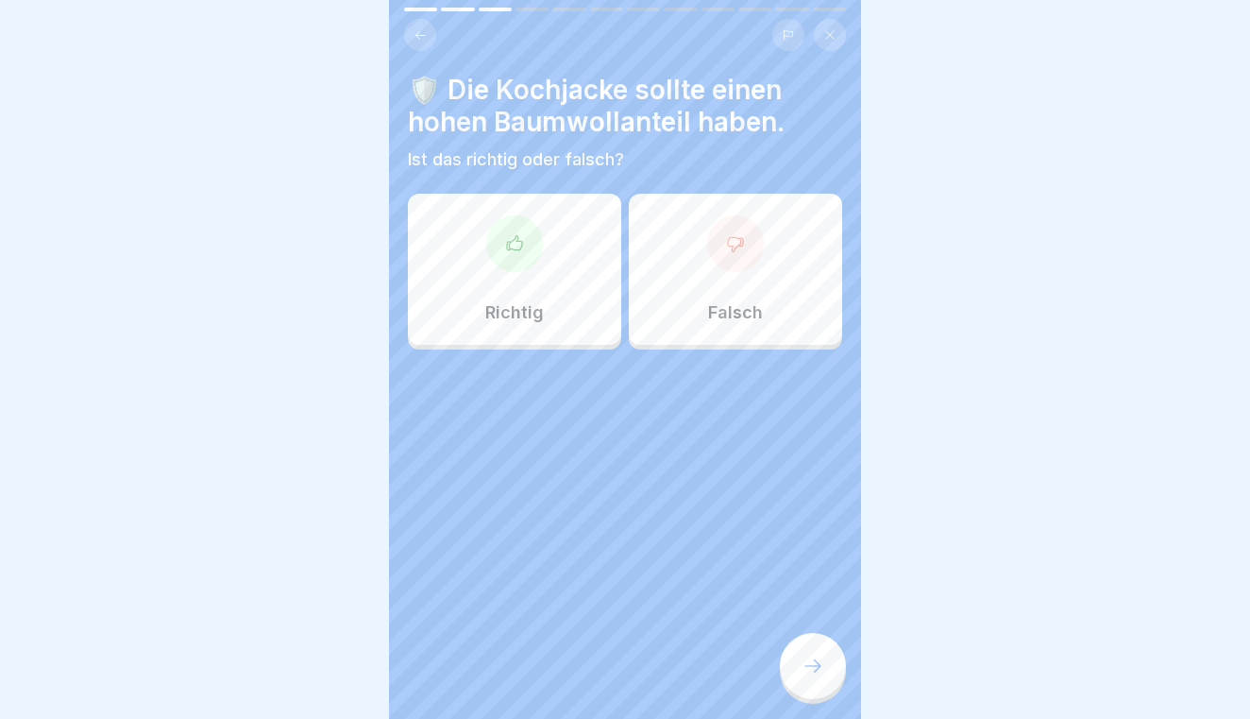
click at [561, 316] on div "Richtig" at bounding box center [514, 269] width 213 height 151
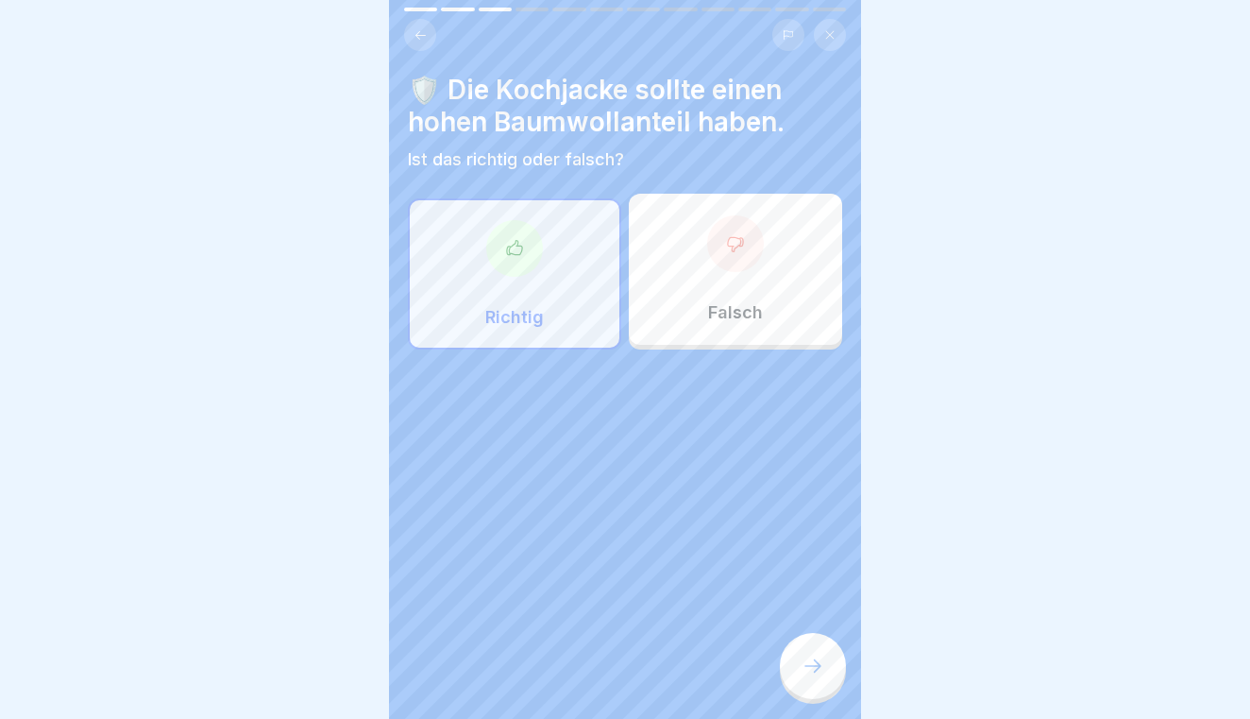
click at [802, 639] on div at bounding box center [813, 666] width 66 height 66
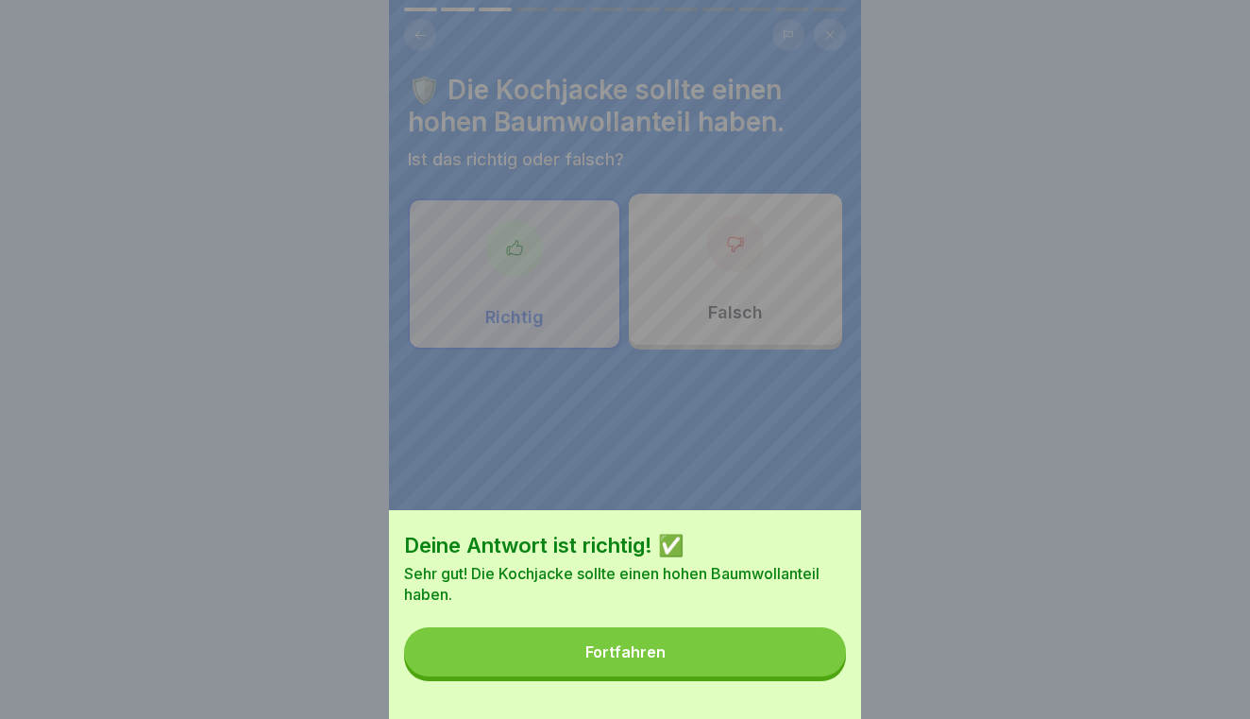
click at [802, 639] on button "Fortfahren" at bounding box center [625, 651] width 442 height 49
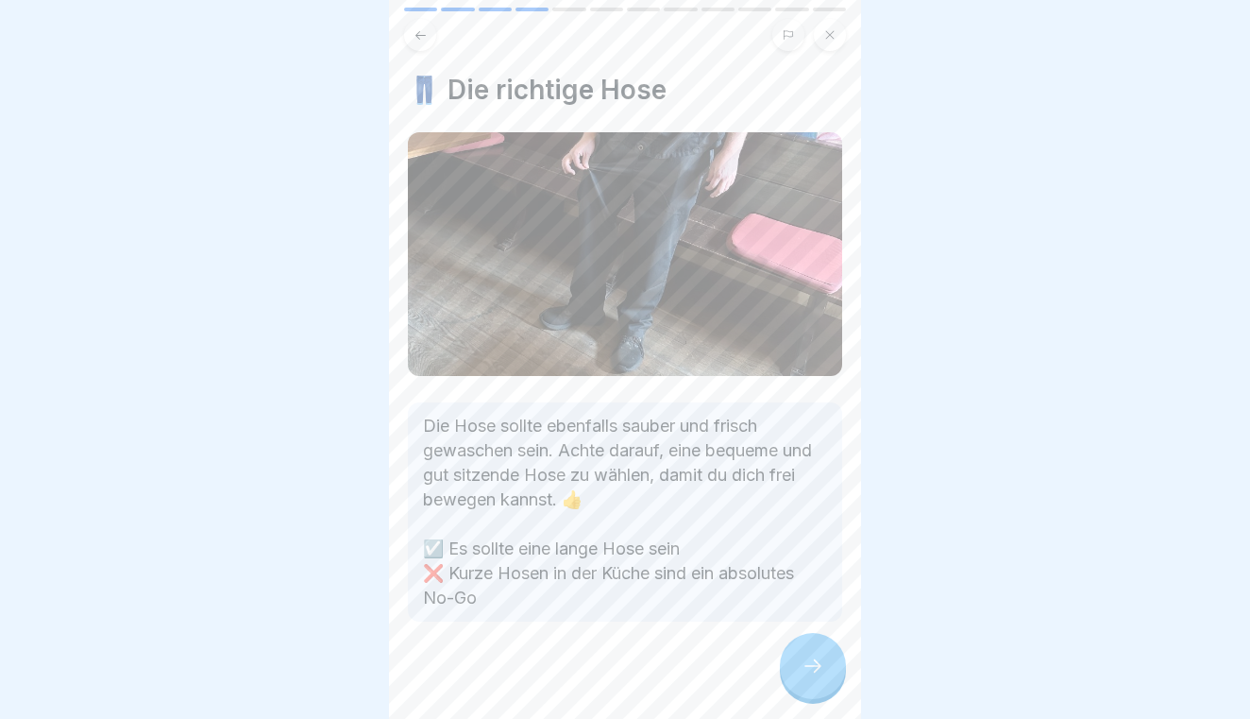
click at [824, 655] on div at bounding box center [813, 666] width 66 height 66
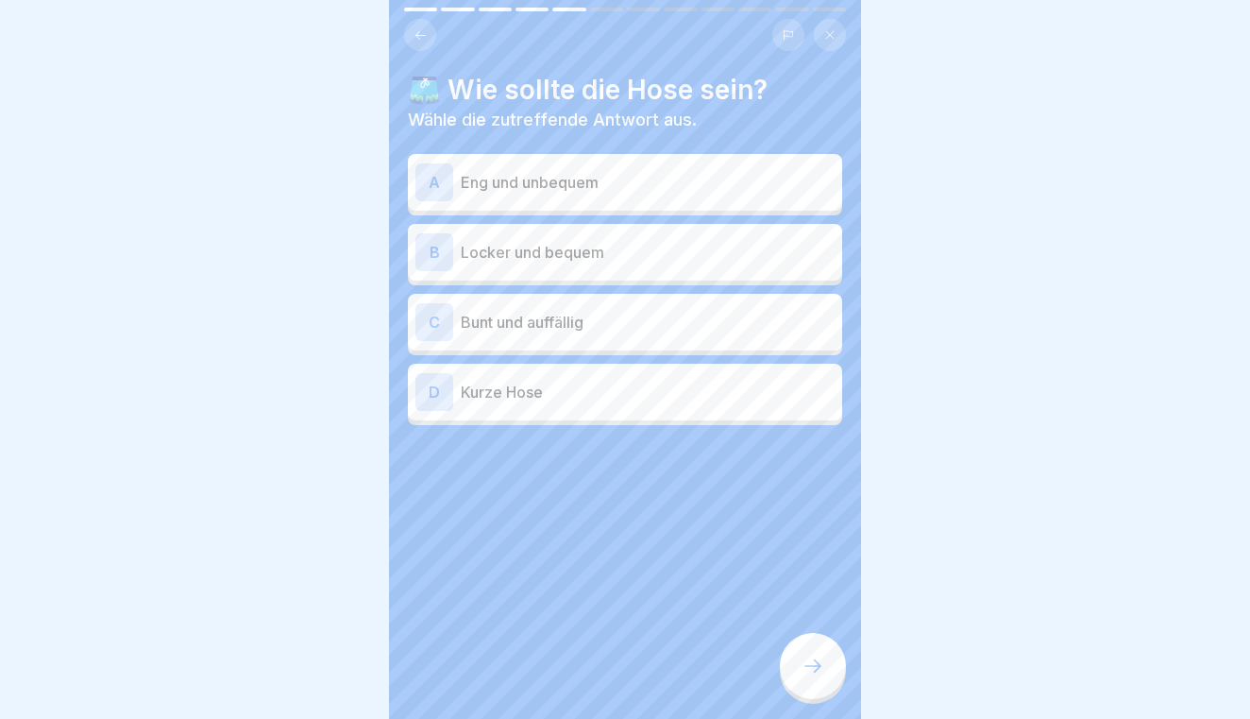
click at [726, 261] on p "Locker und bequem" at bounding box center [648, 252] width 374 height 23
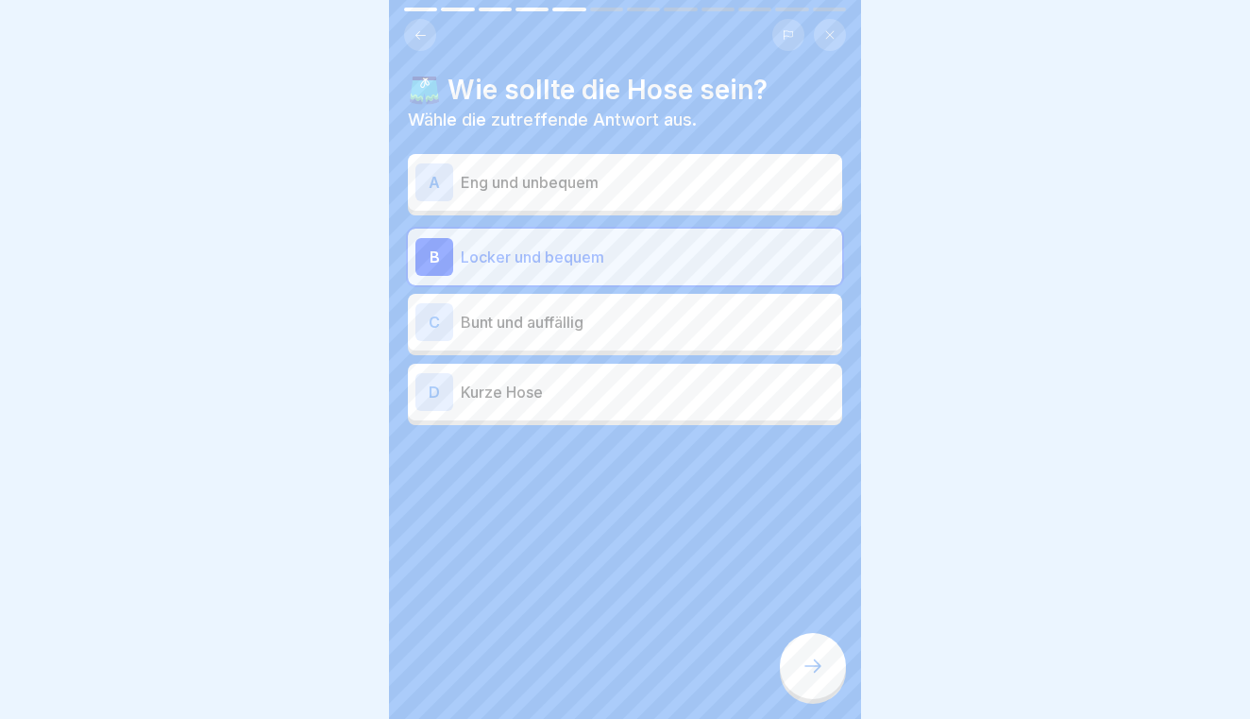
click at [822, 653] on div at bounding box center [813, 666] width 66 height 66
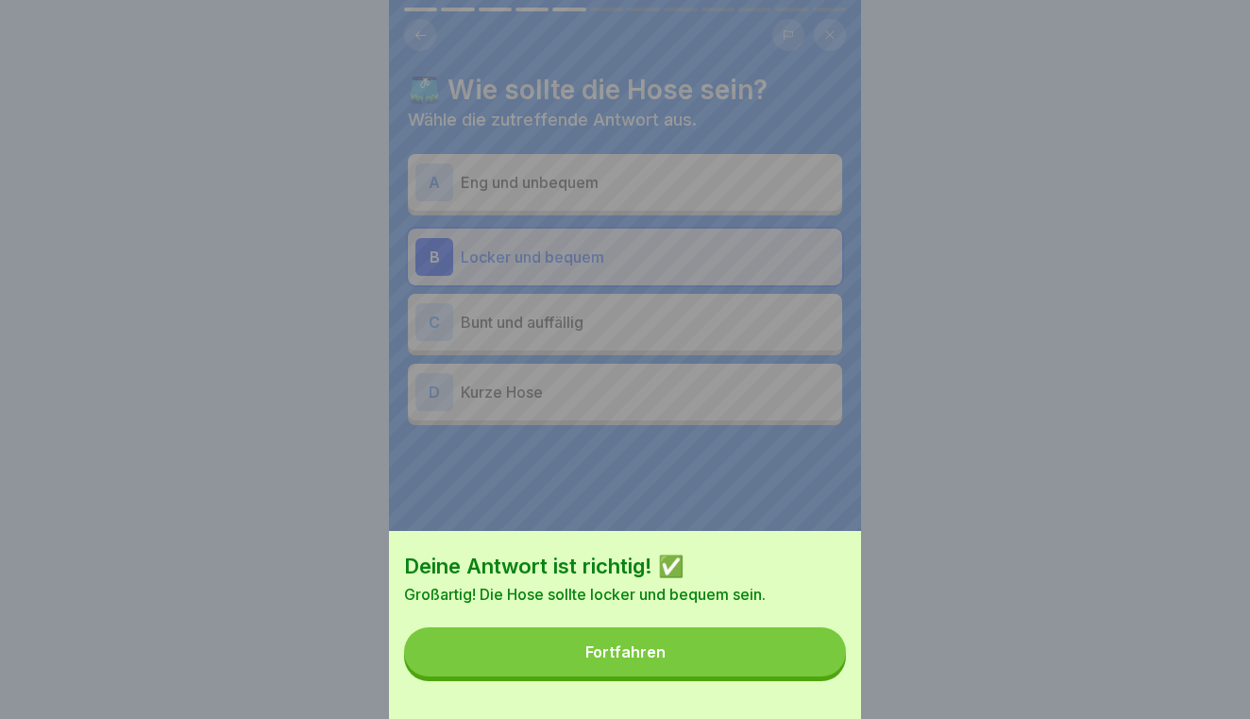
click at [822, 653] on button "Fortfahren" at bounding box center [625, 651] width 442 height 49
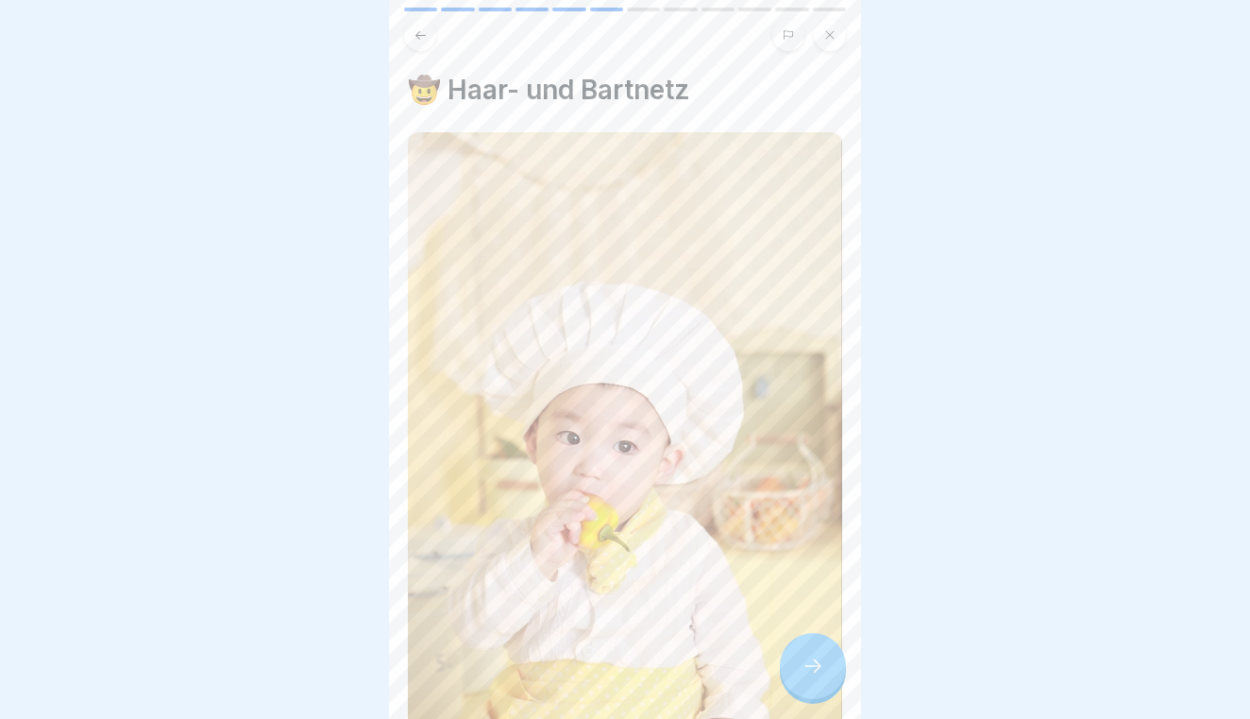
click at [822, 653] on div at bounding box center [813, 666] width 66 height 66
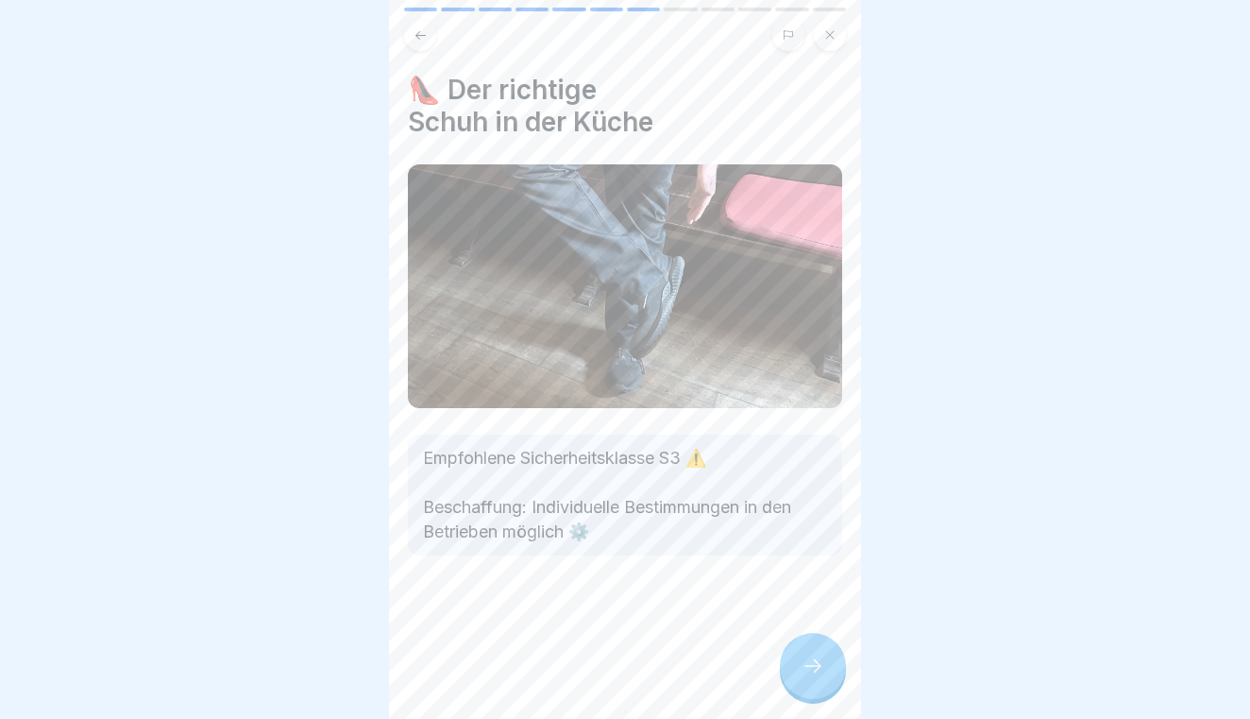
click at [822, 653] on div at bounding box center [813, 666] width 66 height 66
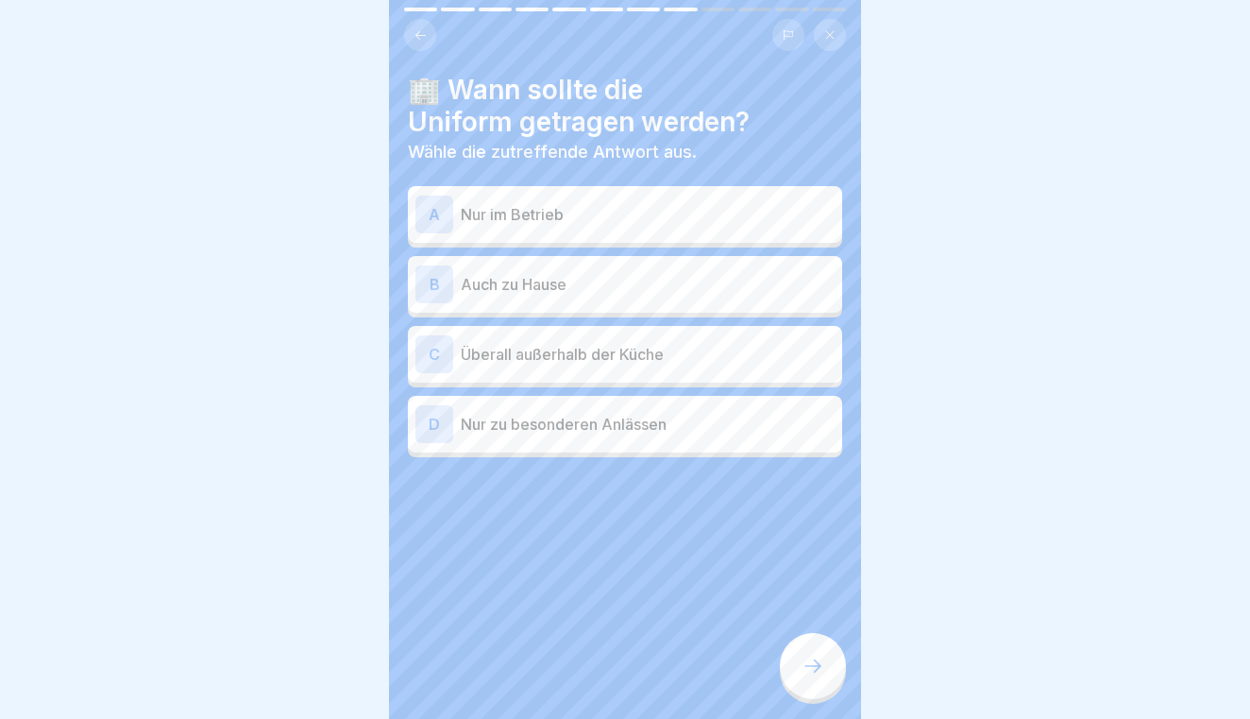
click at [700, 203] on p "Nur im Betrieb" at bounding box center [648, 214] width 374 height 23
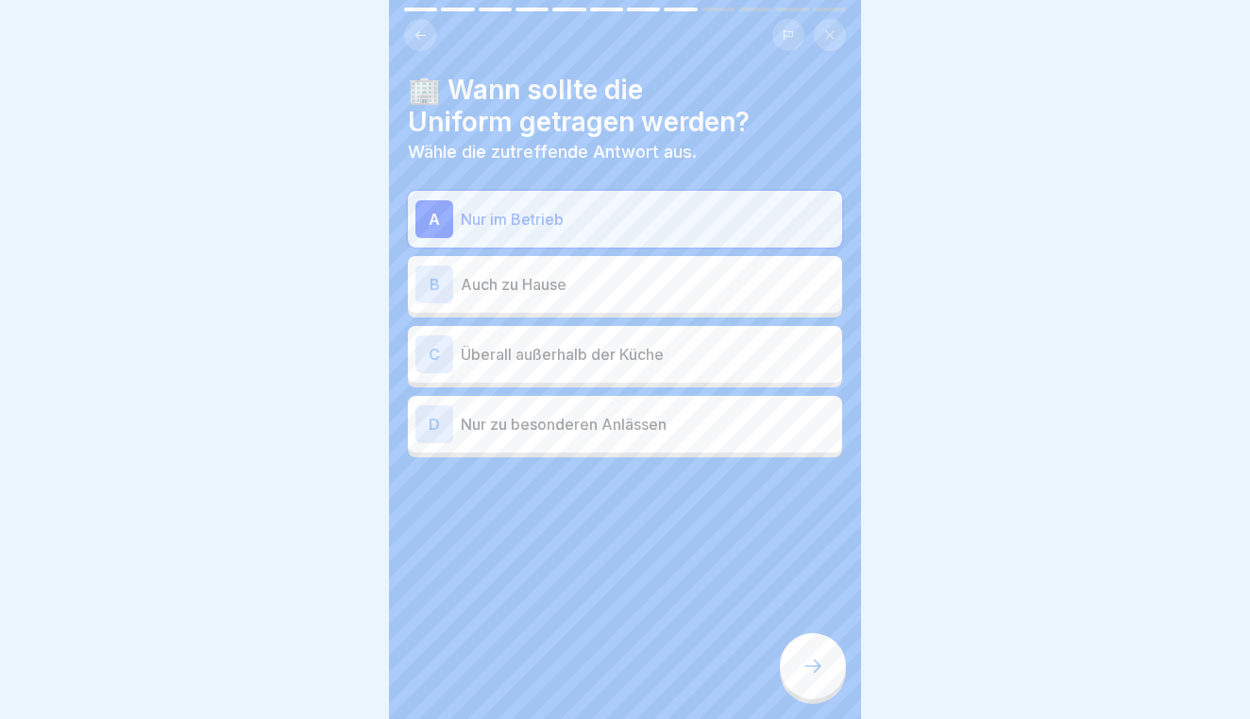
click at [821, 636] on div at bounding box center [813, 666] width 66 height 66
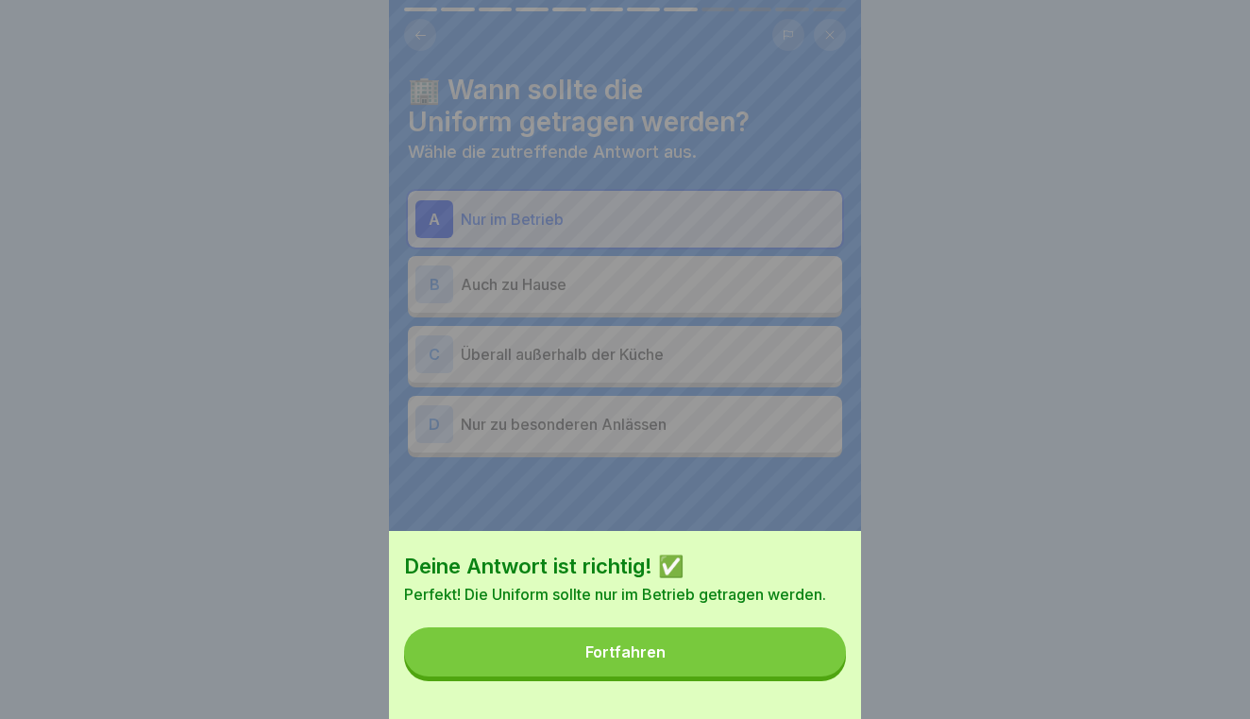
click at [821, 636] on button "Fortfahren" at bounding box center [625, 651] width 442 height 49
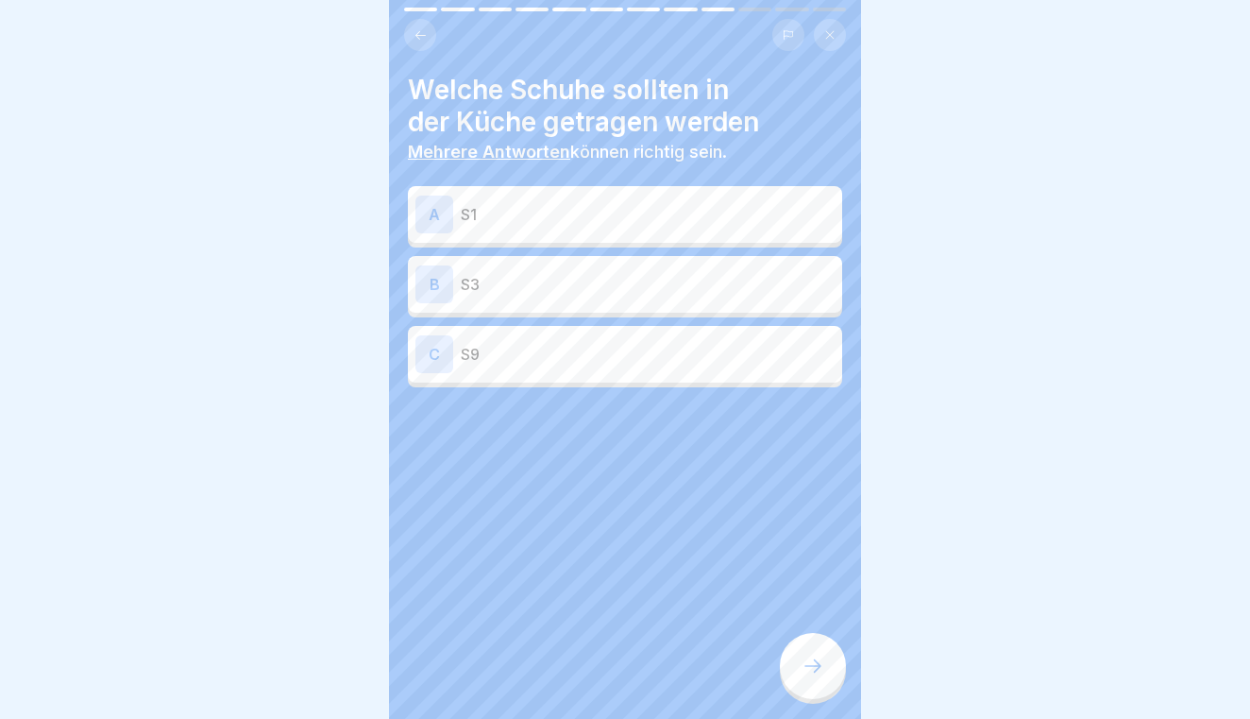
click at [694, 340] on div "C S9" at bounding box center [624, 354] width 419 height 38
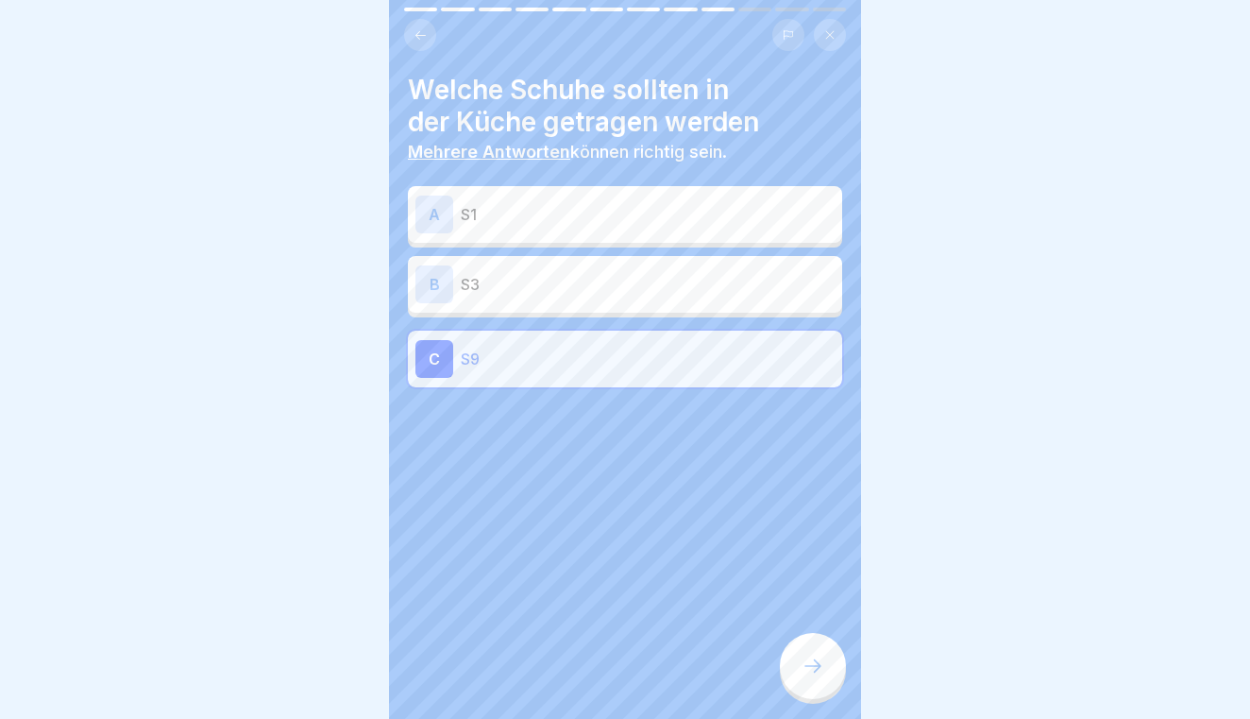
click at [716, 287] on p "S3" at bounding box center [648, 284] width 374 height 23
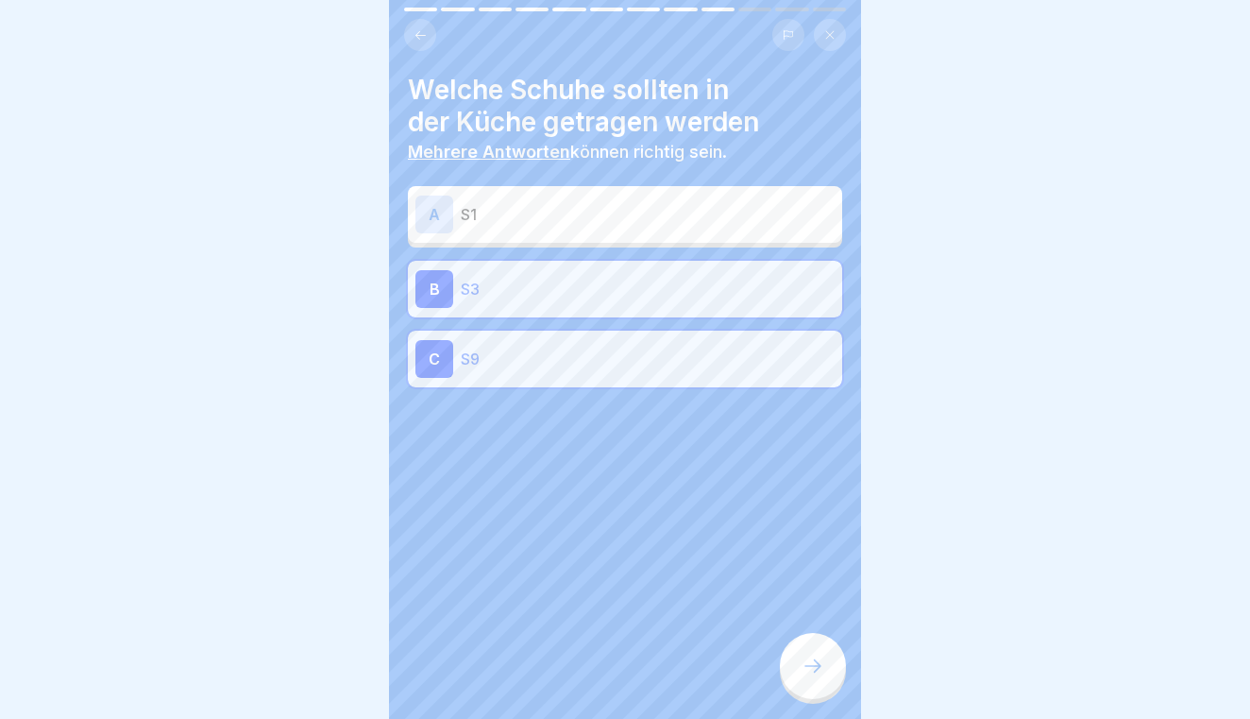
click at [702, 348] on p "S9" at bounding box center [648, 359] width 374 height 23
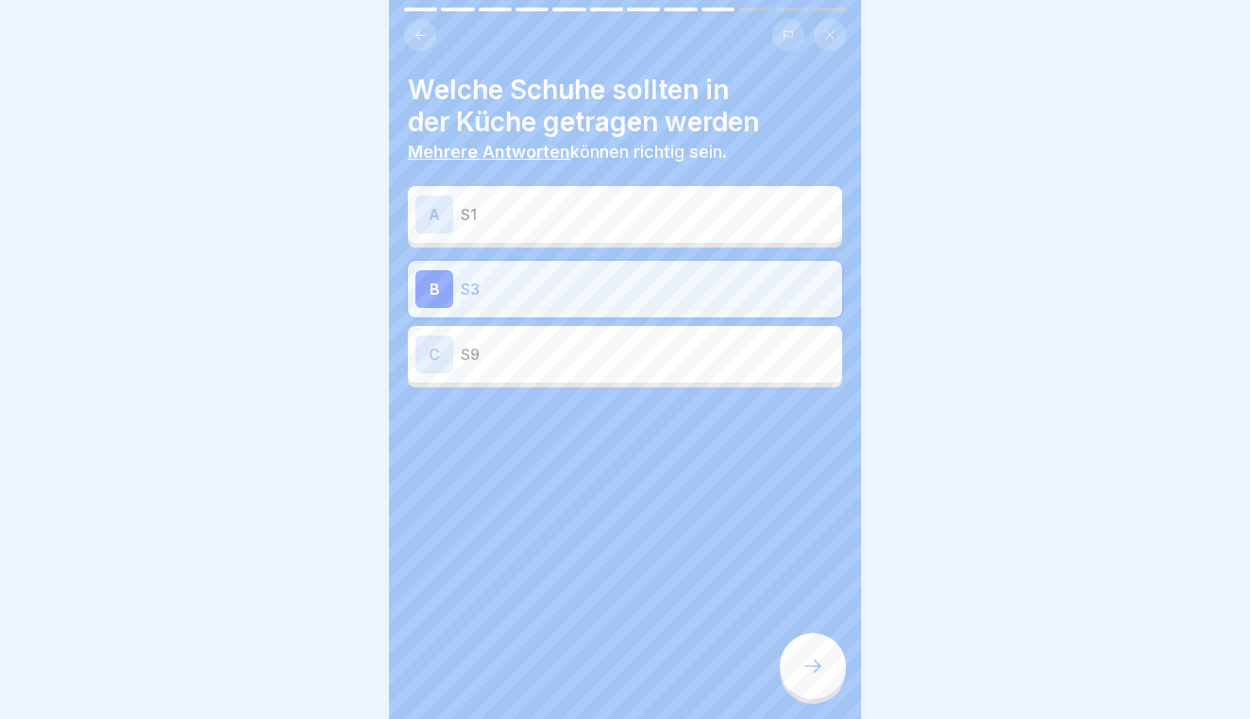
click at [817, 645] on div at bounding box center [813, 666] width 66 height 66
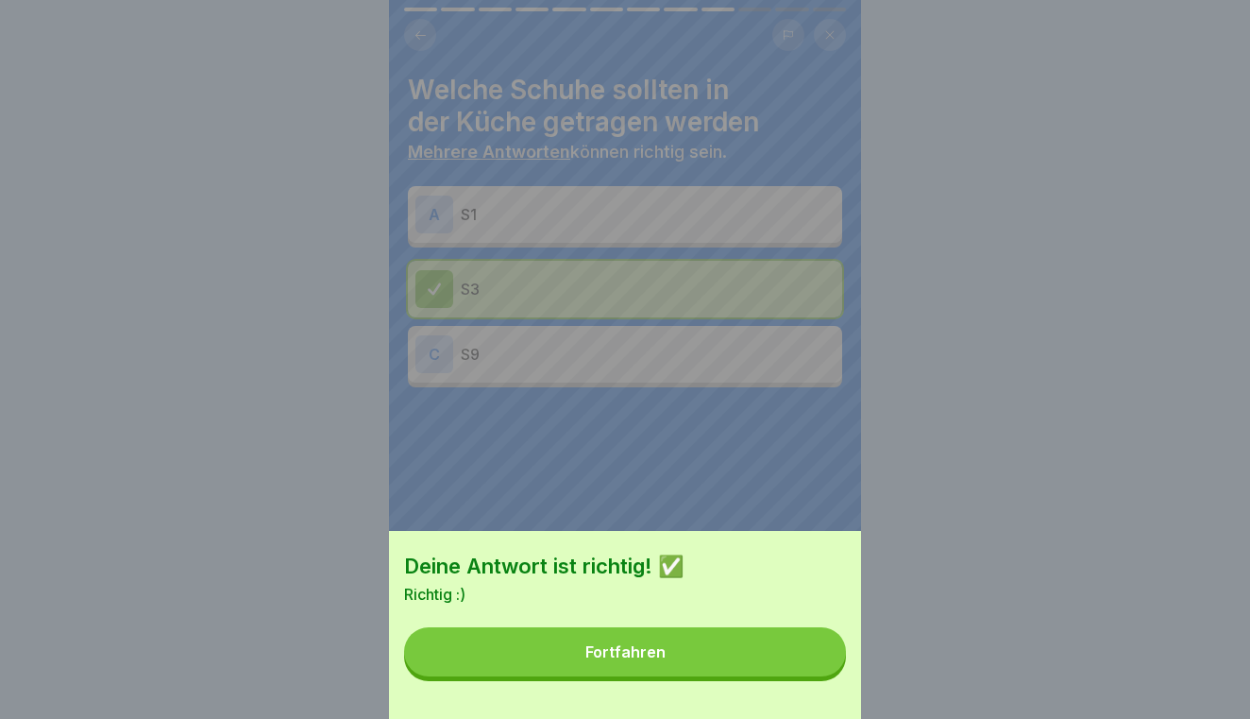
click at [776, 651] on button "Fortfahren" at bounding box center [625, 651] width 442 height 49
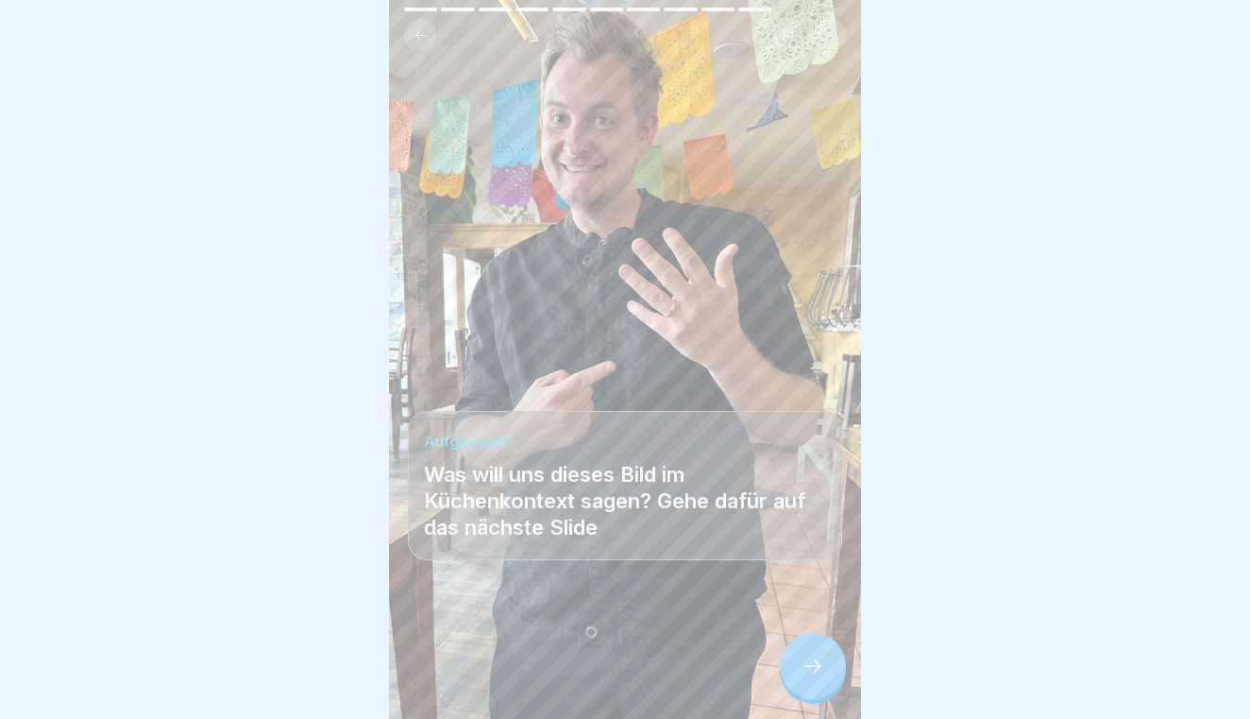
click at [838, 665] on div at bounding box center [813, 666] width 66 height 66
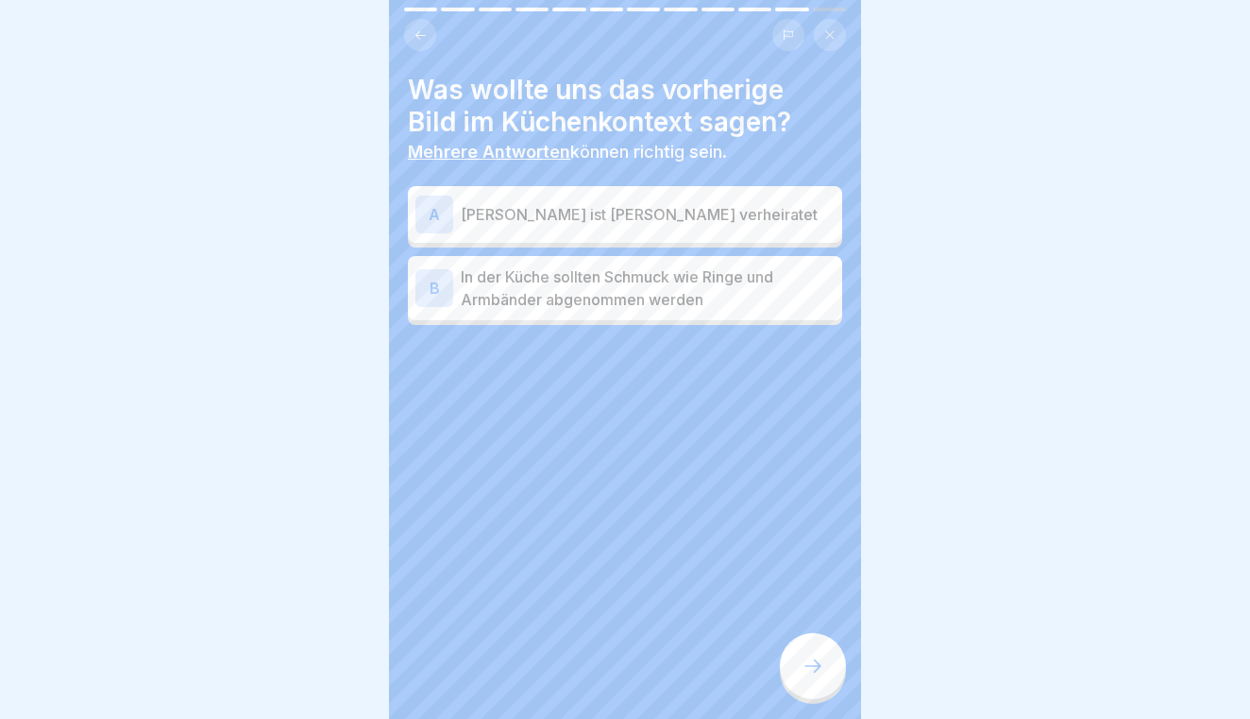
click at [798, 297] on p "In der Küche sollten Schmuck wie Ringe und Armbänder abgenommen werden" at bounding box center [648, 287] width 374 height 45
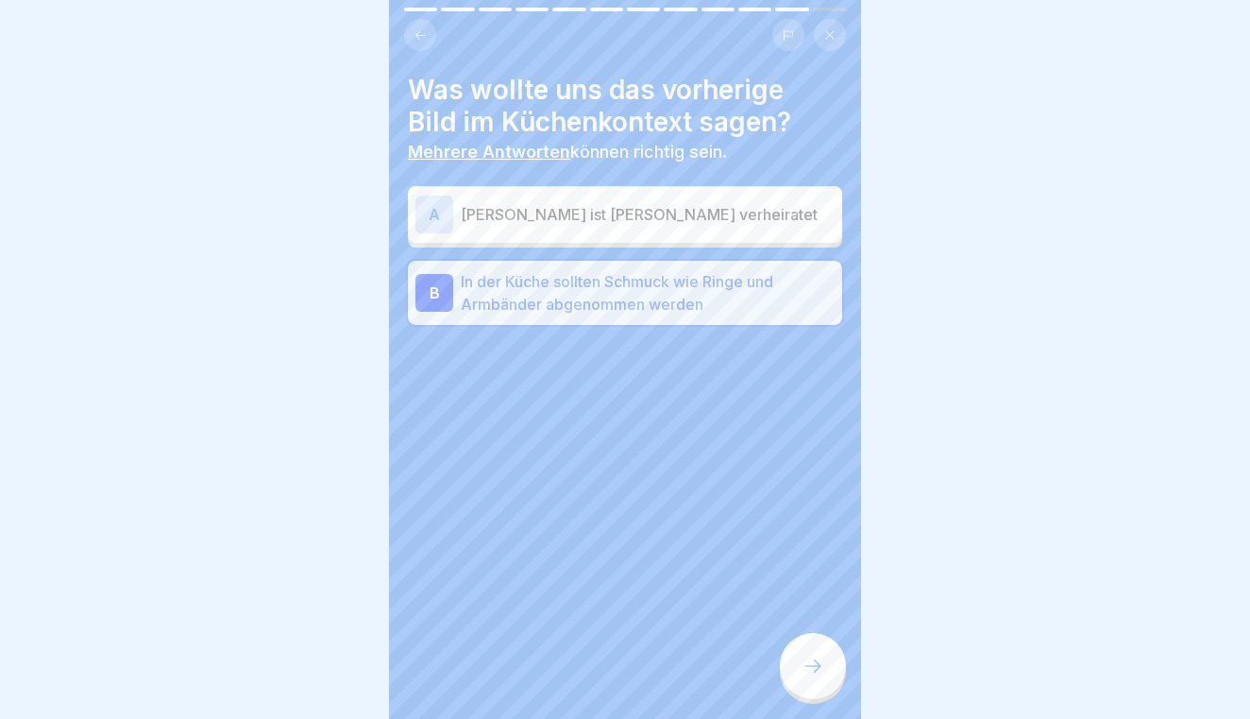
click at [813, 657] on icon at bounding box center [813, 665] width 23 height 23
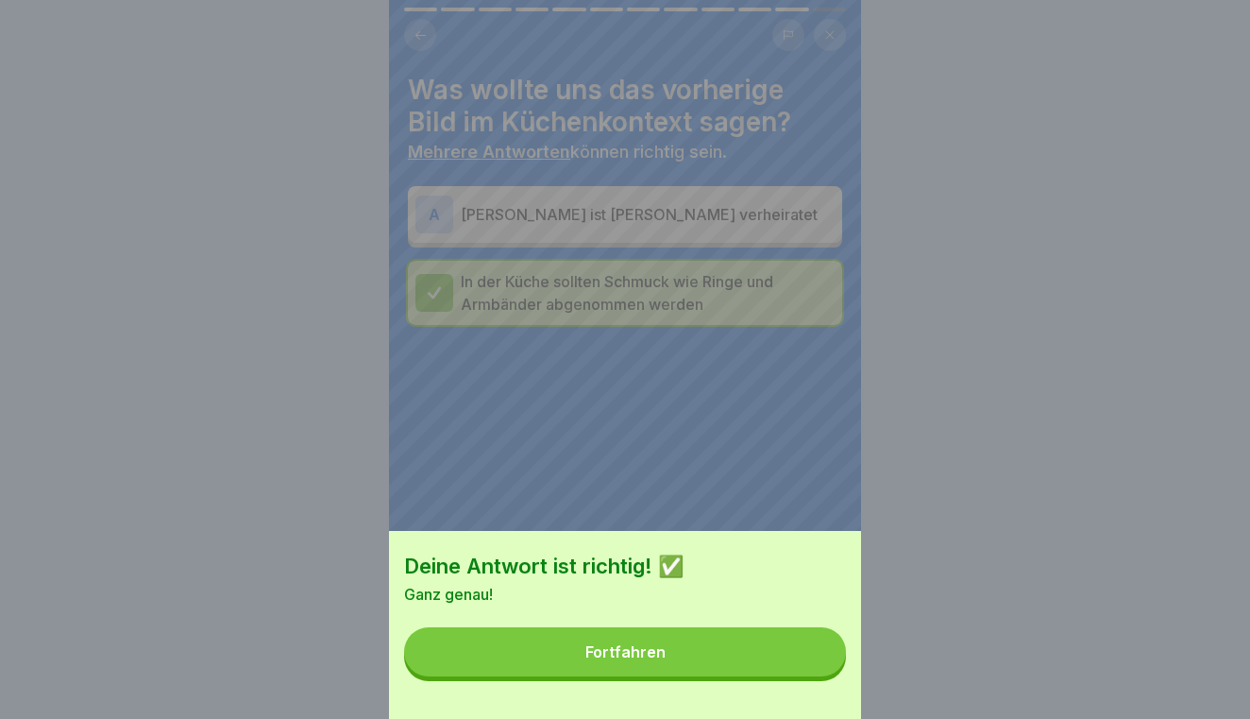
click at [813, 657] on button "Fortfahren" at bounding box center [625, 651] width 442 height 49
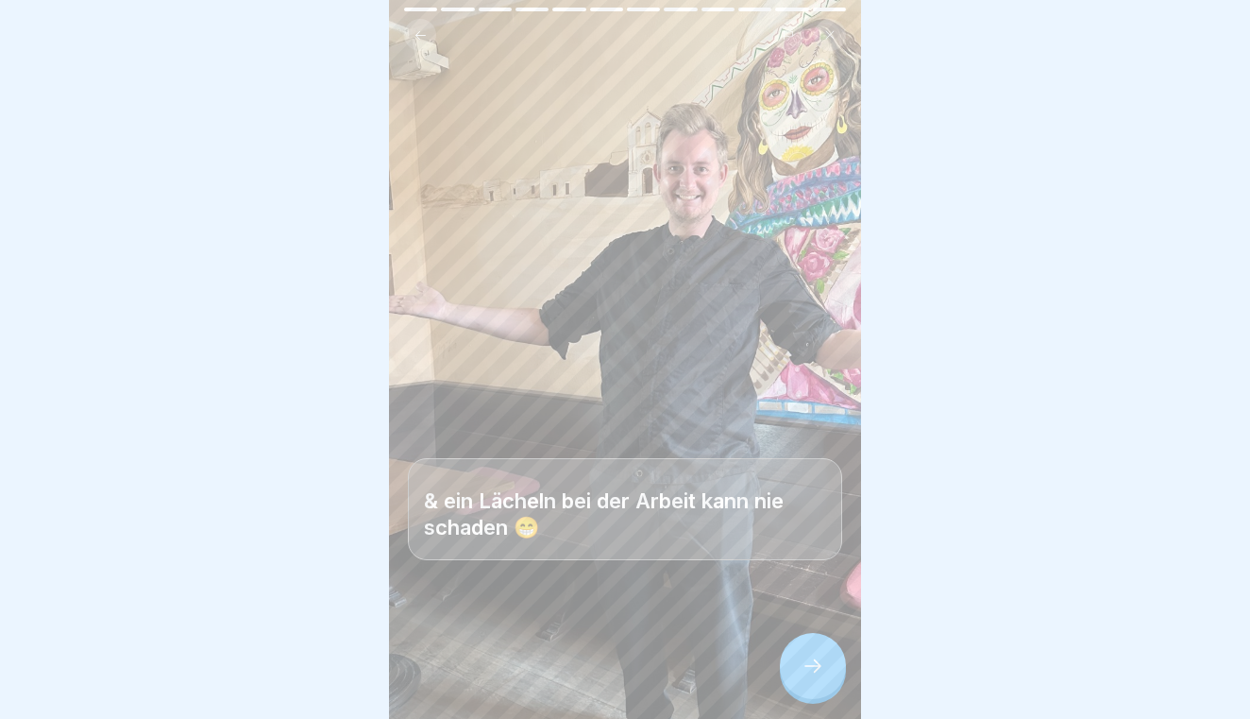
click at [813, 657] on icon at bounding box center [813, 665] width 23 height 23
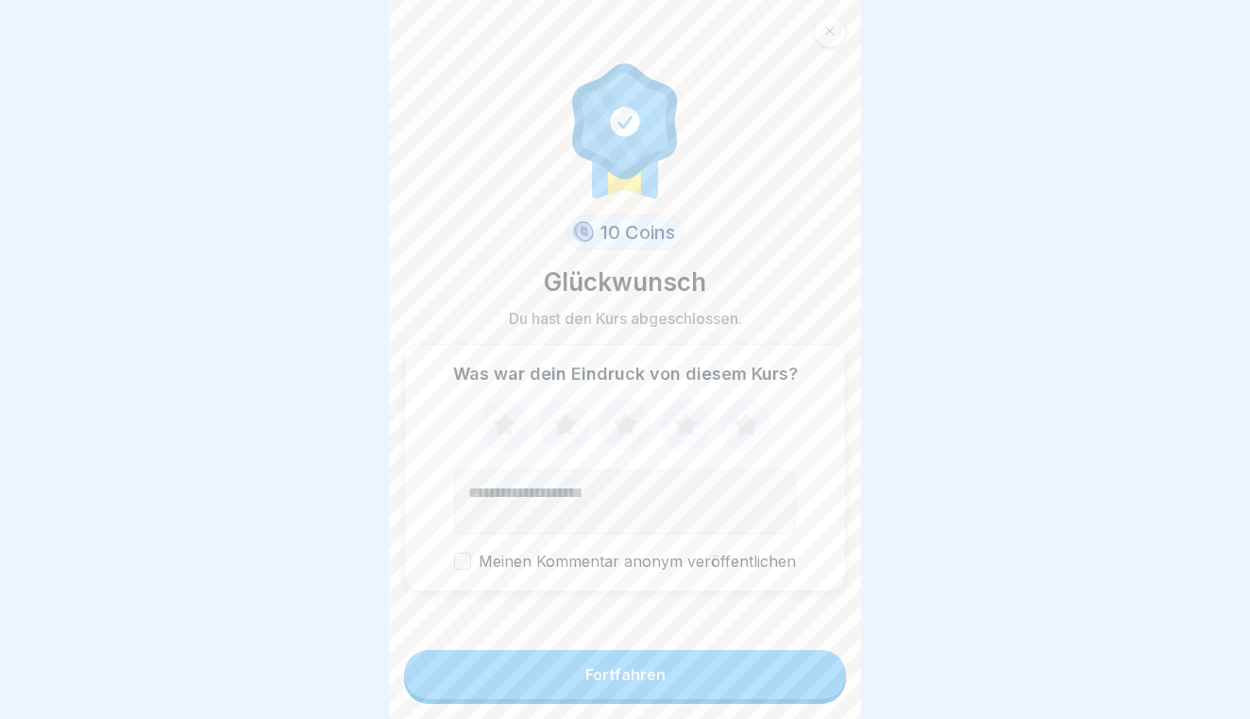
click at [813, 657] on button "Fortfahren" at bounding box center [625, 674] width 442 height 49
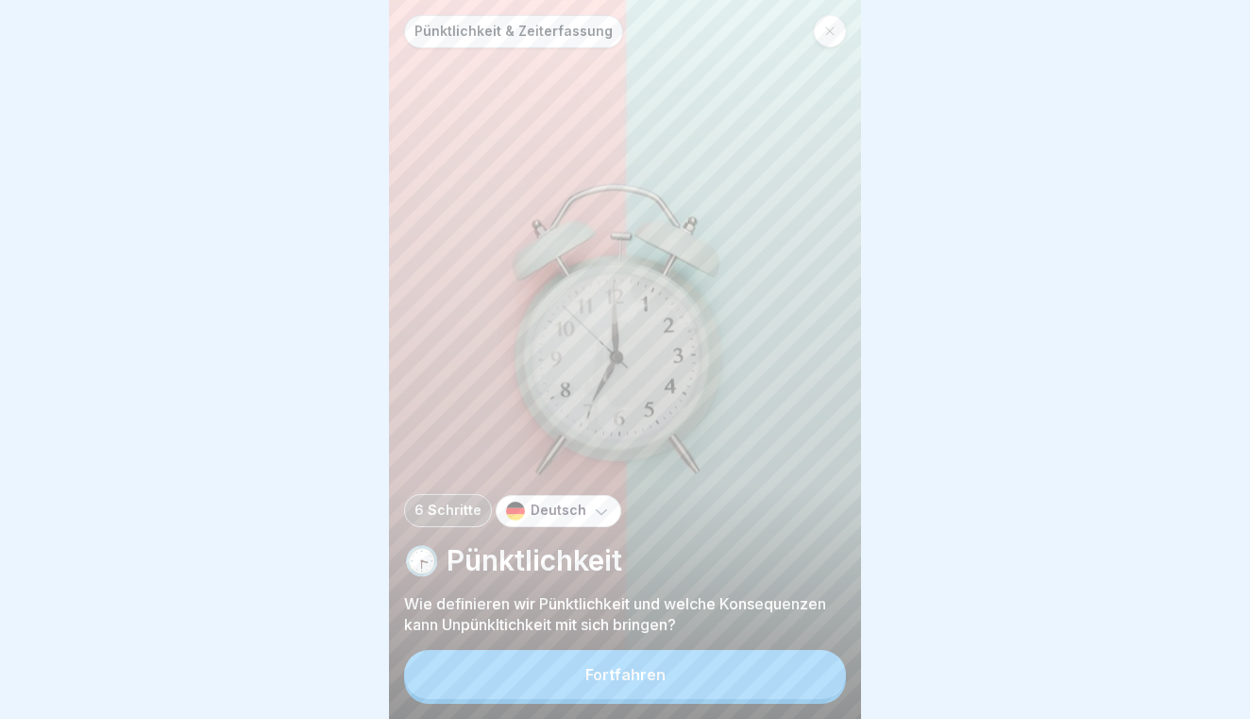
click at [806, 669] on button "Fortfahren" at bounding box center [625, 674] width 442 height 49
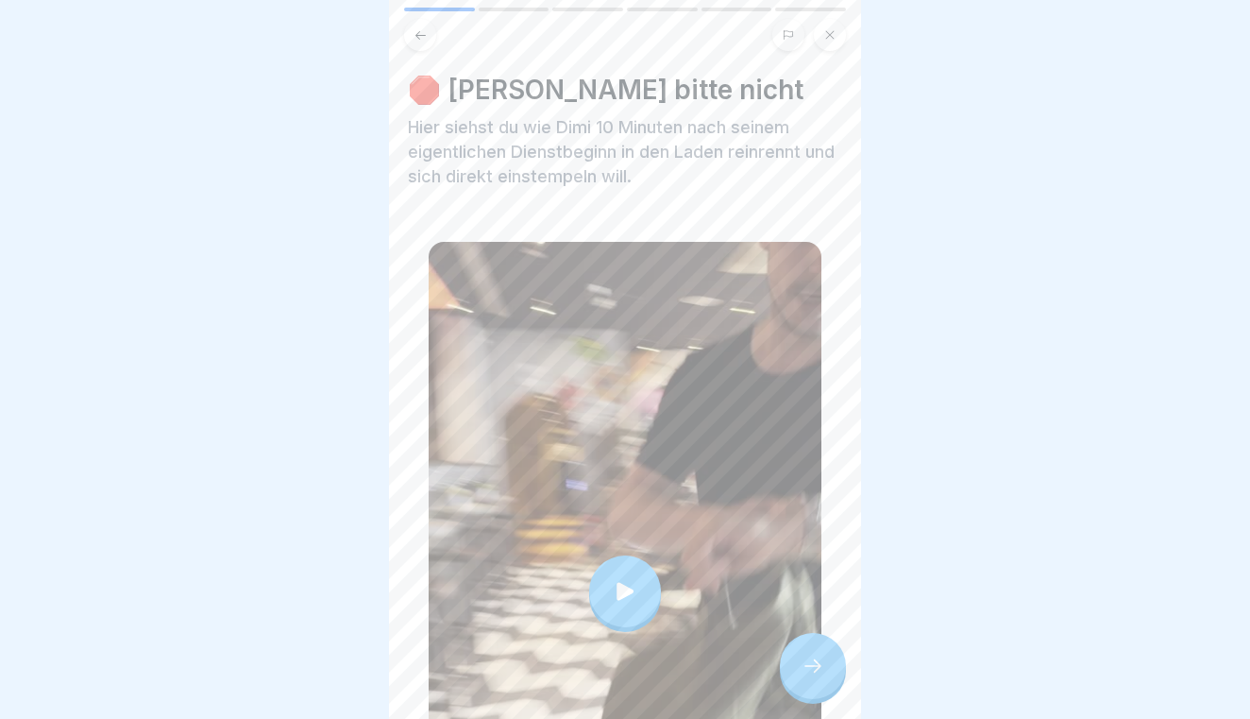
click at [630, 554] on div at bounding box center [625, 591] width 393 height 699
click at [812, 663] on icon at bounding box center [813, 665] width 23 height 23
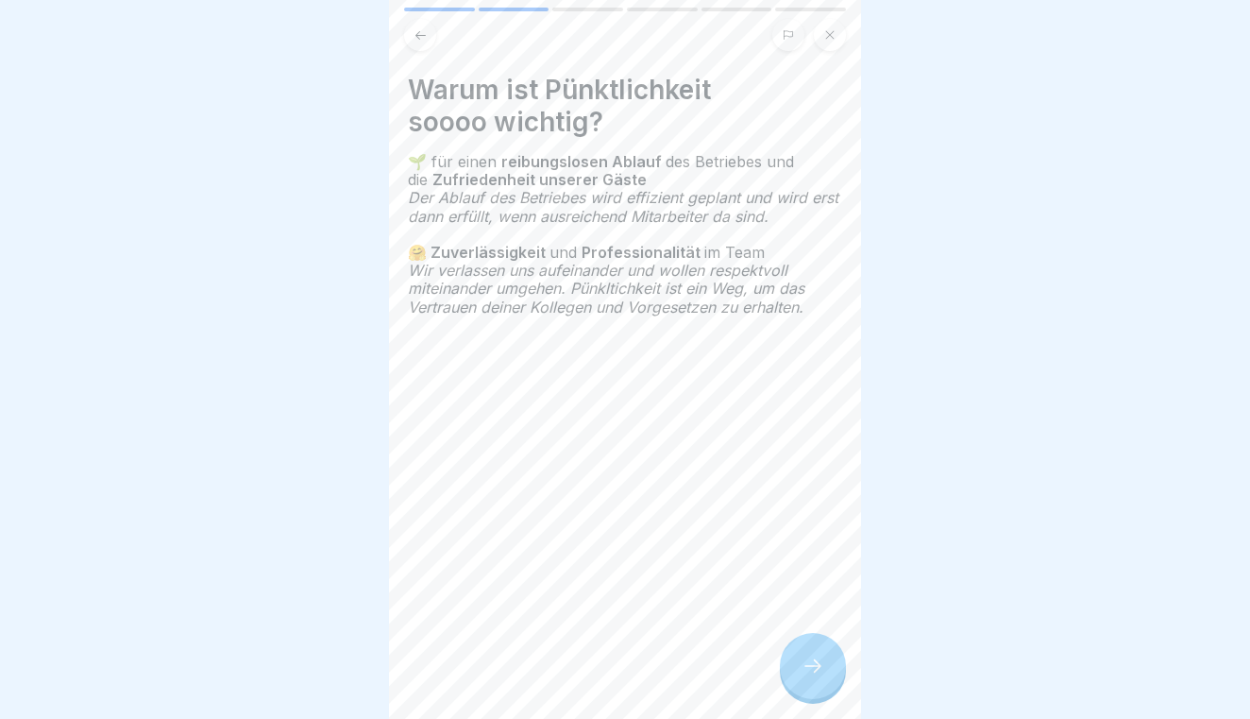
click at [812, 663] on icon at bounding box center [813, 665] width 23 height 23
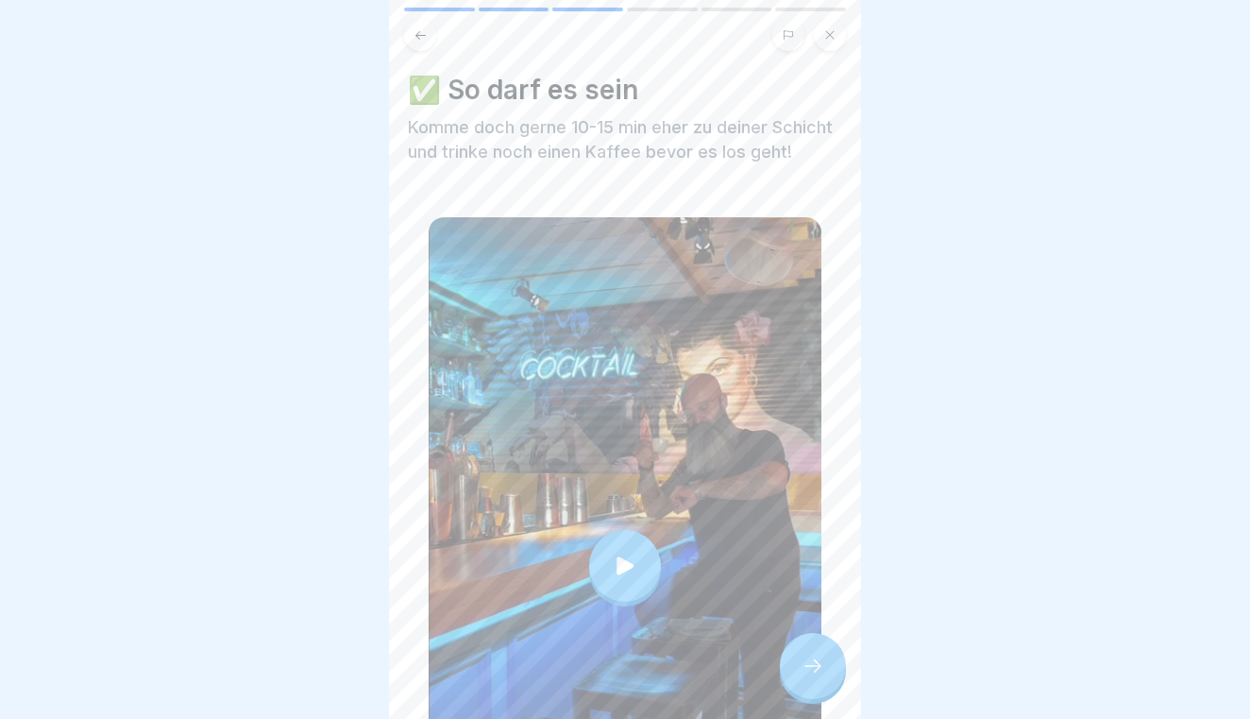
click at [812, 663] on icon at bounding box center [813, 665] width 23 height 23
click at [824, 660] on div at bounding box center [813, 666] width 66 height 66
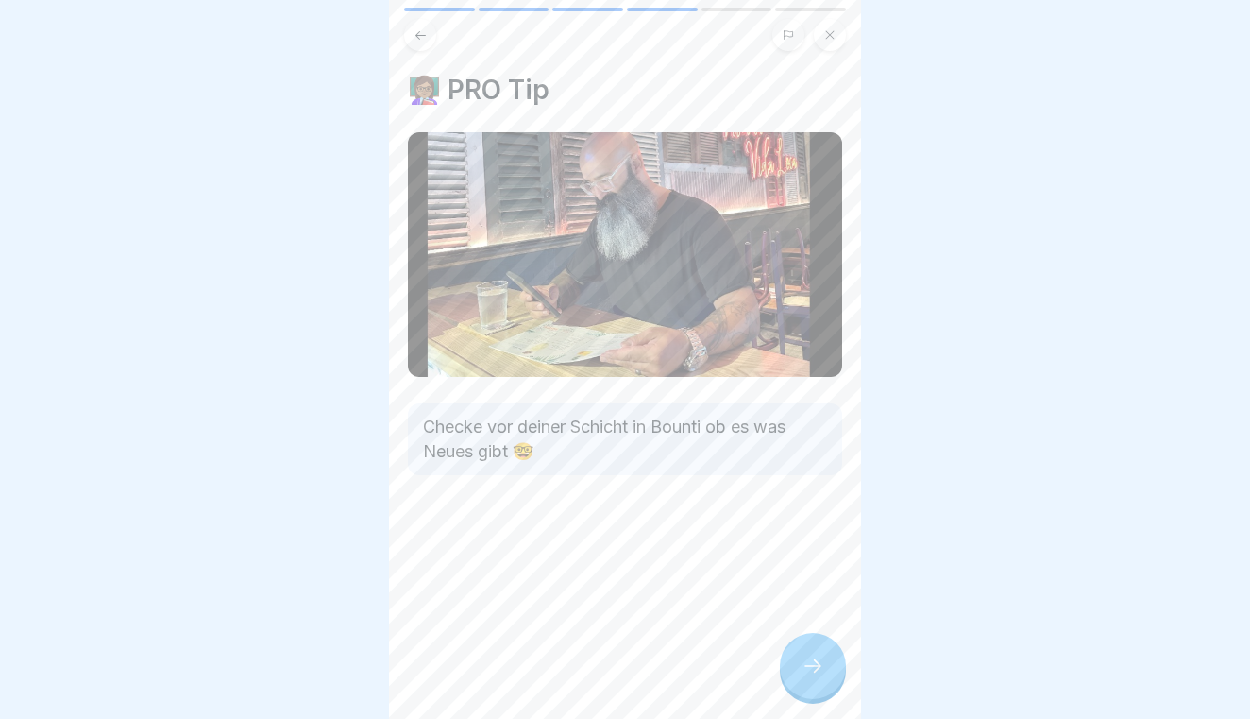
click at [824, 660] on div at bounding box center [813, 666] width 66 height 66
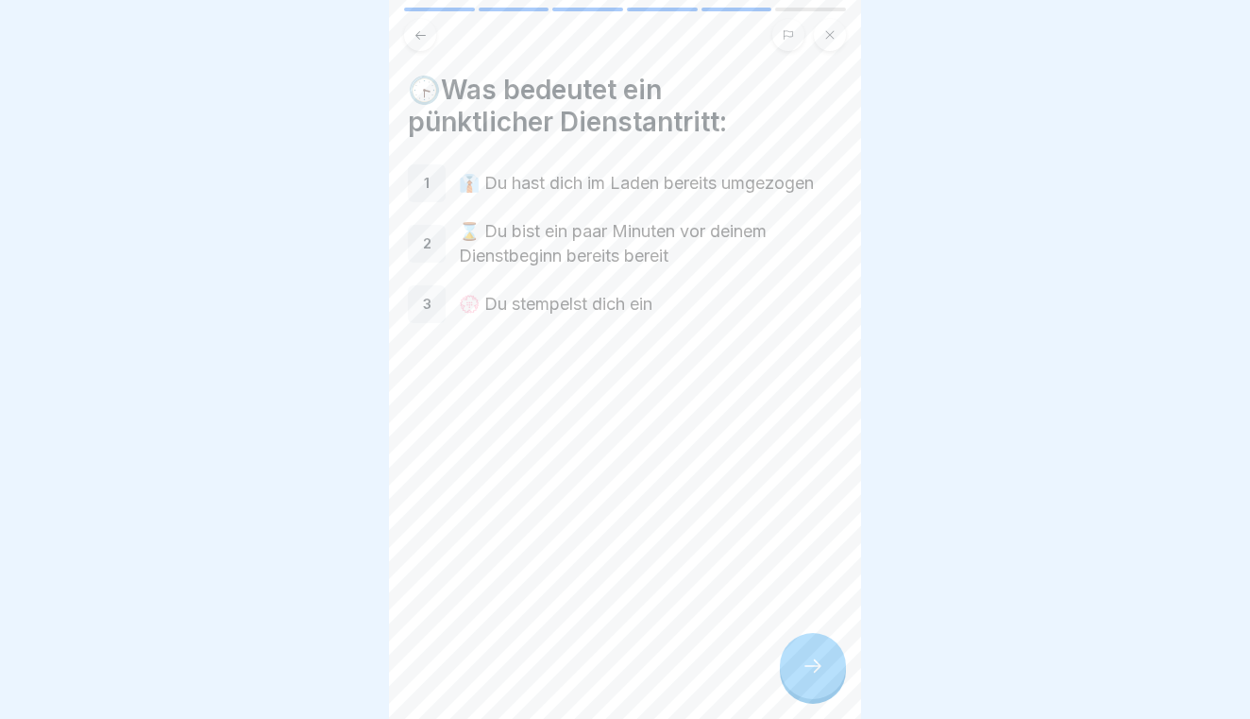
click at [824, 660] on div at bounding box center [813, 666] width 66 height 66
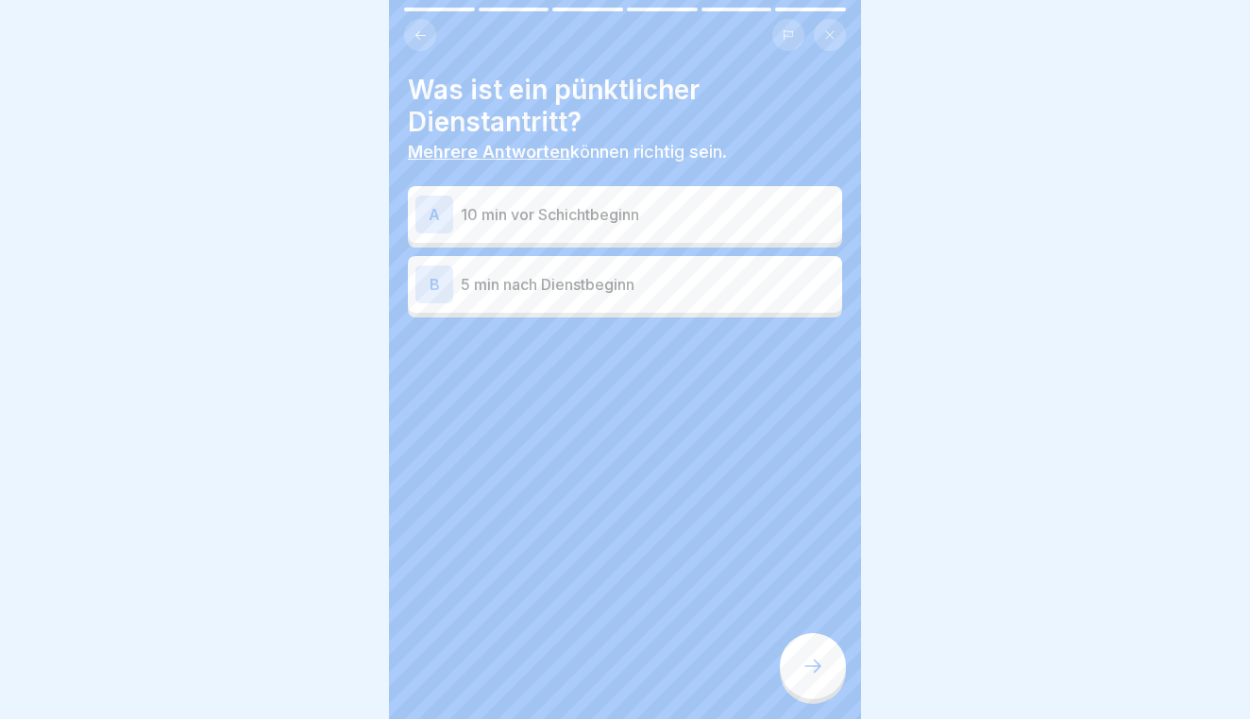
click at [762, 199] on div "A 10 min vor Schichtbeginn" at bounding box center [624, 214] width 419 height 38
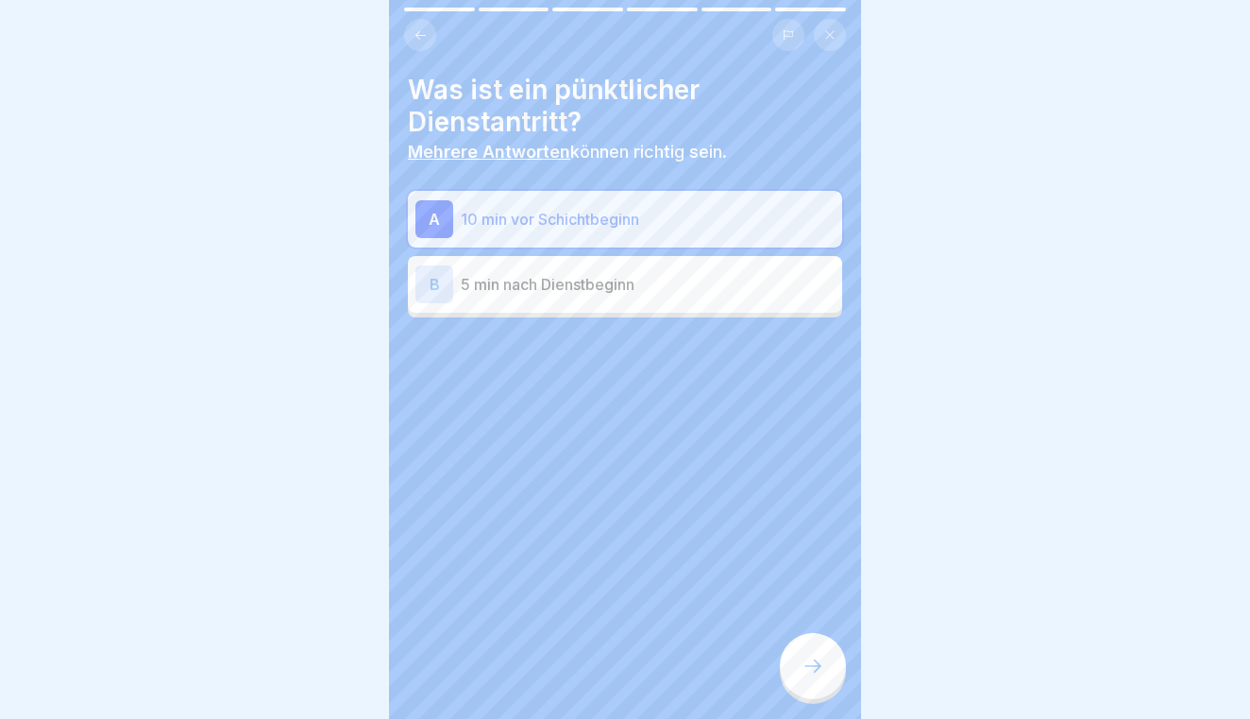
click at [821, 654] on icon at bounding box center [813, 665] width 23 height 23
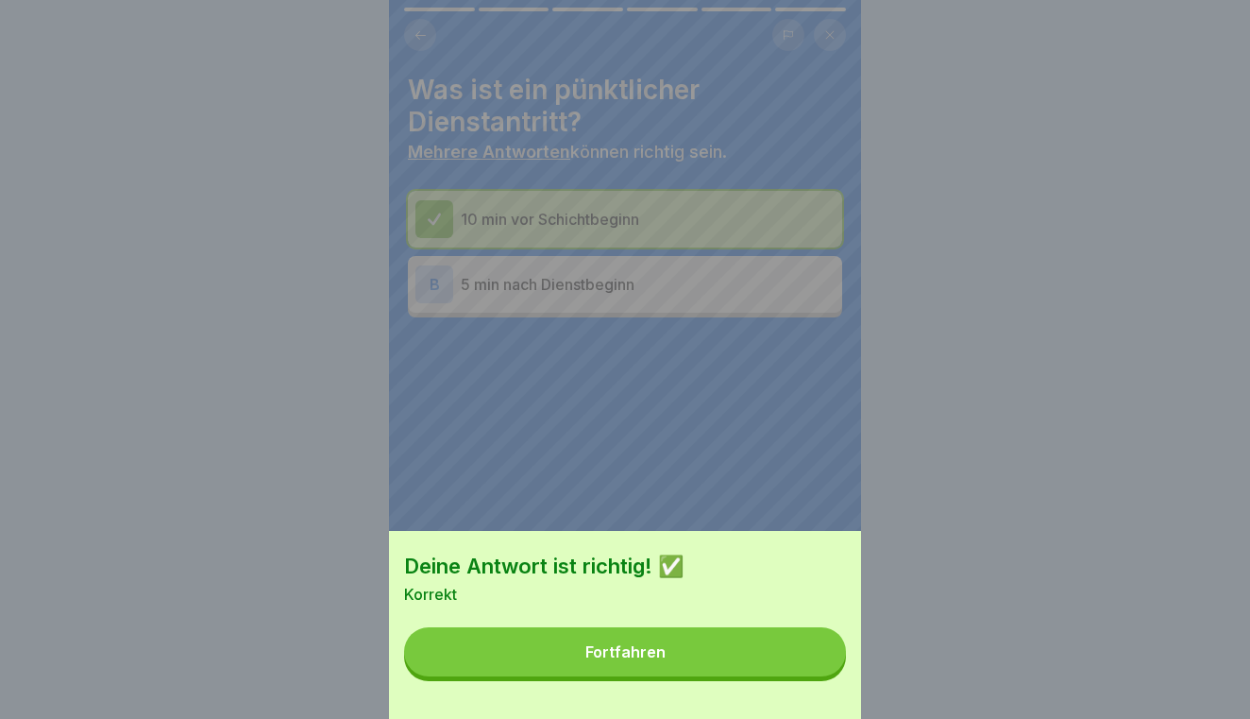
click at [821, 654] on button "Fortfahren" at bounding box center [625, 651] width 442 height 49
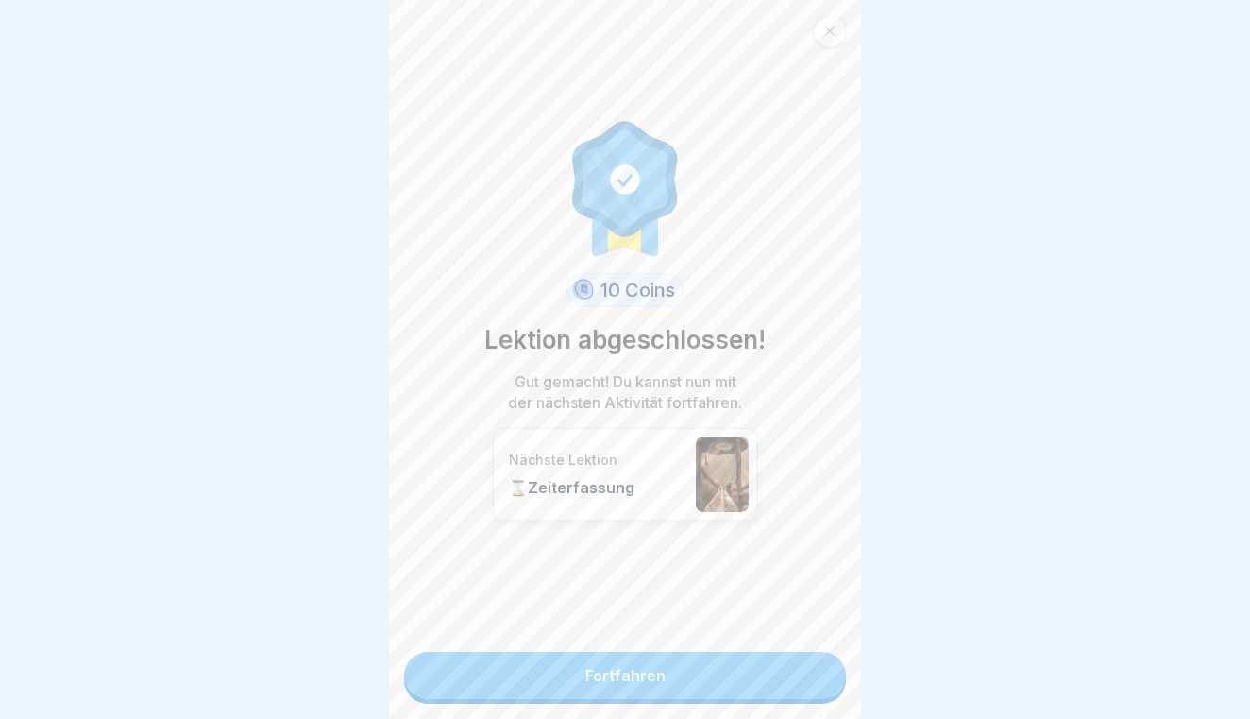
click at [821, 654] on link "Fortfahren" at bounding box center [625, 675] width 442 height 47
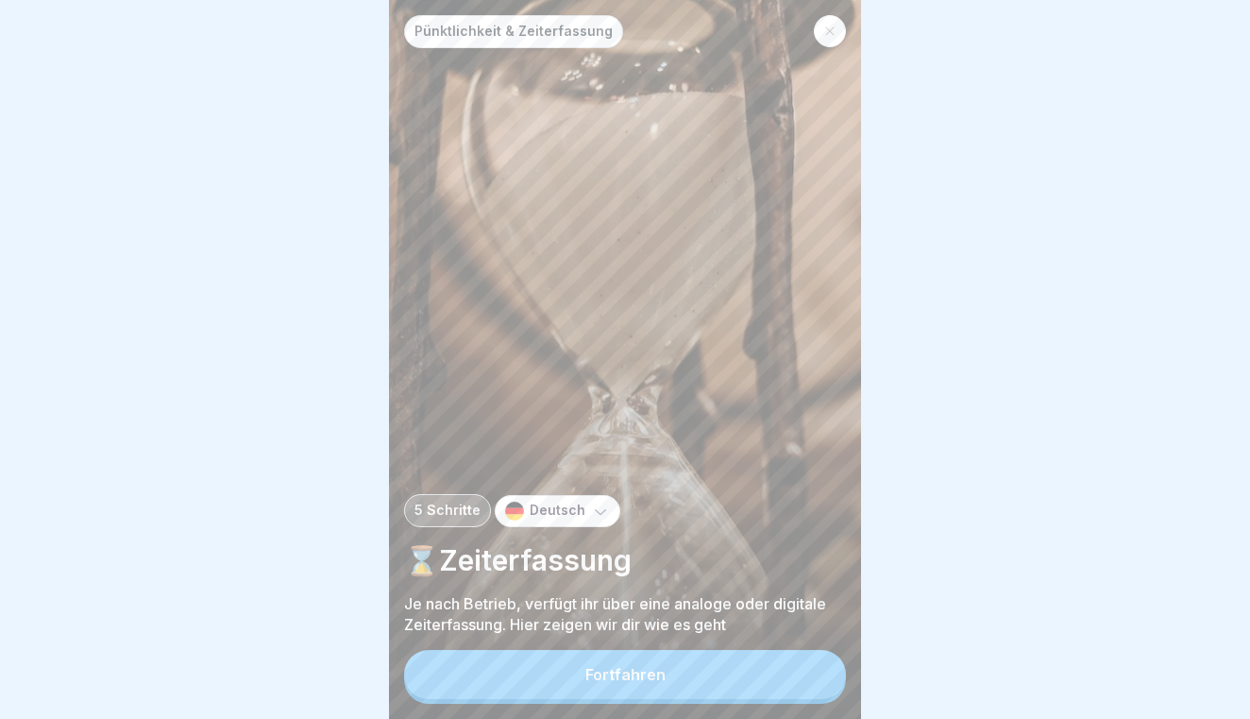
click at [821, 654] on button "Fortfahren" at bounding box center [625, 674] width 442 height 49
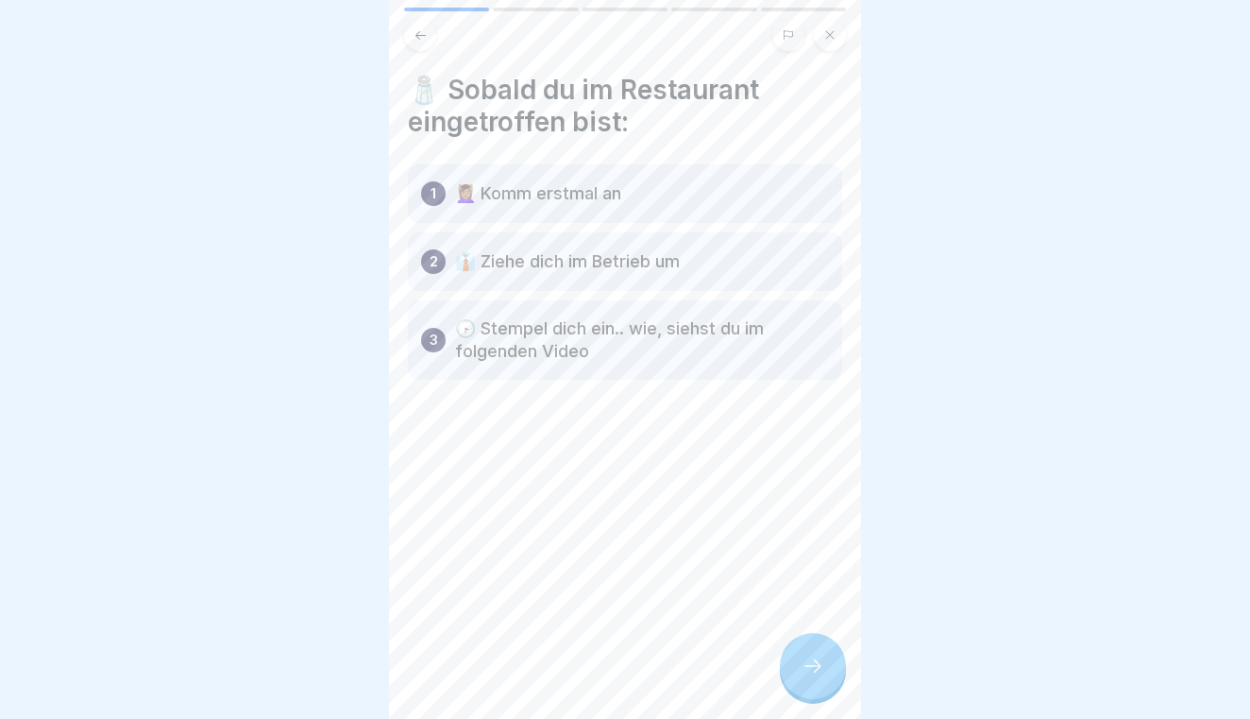
click at [821, 654] on icon at bounding box center [813, 665] width 23 height 23
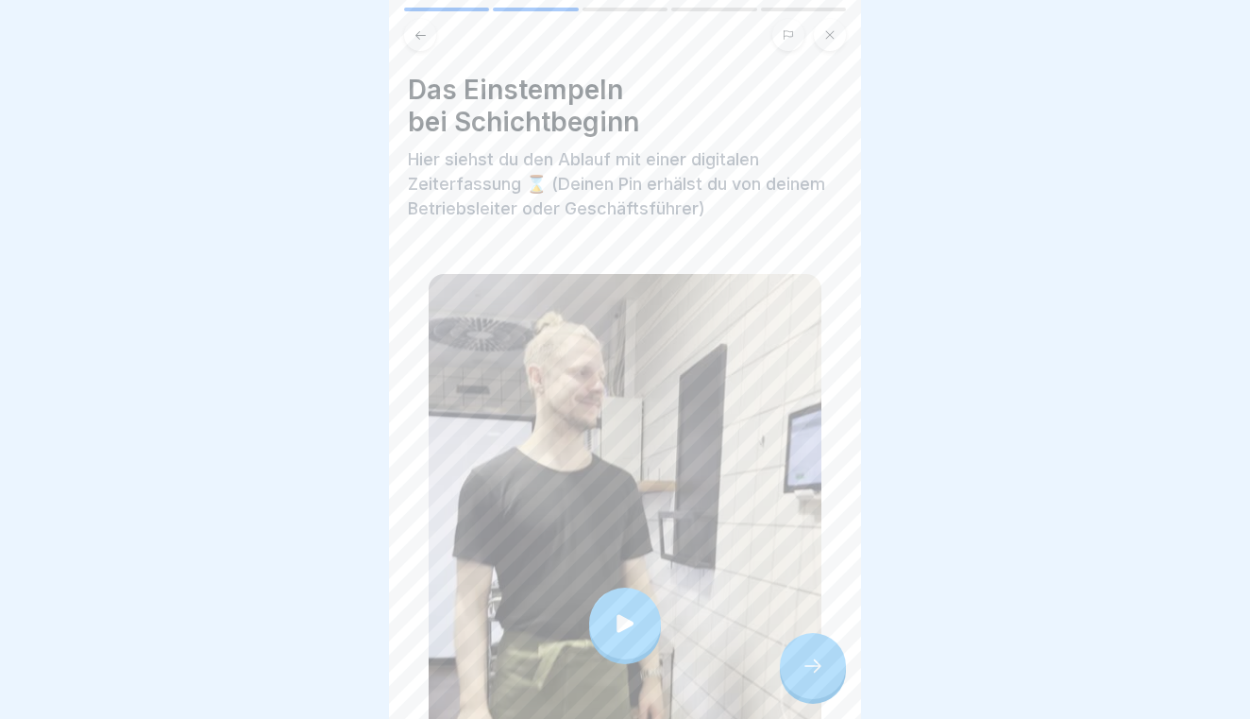
click at [821, 654] on div at bounding box center [813, 666] width 66 height 66
click at [810, 667] on icon at bounding box center [813, 665] width 23 height 23
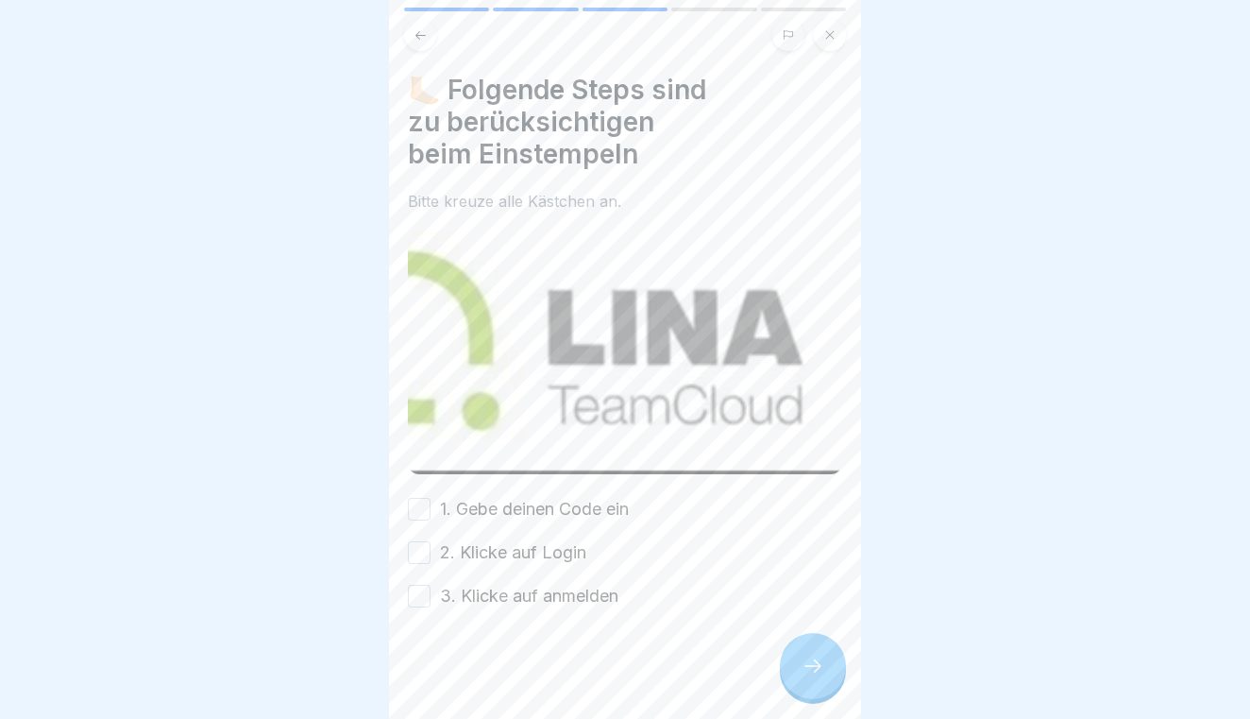
click at [418, 485] on div "🦶🏻 Folgende Steps sind zu berücksichtigen beim Einstempeln Bitte kreuze alle Kä…" at bounding box center [625, 341] width 434 height 534
click at [432, 508] on div "1. Gebe deinen Code ein" at bounding box center [518, 509] width 221 height 25
click at [420, 492] on div "🦶🏻 Folgende Steps sind zu berücksichtigen beim Einstempeln Bitte kreuze alle Kä…" at bounding box center [625, 341] width 434 height 534
click at [421, 507] on button "1. Gebe deinen Code ein" at bounding box center [419, 509] width 23 height 23
click at [424, 538] on div "1. Gebe deinen Code ein 2. Klicke auf Login 3. Klicke auf anmelden" at bounding box center [625, 552] width 434 height 111
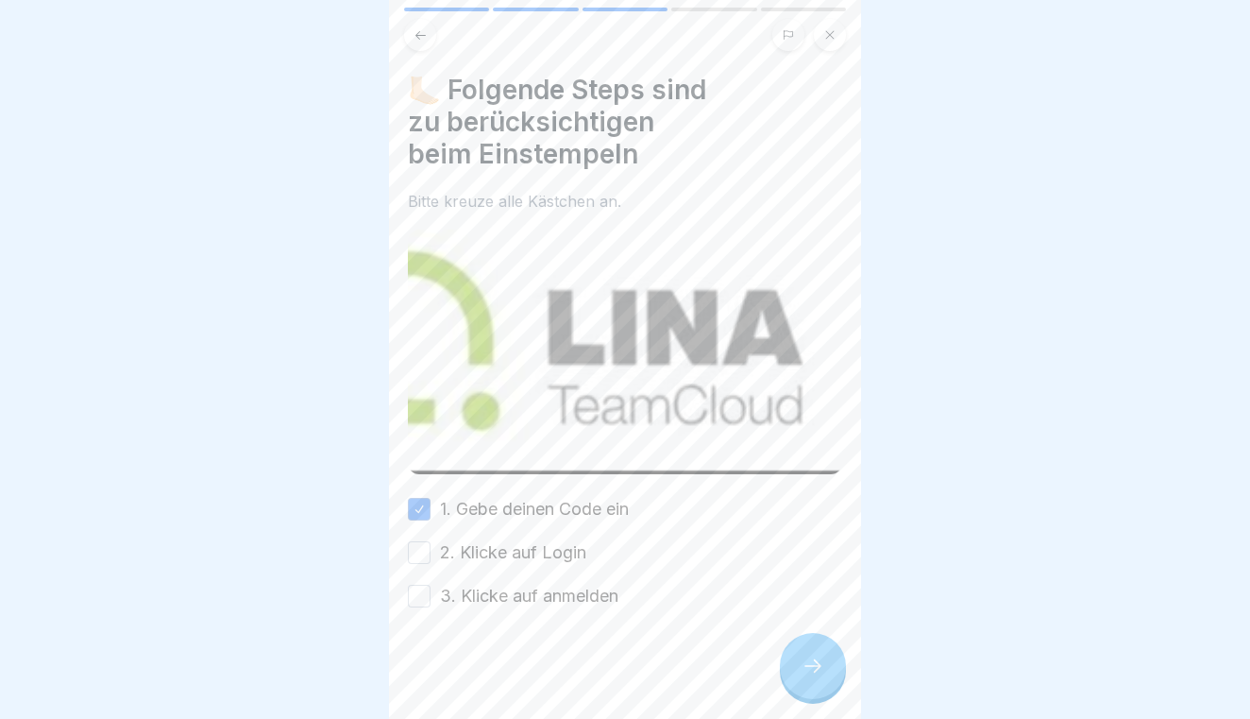
click at [424, 546] on button "2. Klicke auf Login" at bounding box center [419, 552] width 23 height 23
click at [419, 605] on button "3. Klicke auf anmelden" at bounding box center [419, 596] width 23 height 23
click at [823, 676] on icon at bounding box center [813, 665] width 23 height 23
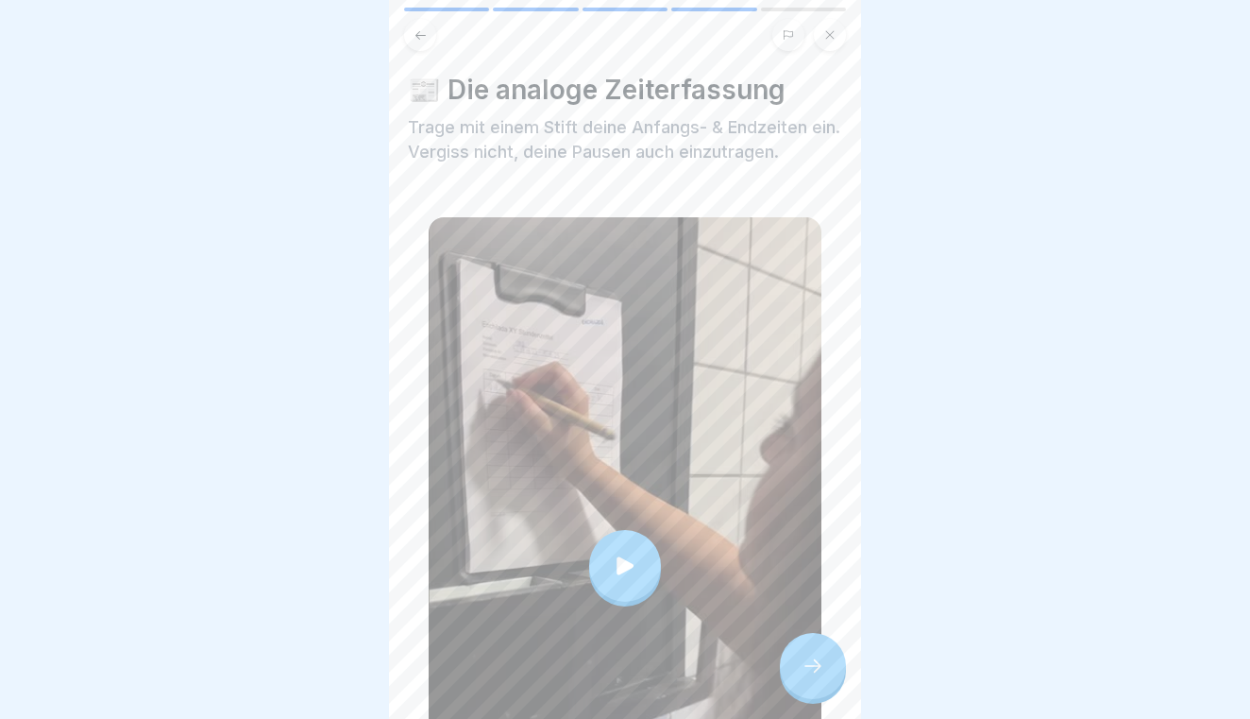
click at [823, 676] on icon at bounding box center [813, 665] width 23 height 23
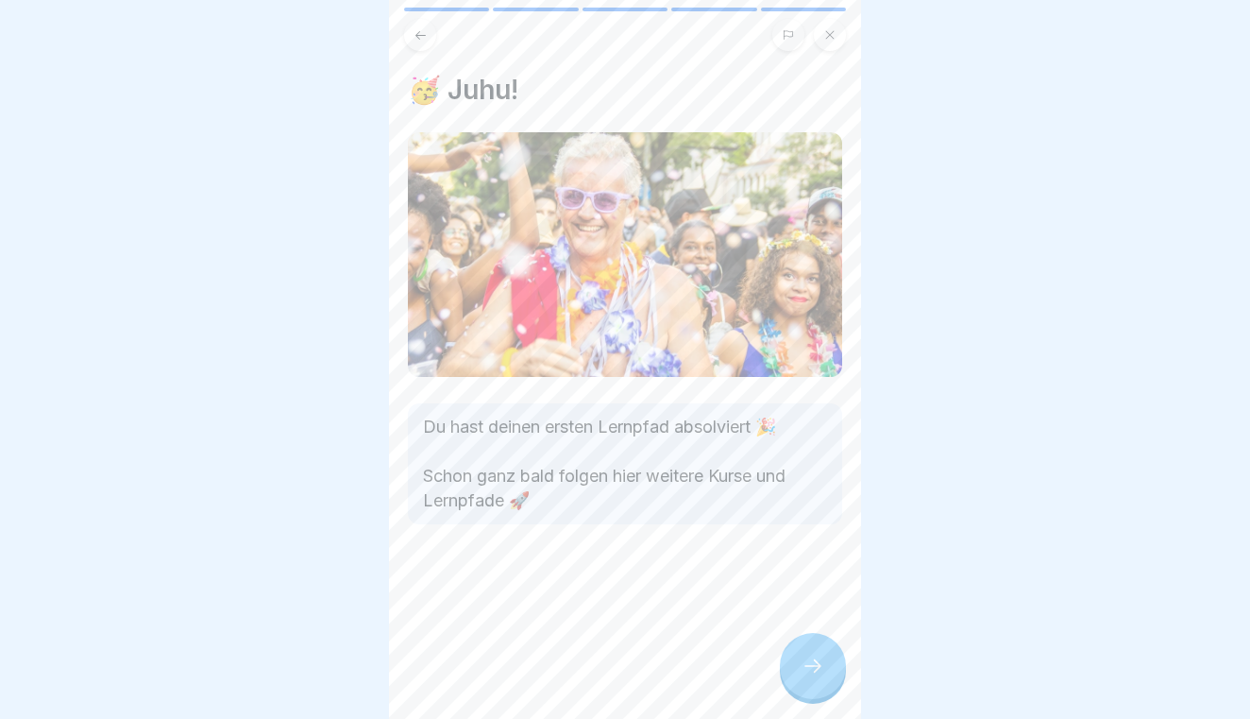
click at [823, 676] on icon at bounding box center [813, 665] width 23 height 23
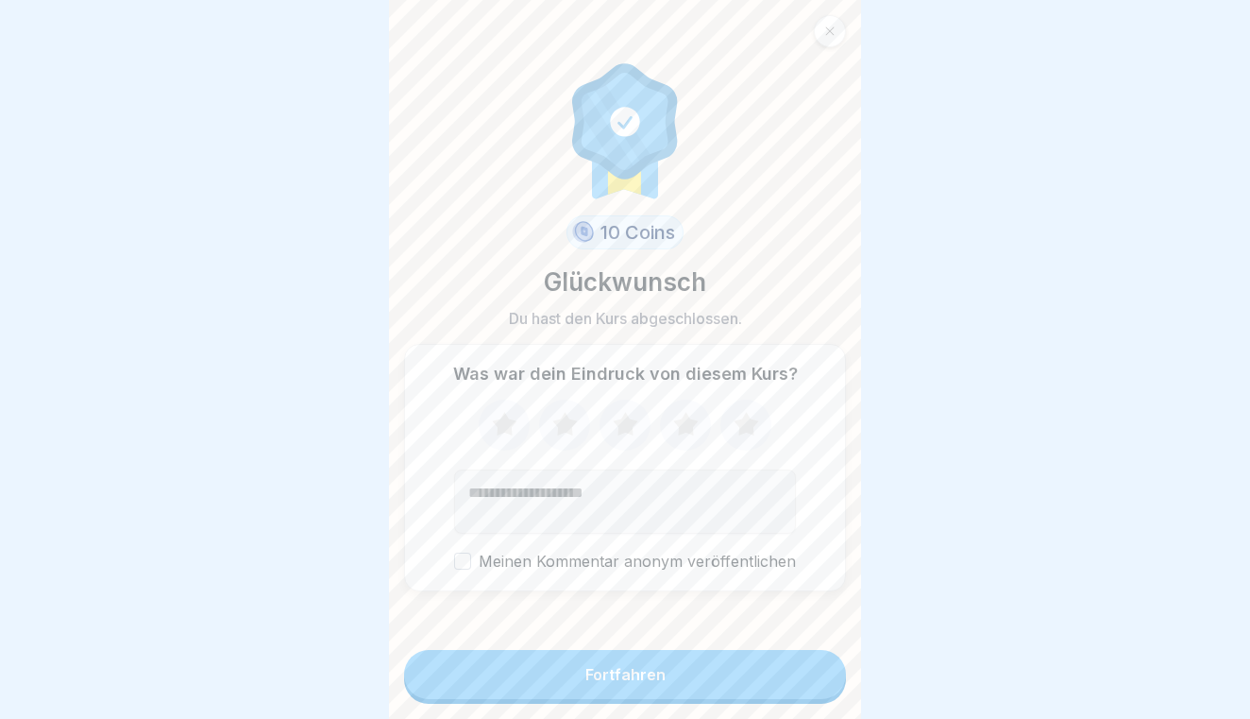
click at [823, 676] on button "Fortfahren" at bounding box center [625, 674] width 442 height 49
